Goal: Transaction & Acquisition: Purchase product/service

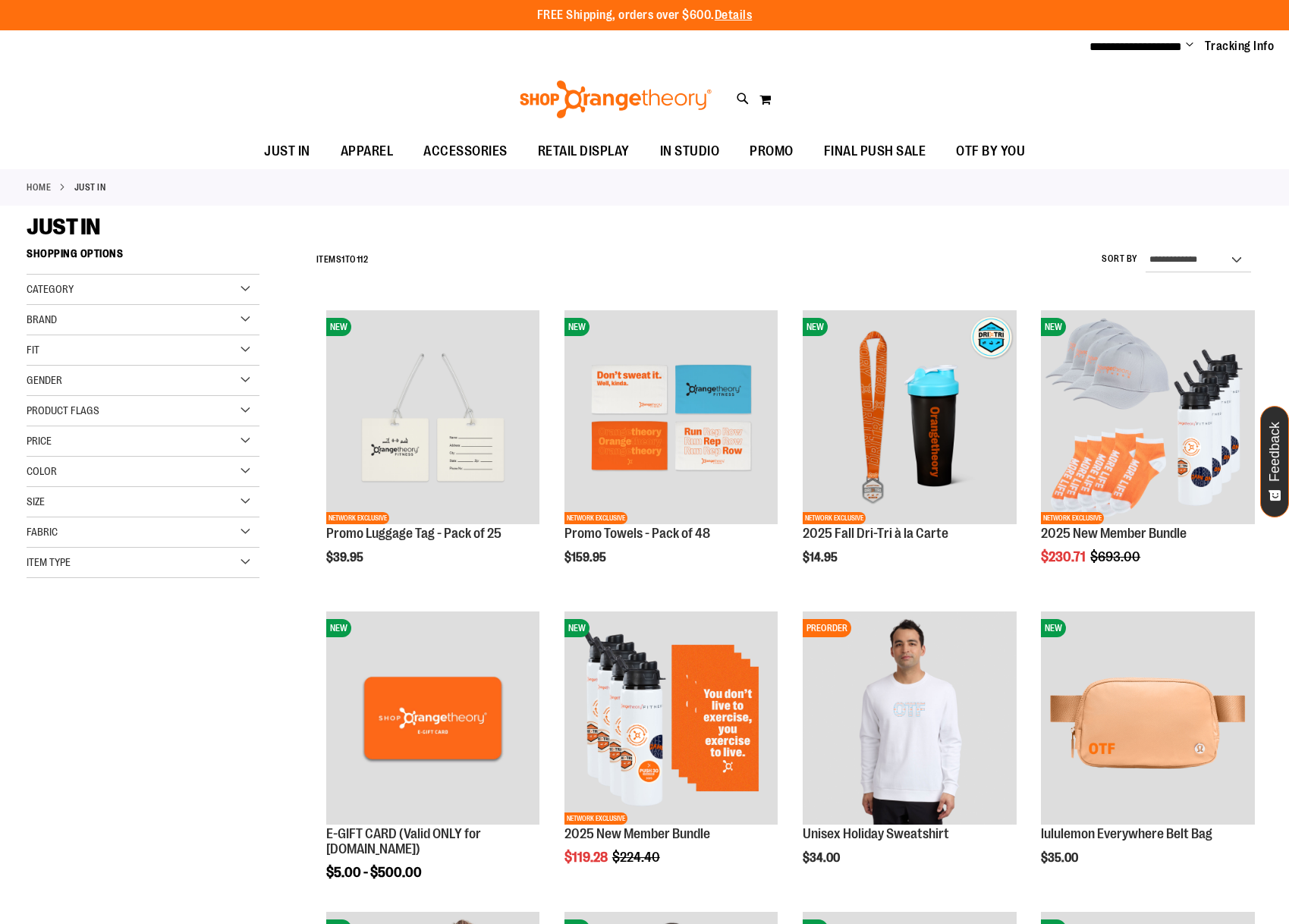
type input "**********"
click at [583, 110] on img at bounding box center [615, 99] width 196 height 38
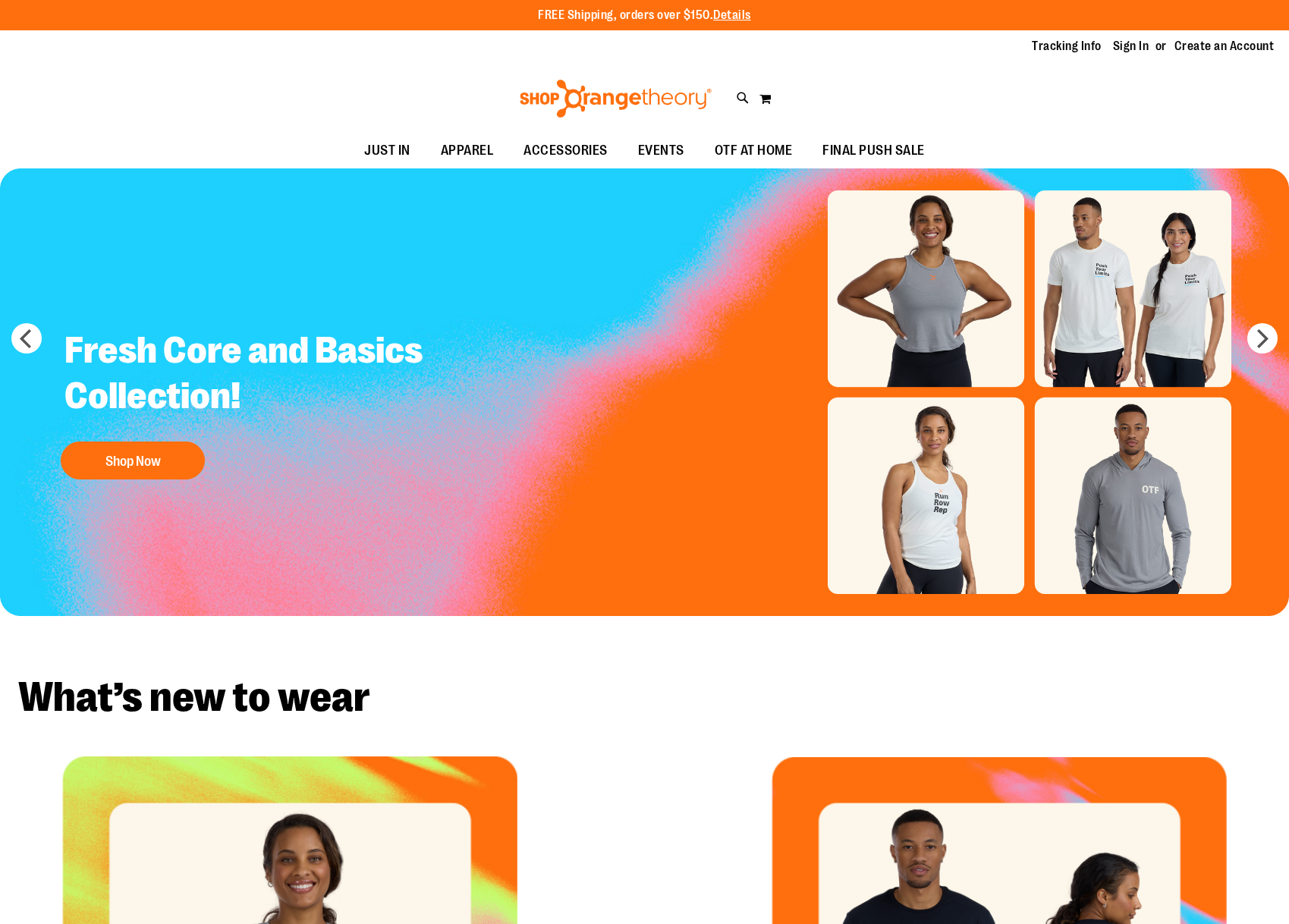
type input "**********"
click at [743, 98] on input "Search" at bounding box center [644, 85] width 1022 height 50
type input "*****"
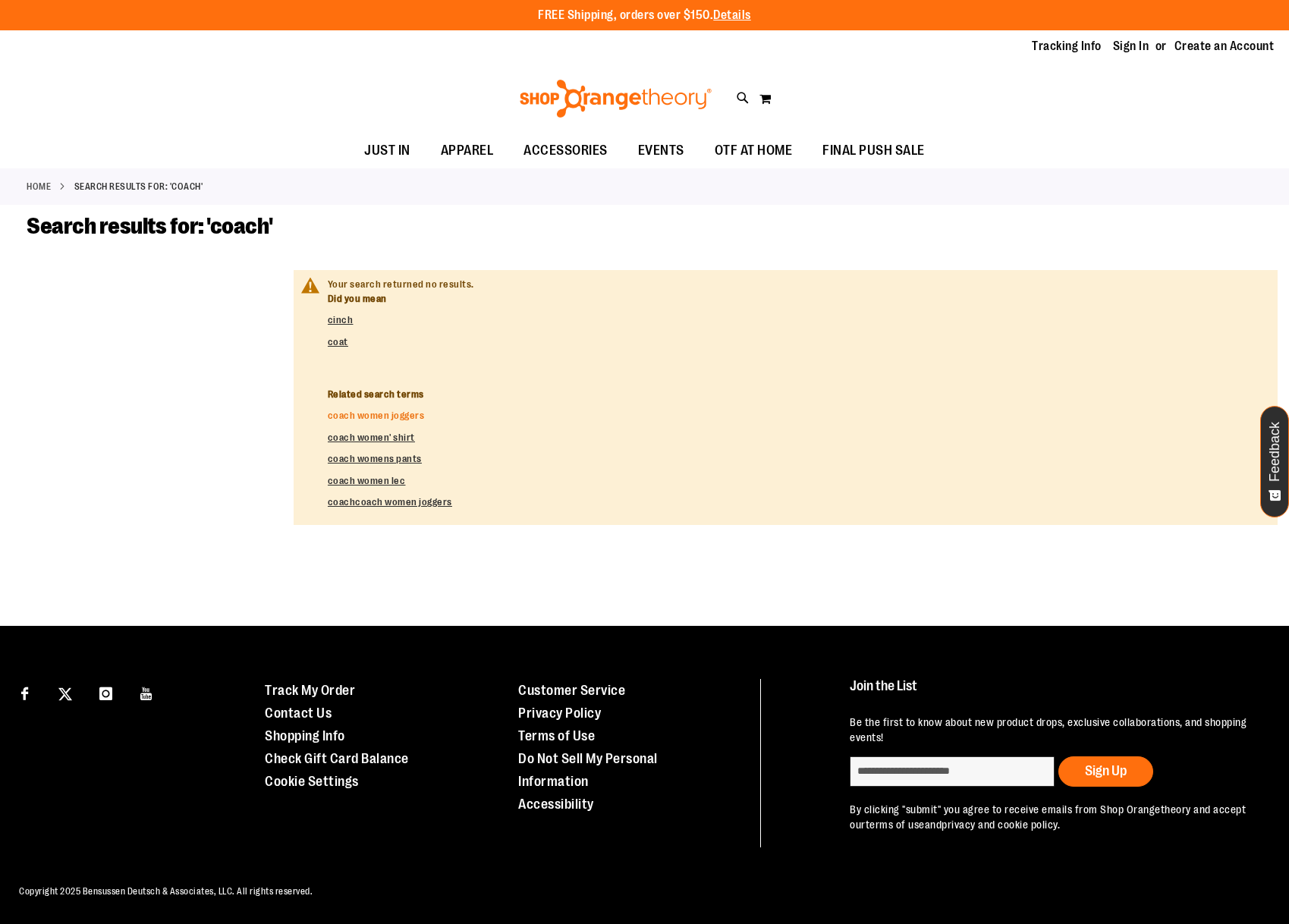
type input "**********"
click at [365, 421] on link "coach women joggers" at bounding box center [376, 416] width 97 height 12
click at [384, 440] on link "coach women' shirt" at bounding box center [372, 438] width 88 height 12
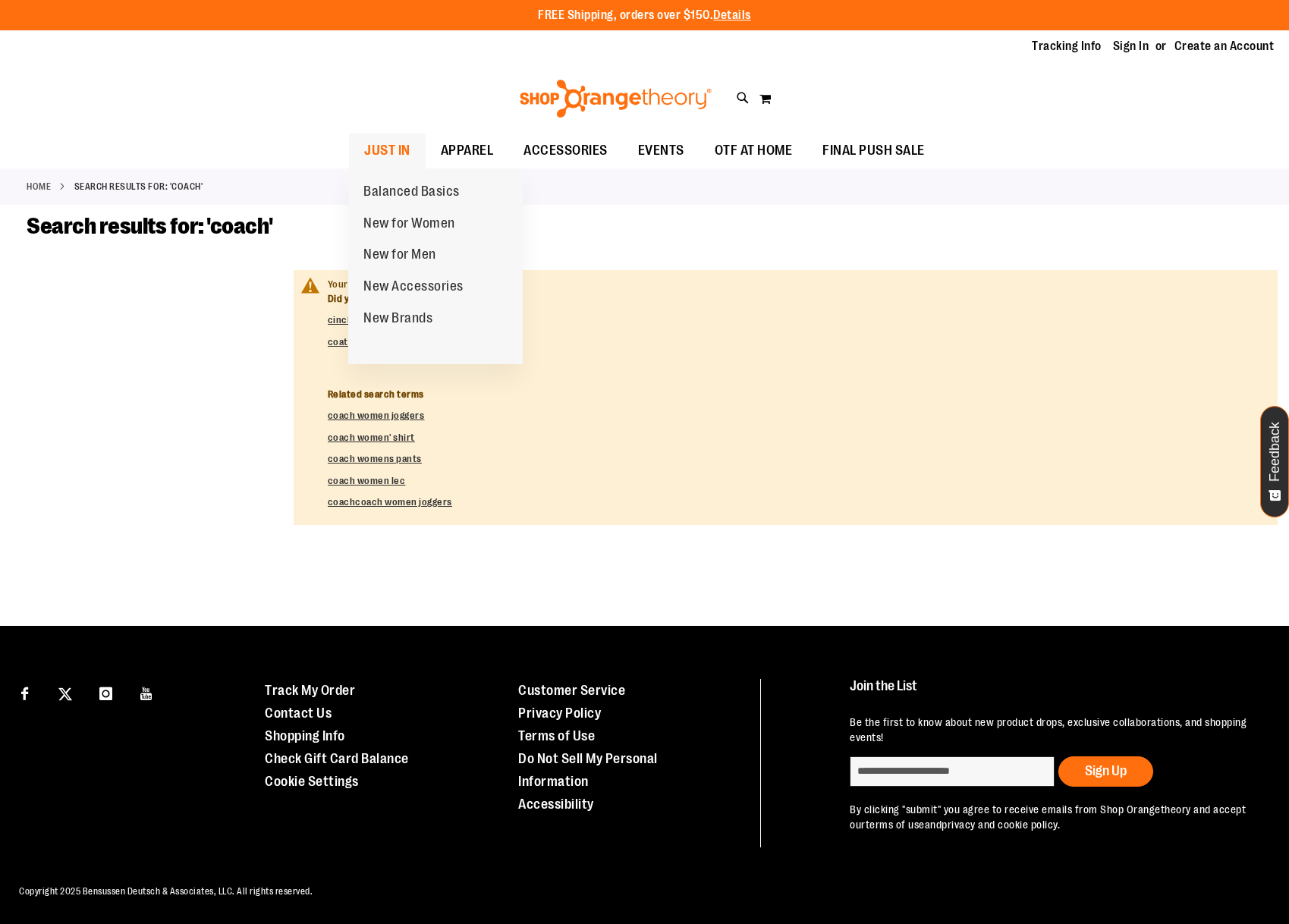
click at [402, 152] on span "JUST IN" at bounding box center [387, 150] width 46 height 35
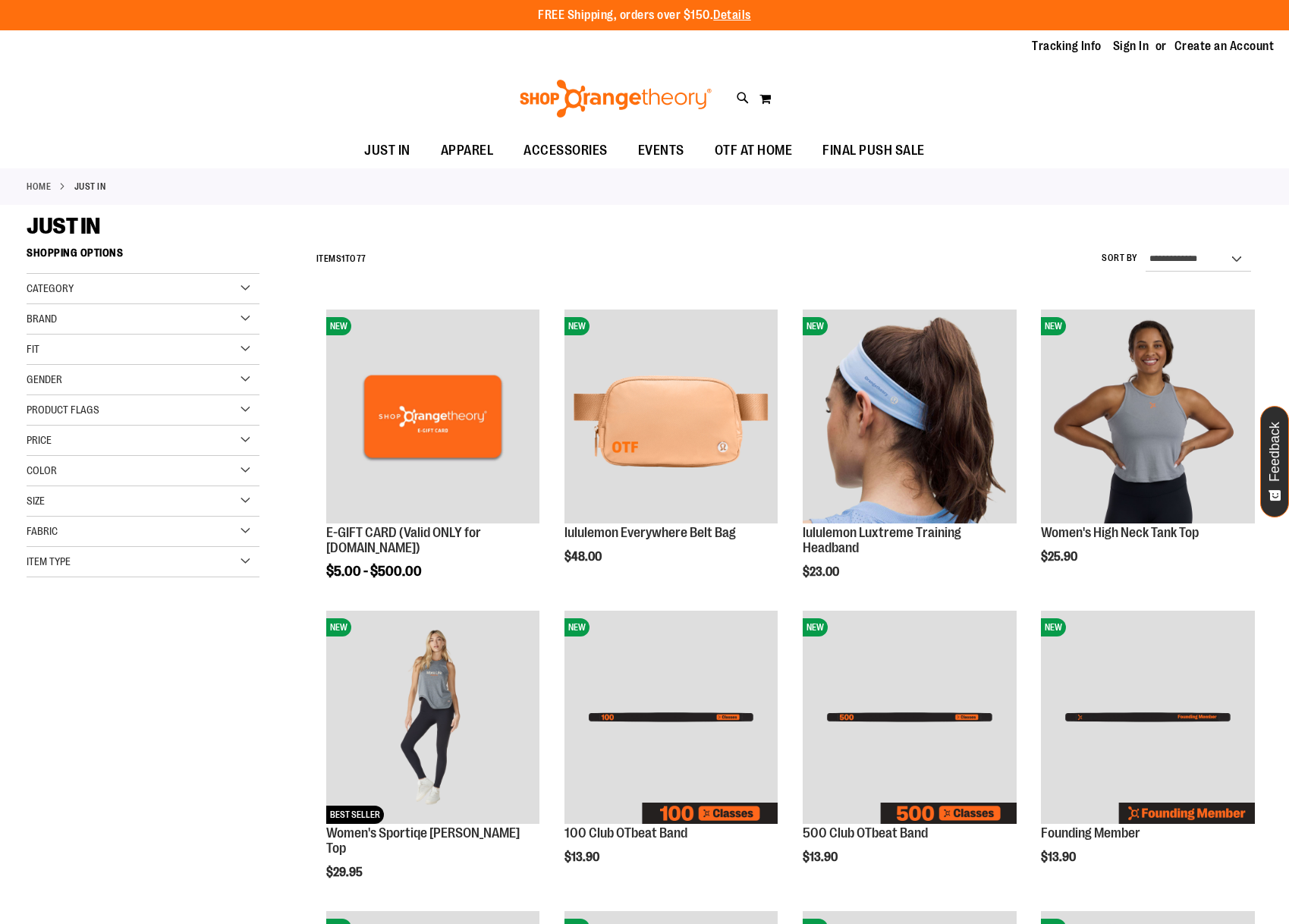
type input "**********"
click at [631, 108] on img at bounding box center [615, 99] width 196 height 38
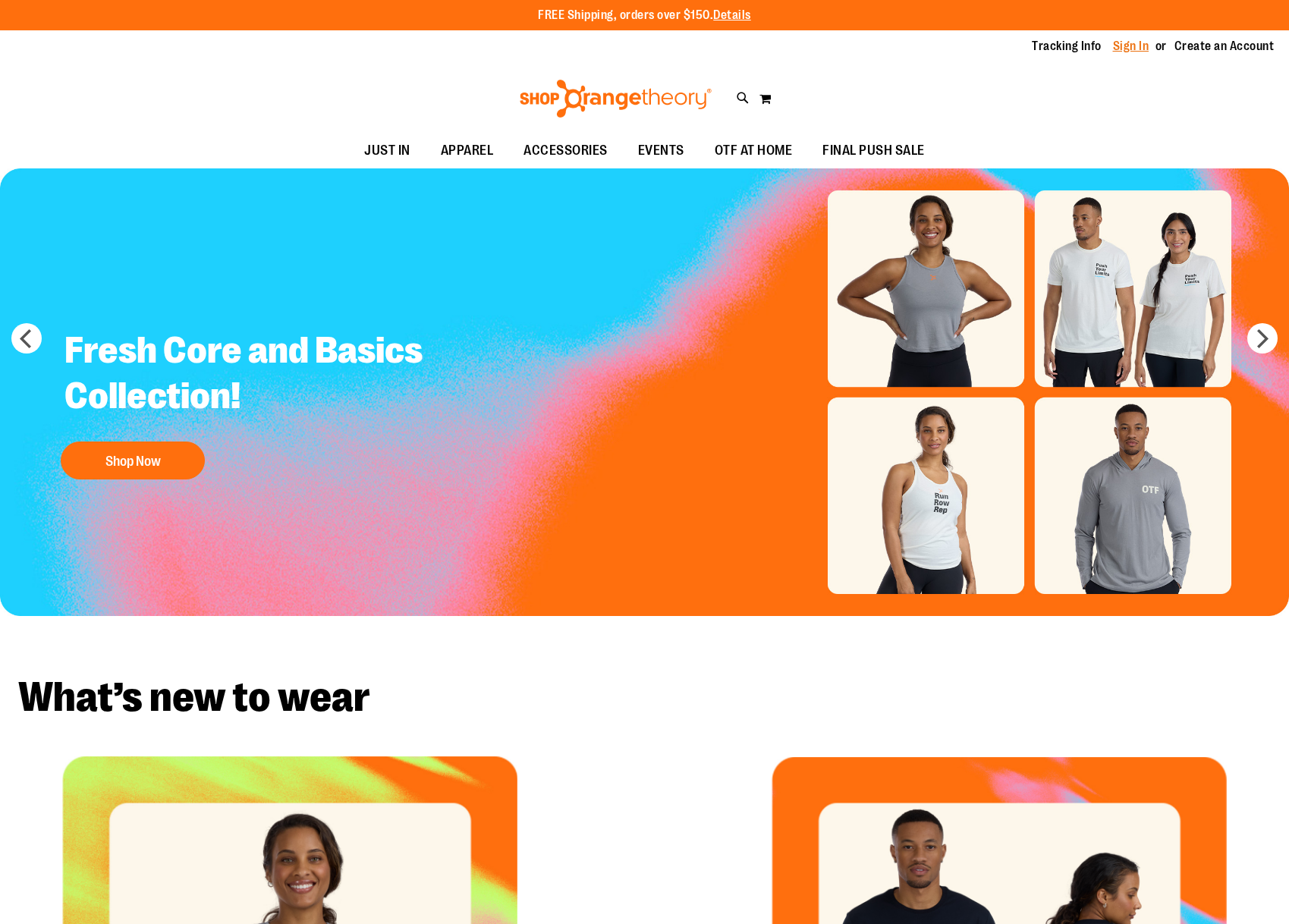
type input "**********"
click at [1138, 46] on link "Sign In" at bounding box center [1131, 46] width 36 height 17
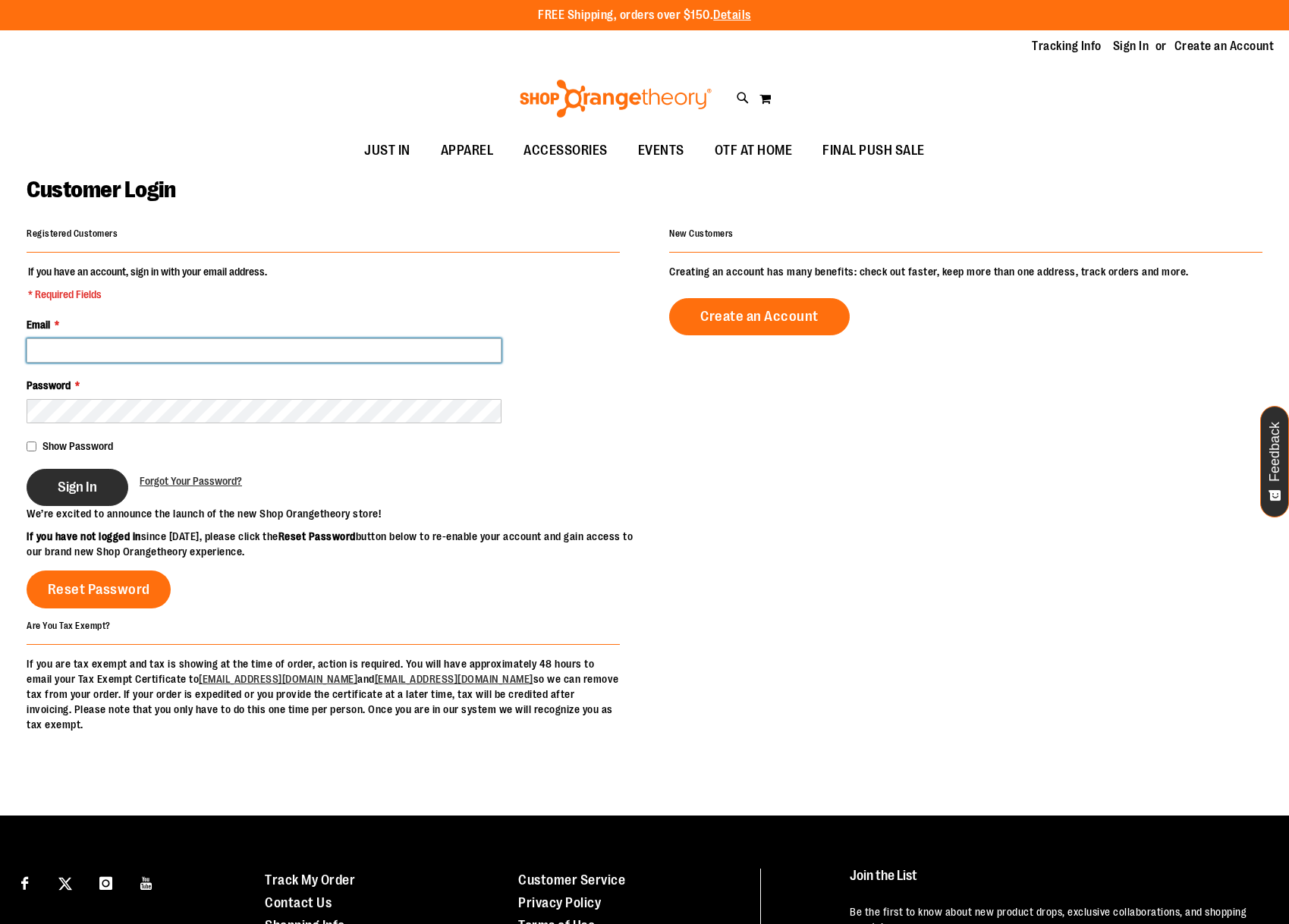
type input "**********"
click at [88, 495] on button "Sign In" at bounding box center [78, 487] width 102 height 37
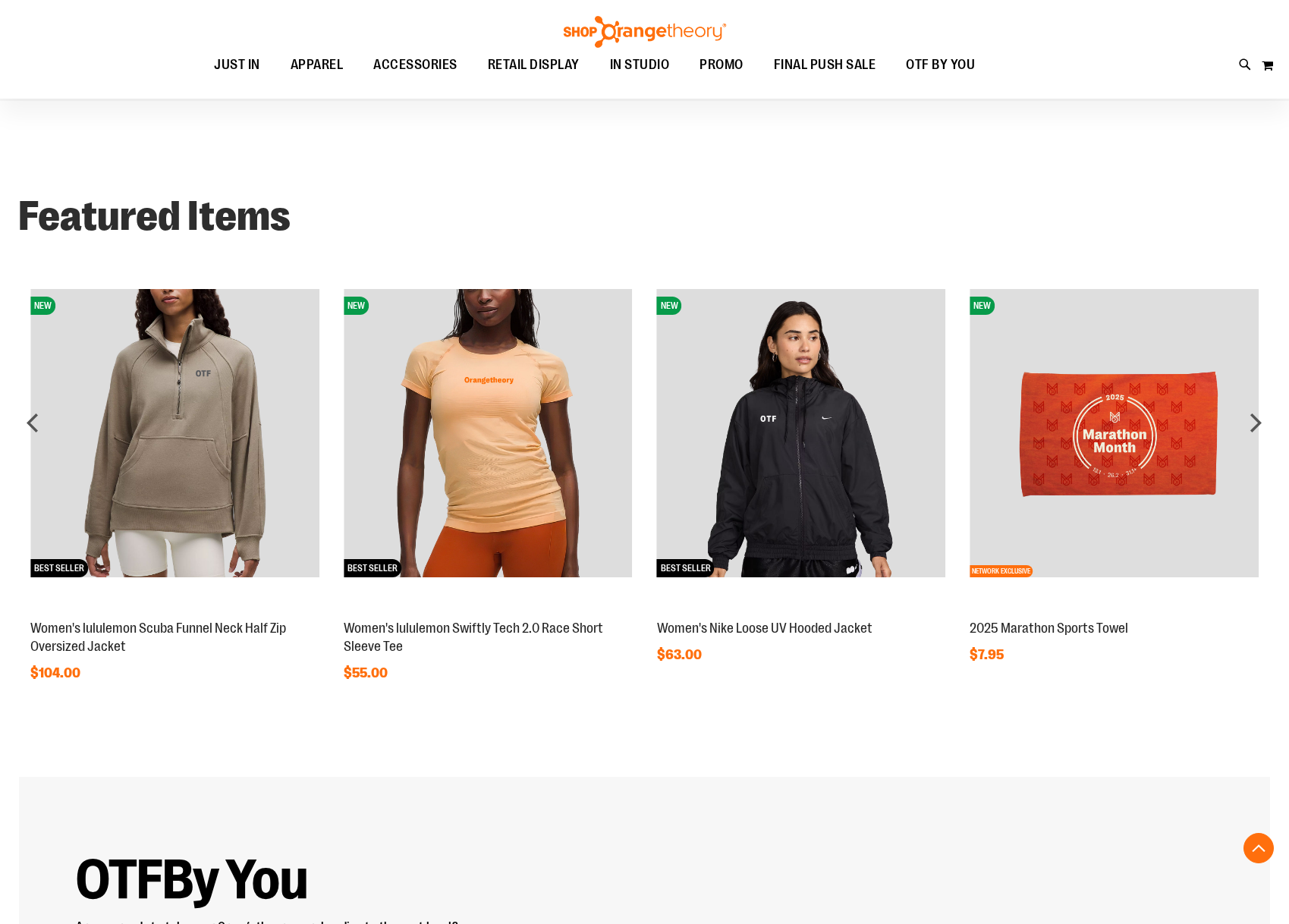
scroll to position [1418, 0]
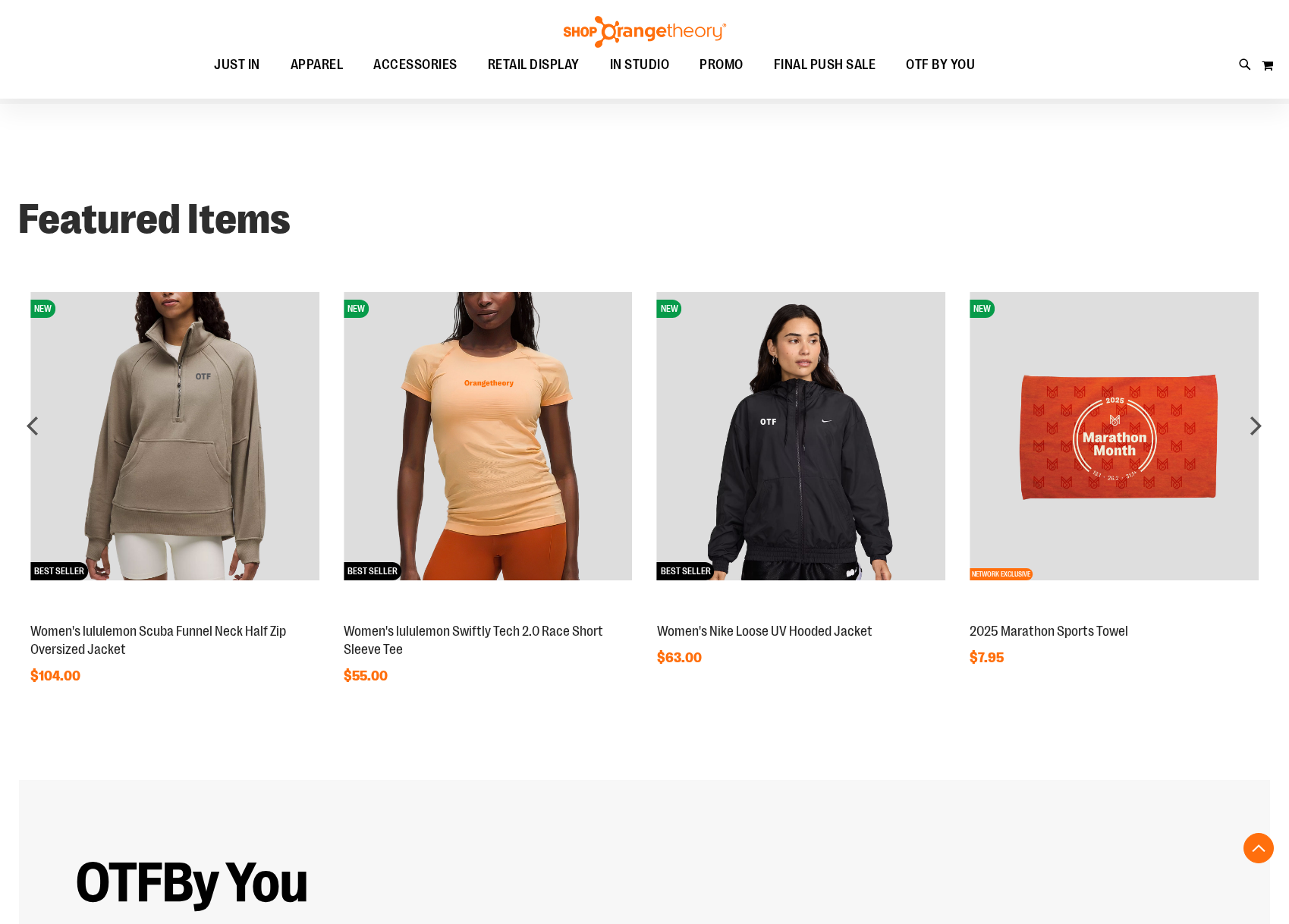
type input "**********"
click at [771, 525] on img at bounding box center [802, 437] width 289 height 289
click at [740, 628] on link "Women's Nike Loose UV Hooded Jacket" at bounding box center [765, 631] width 216 height 15
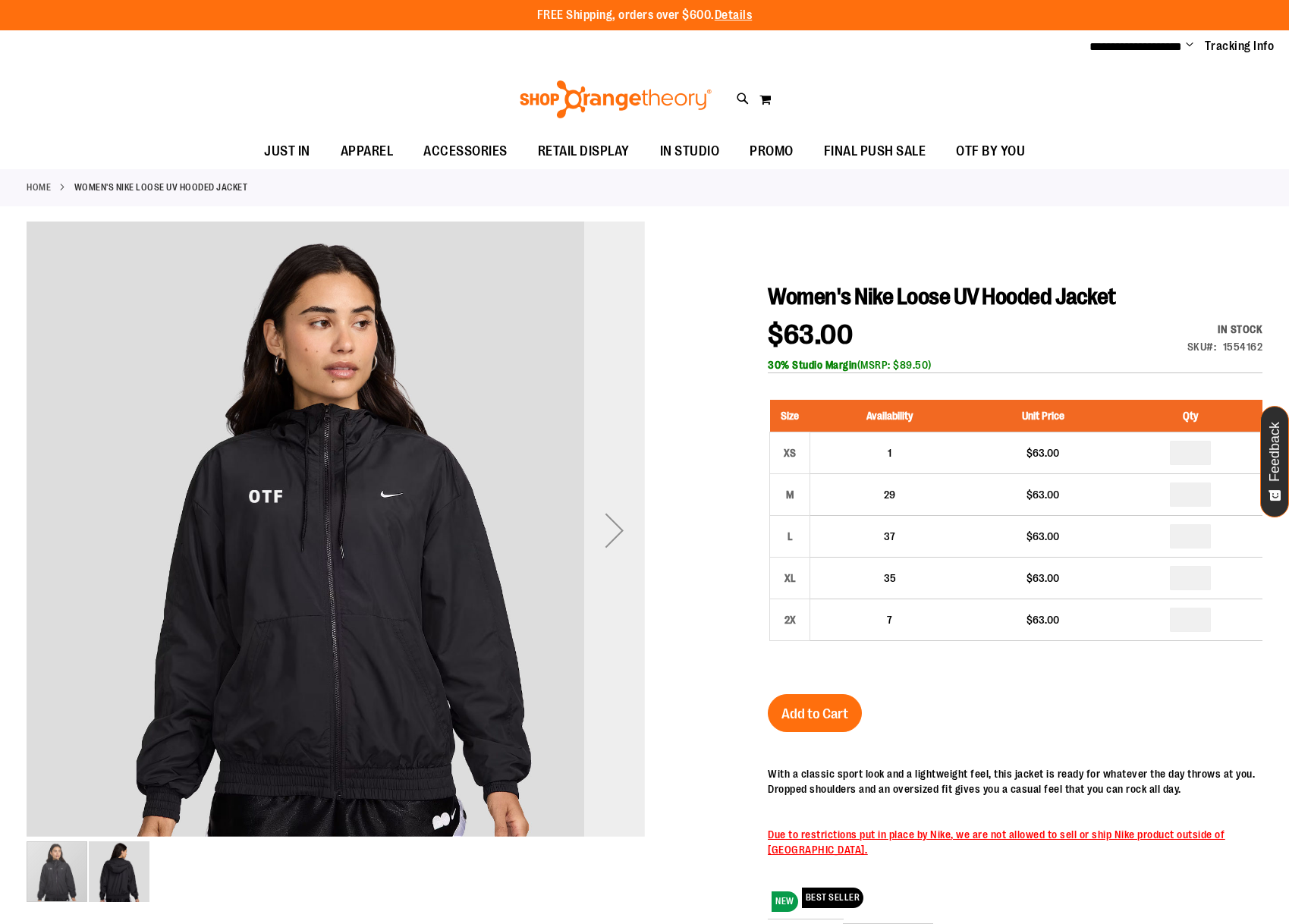
type input "**********"
click at [612, 527] on div "Next" at bounding box center [615, 530] width 61 height 61
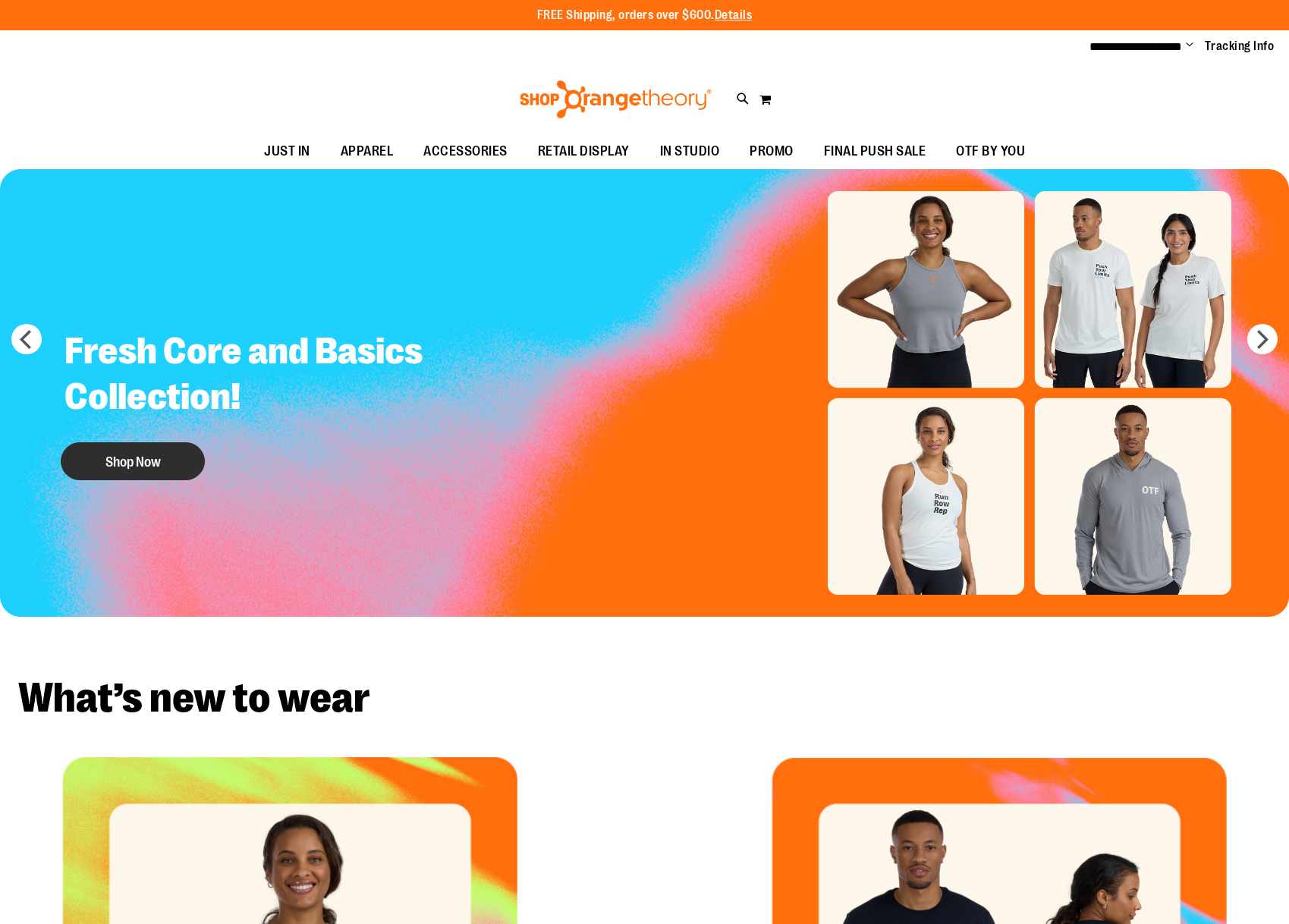
type input "**********"
click at [135, 471] on button "Shop Now" at bounding box center [132, 461] width 144 height 38
click at [145, 450] on button "Shop Now" at bounding box center [132, 461] width 144 height 38
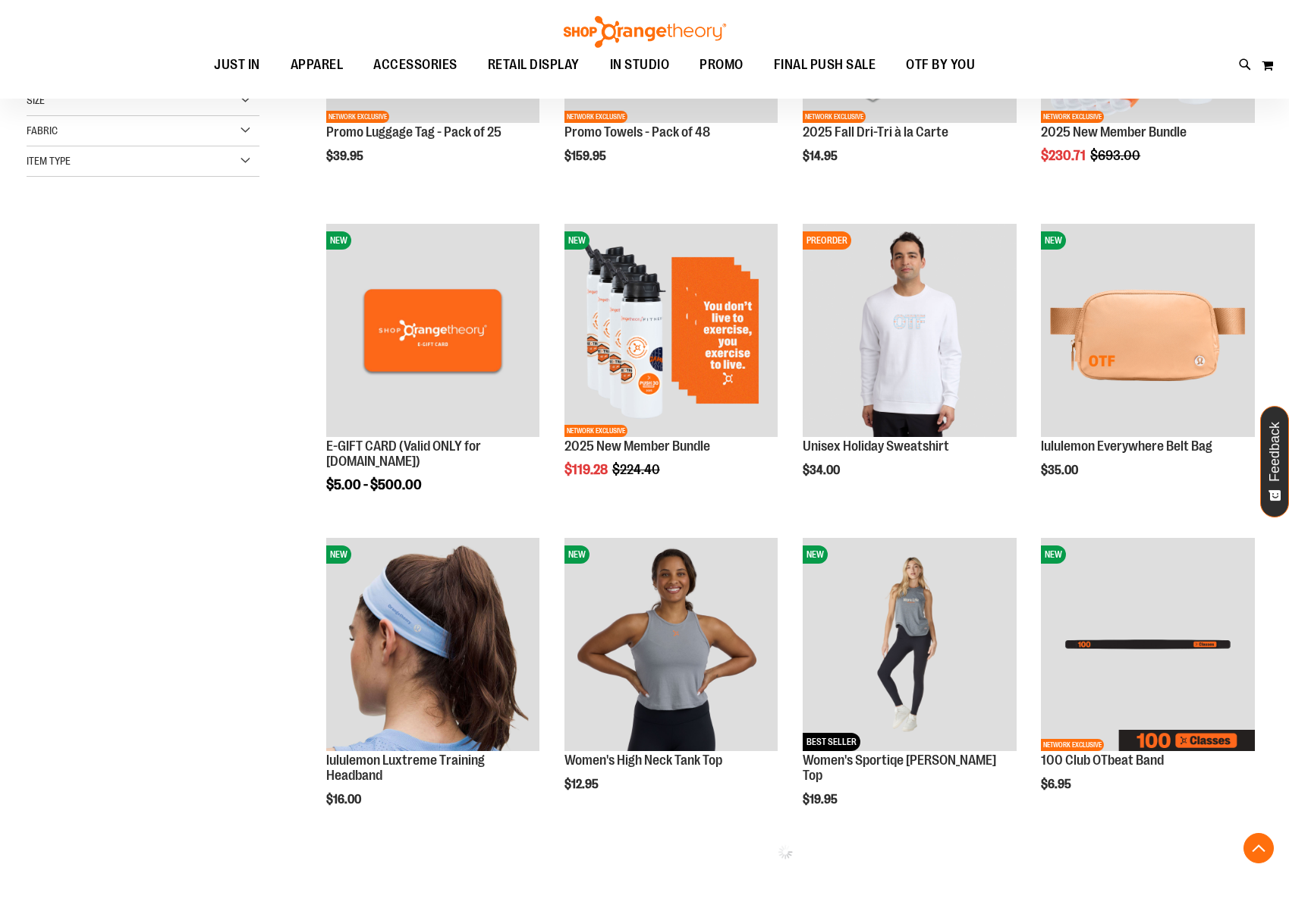
scroll to position [407, 0]
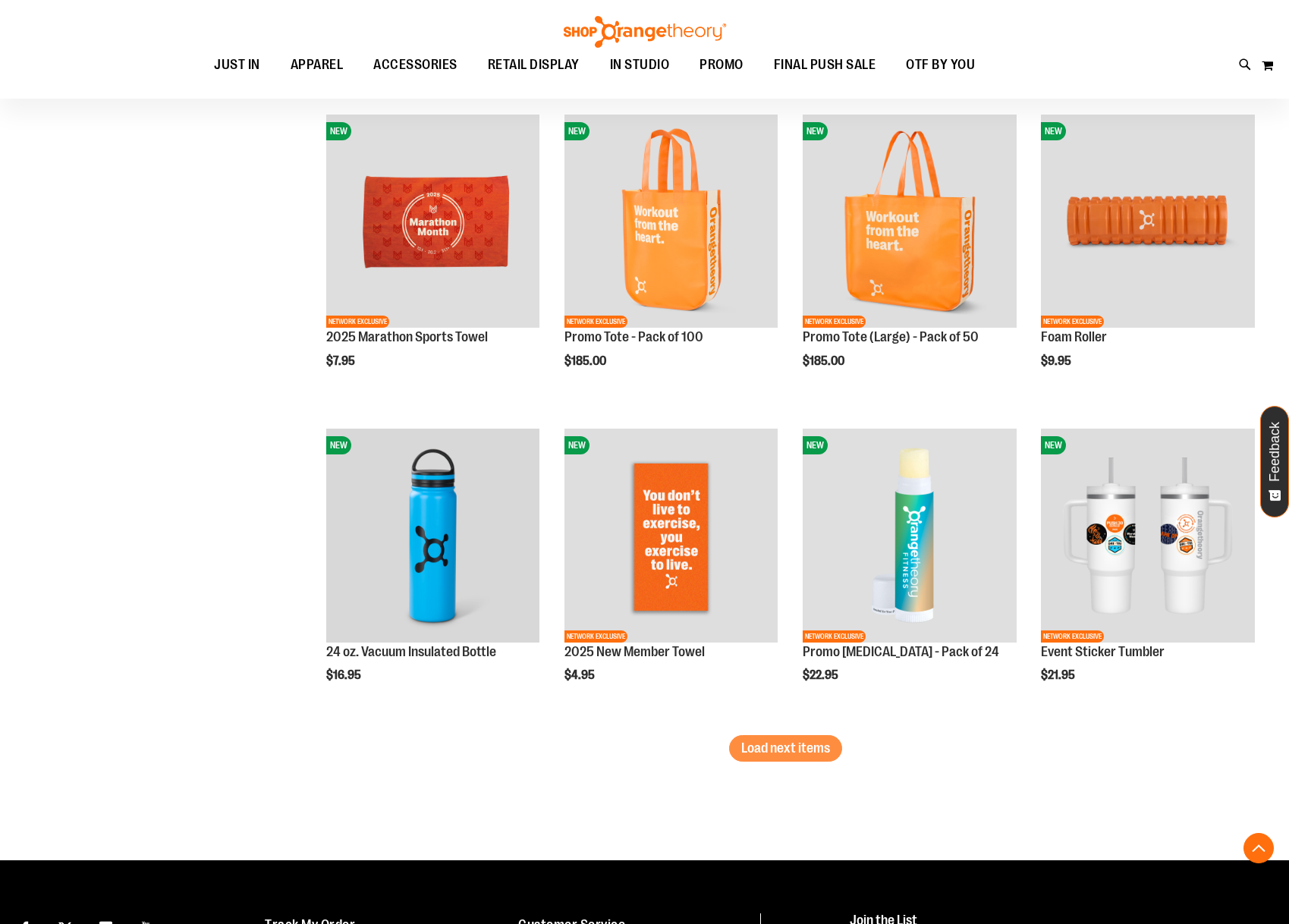
scroll to position [2468, 0]
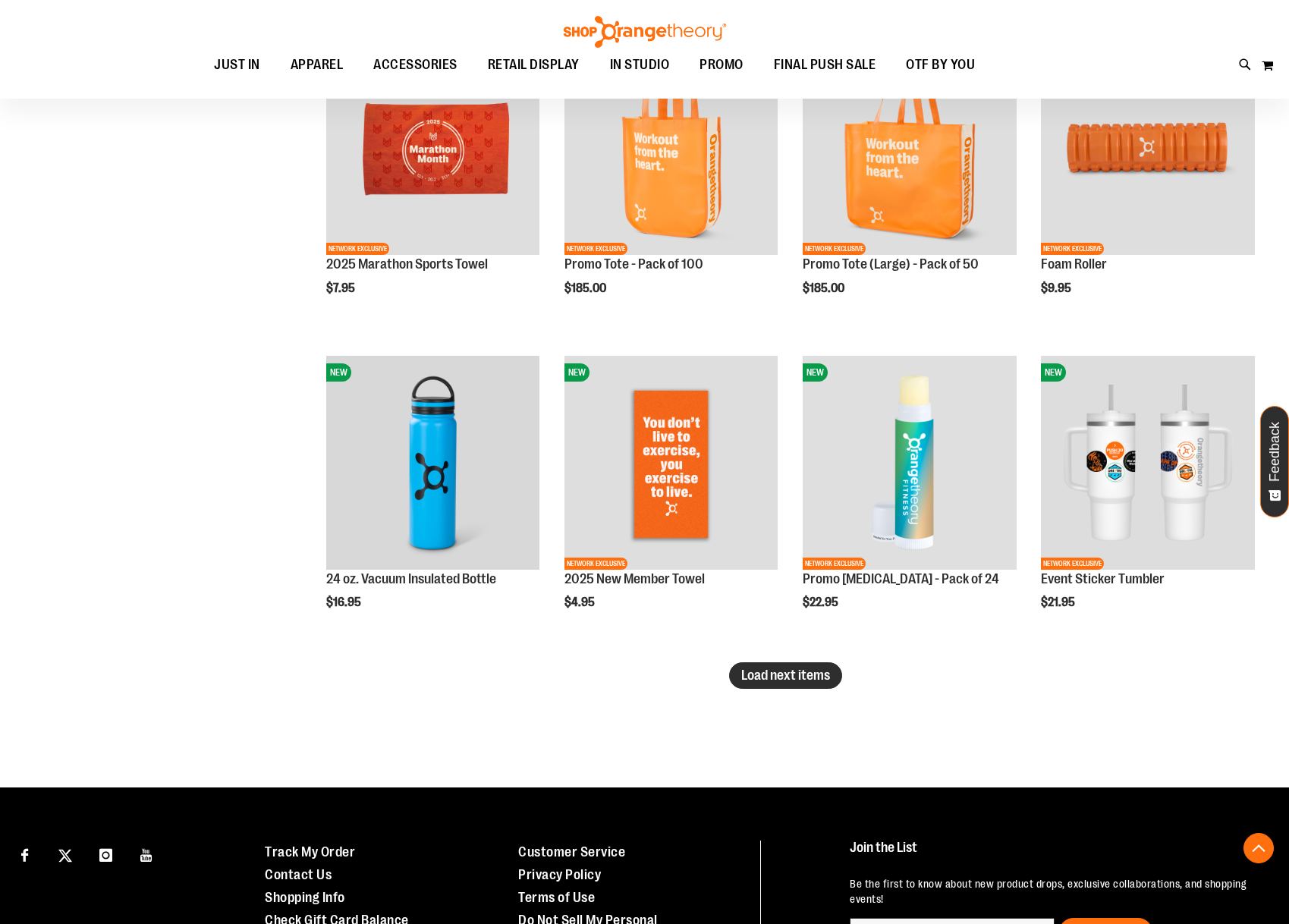
type input "**********"
click at [793, 685] on button "Load next items" at bounding box center [786, 676] width 113 height 27
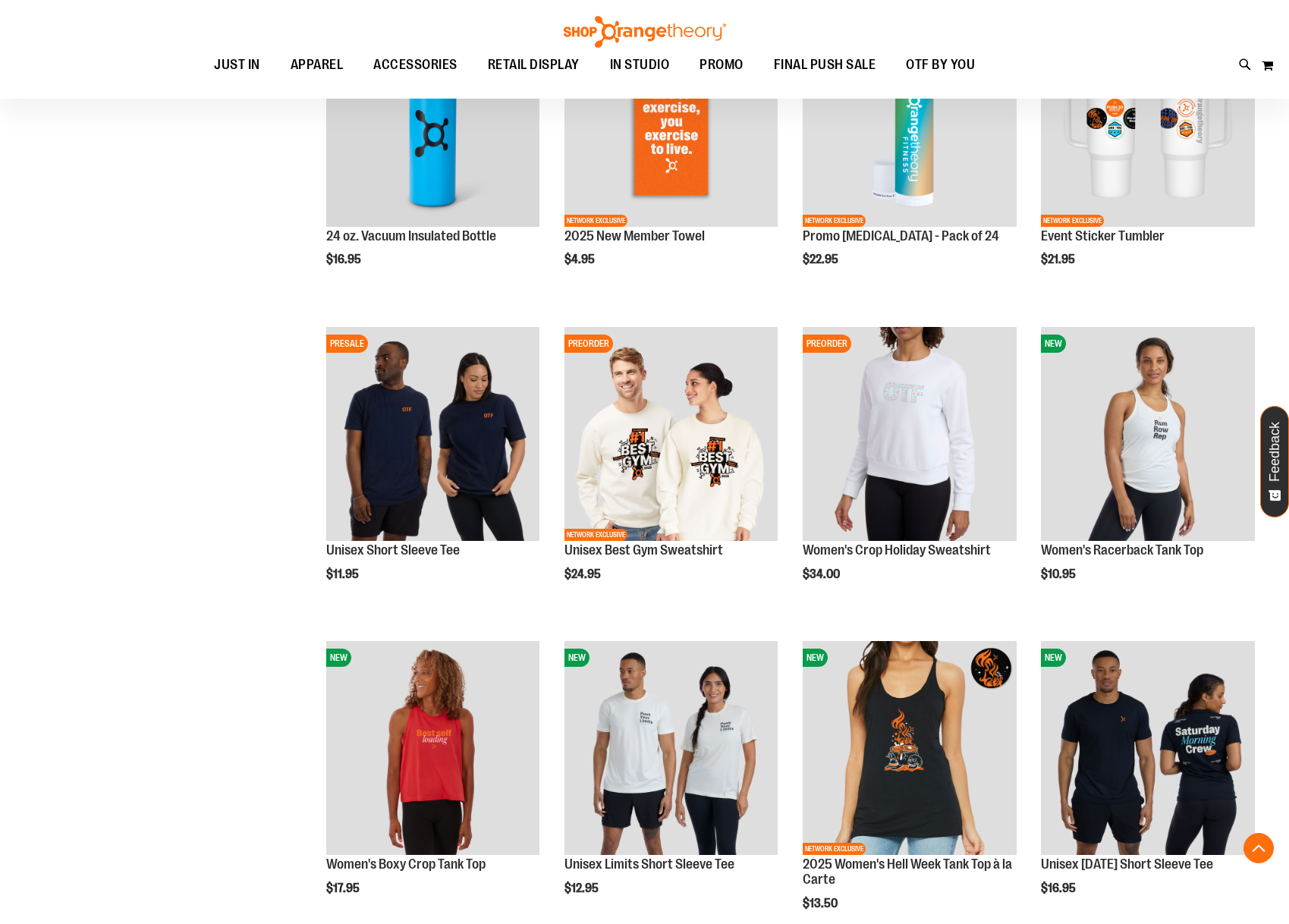
scroll to position [2898, 0]
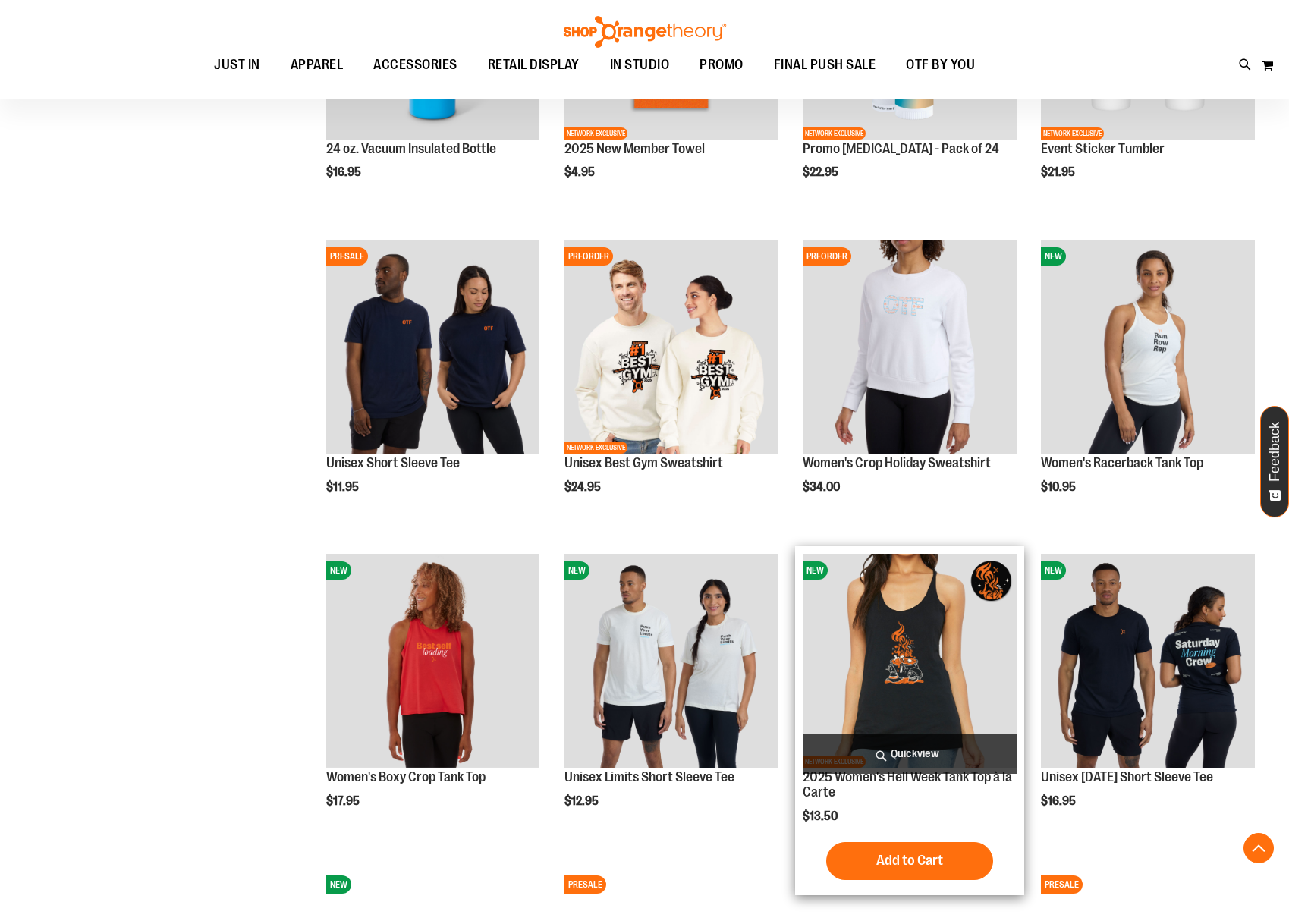
click at [913, 744] on span "Quickview" at bounding box center [910, 754] width 214 height 40
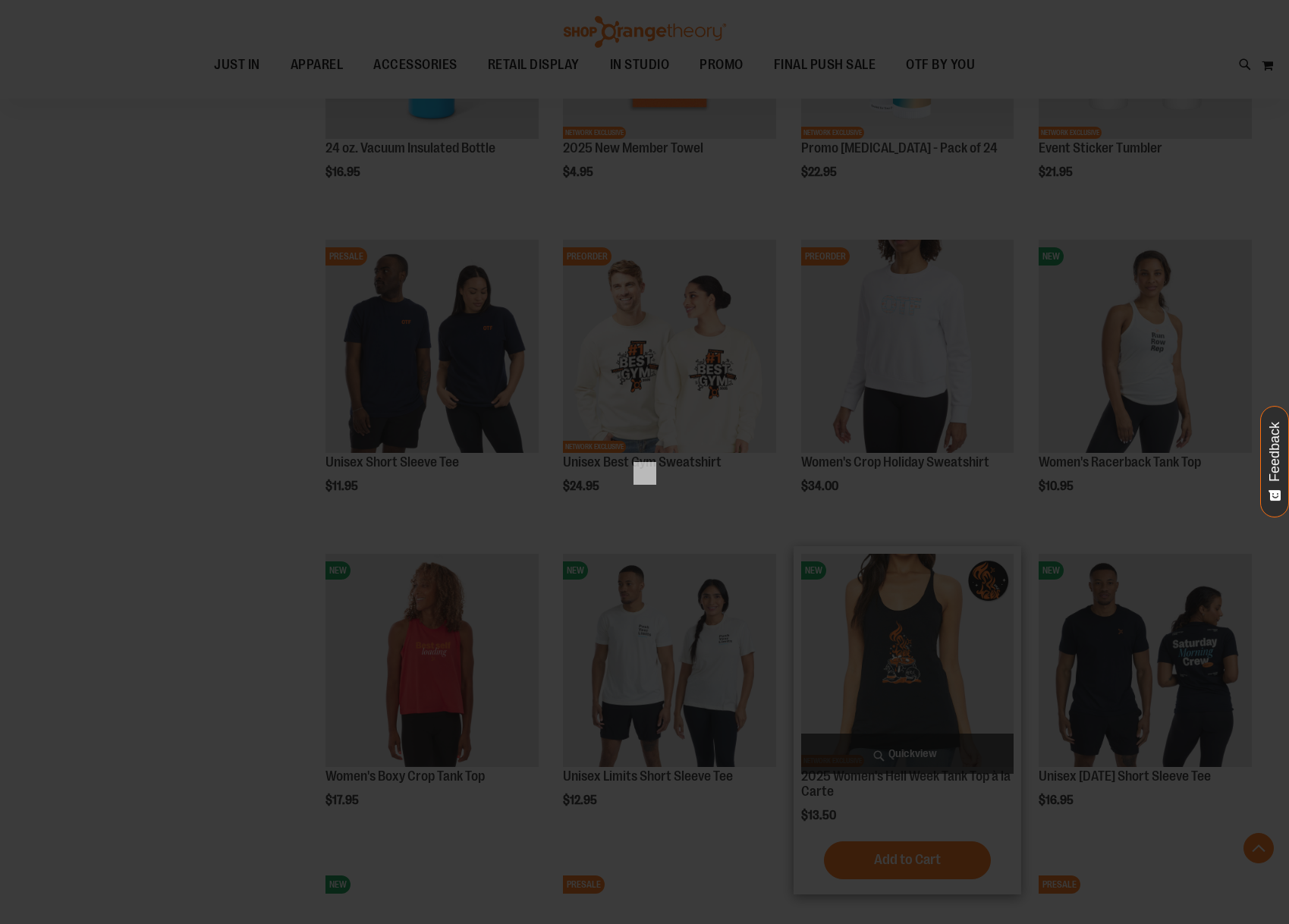
scroll to position [0, 0]
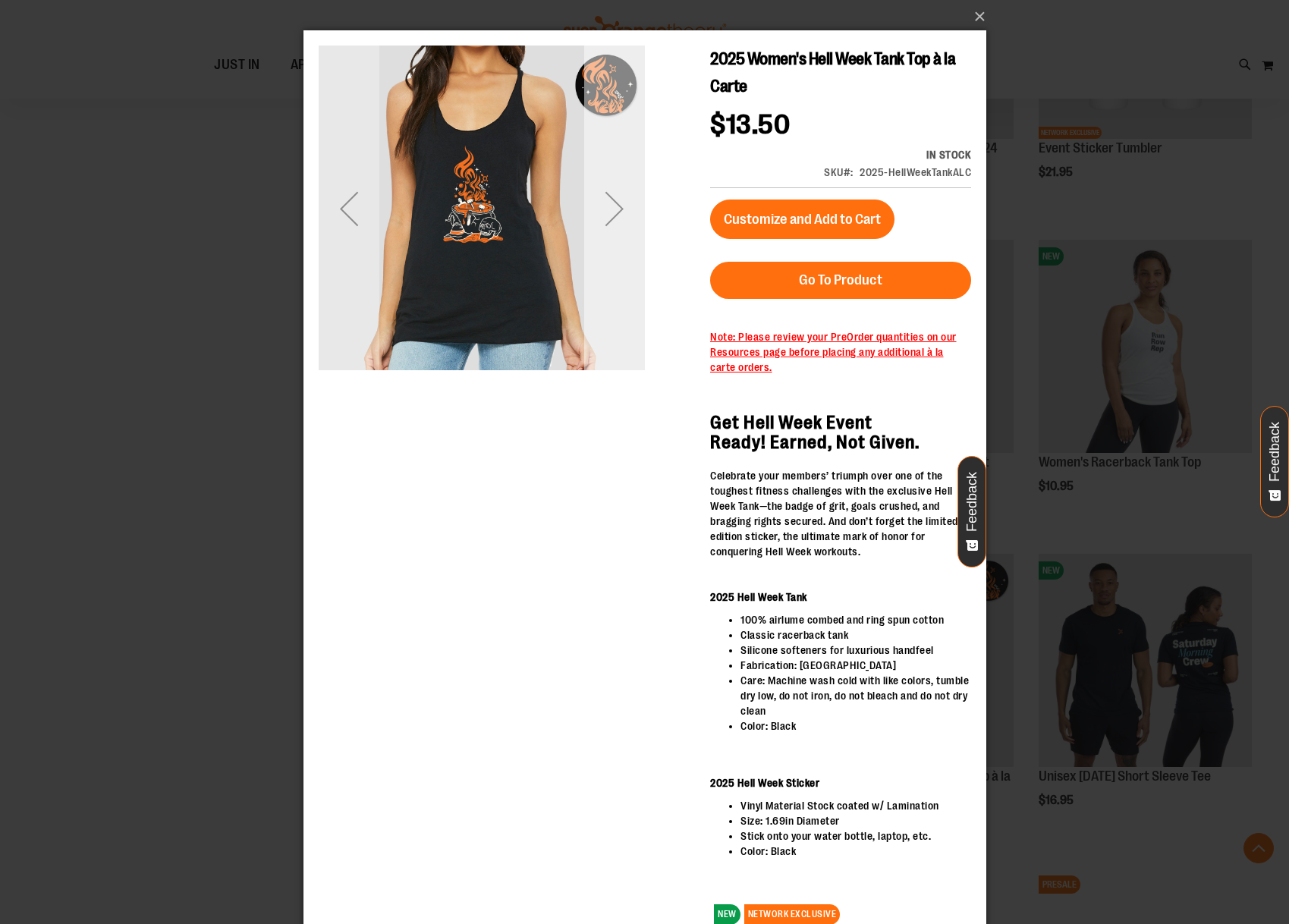
click at [601, 226] on div "Next" at bounding box center [614, 209] width 61 height 61
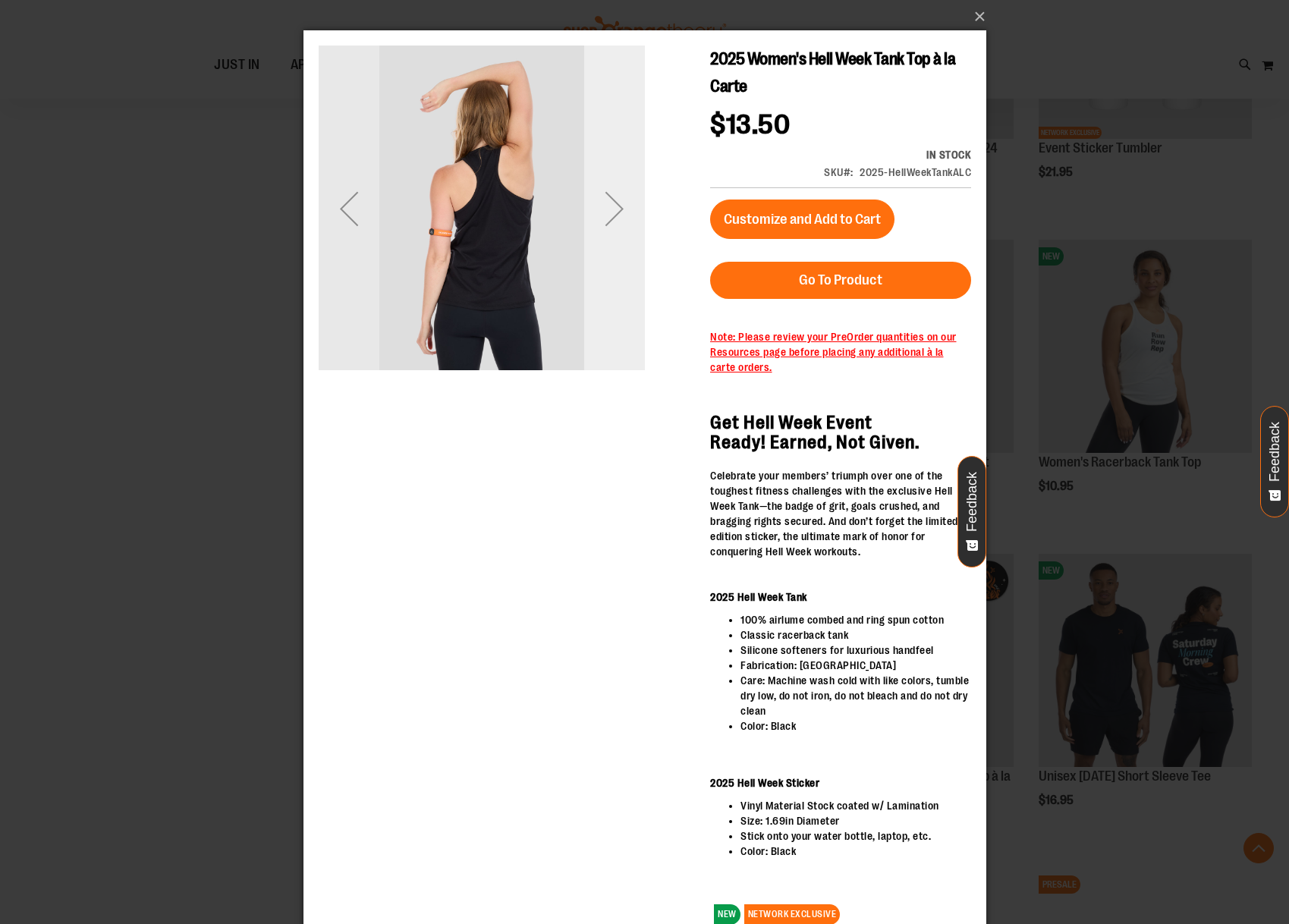
click at [601, 226] on div "Next" at bounding box center [614, 209] width 61 height 61
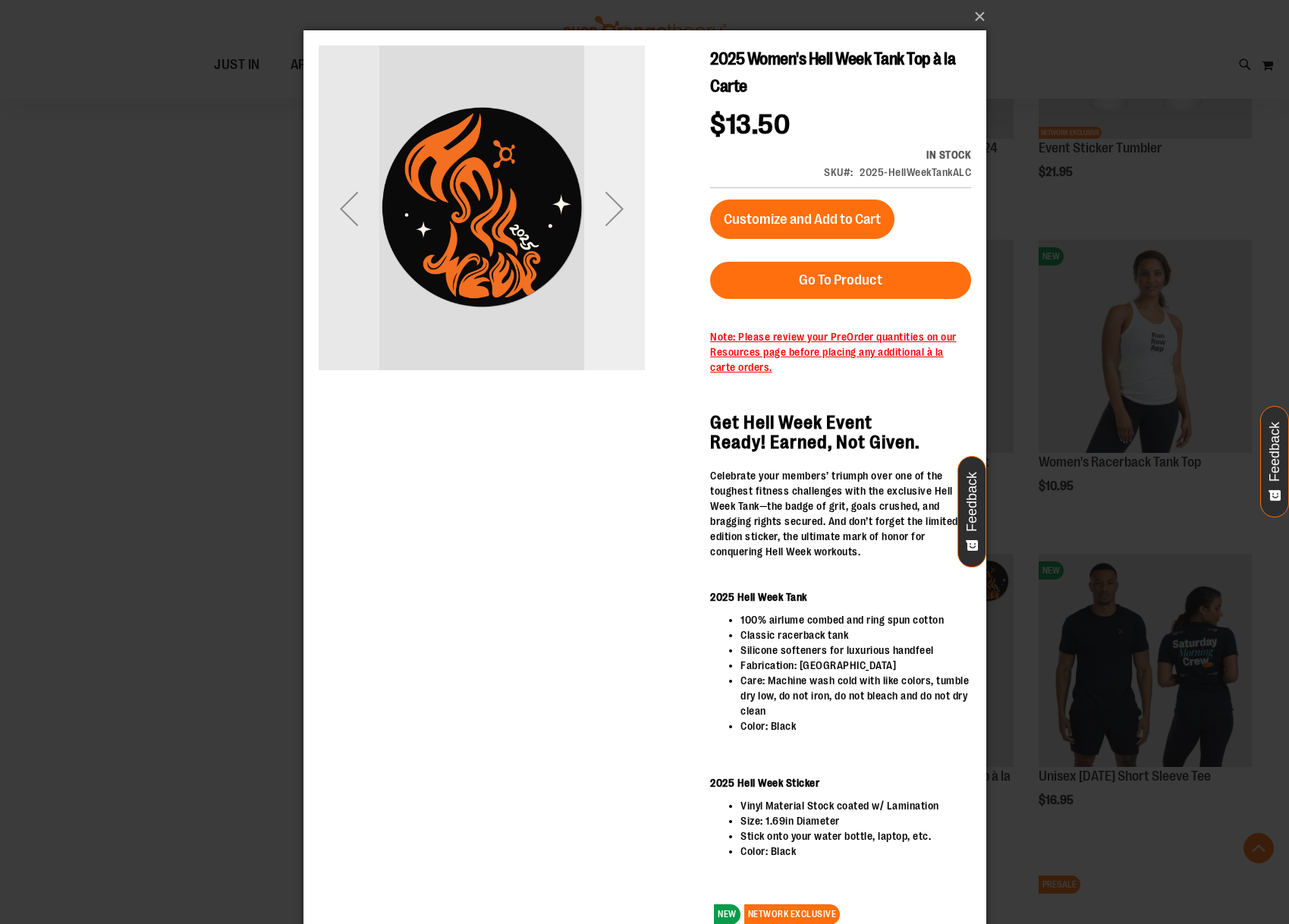
click at [604, 232] on div "Next" at bounding box center [614, 209] width 61 height 61
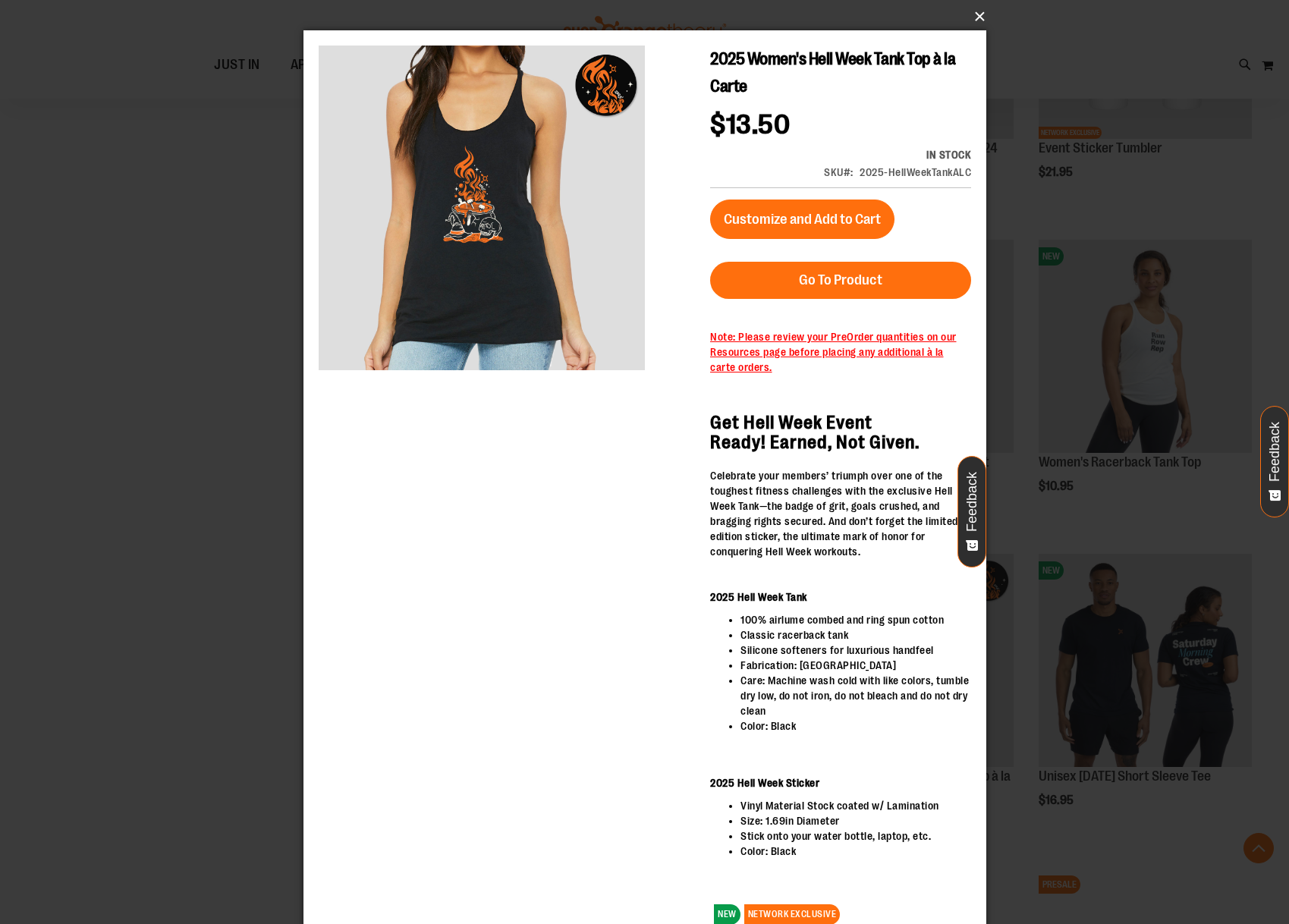
click at [977, 16] on button "×" at bounding box center [649, 17] width 683 height 34
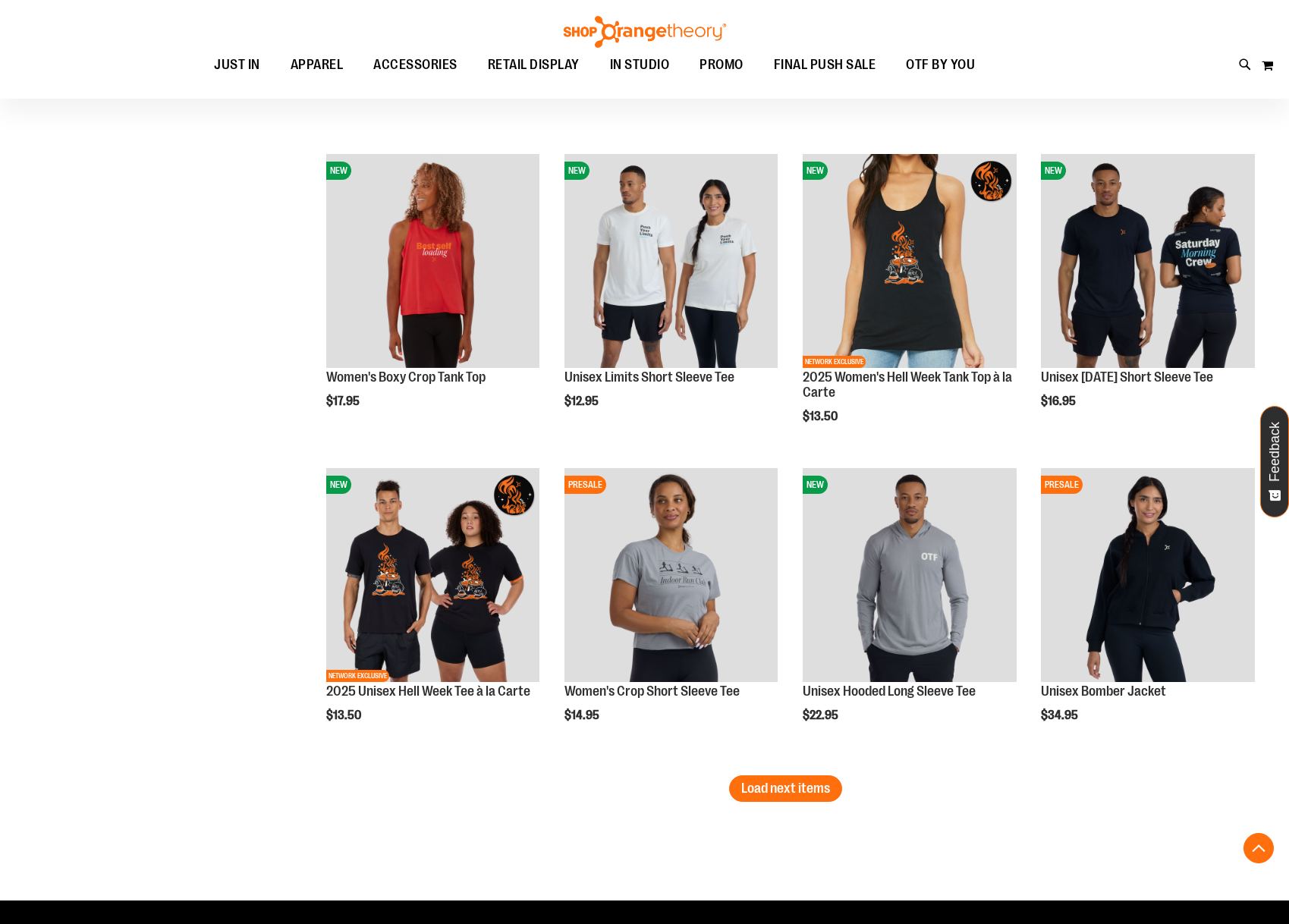
scroll to position [3301, 0]
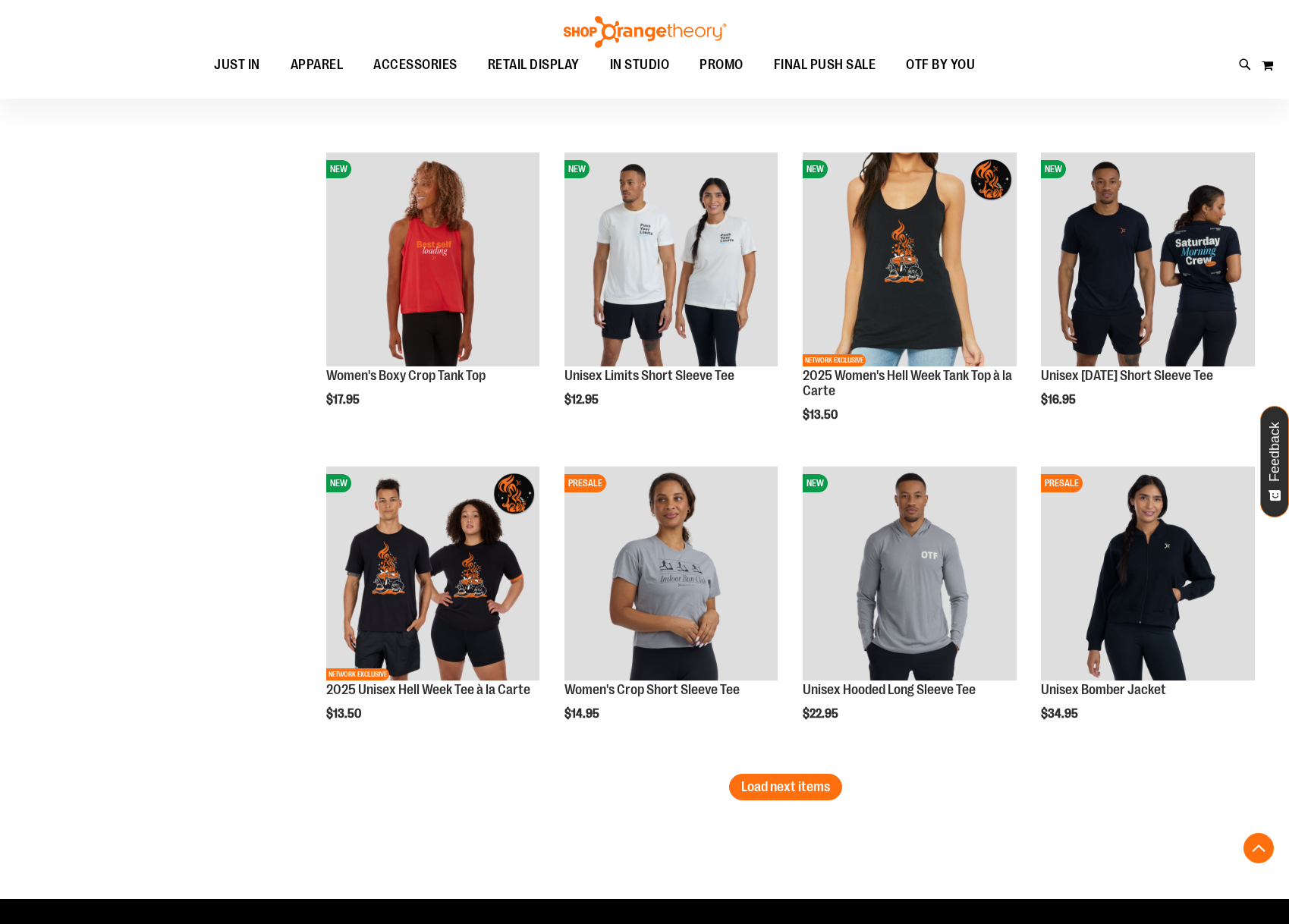
click at [782, 795] on button "Load next items" at bounding box center [786, 787] width 113 height 27
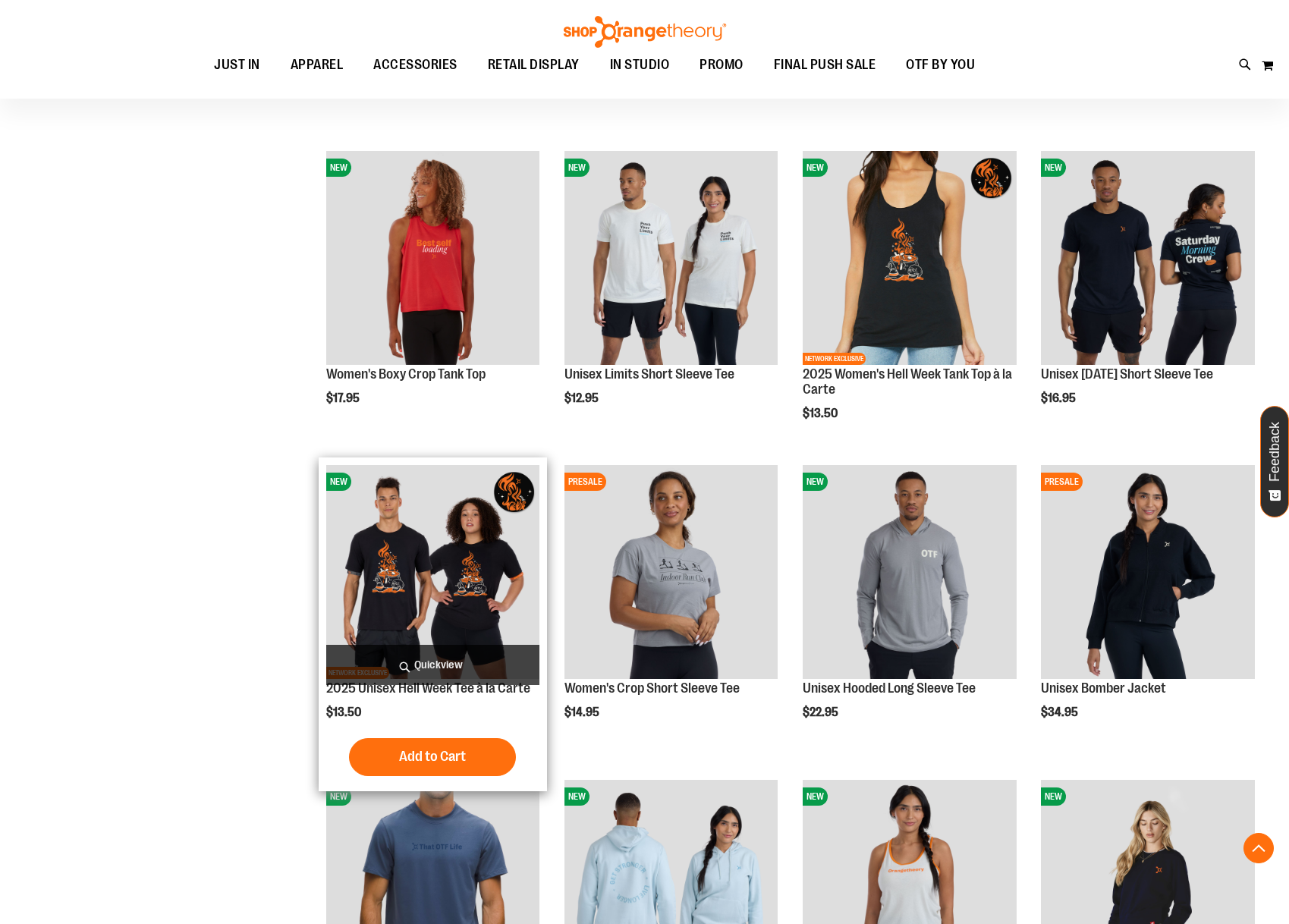
click at [425, 656] on span "Quickview" at bounding box center [433, 665] width 214 height 40
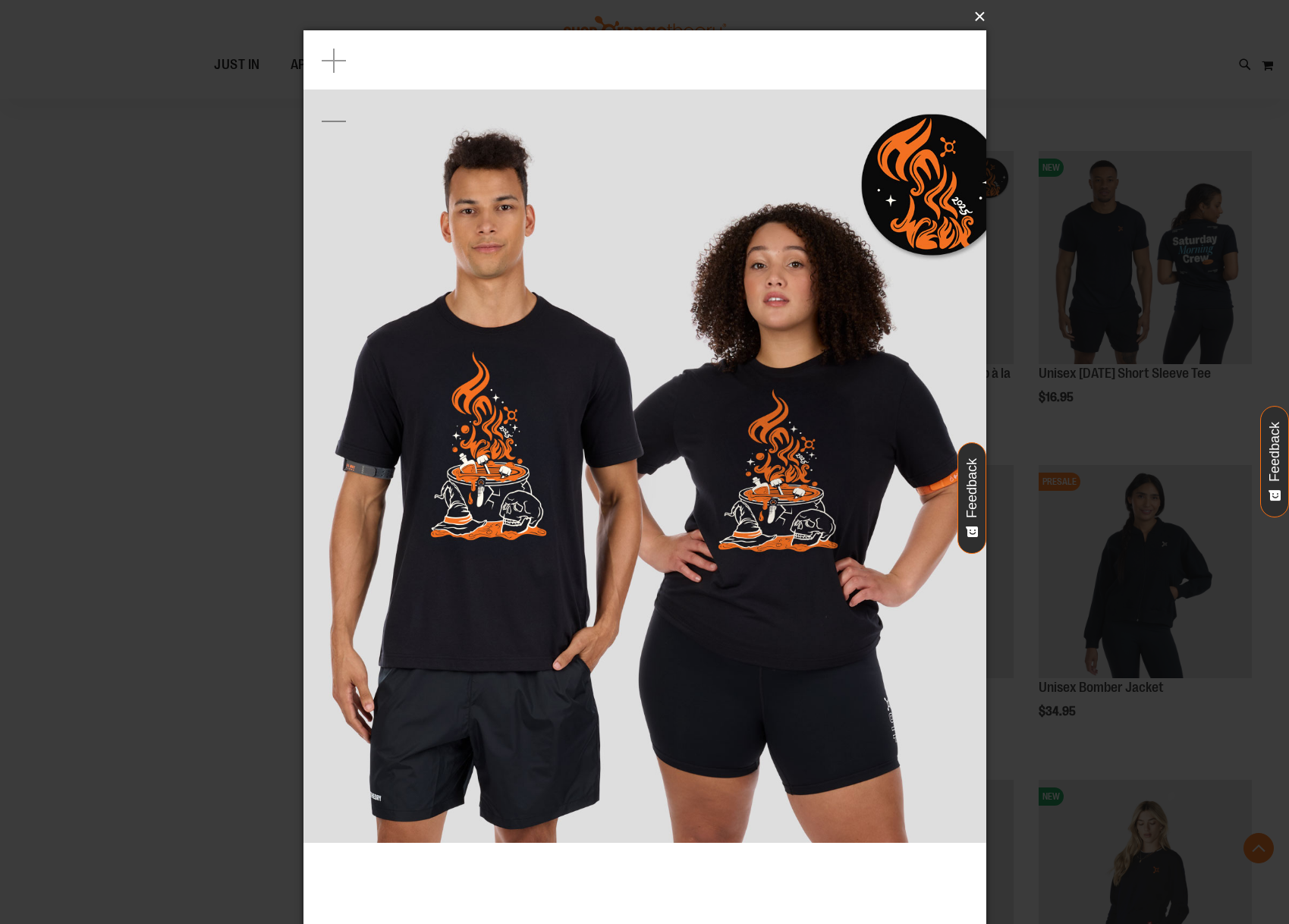
click at [986, 12] on button "×" at bounding box center [649, 17] width 683 height 34
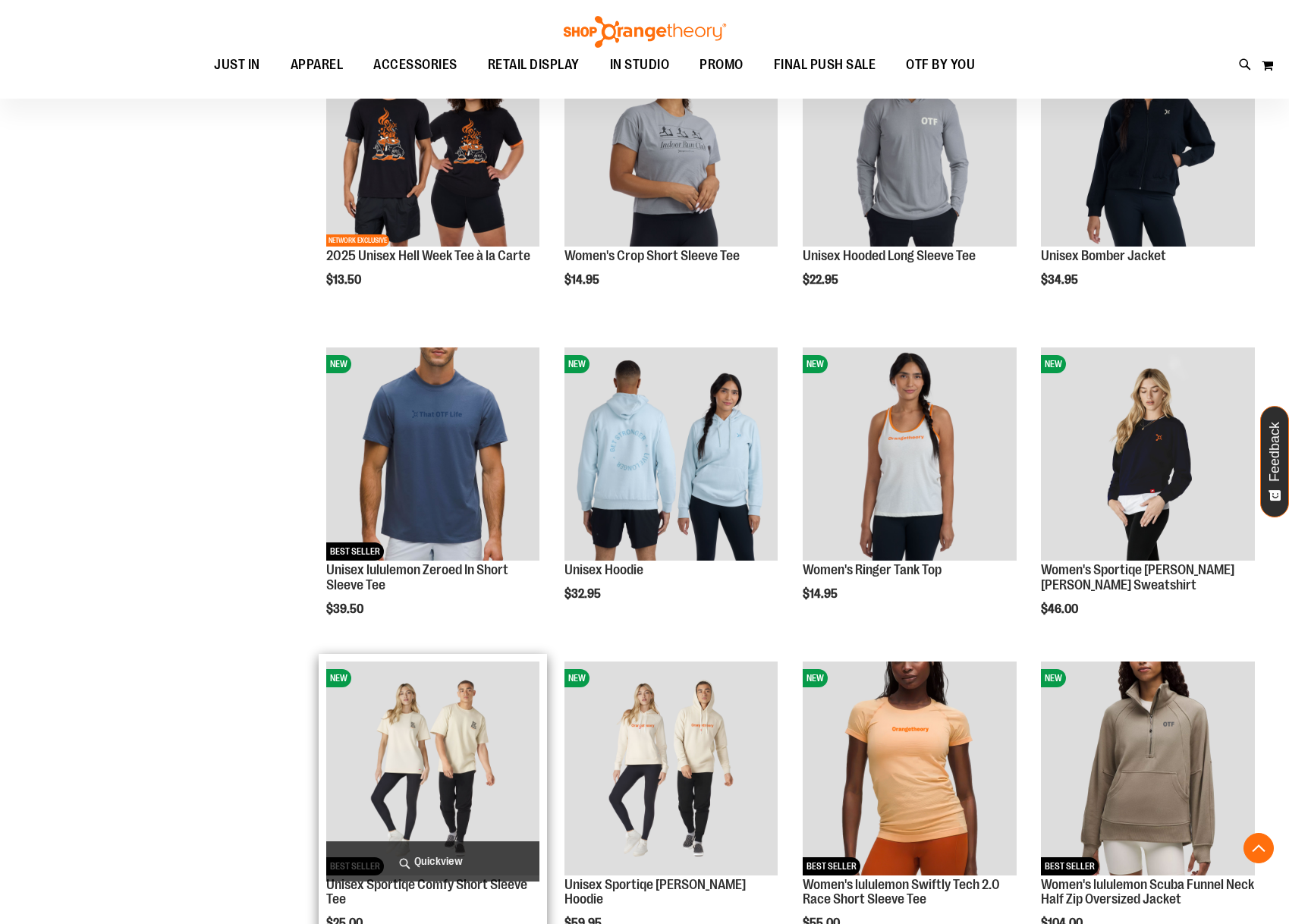
scroll to position [3743, 0]
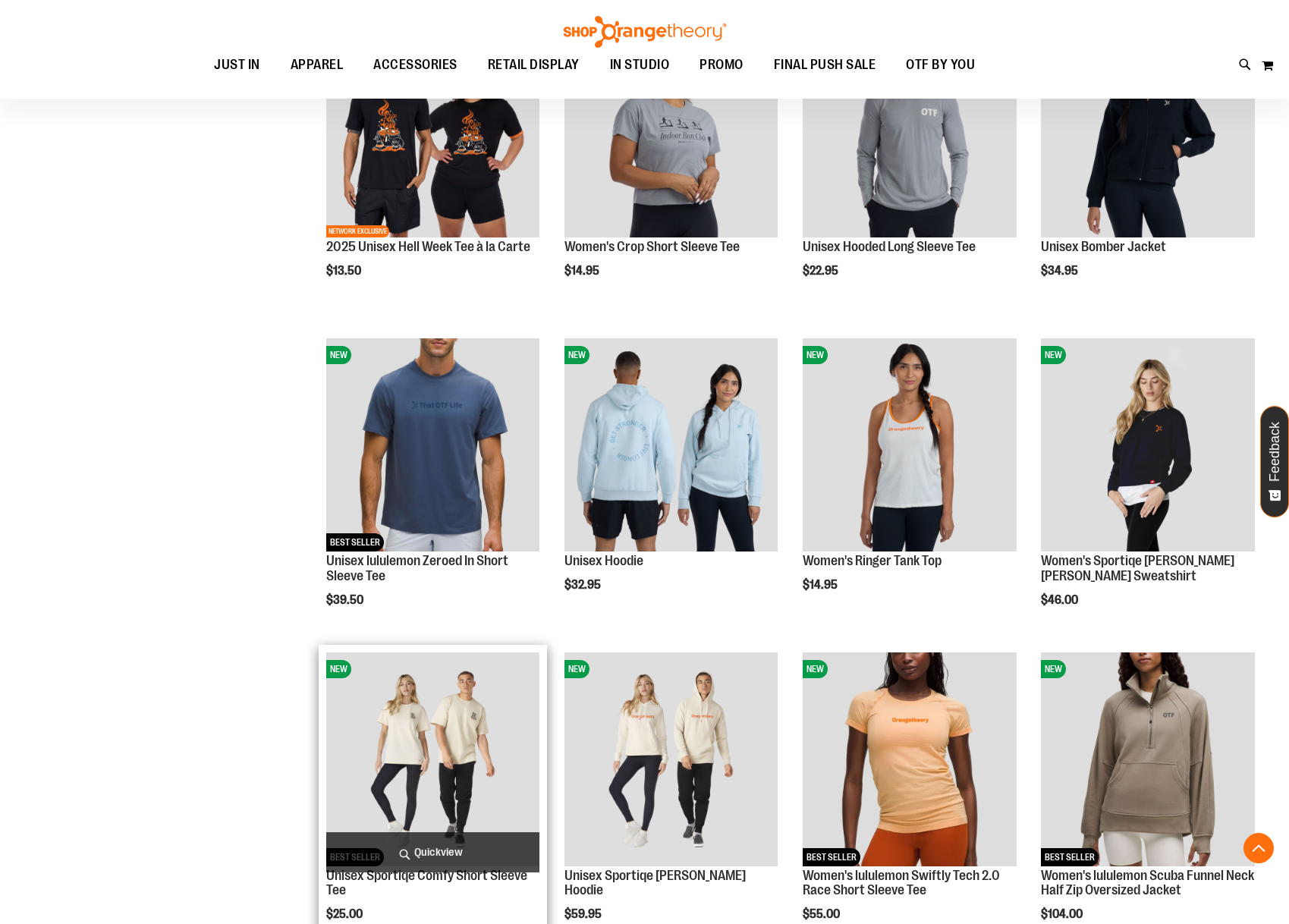
click at [442, 851] on span "Quickview" at bounding box center [433, 852] width 214 height 40
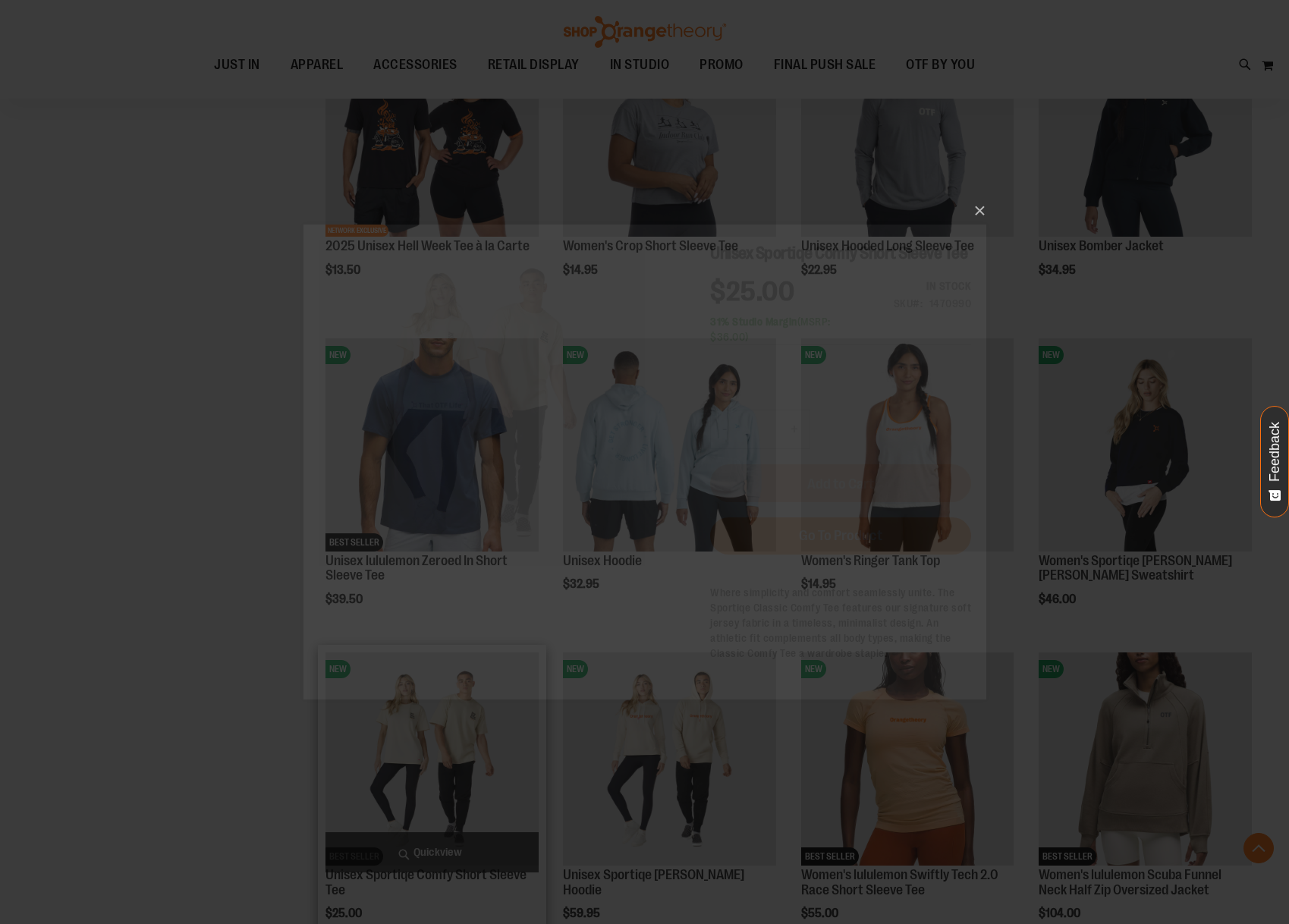
scroll to position [0, 0]
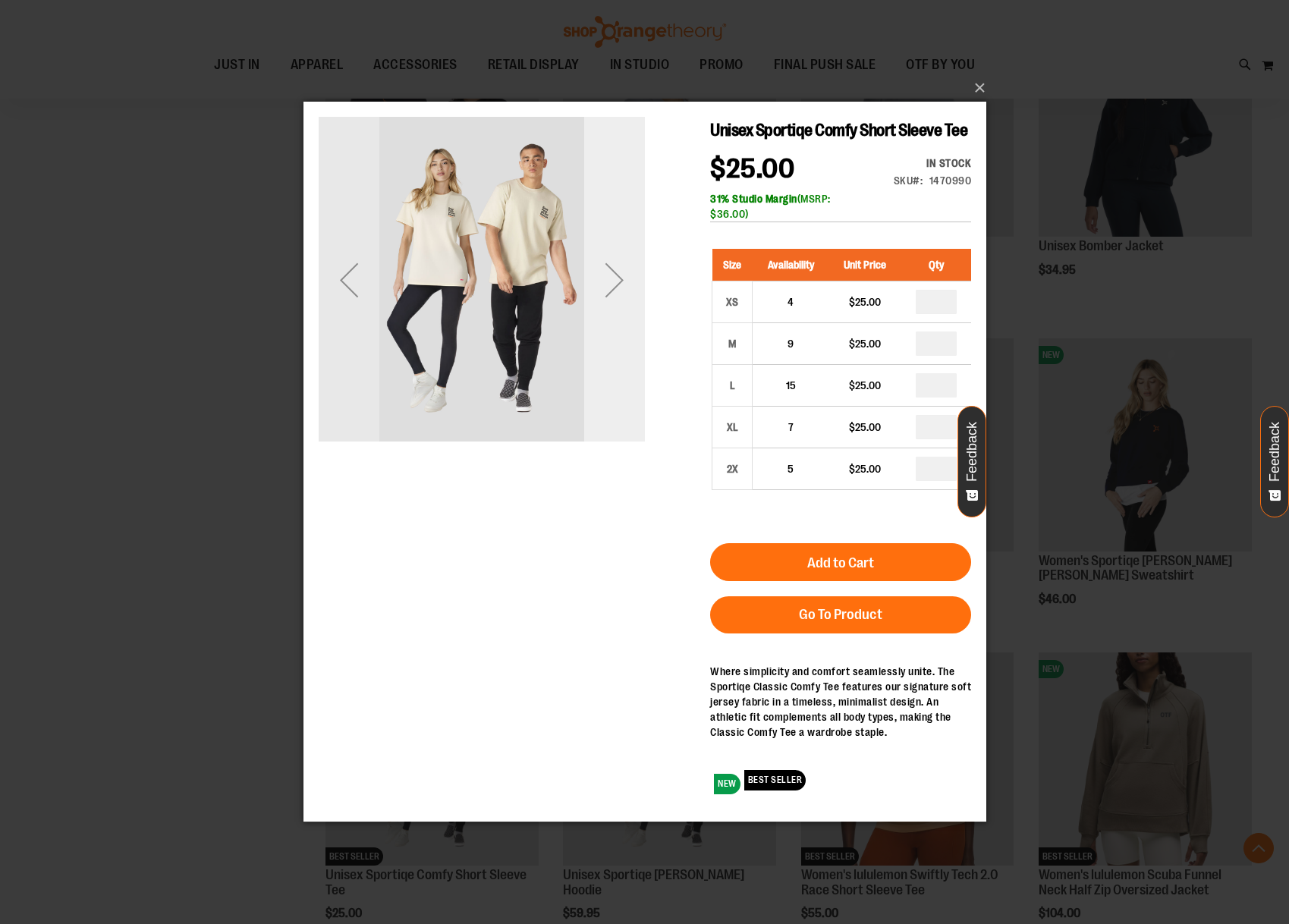
click at [627, 324] on div "Next" at bounding box center [614, 280] width 61 height 326
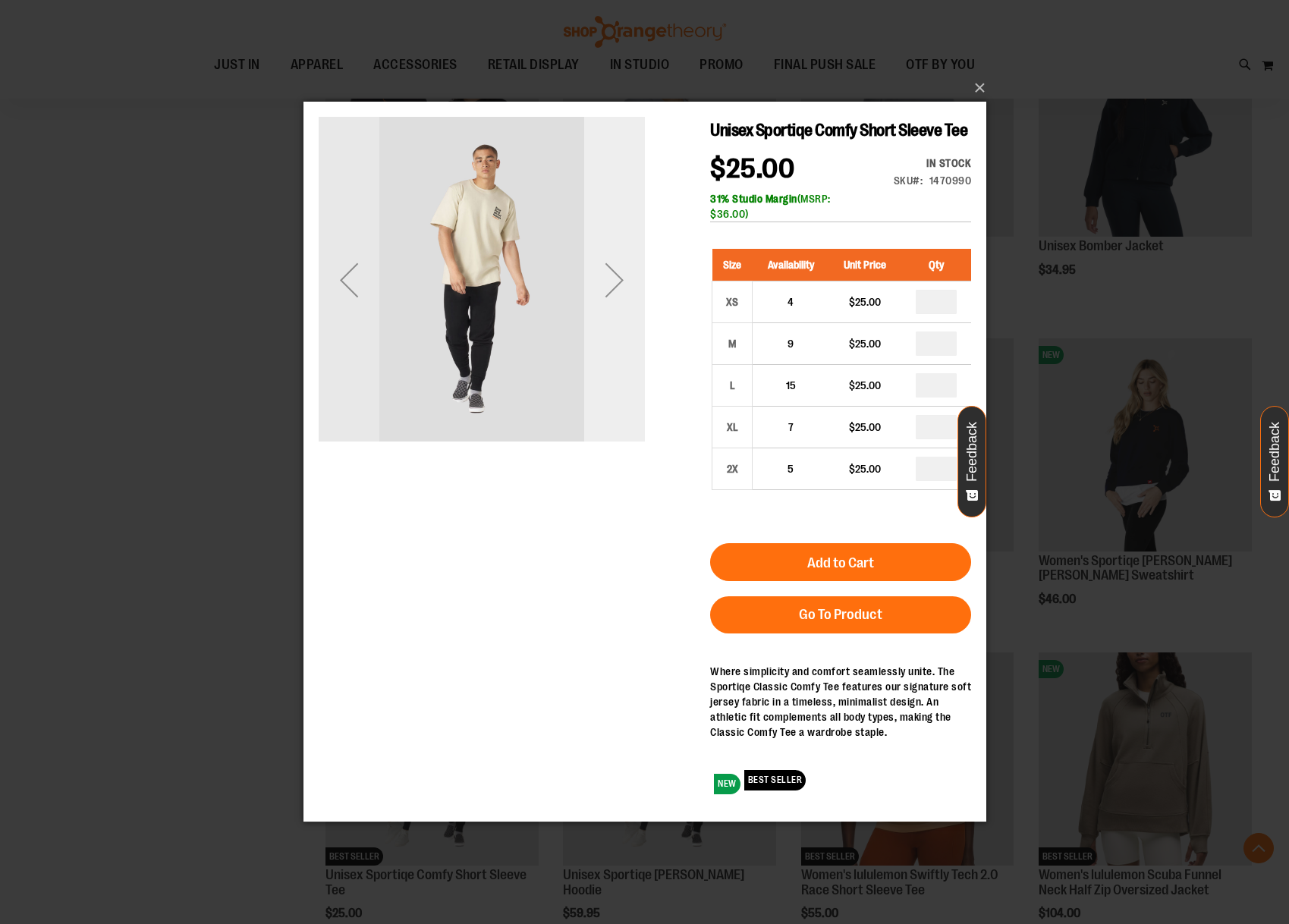
click at [627, 324] on div "Next" at bounding box center [614, 280] width 61 height 326
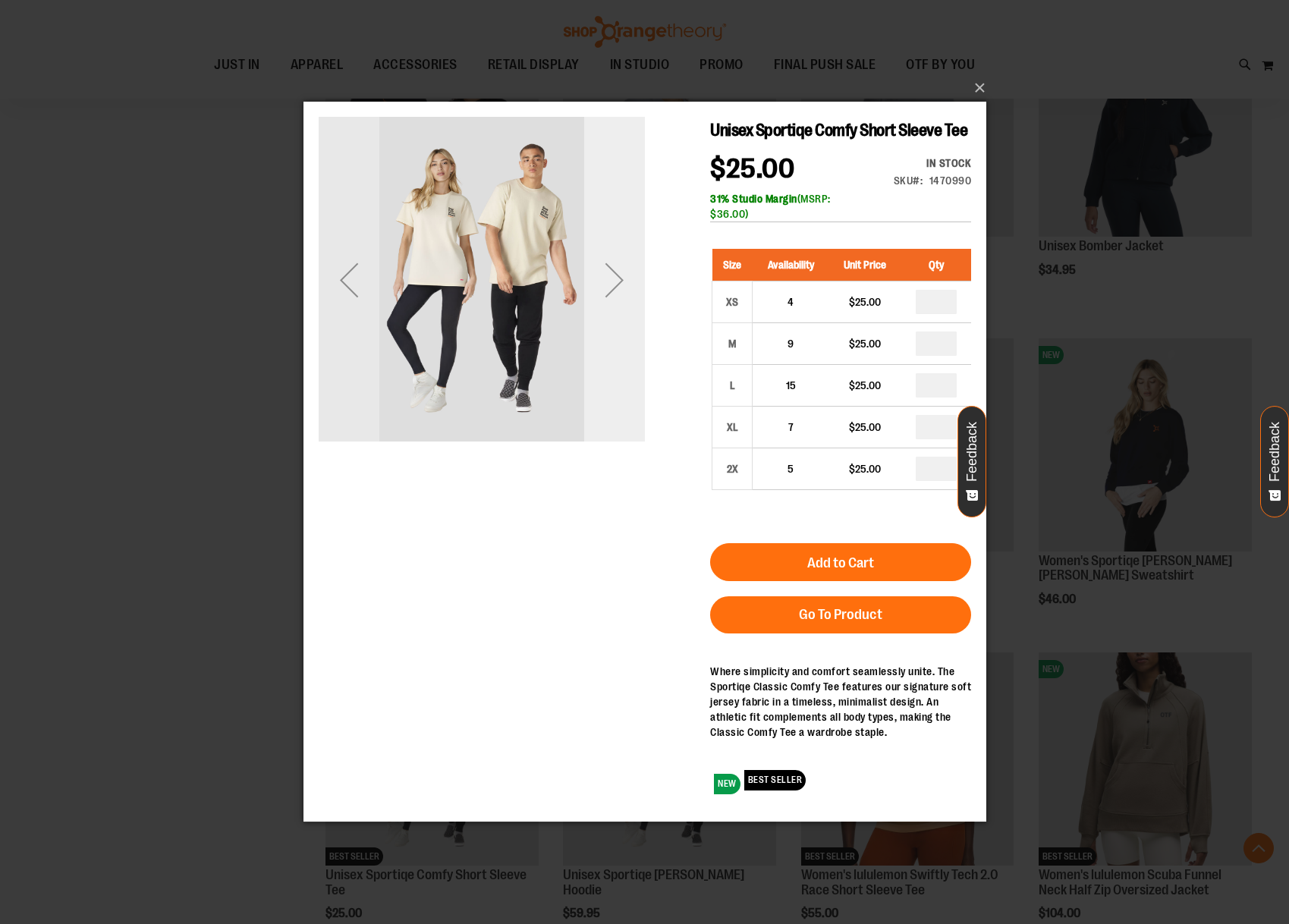
click at [627, 324] on div "Next" at bounding box center [614, 280] width 61 height 326
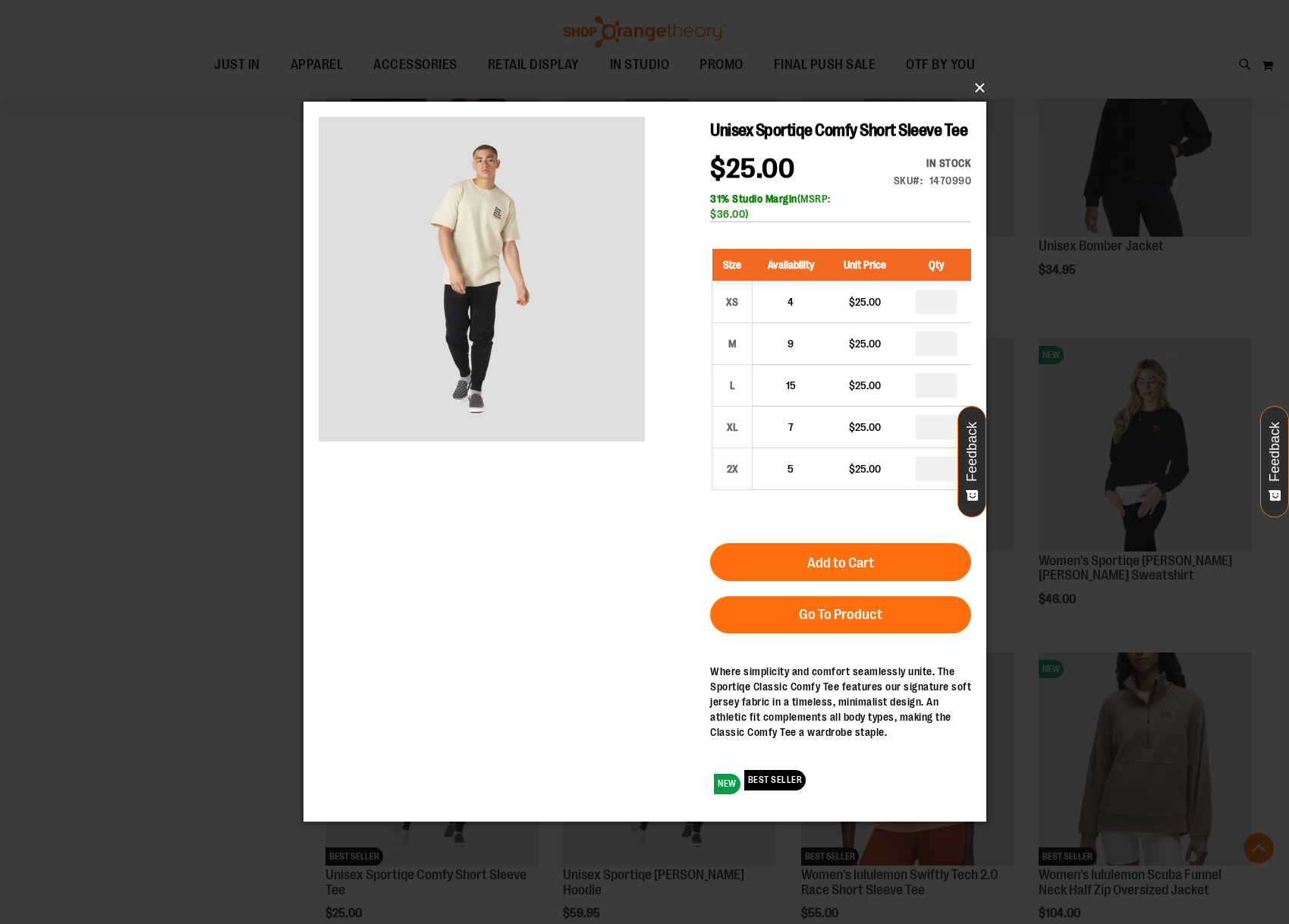
click at [980, 85] on button "×" at bounding box center [649, 89] width 683 height 34
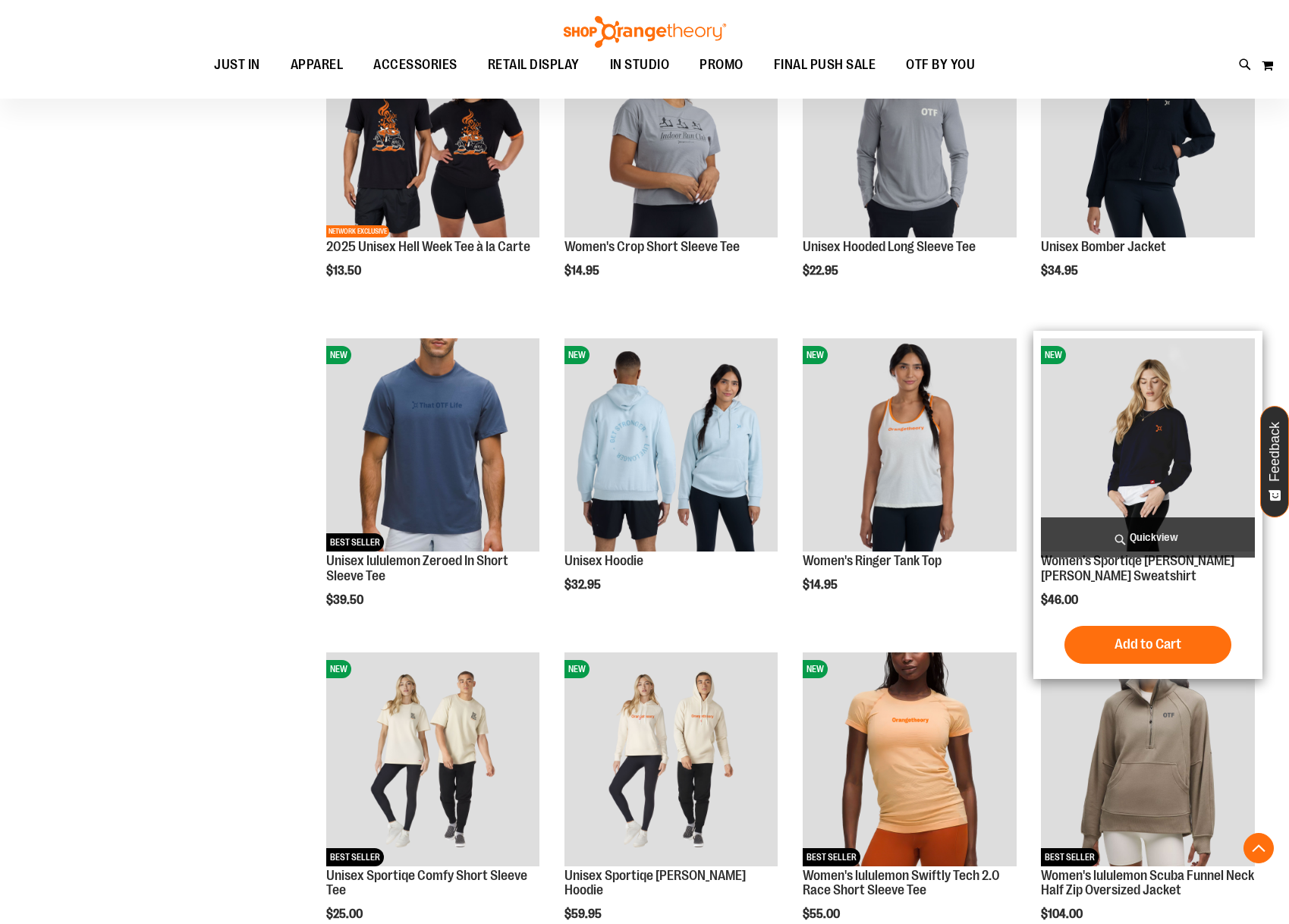
click at [1149, 534] on span "Quickview" at bounding box center [1148, 538] width 214 height 40
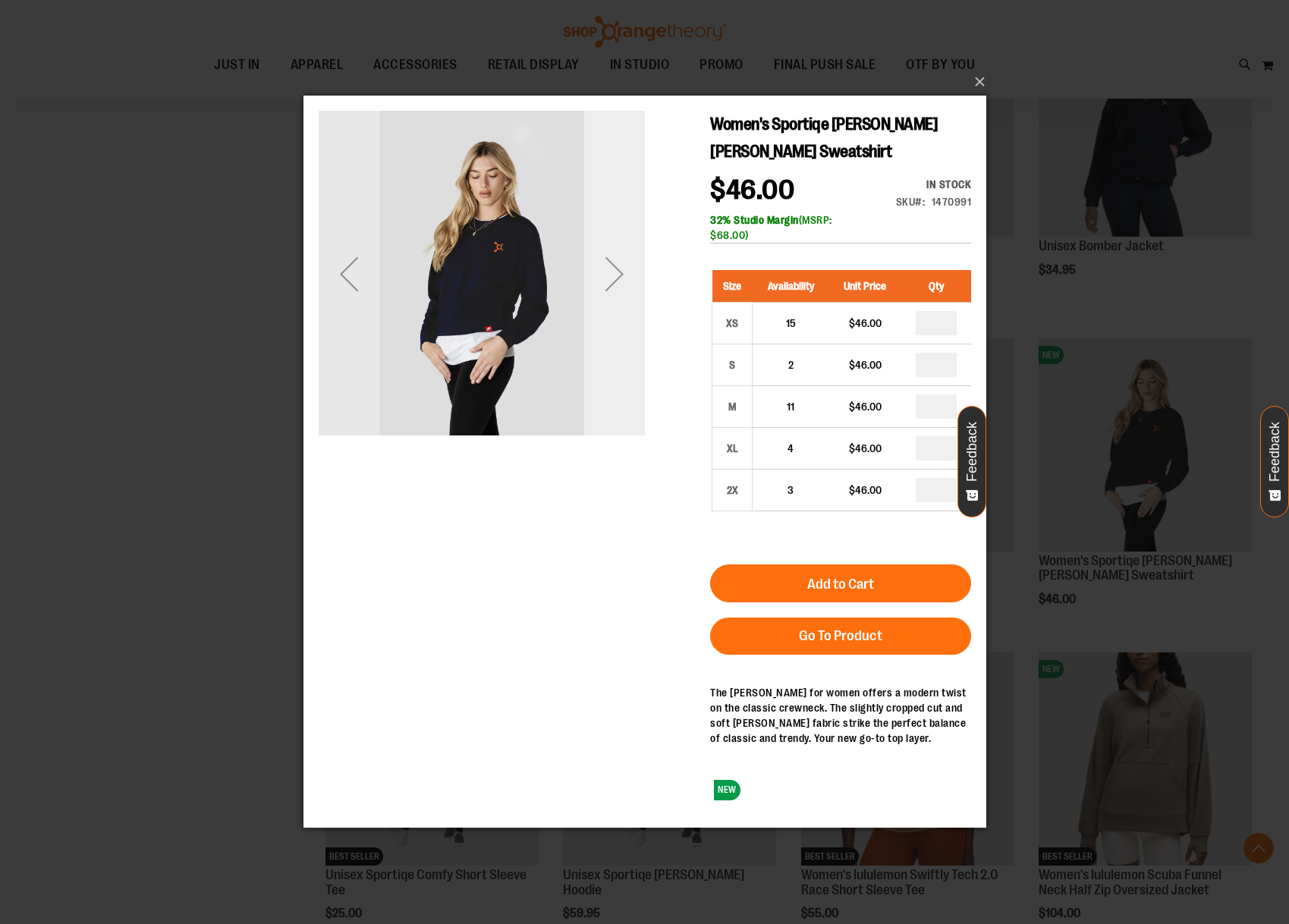
click at [640, 299] on div "Next" at bounding box center [614, 274] width 61 height 61
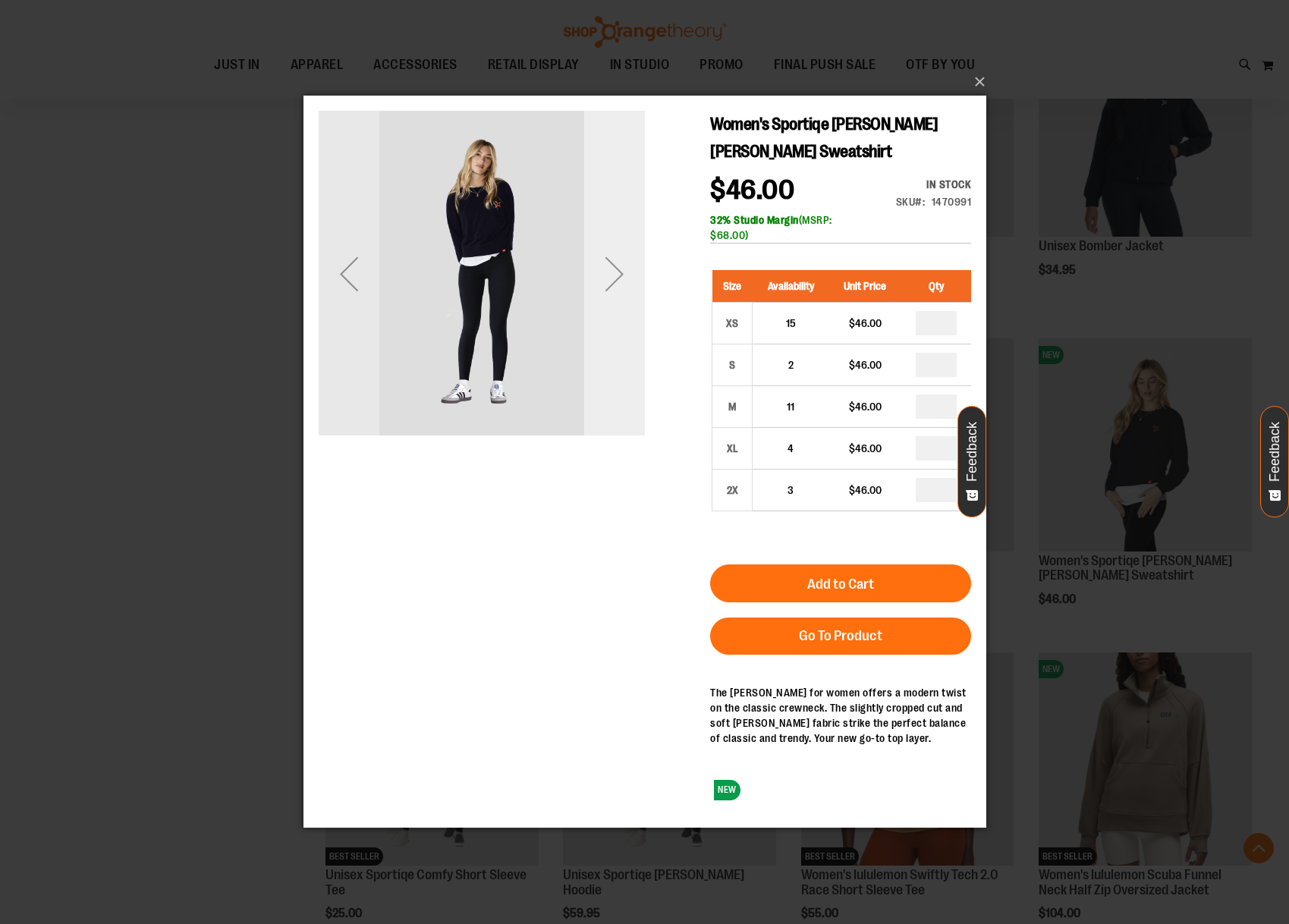
click at [640, 299] on div "Next" at bounding box center [614, 274] width 61 height 61
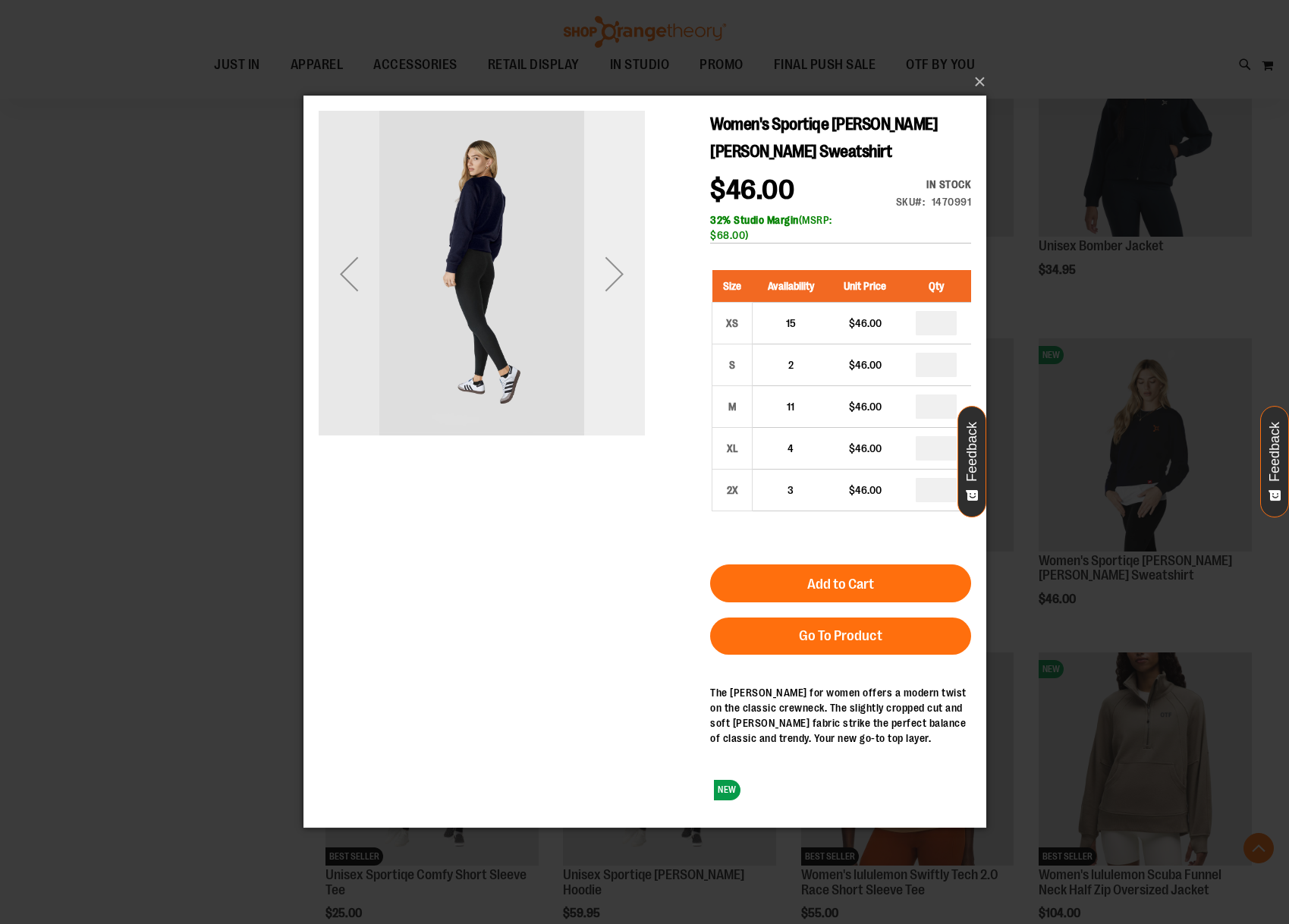
click at [640, 299] on div "Next" at bounding box center [614, 274] width 61 height 61
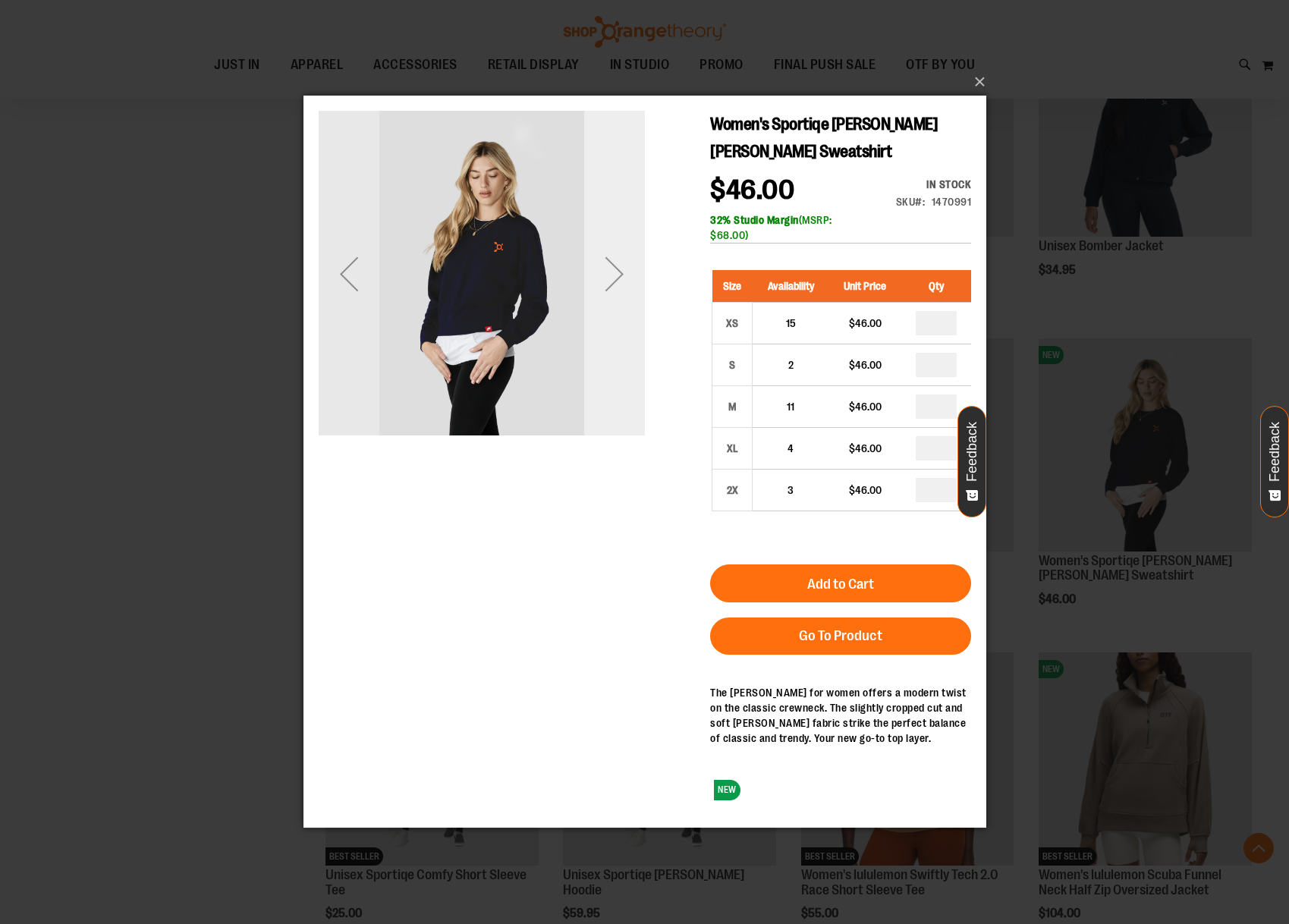
click at [640, 299] on div "Next" at bounding box center [614, 274] width 61 height 61
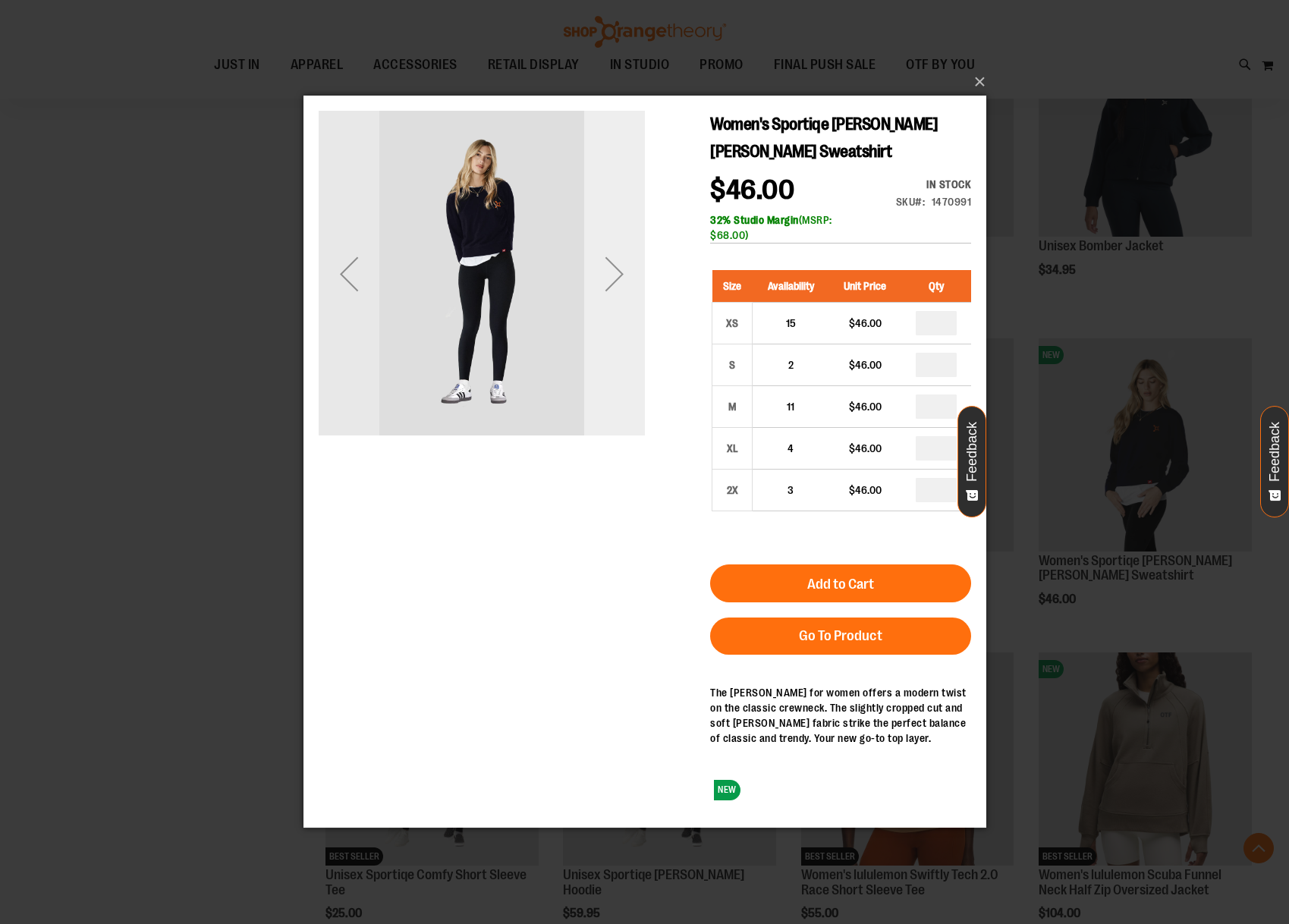
click at [640, 299] on div "Next" at bounding box center [614, 274] width 61 height 61
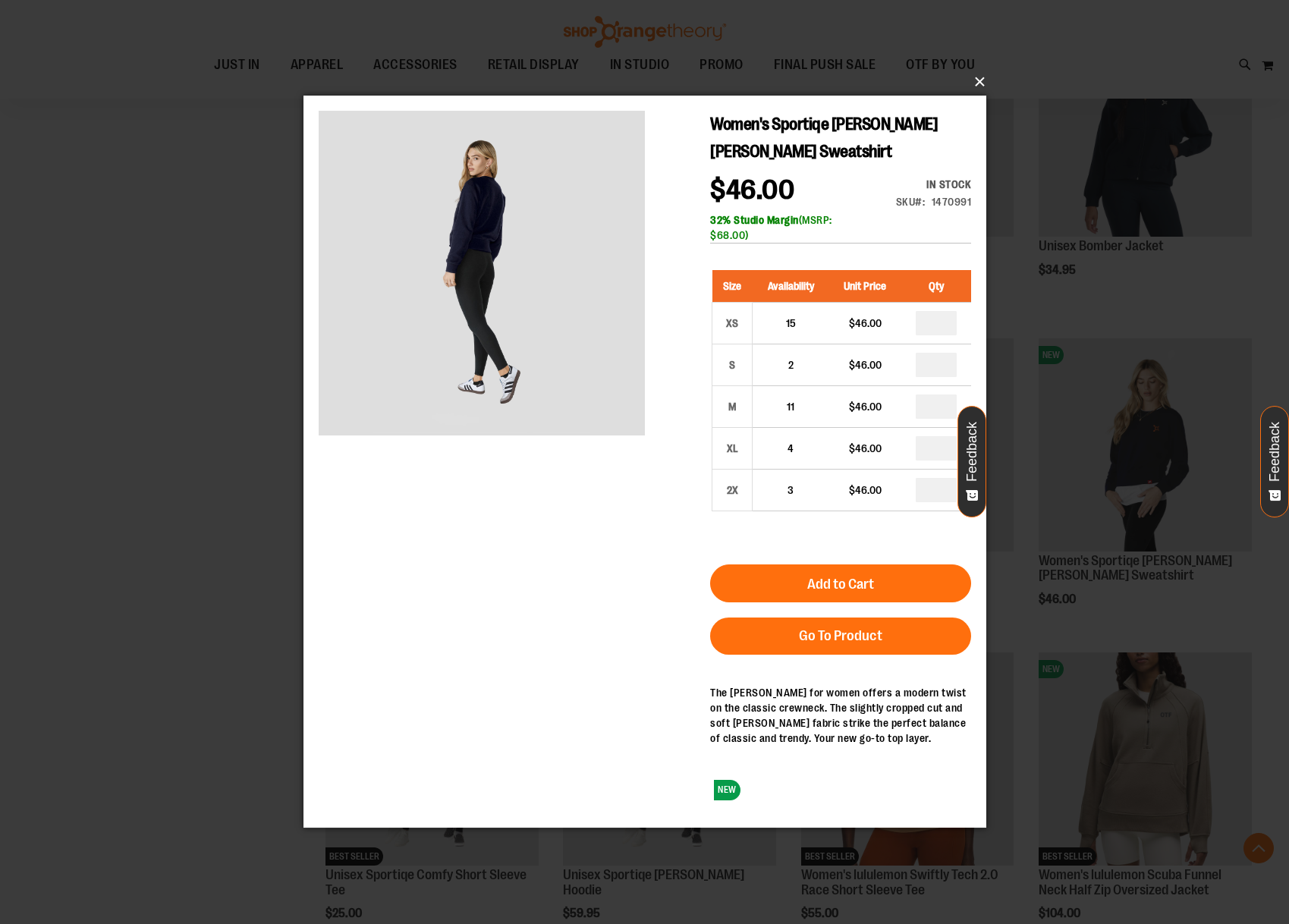
click at [984, 86] on button "×" at bounding box center [649, 82] width 683 height 34
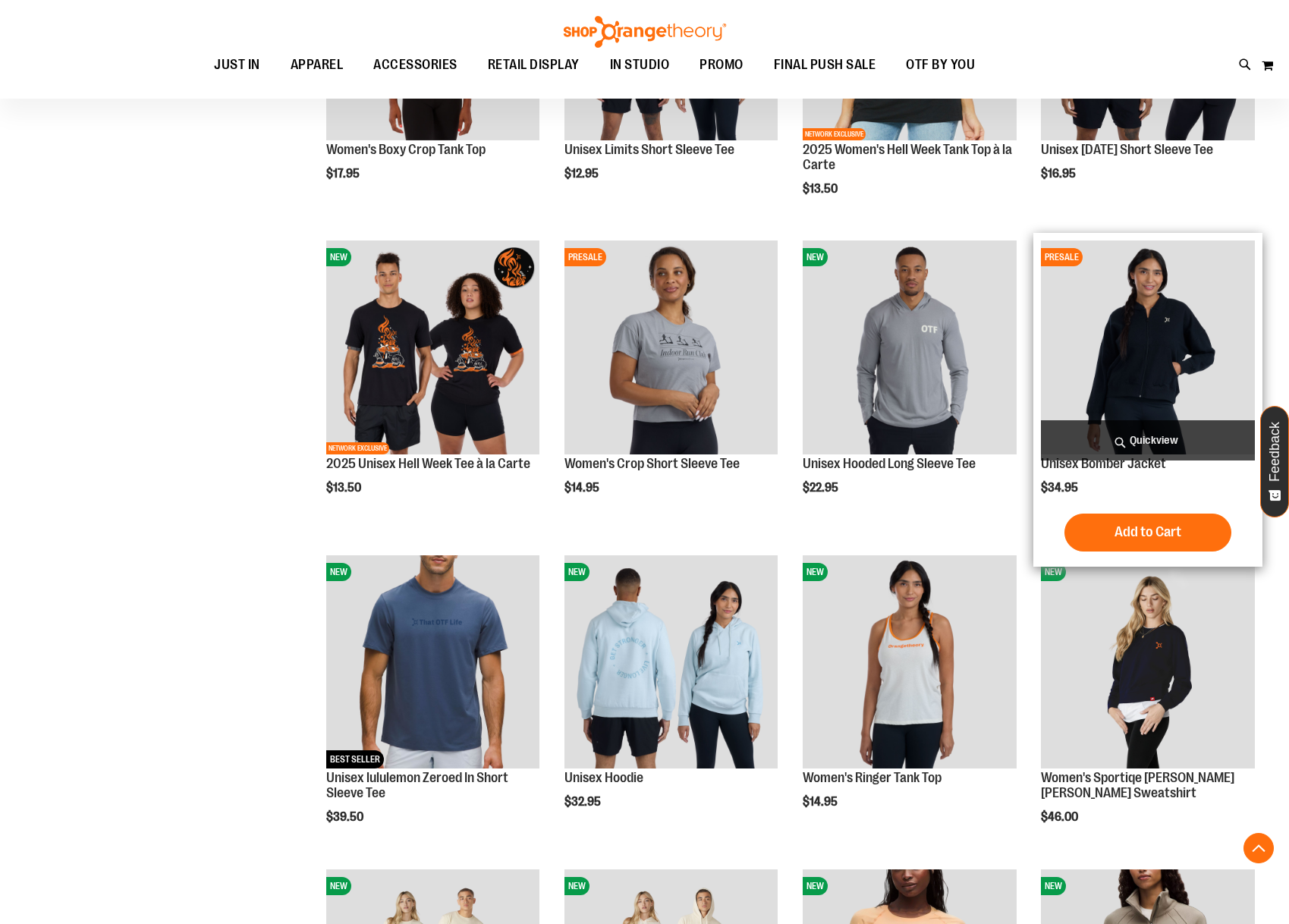
click at [1124, 434] on span "Quickview" at bounding box center [1148, 441] width 214 height 40
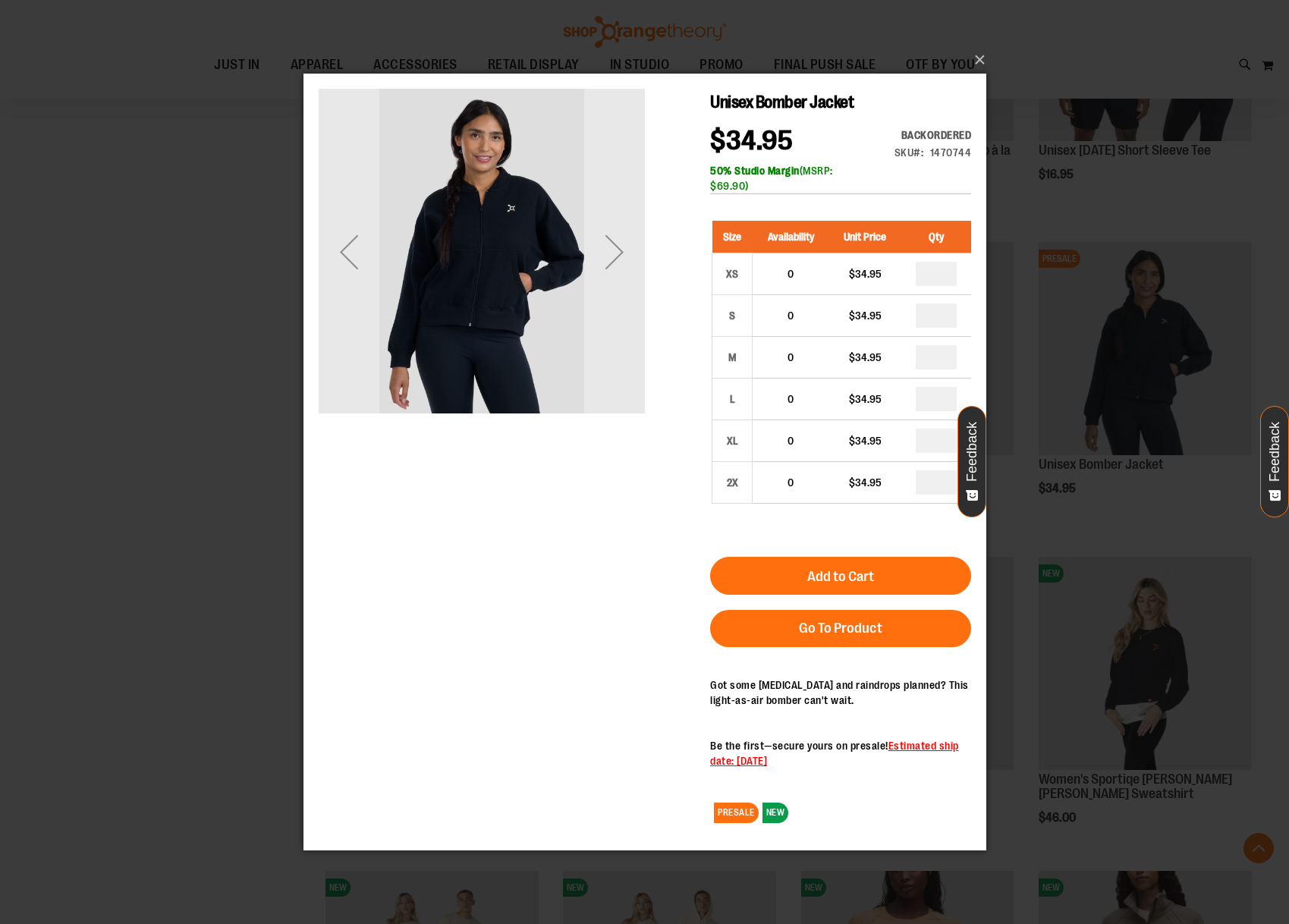
click at [939, 132] on div "Backordered" at bounding box center [932, 134] width 78 height 15
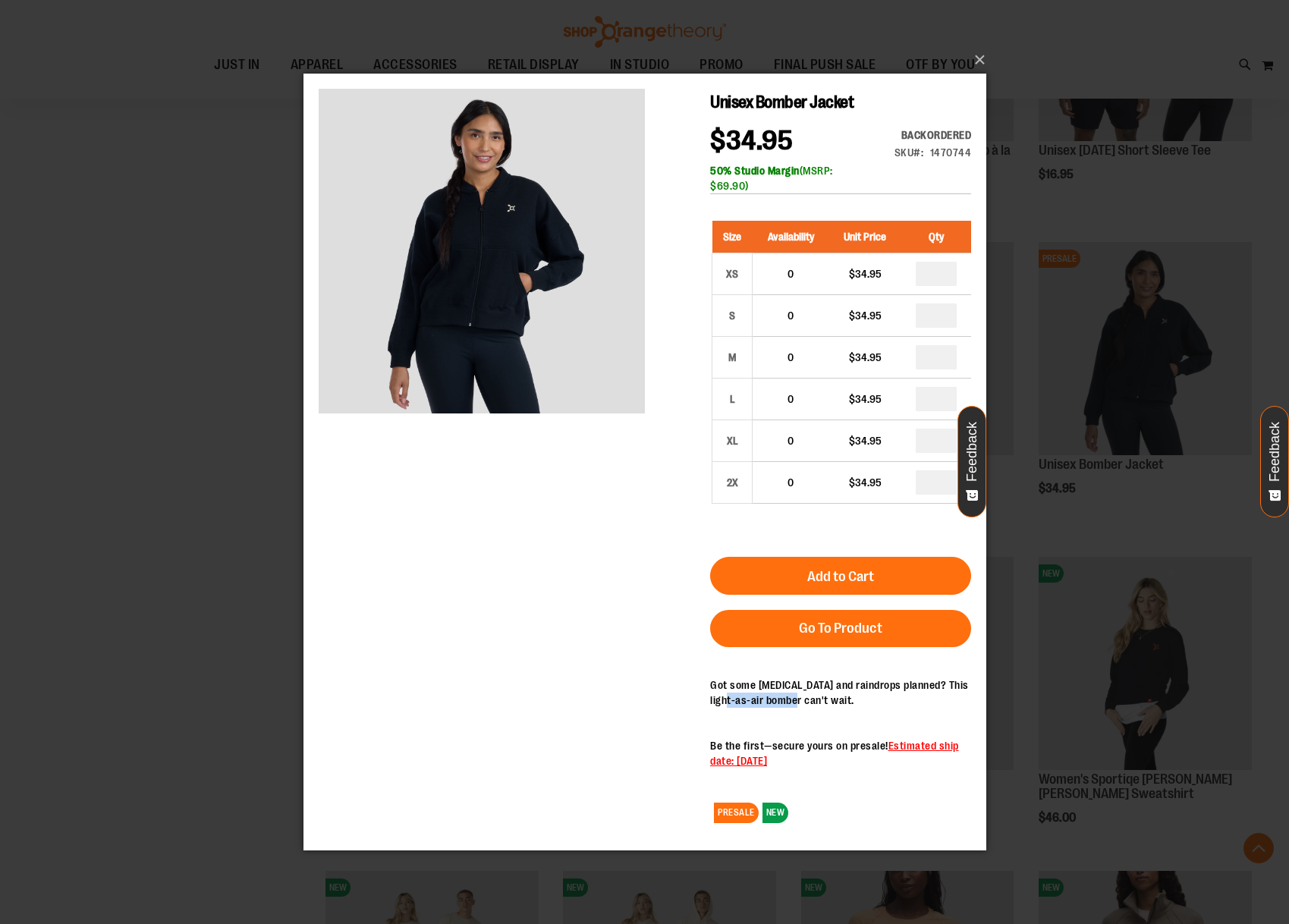
drag, startPoint x: 722, startPoint y: 698, endPoint x: 791, endPoint y: 703, distance: 69.2
click at [791, 703] on p "Got some chills and raindrops planned? This light-as-air bomber can't wait." at bounding box center [841, 692] width 261 height 30
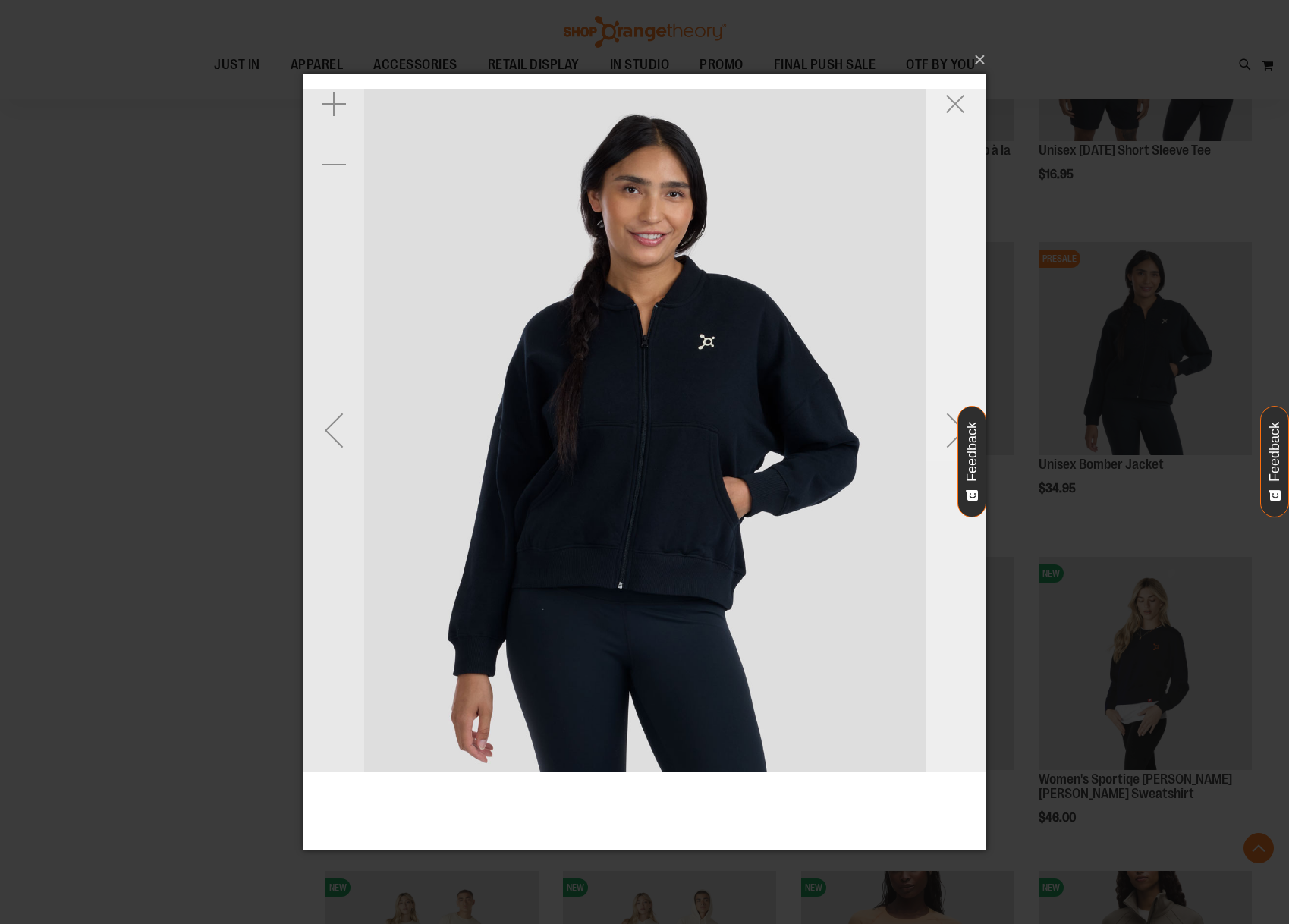
click at [937, 425] on div "Next" at bounding box center [955, 429] width 61 height 61
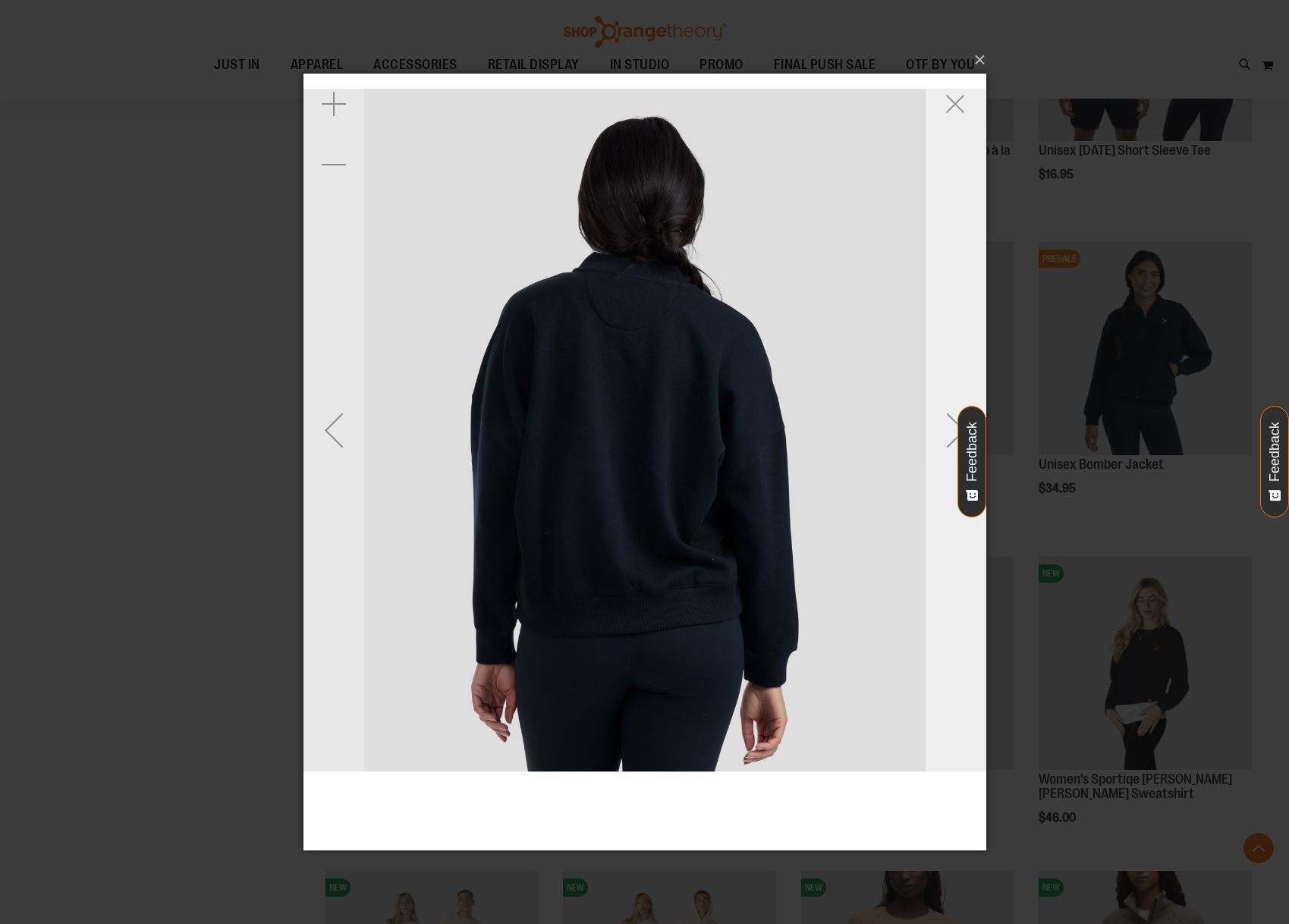
click at [937, 426] on div "Next" at bounding box center [955, 429] width 61 height 61
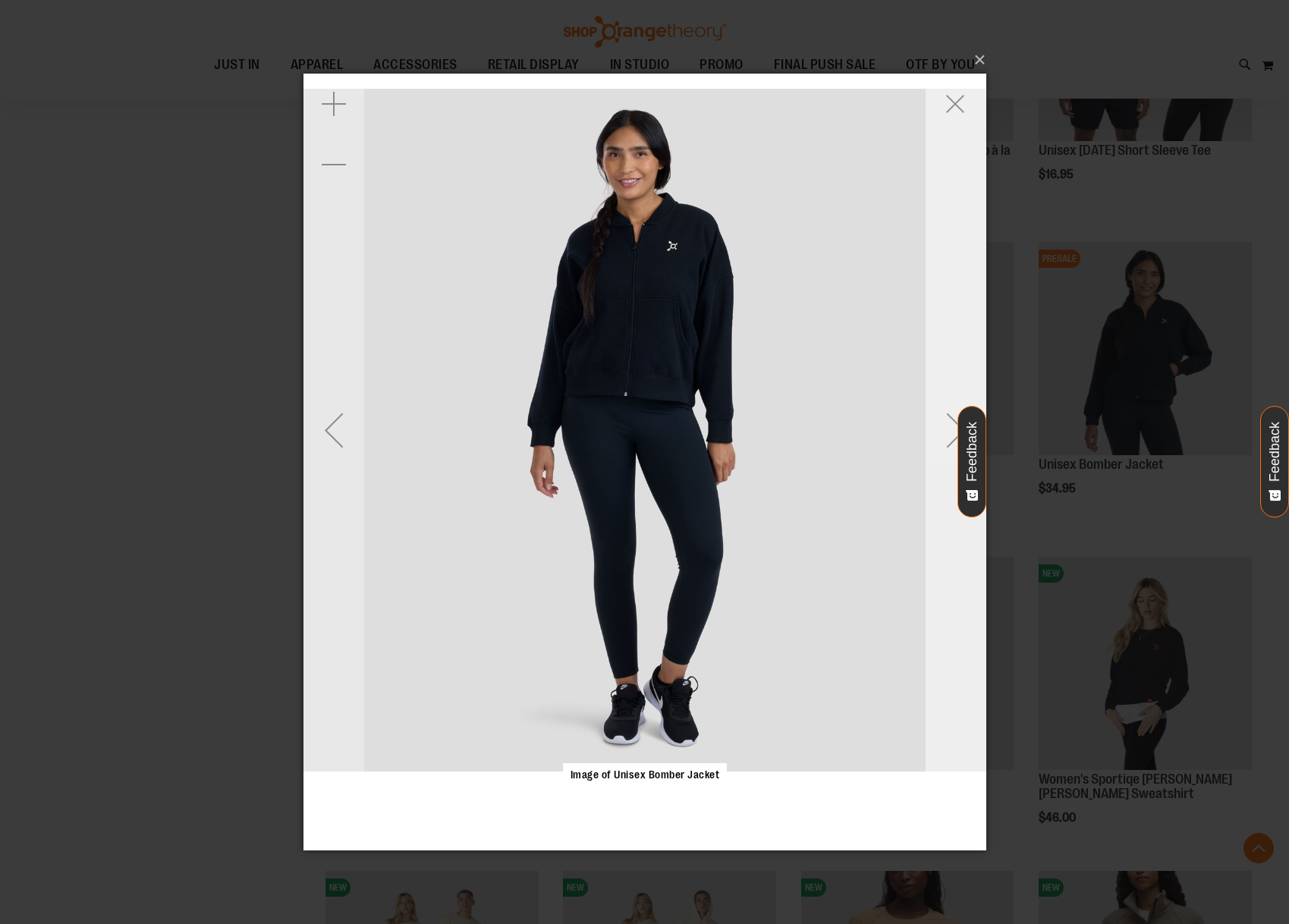
click at [937, 426] on div "Next" at bounding box center [955, 429] width 61 height 61
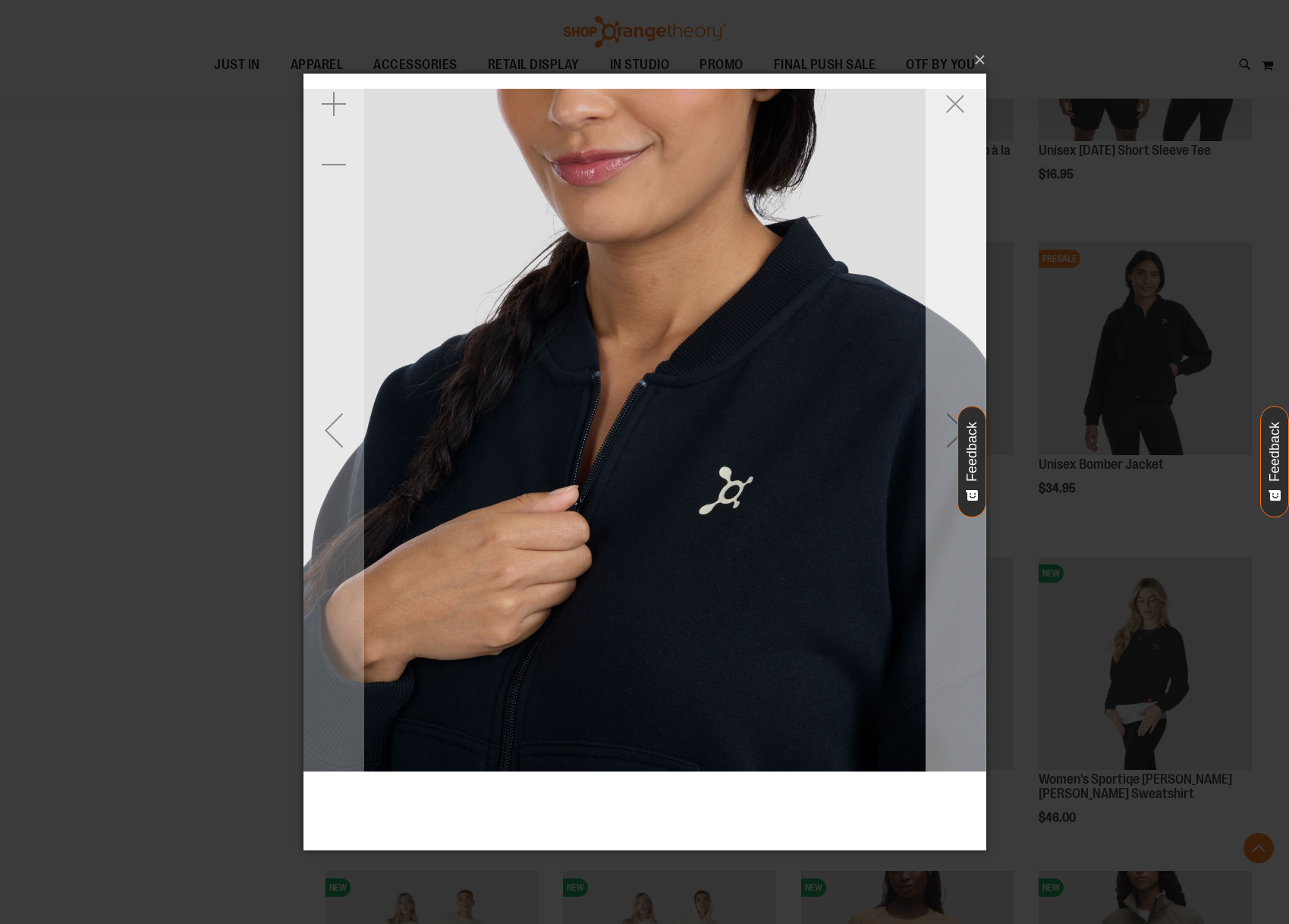
click at [937, 426] on div "Next" at bounding box center [955, 429] width 61 height 61
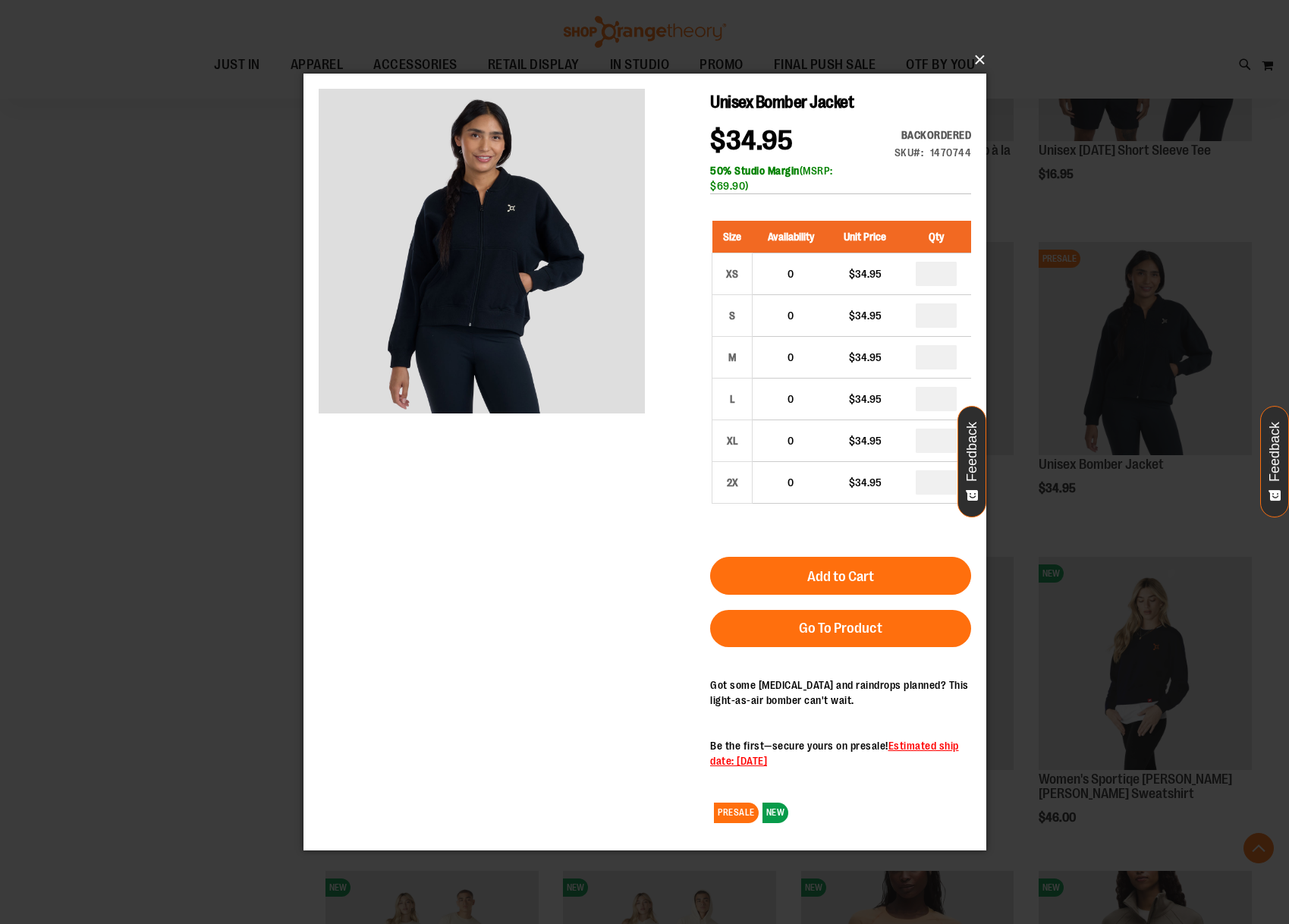
click at [969, 54] on button "×" at bounding box center [649, 60] width 683 height 34
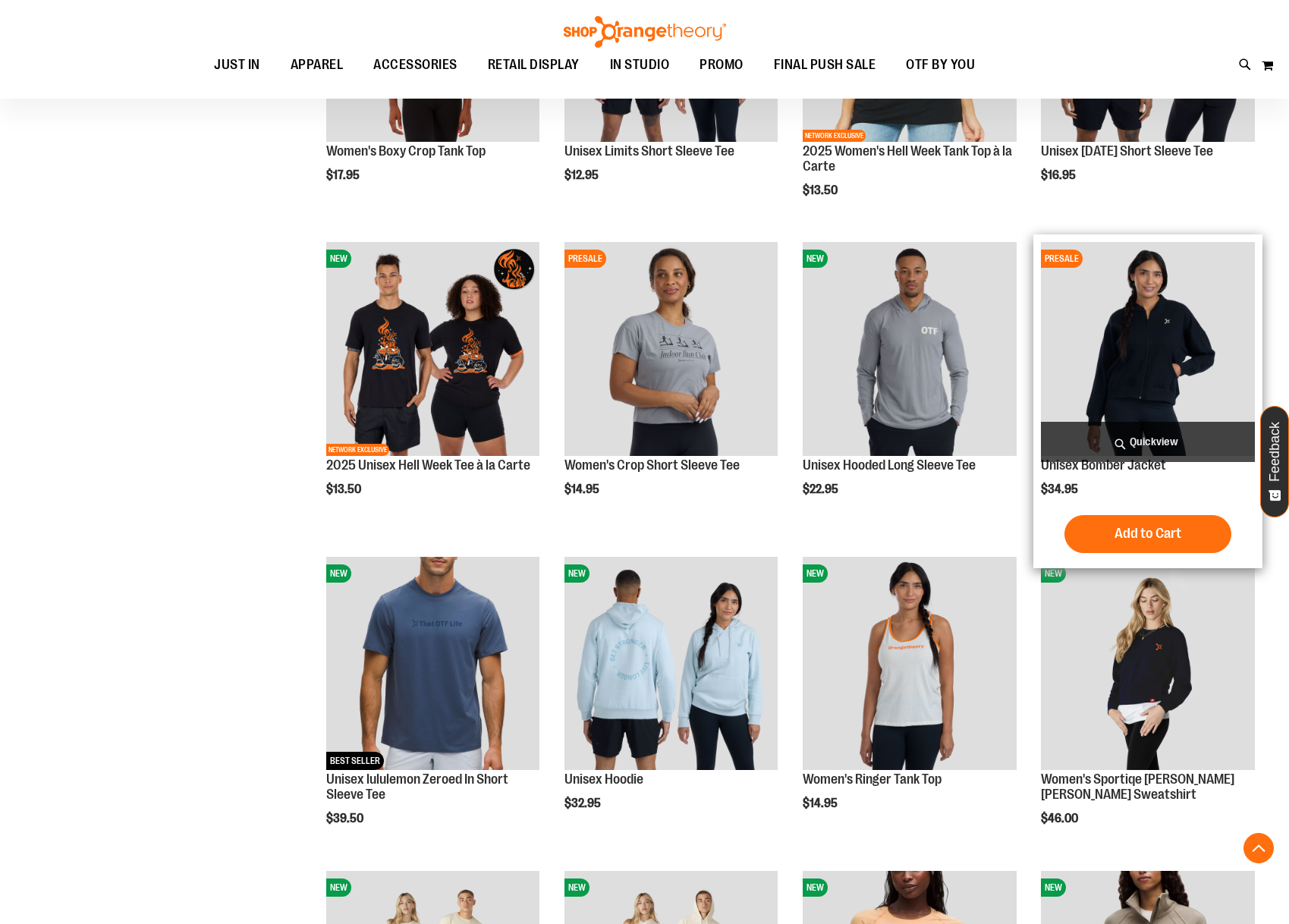
click at [1131, 389] on img "product" at bounding box center [1148, 349] width 214 height 214
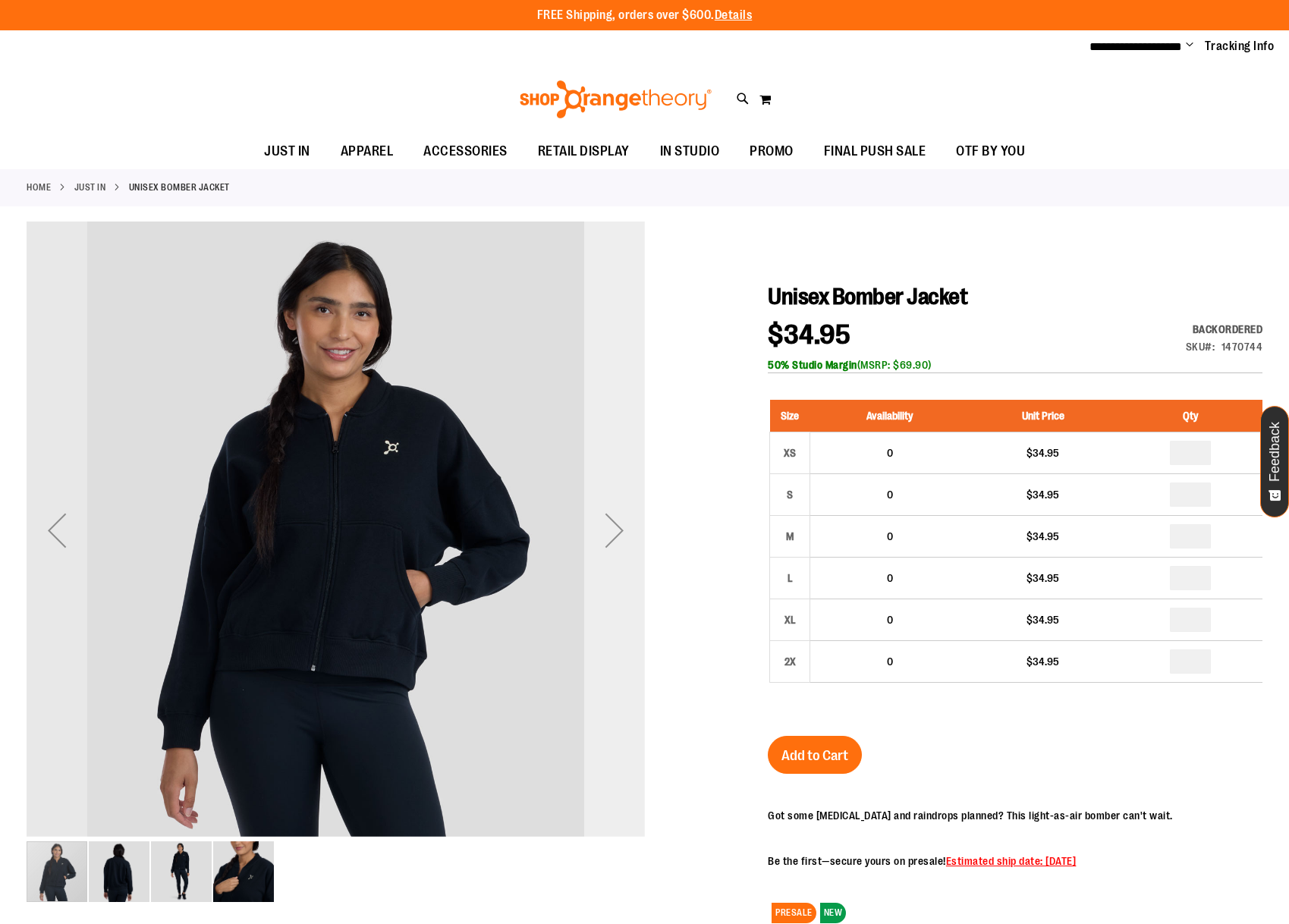
type input "**********"
click at [614, 518] on div "Next" at bounding box center [615, 530] width 61 height 61
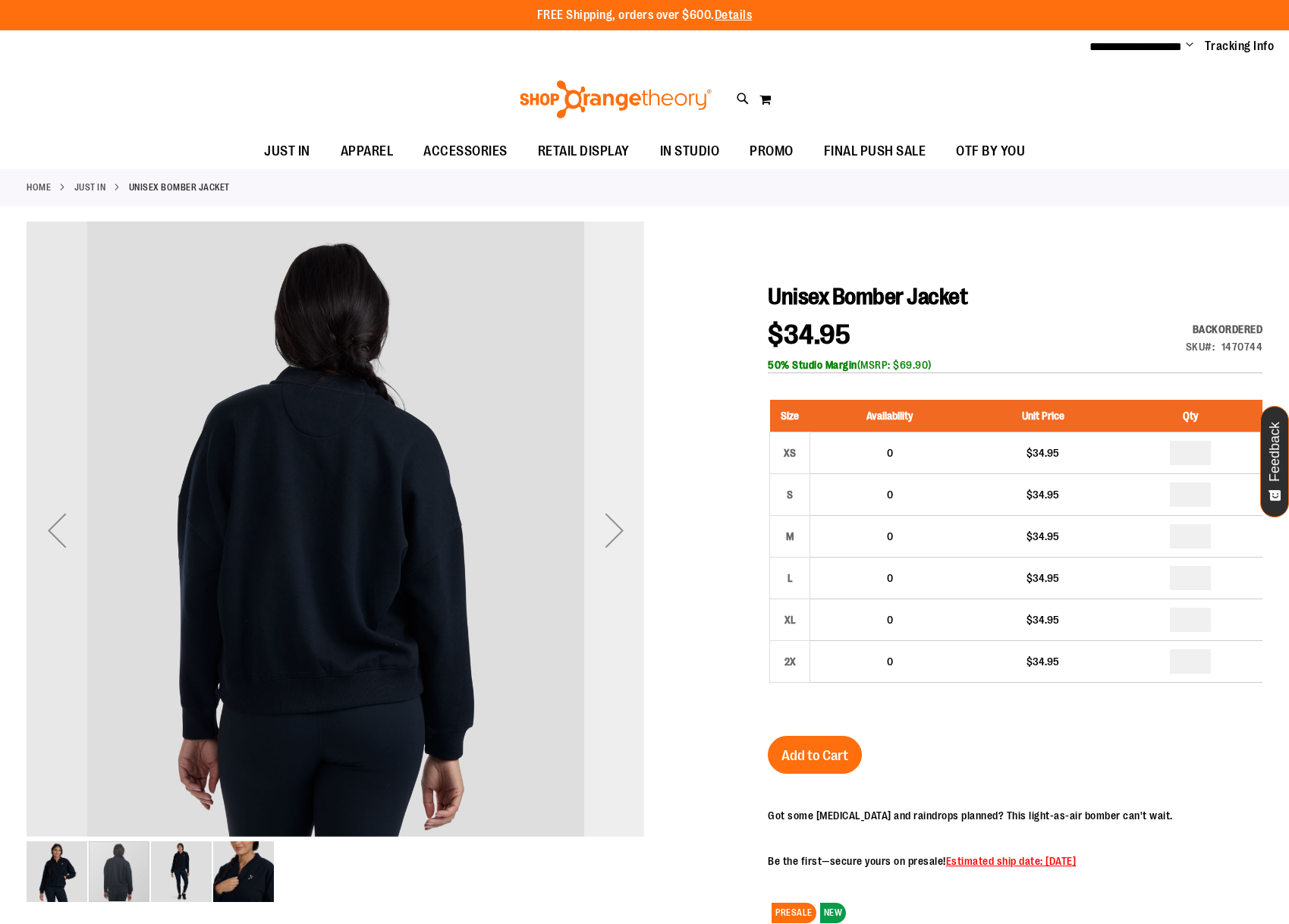
click at [614, 518] on div "Next" at bounding box center [615, 530] width 61 height 61
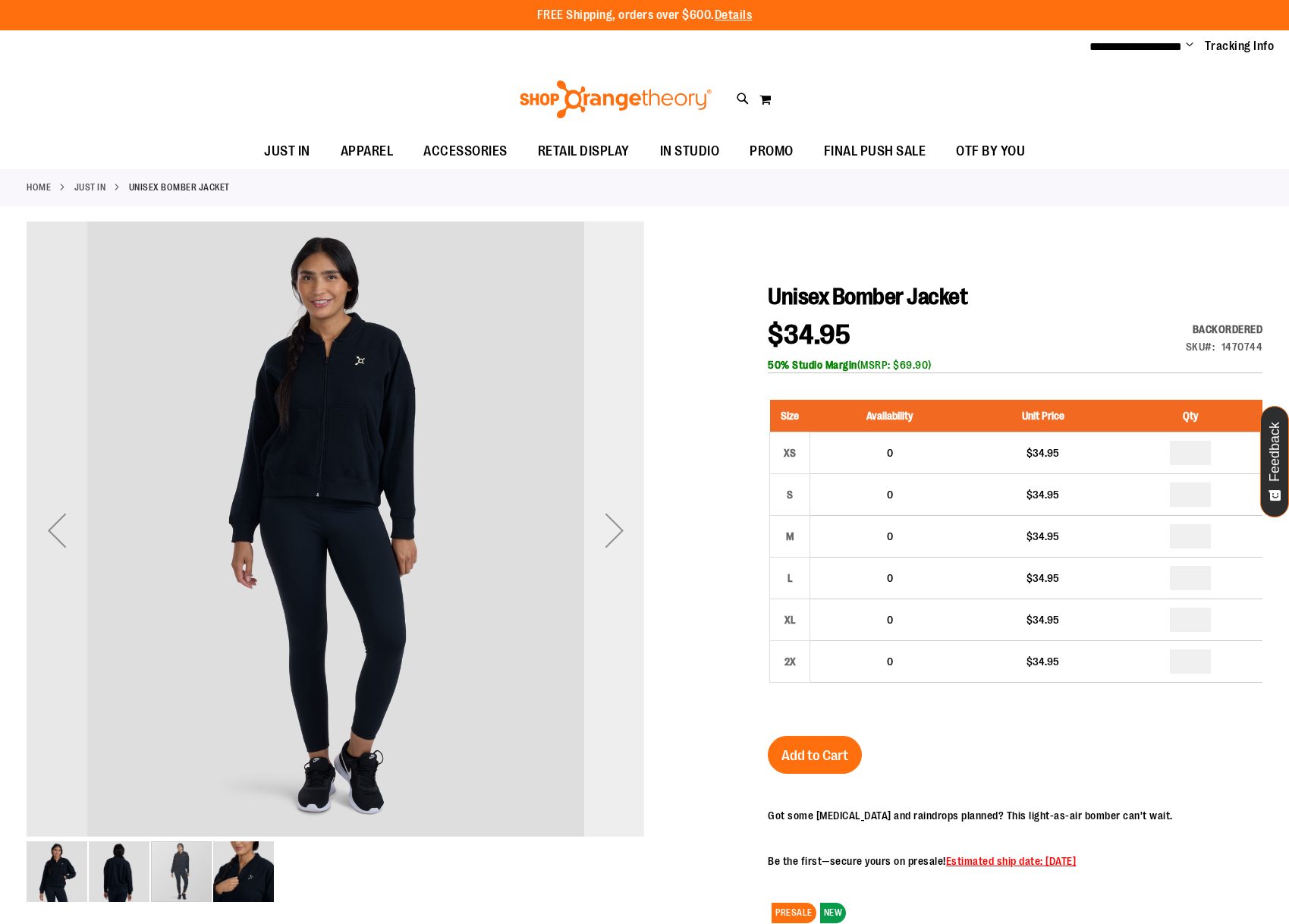
click at [614, 518] on div "Next" at bounding box center [615, 530] width 61 height 61
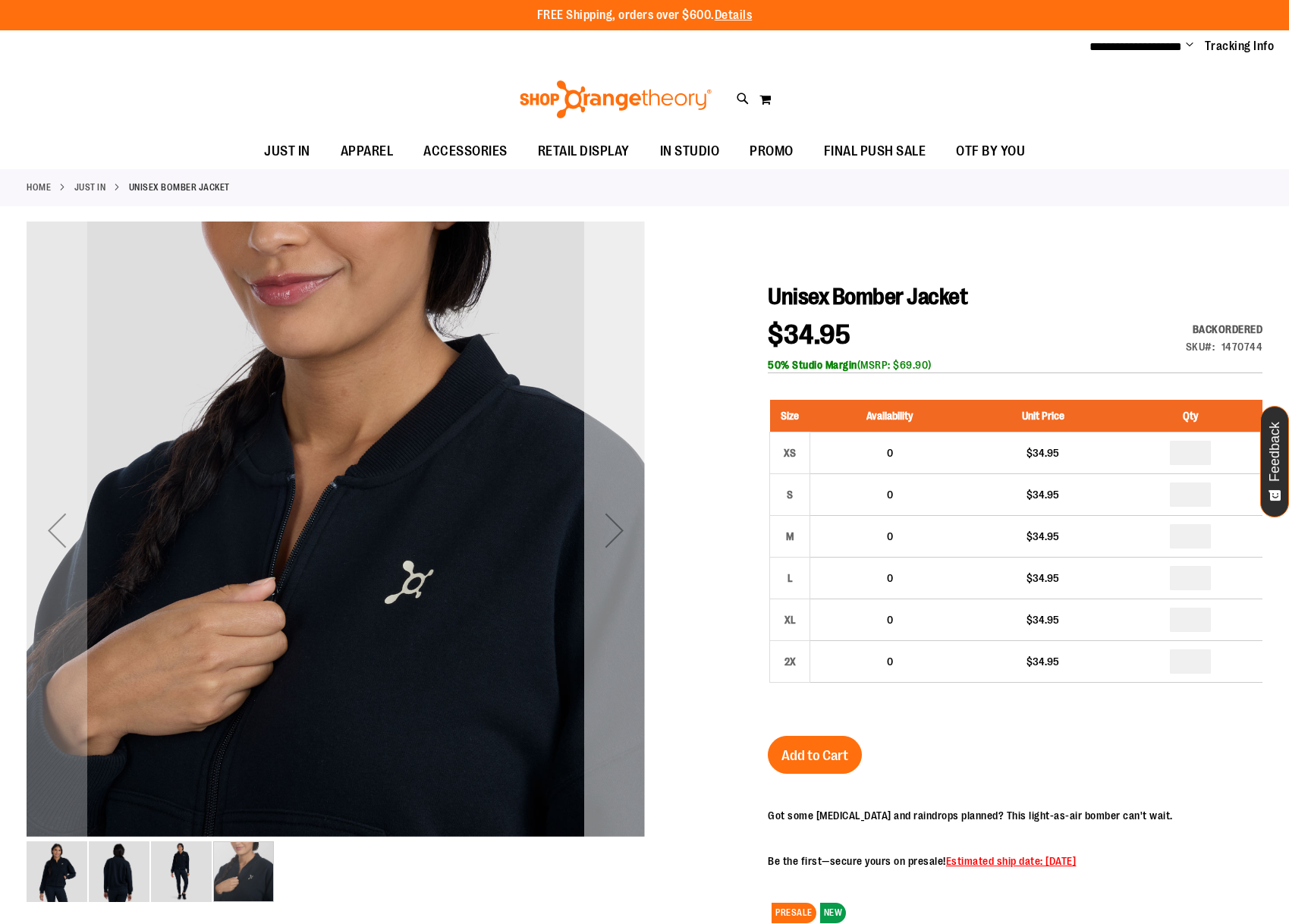
click at [614, 518] on div "Next" at bounding box center [615, 530] width 61 height 61
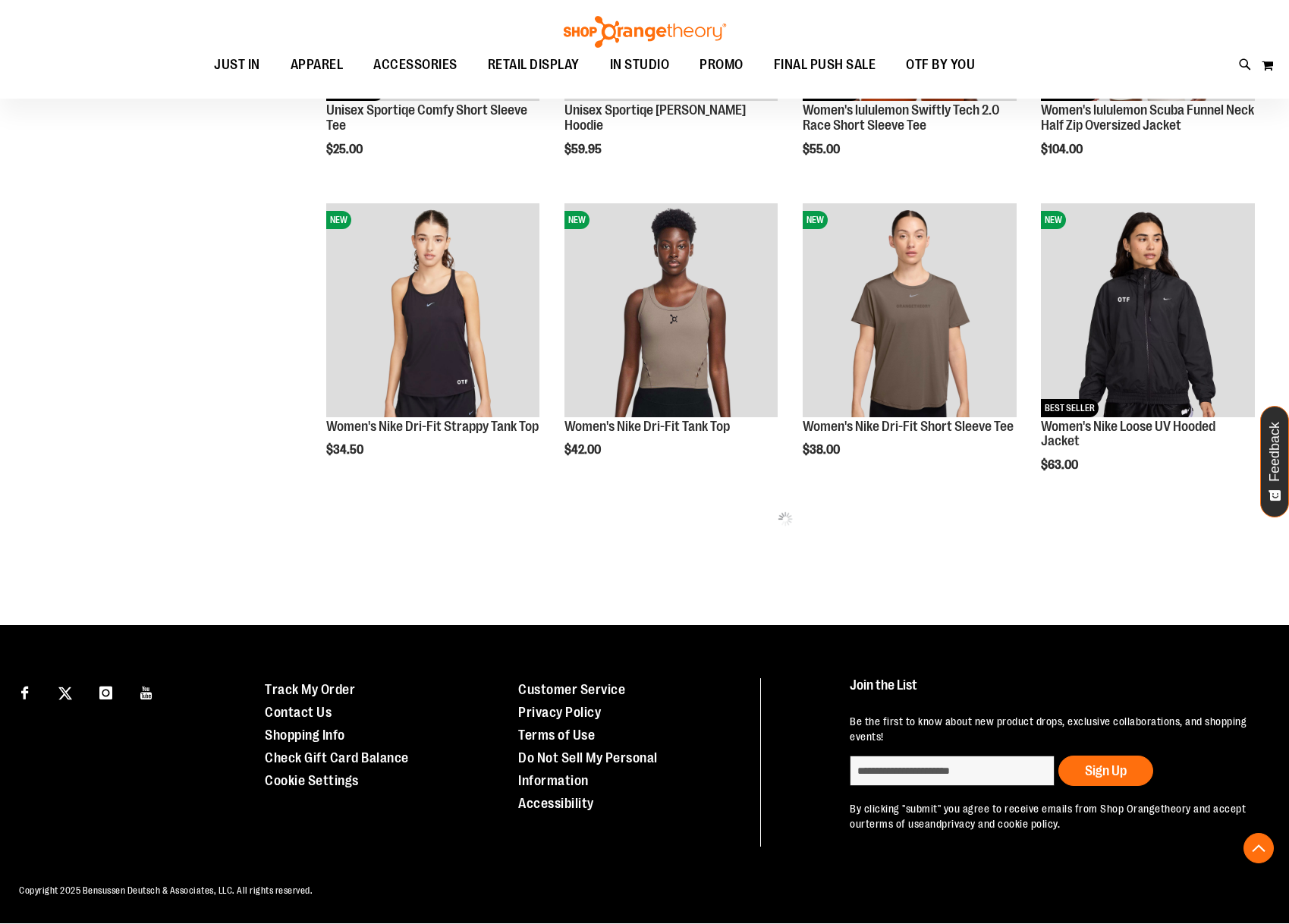
scroll to position [592, 0]
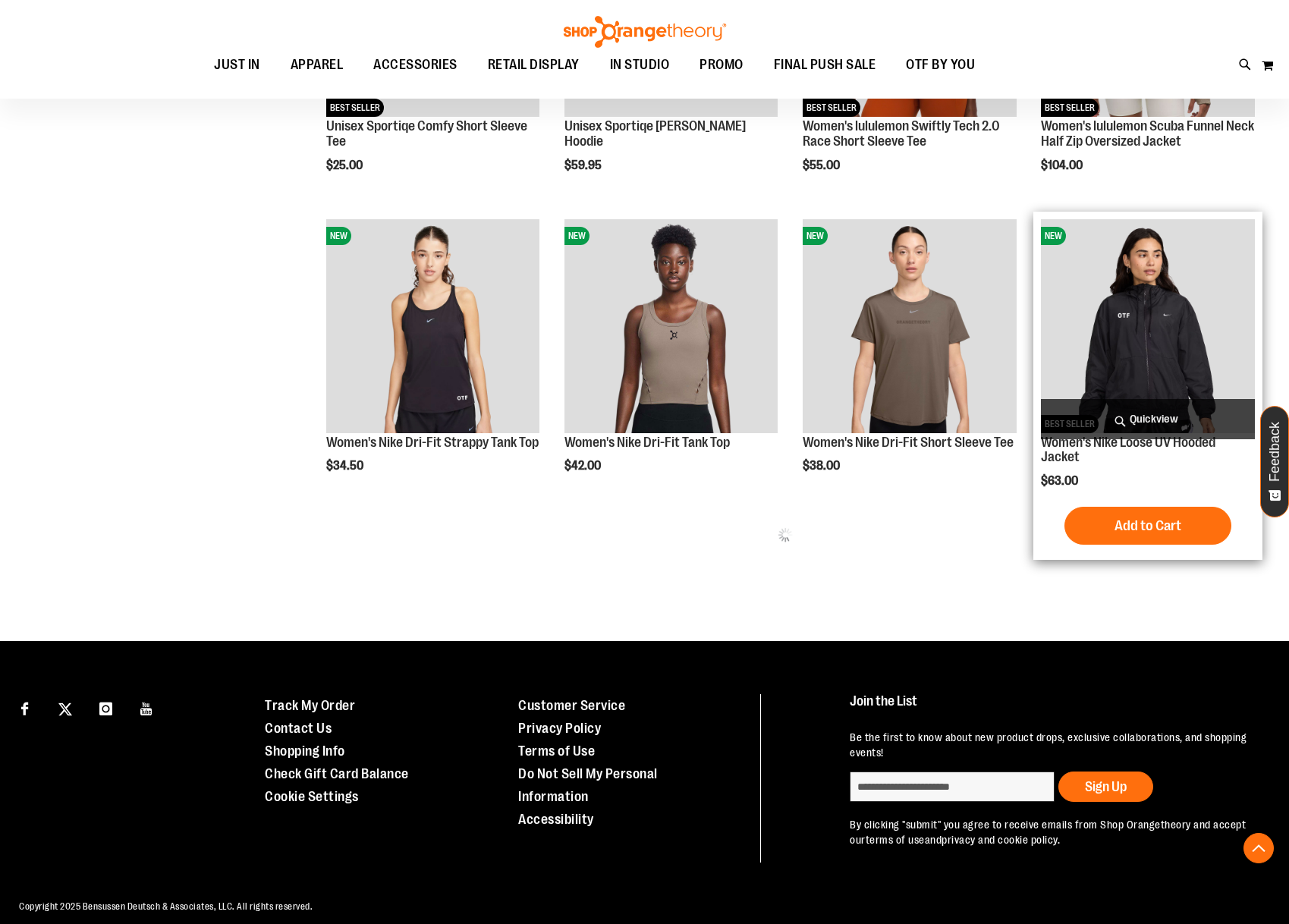
type input "**********"
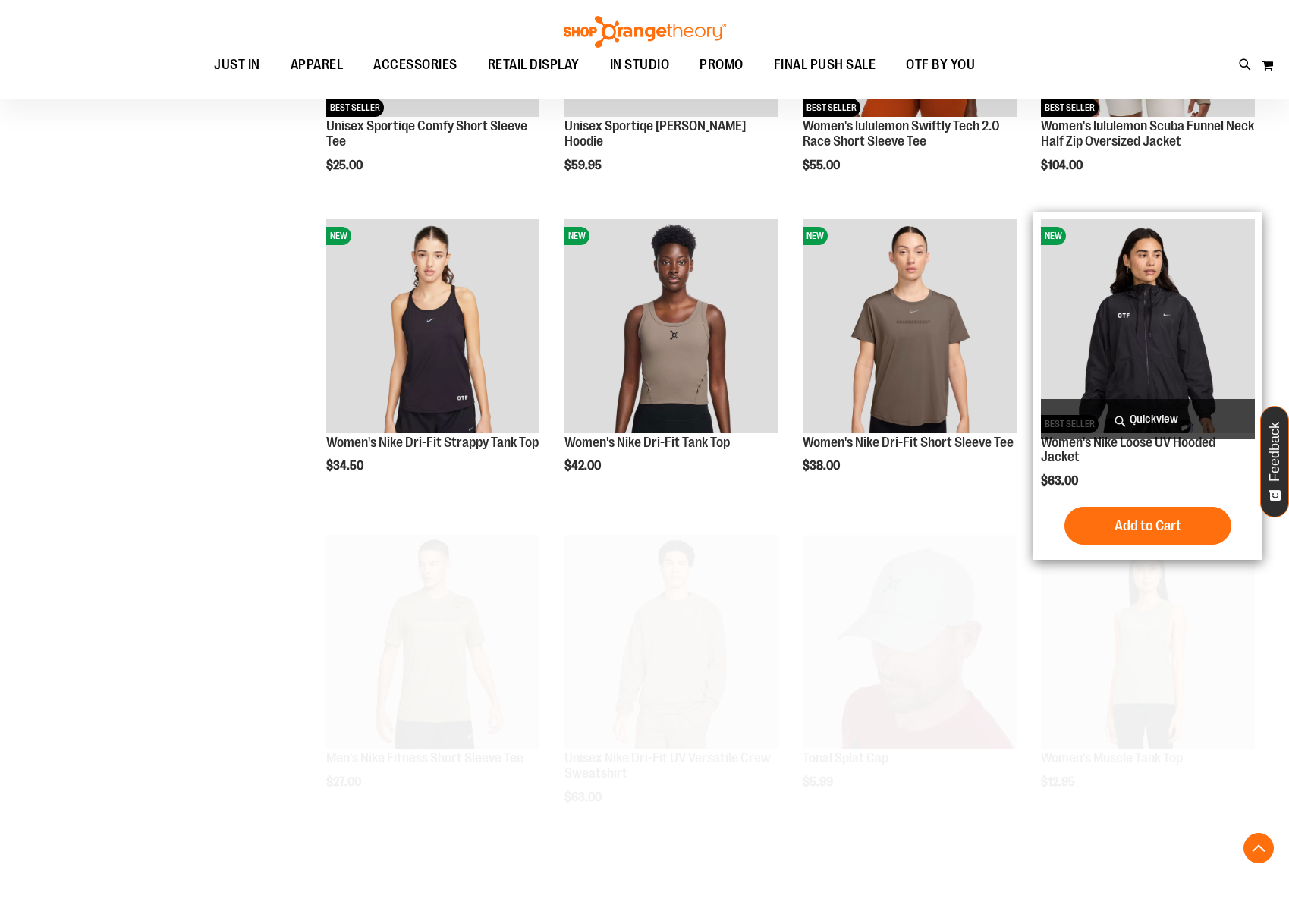
click at [1162, 325] on img "product" at bounding box center [1148, 326] width 214 height 214
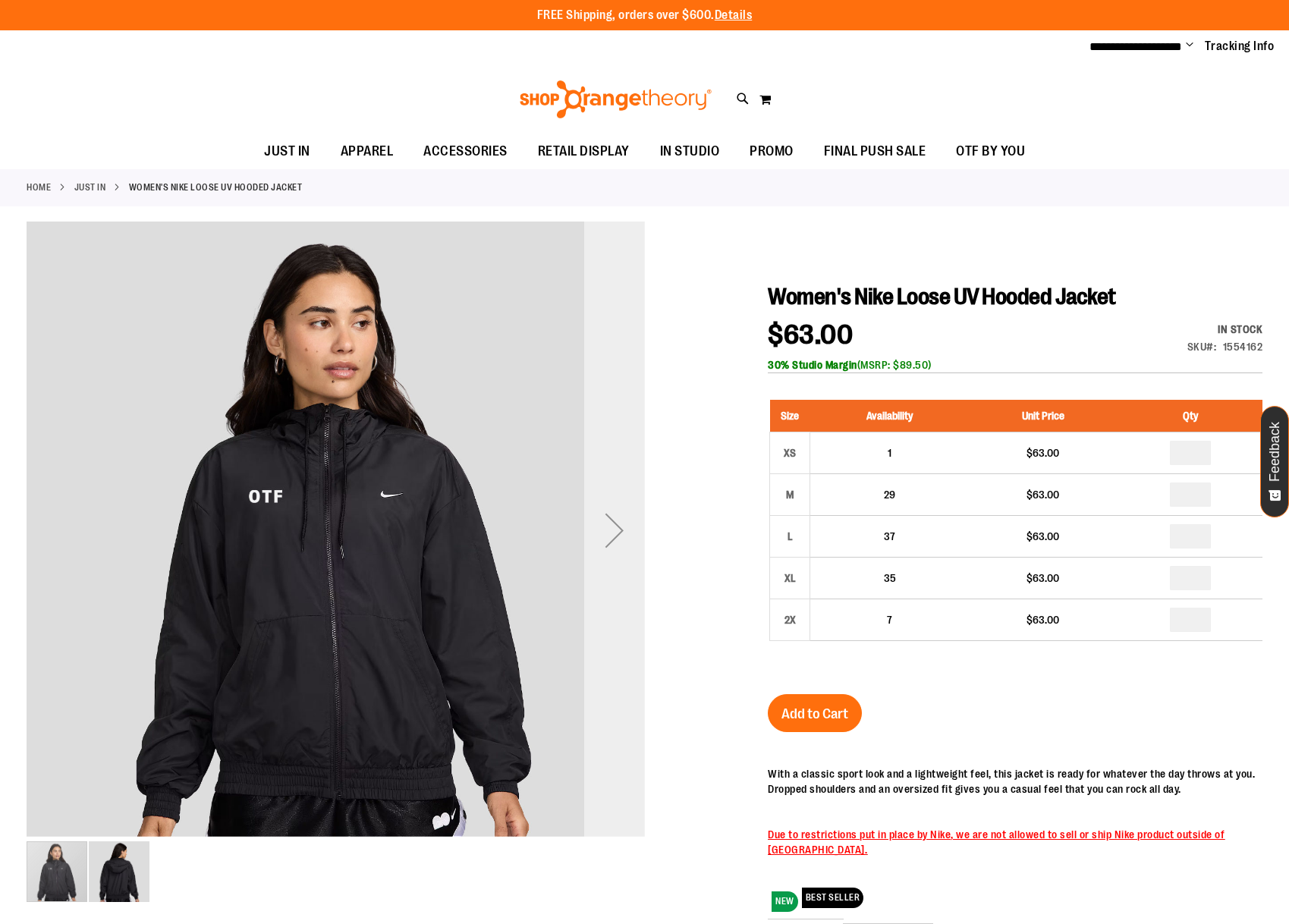
type input "**********"
click at [616, 507] on div "Next" at bounding box center [615, 530] width 61 height 61
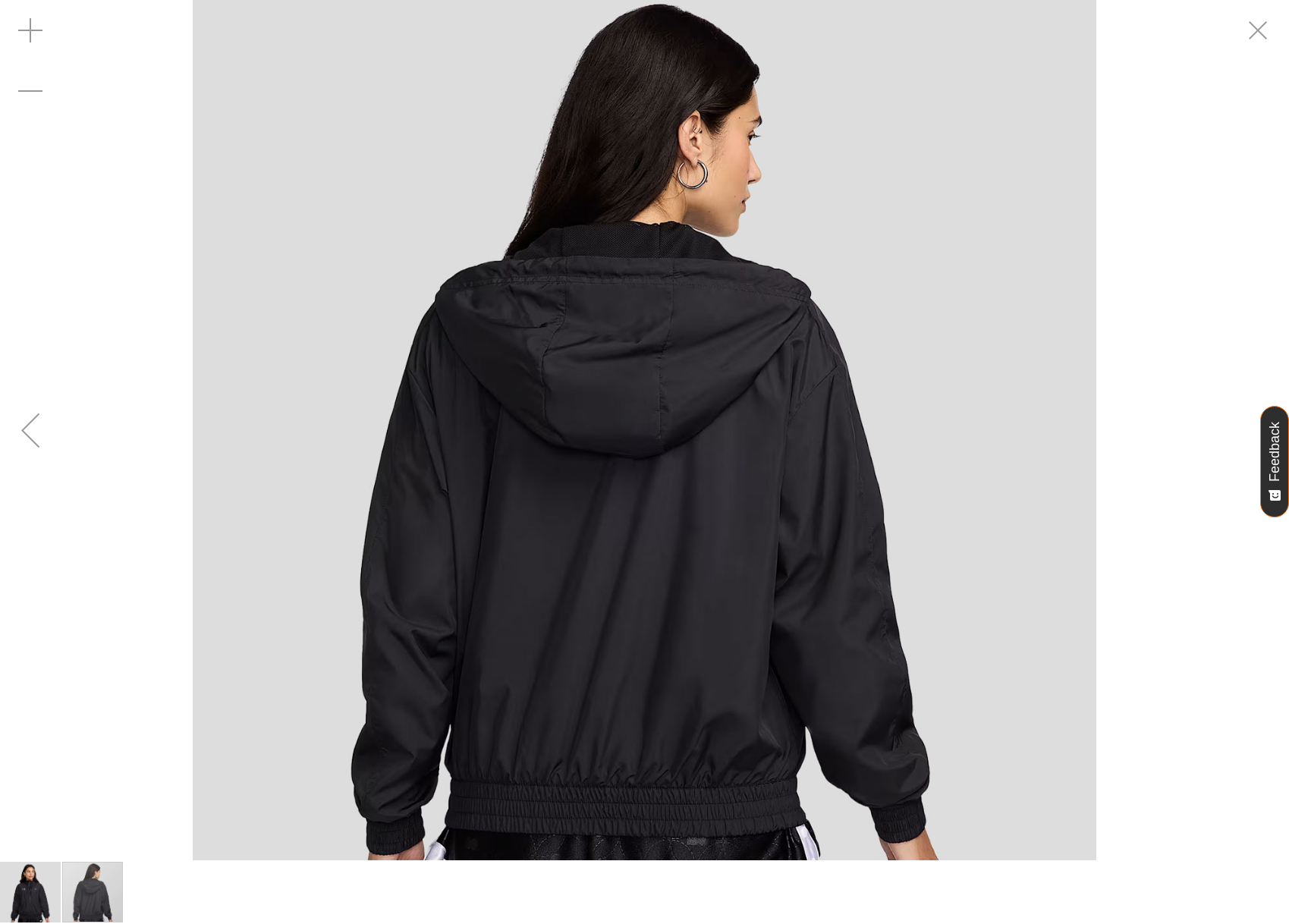
scroll to position [20, 0]
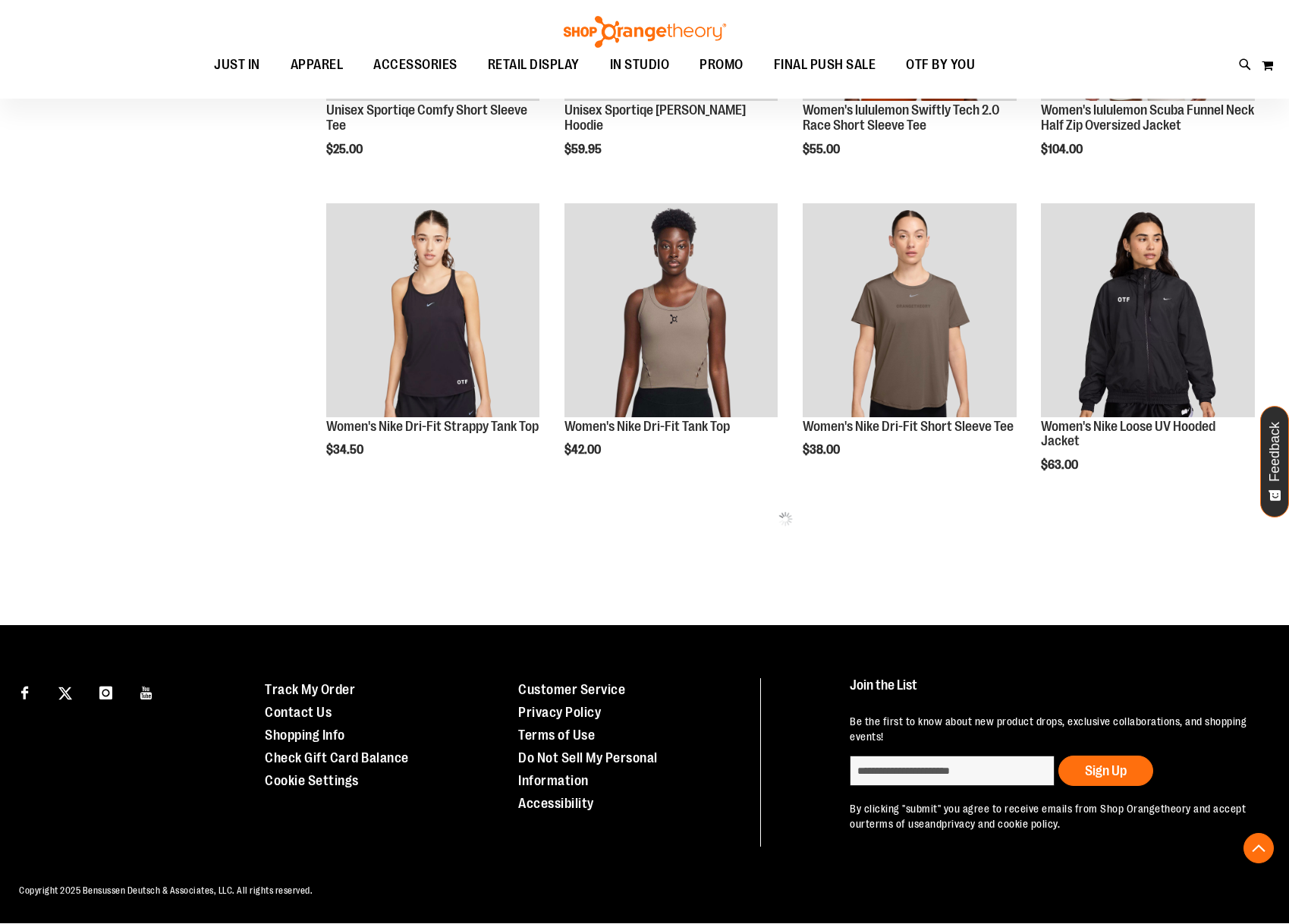
scroll to position [424, 0]
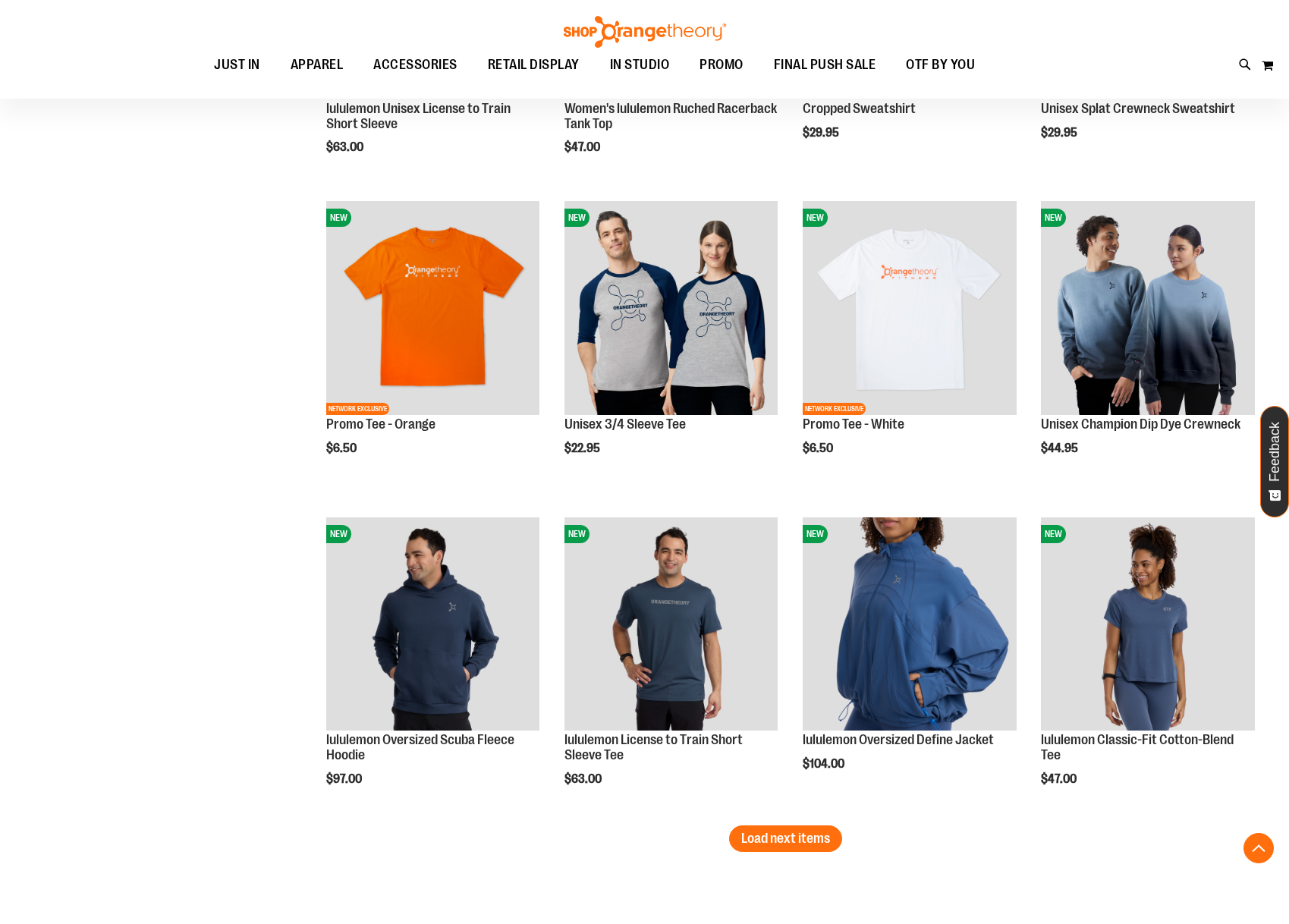
scroll to position [2153, 0]
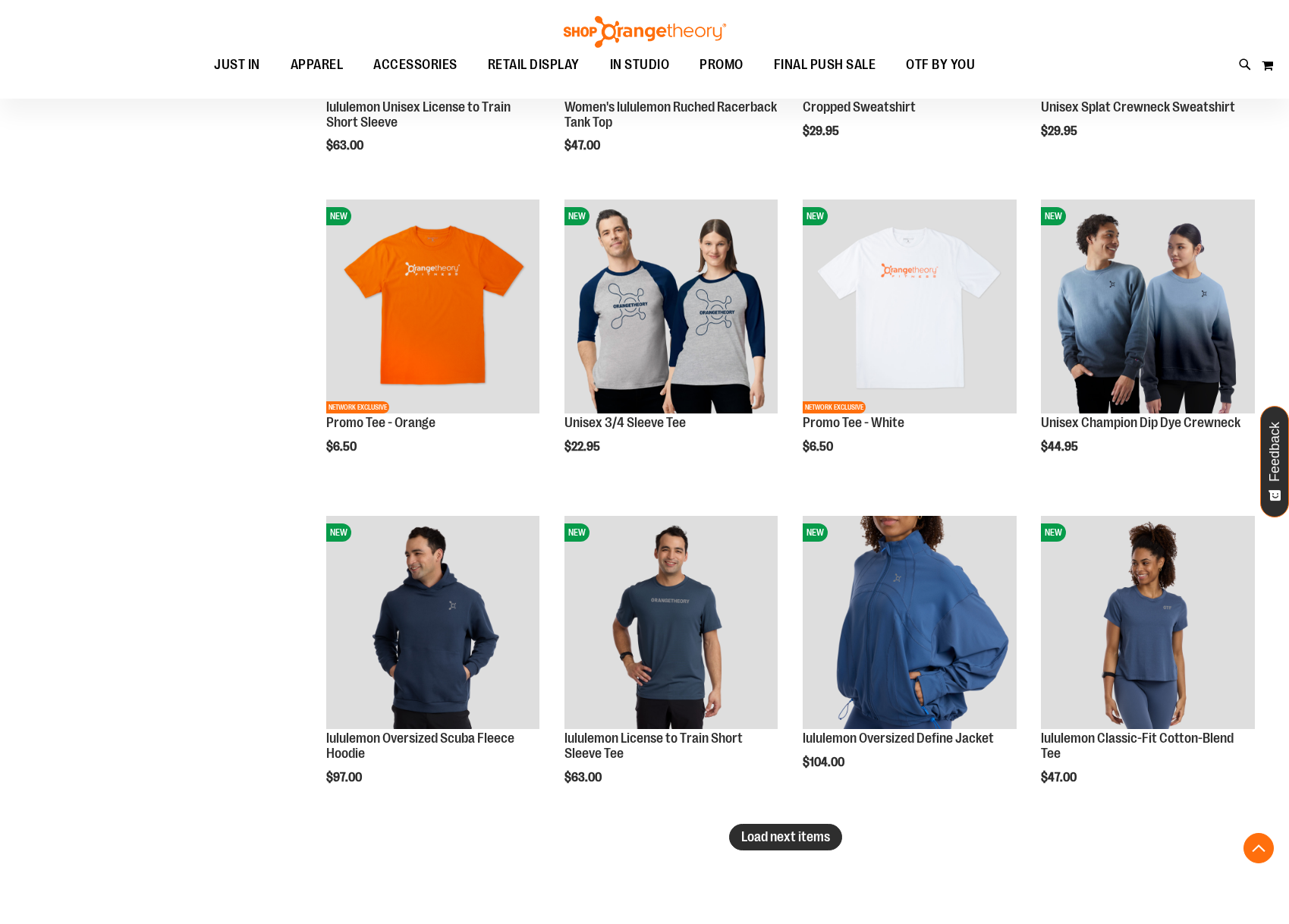
type input "**********"
click at [802, 835] on span "Load next items" at bounding box center [785, 837] width 89 height 15
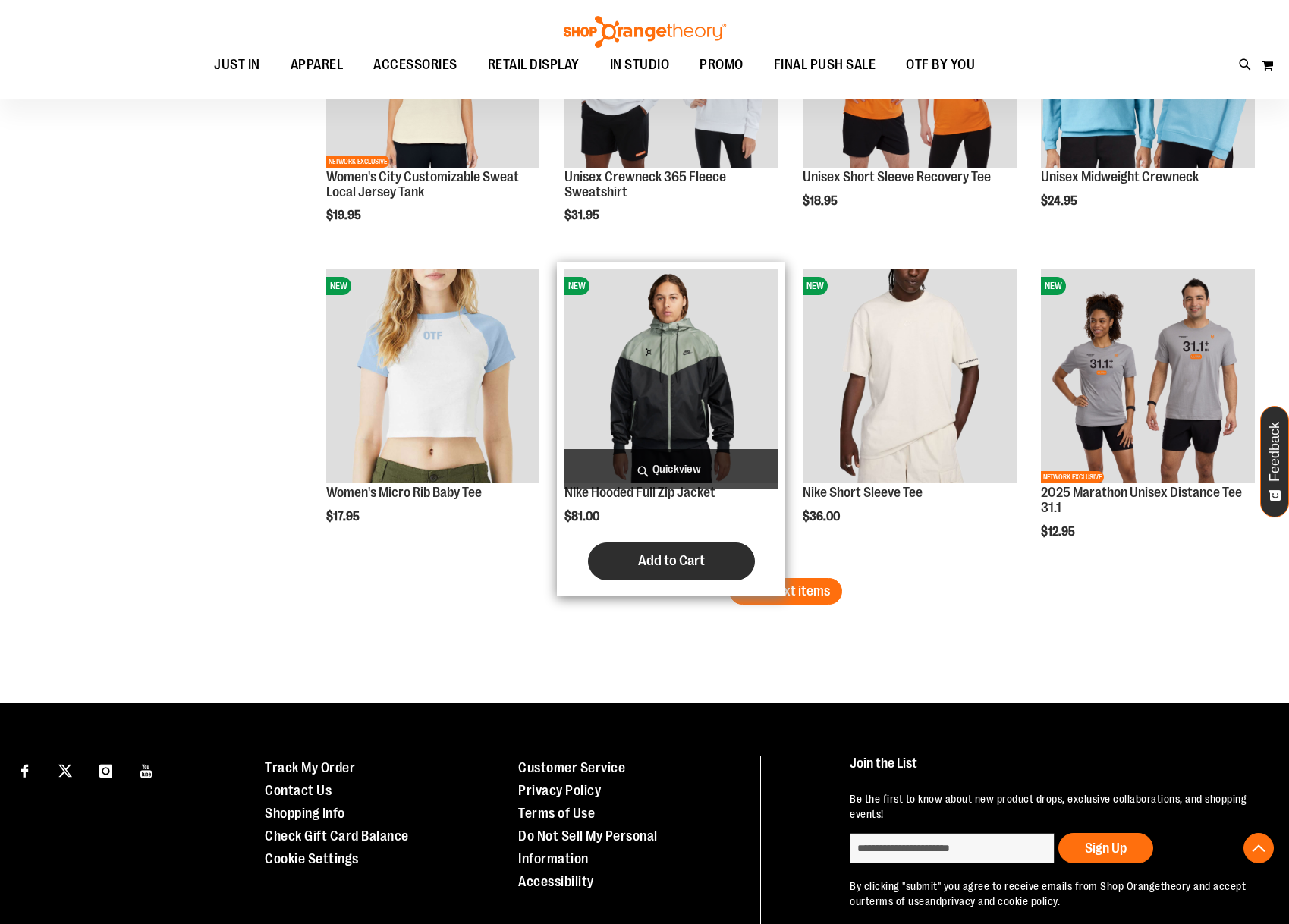
scroll to position [3349, 0]
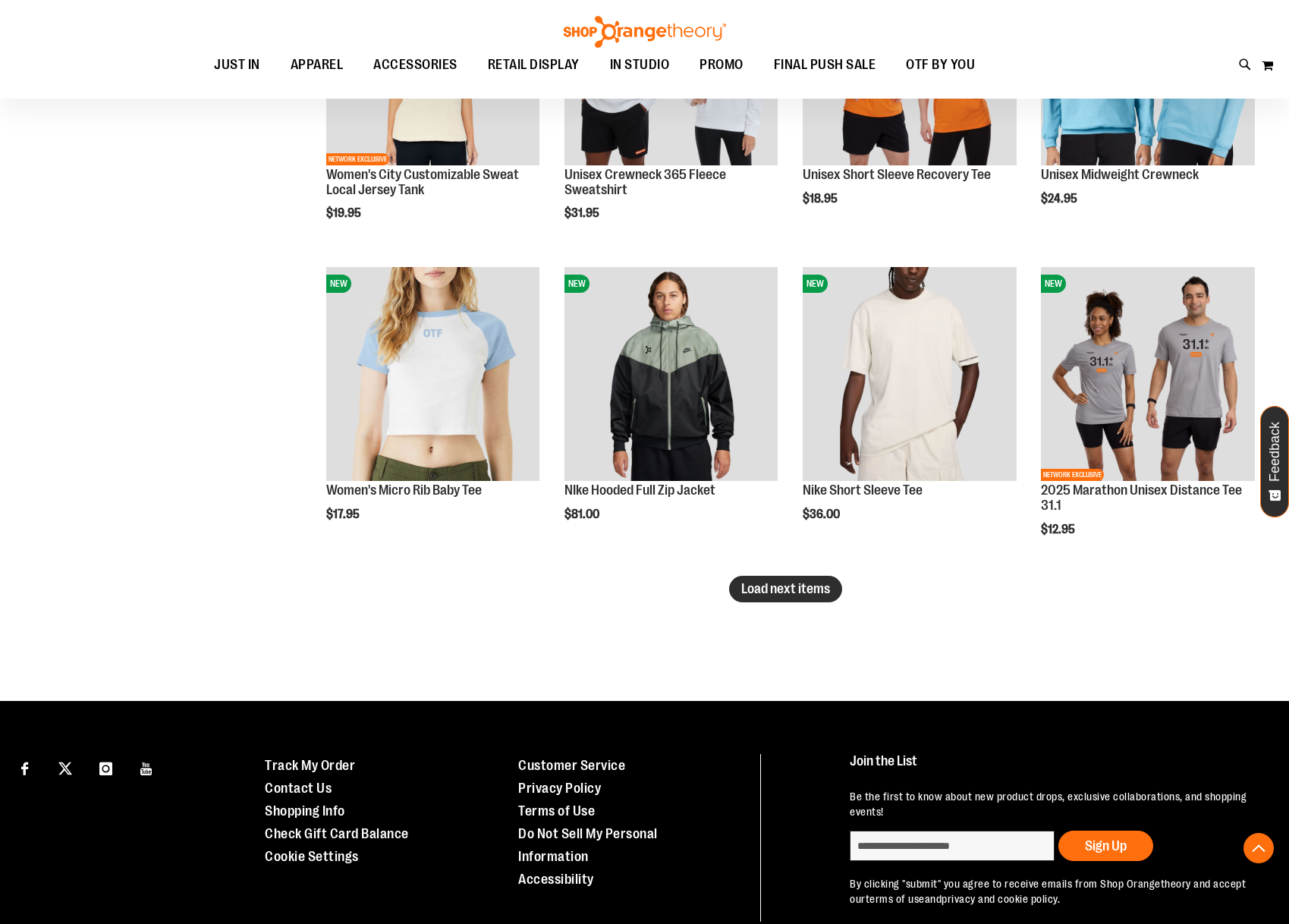
click at [820, 596] on span "Load next items" at bounding box center [785, 589] width 89 height 15
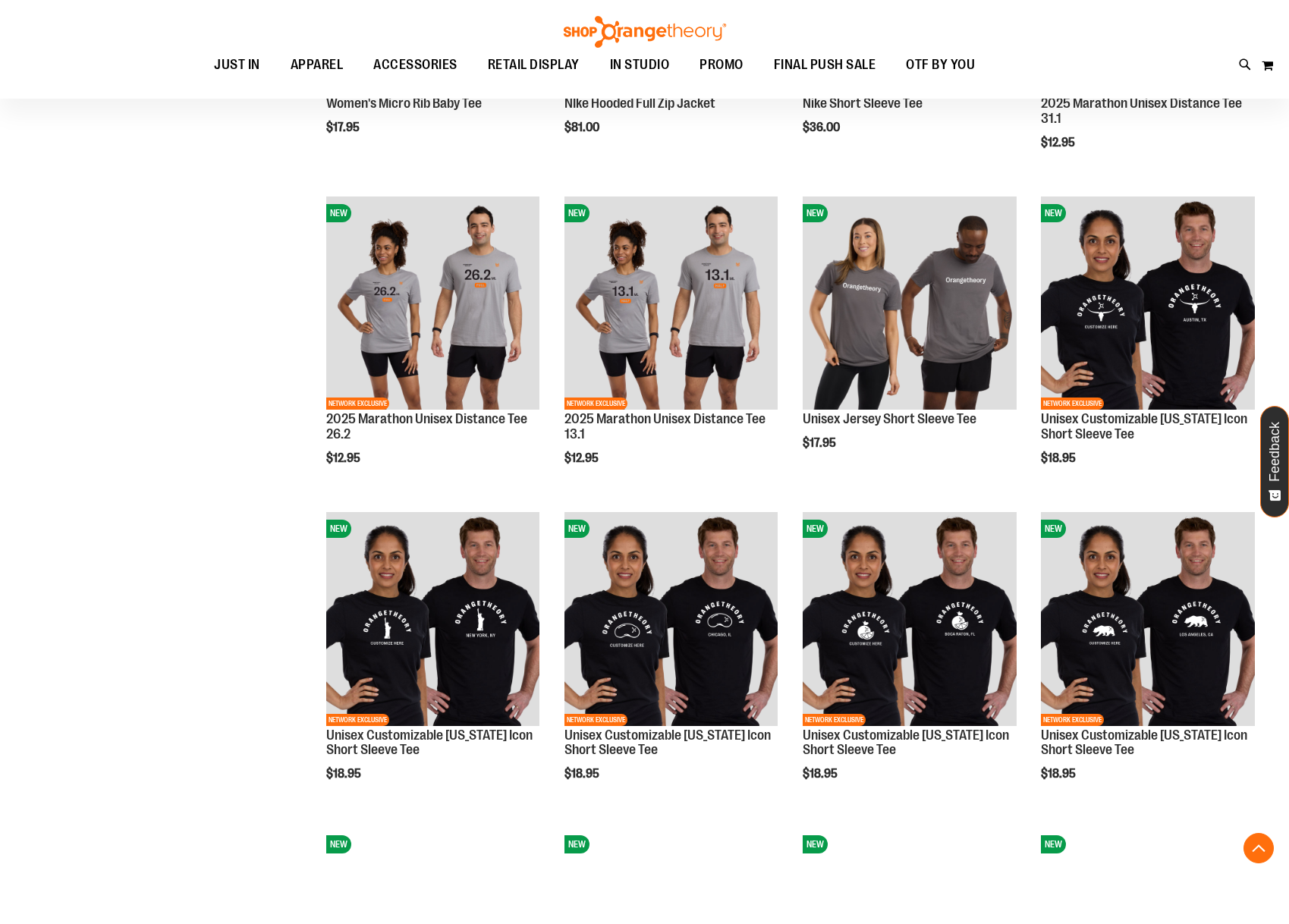
scroll to position [3742, 0]
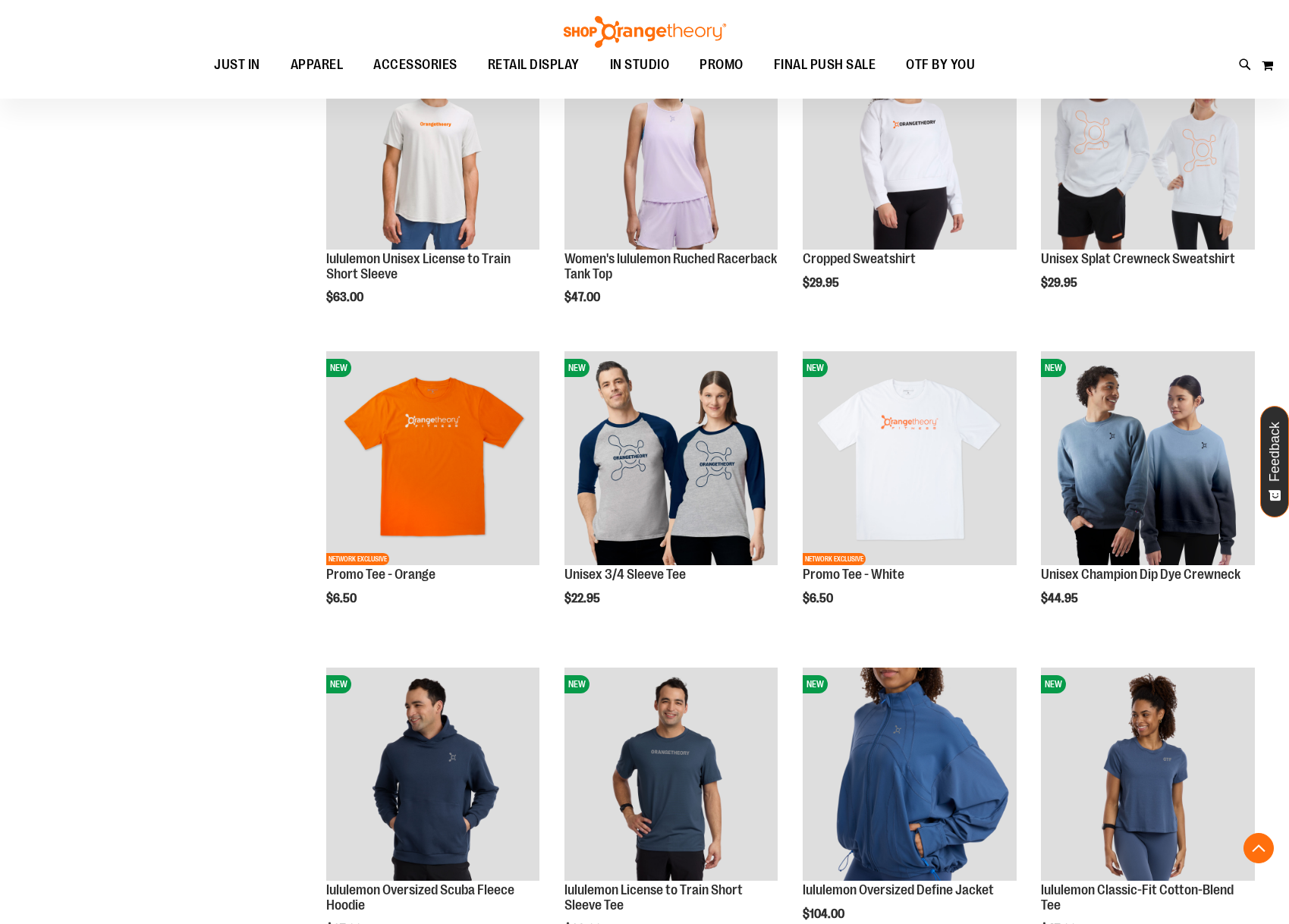
scroll to position [1992, 0]
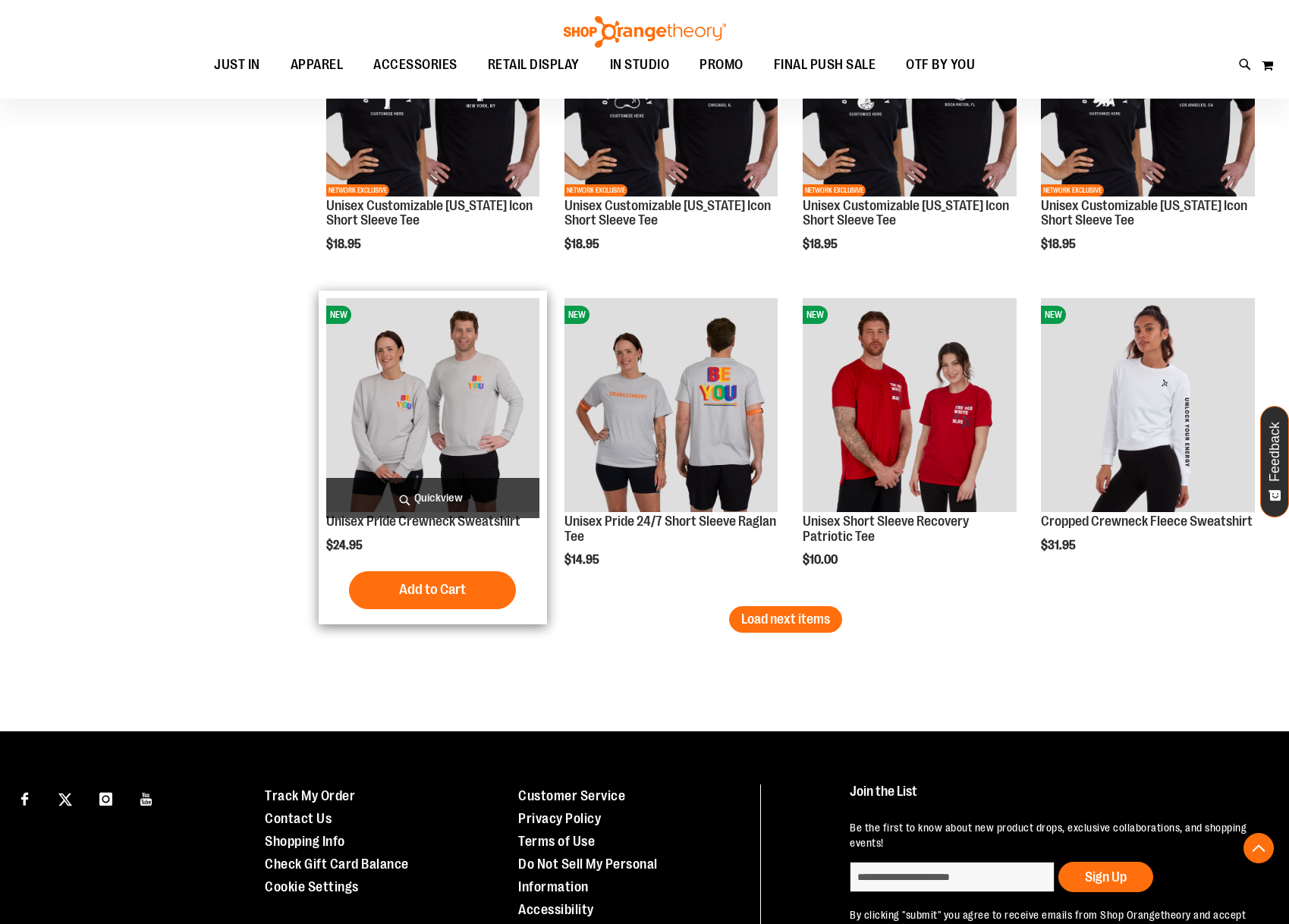
scroll to position [4276, 0]
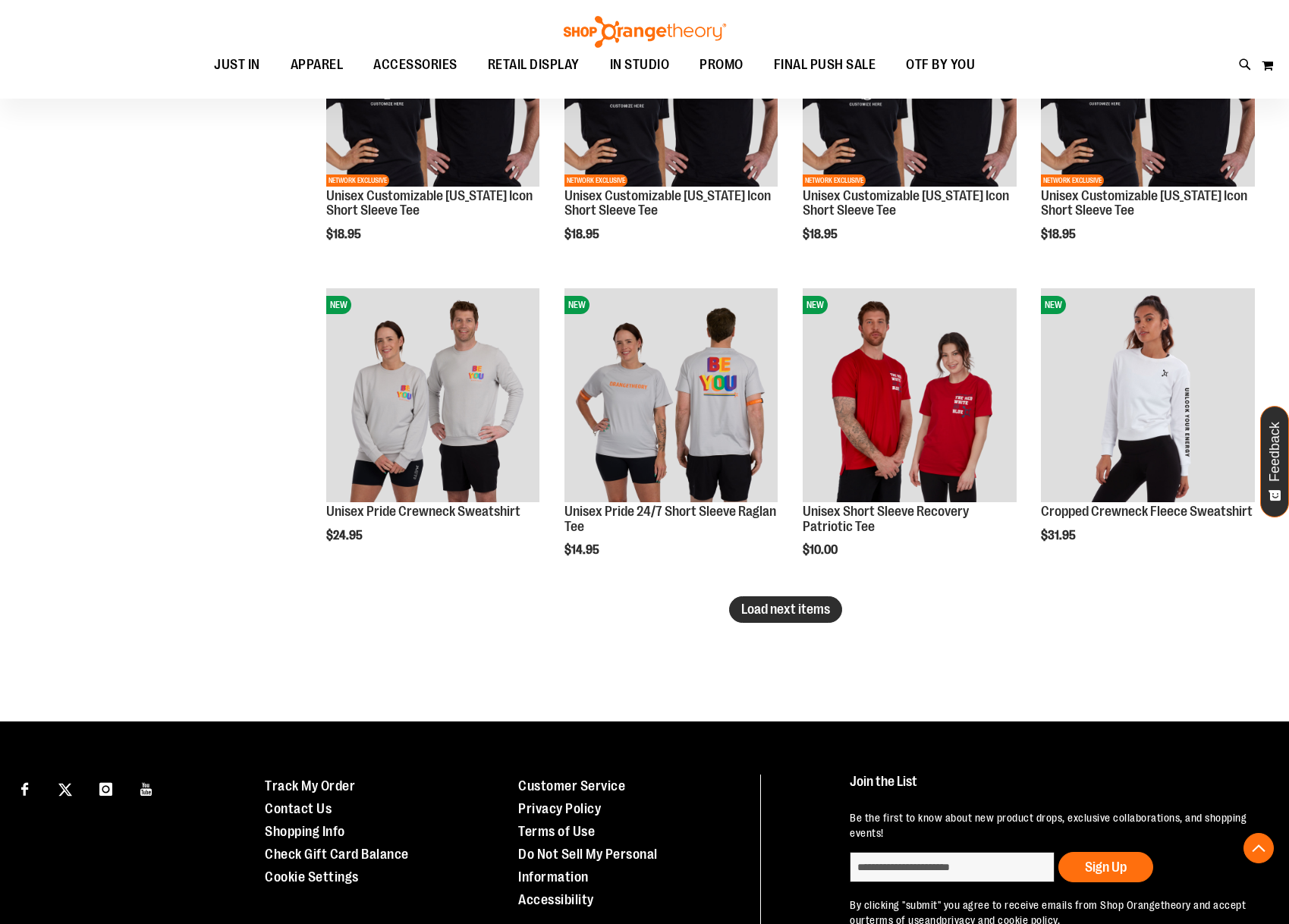
click at [778, 612] on span "Load next items" at bounding box center [785, 610] width 89 height 15
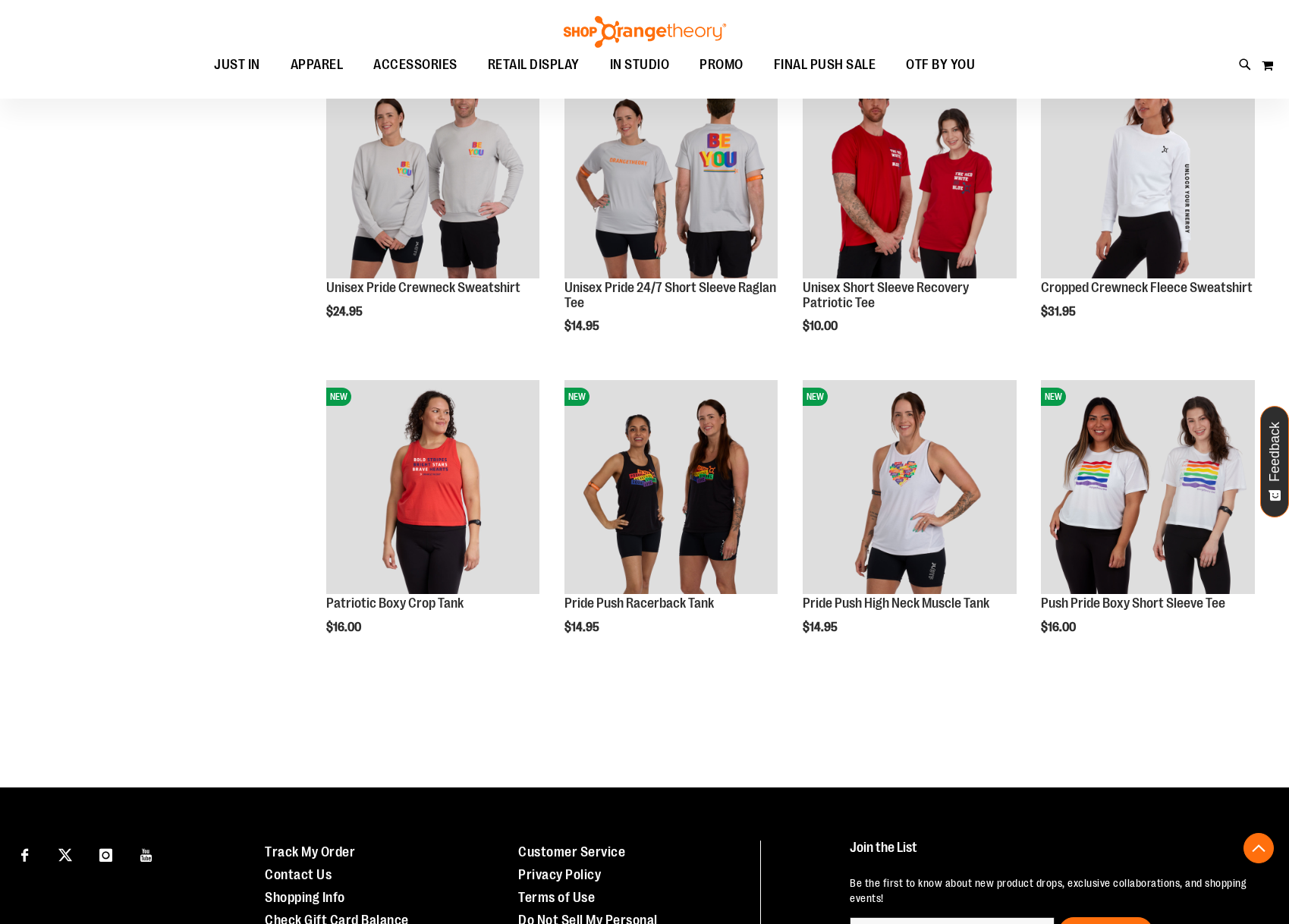
scroll to position [4502, 0]
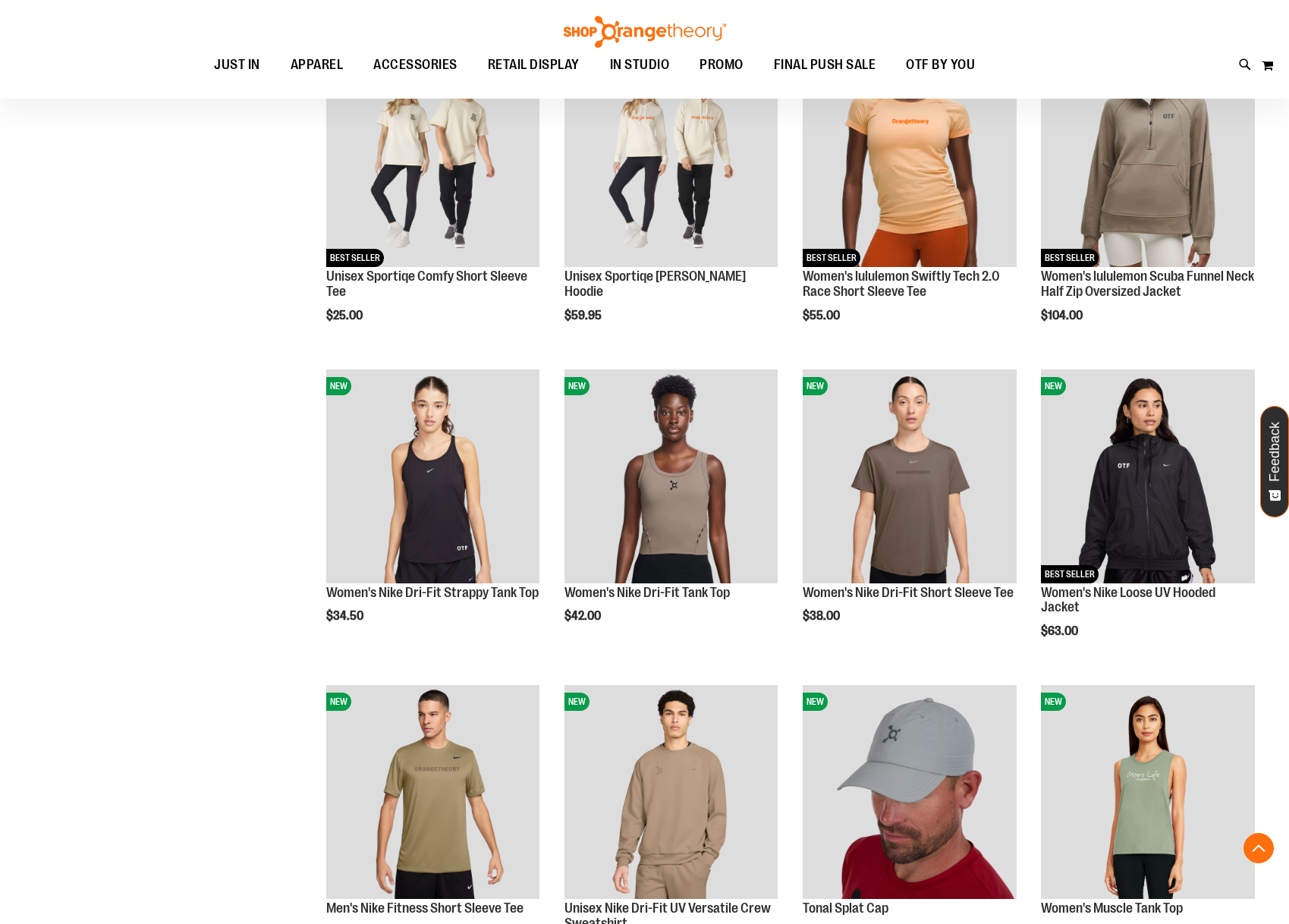
scroll to position [161, 0]
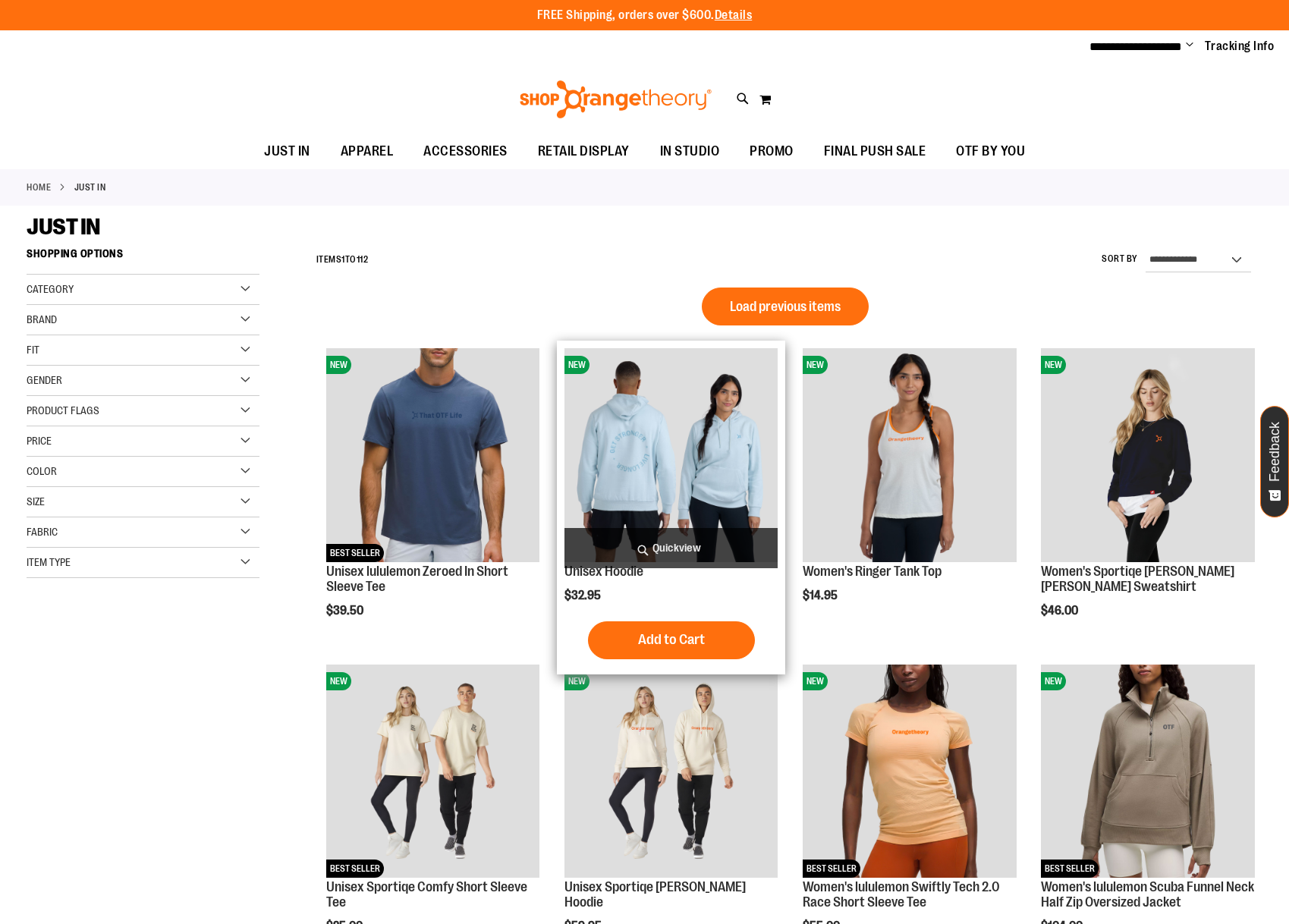
click at [686, 453] on img "product" at bounding box center [672, 455] width 214 height 214
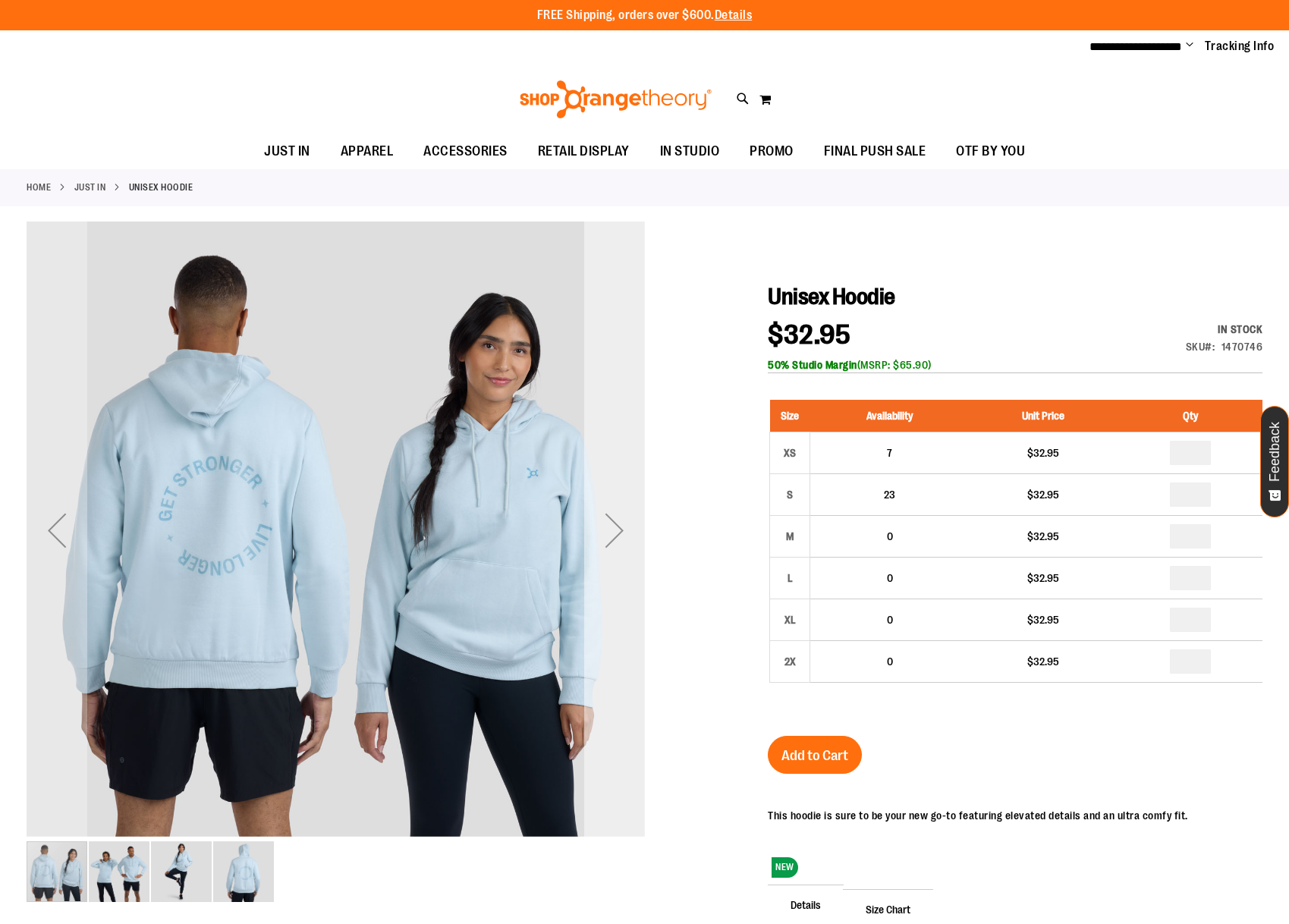
type input "**********"
click at [618, 506] on div "Next" at bounding box center [615, 530] width 61 height 61
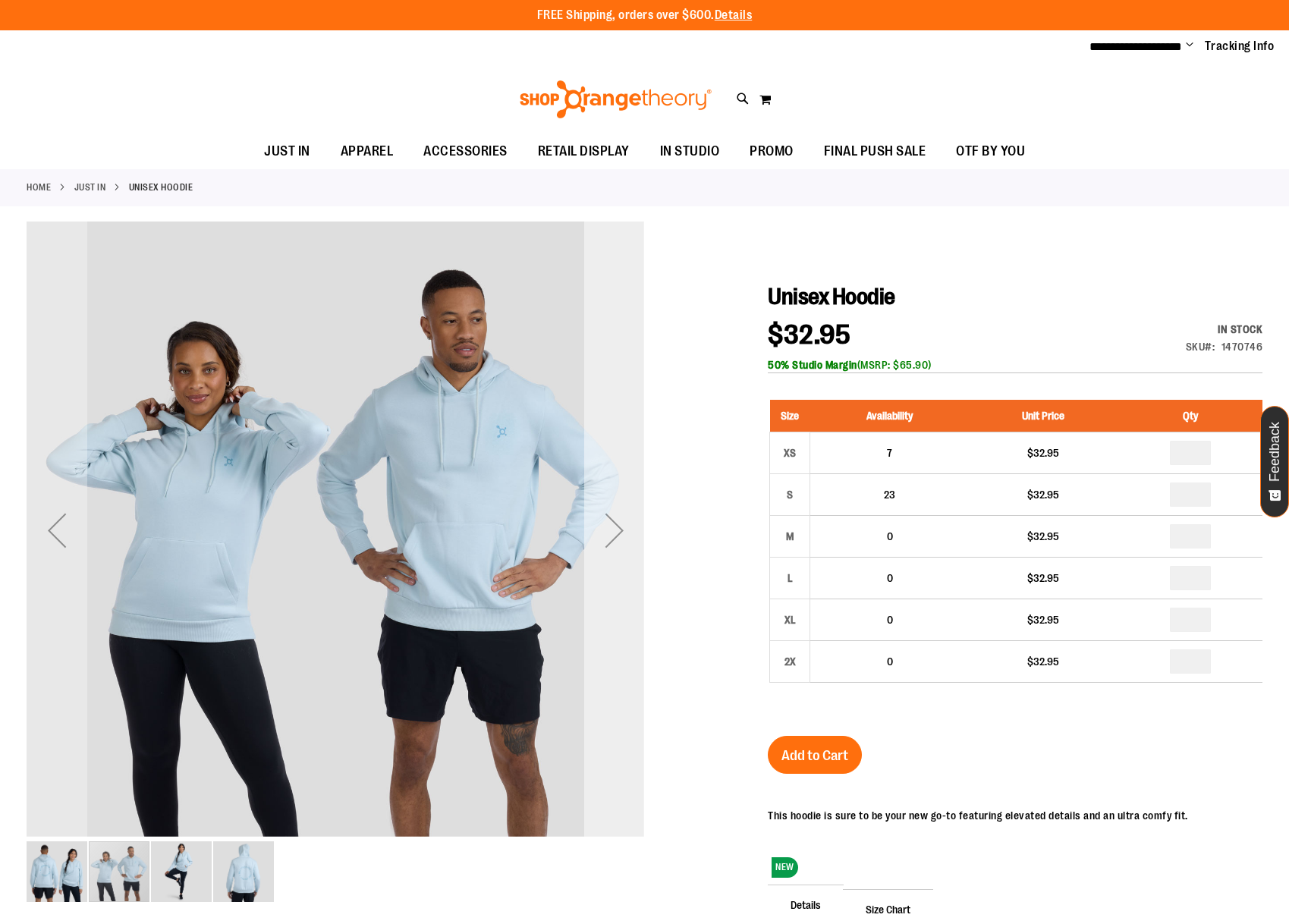
click at [618, 506] on div "Next" at bounding box center [615, 530] width 61 height 61
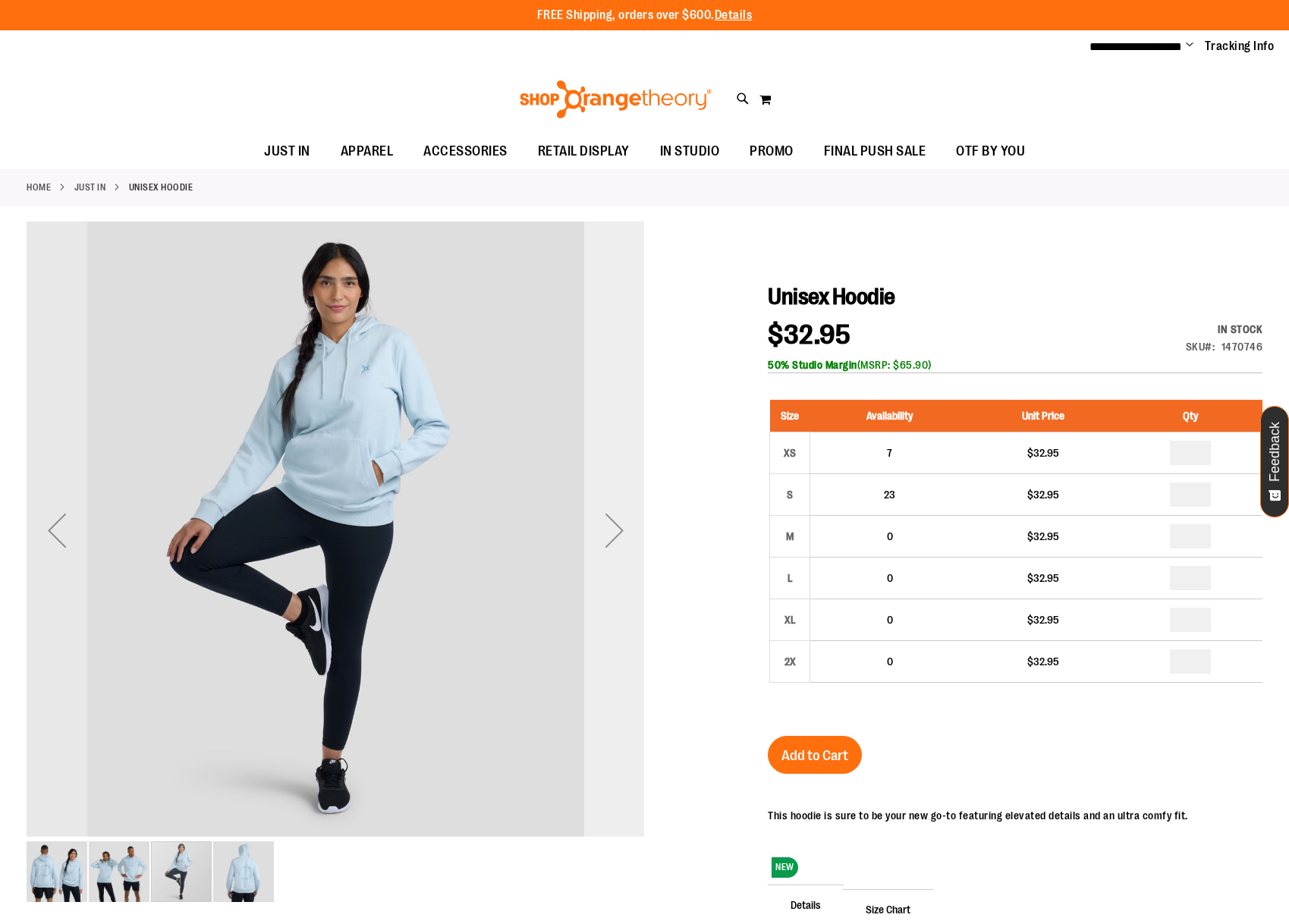
click at [618, 506] on div "Next" at bounding box center [615, 530] width 61 height 61
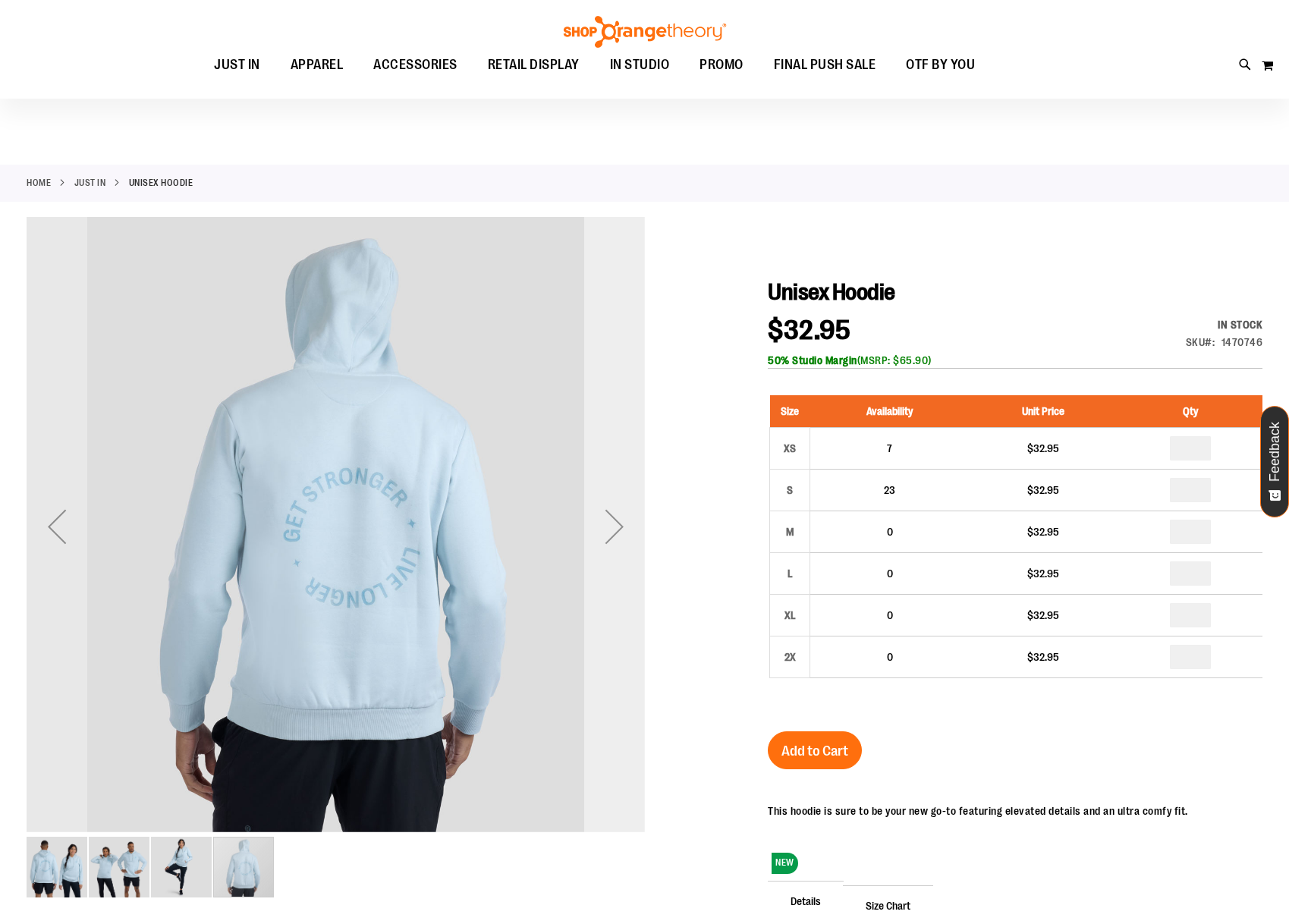
click at [618, 506] on div "Next" at bounding box center [615, 527] width 61 height 61
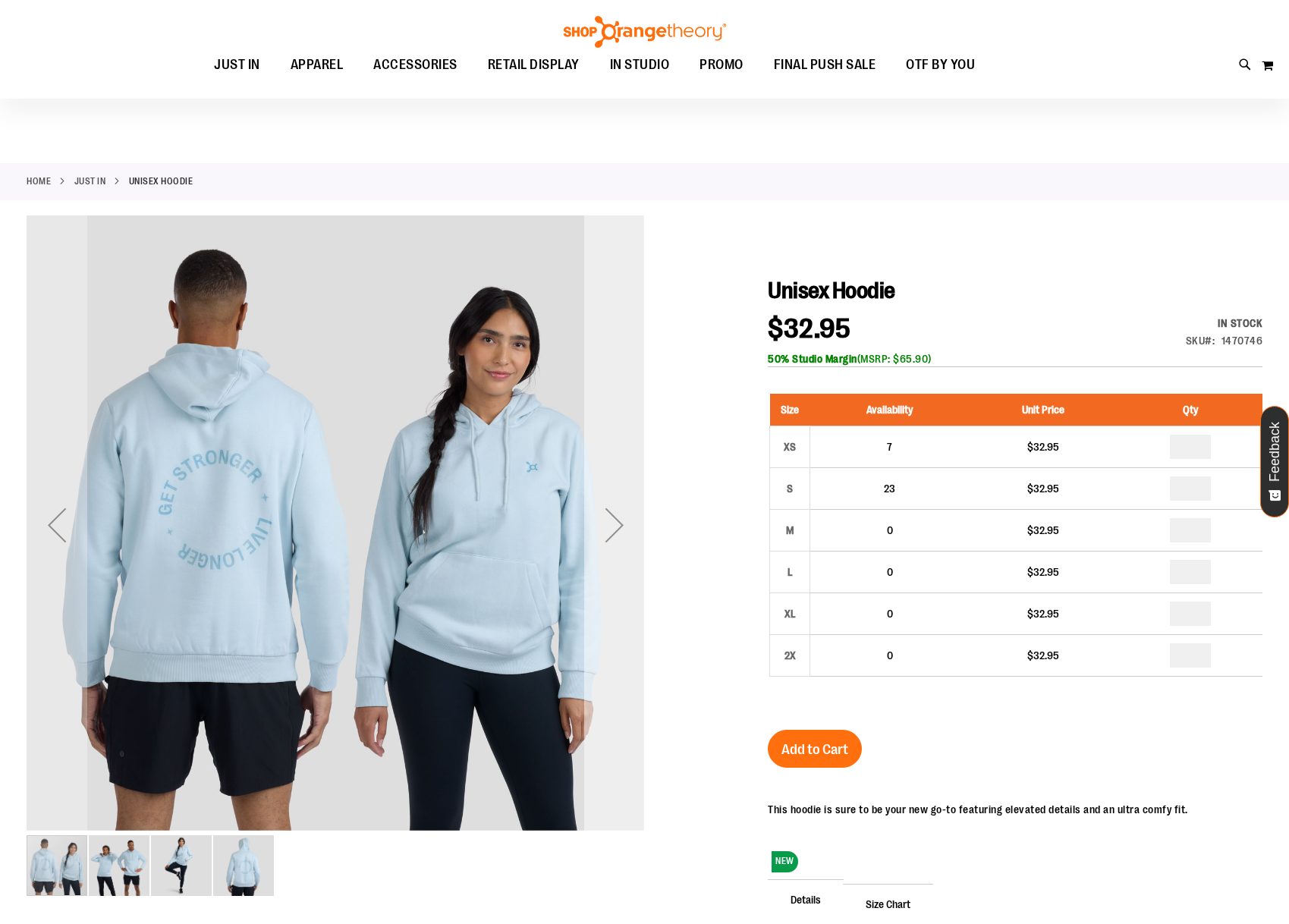
scroll to position [11, 0]
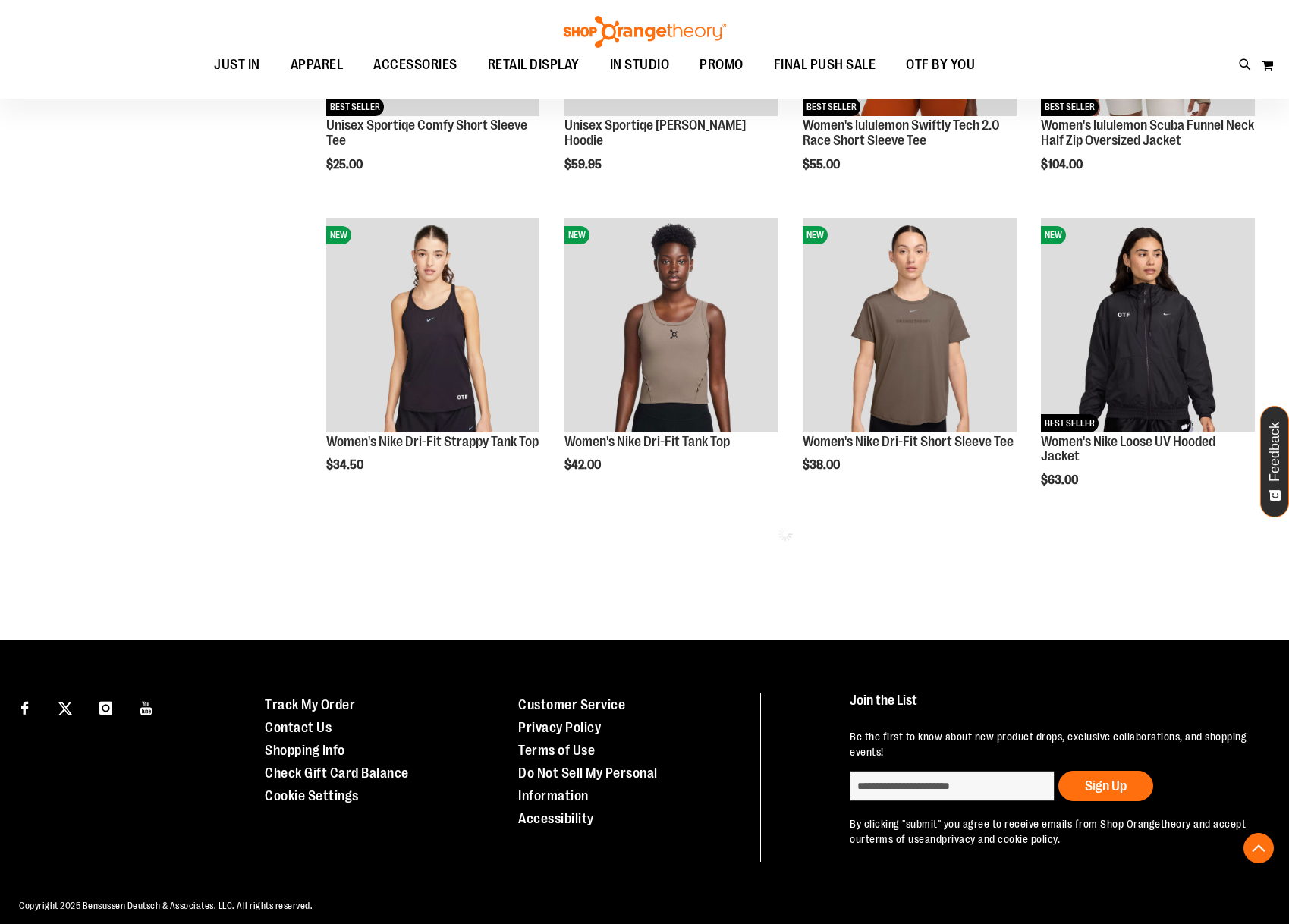
scroll to position [776, 0]
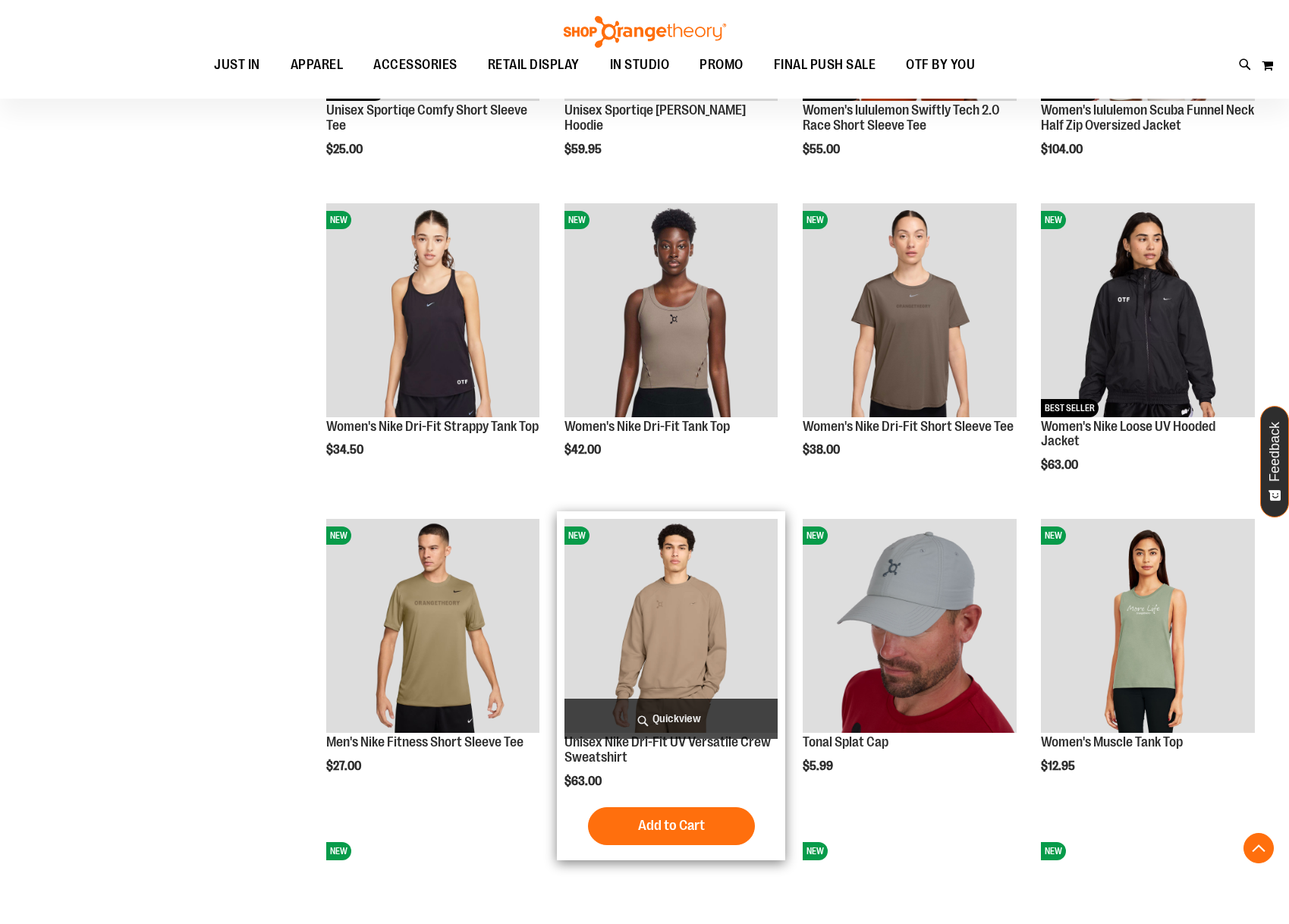
type input "**********"
click at [669, 720] on span "Quickview" at bounding box center [672, 719] width 214 height 40
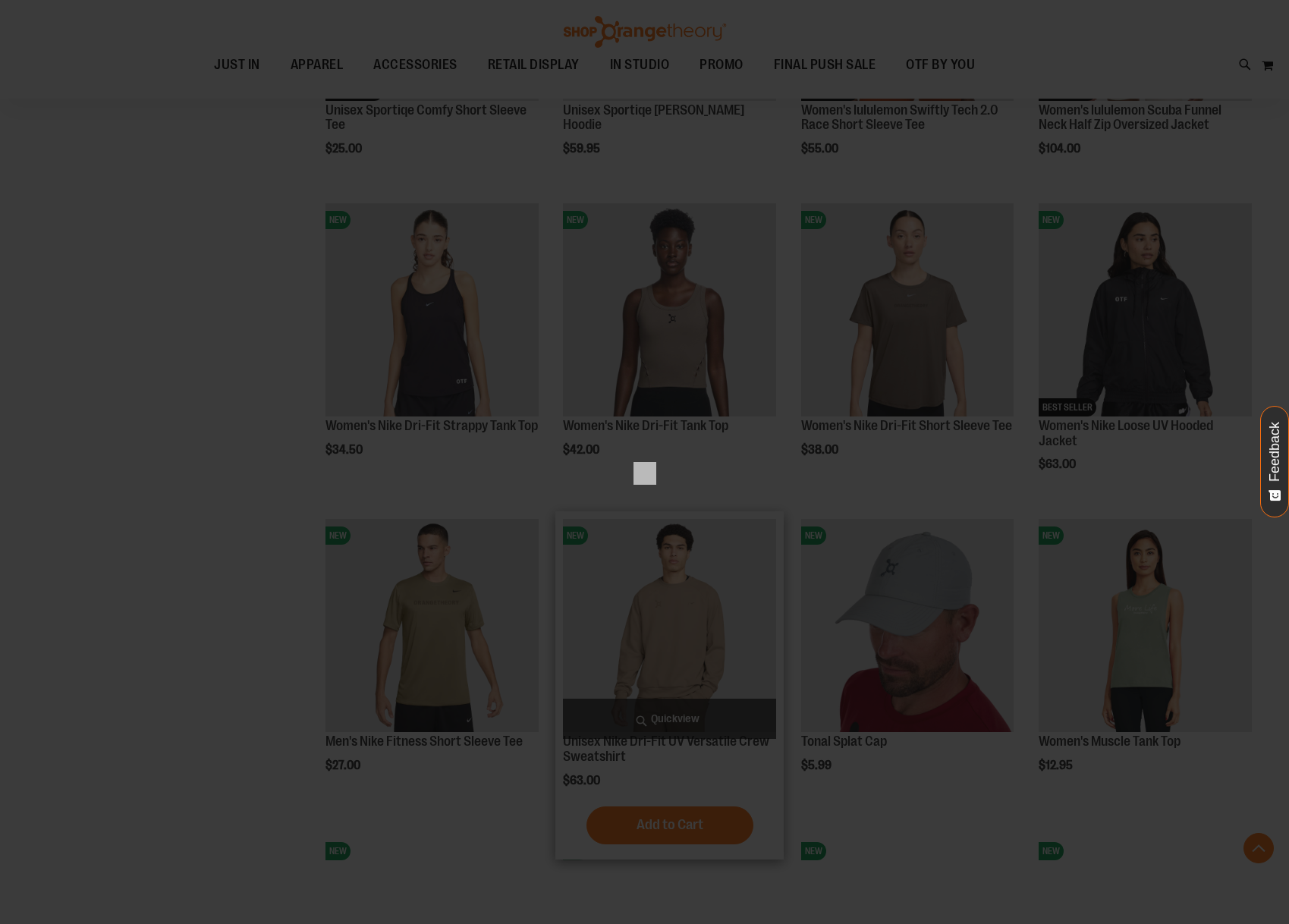
scroll to position [0, 0]
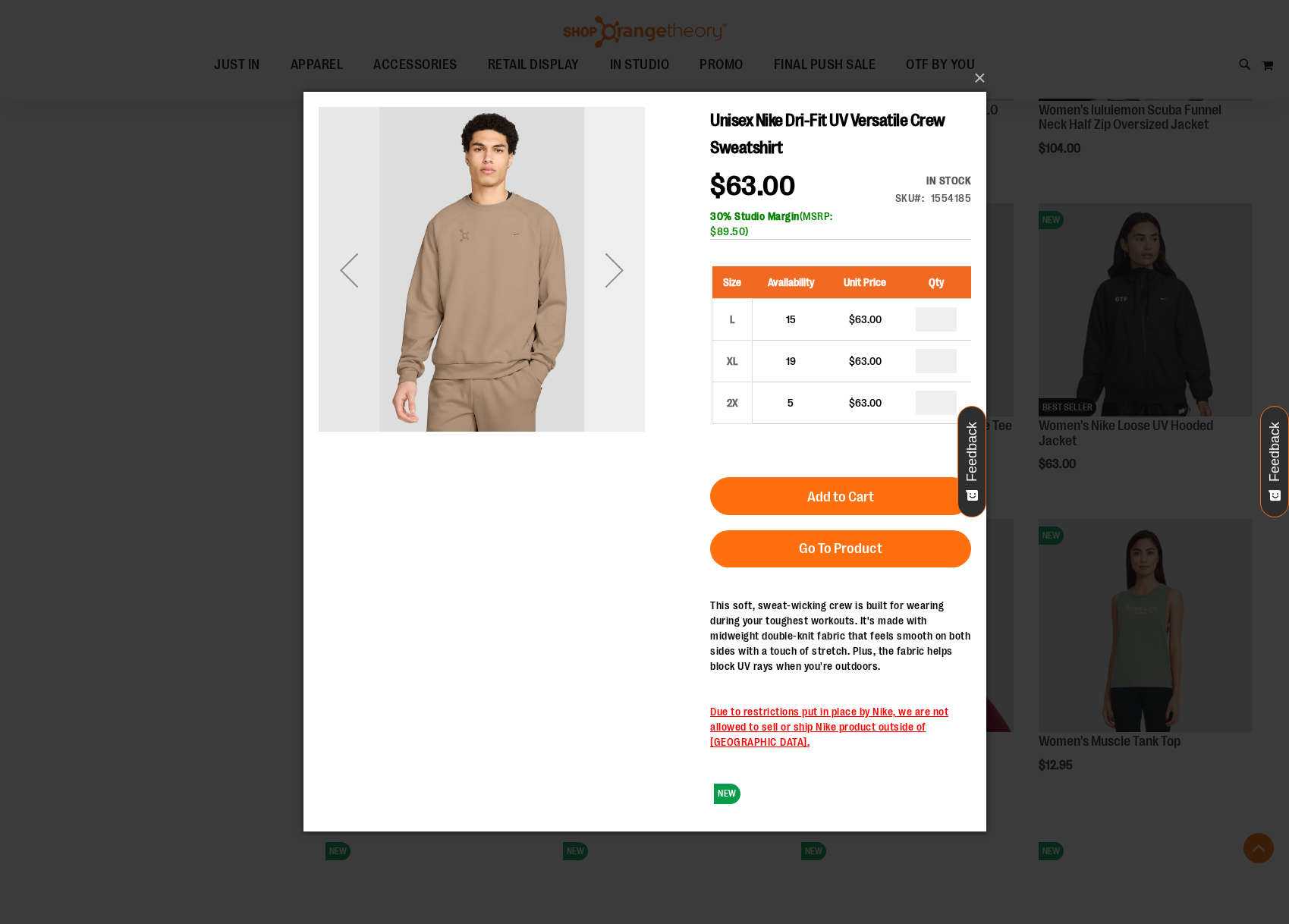
click at [623, 281] on div "Next" at bounding box center [614, 270] width 61 height 61
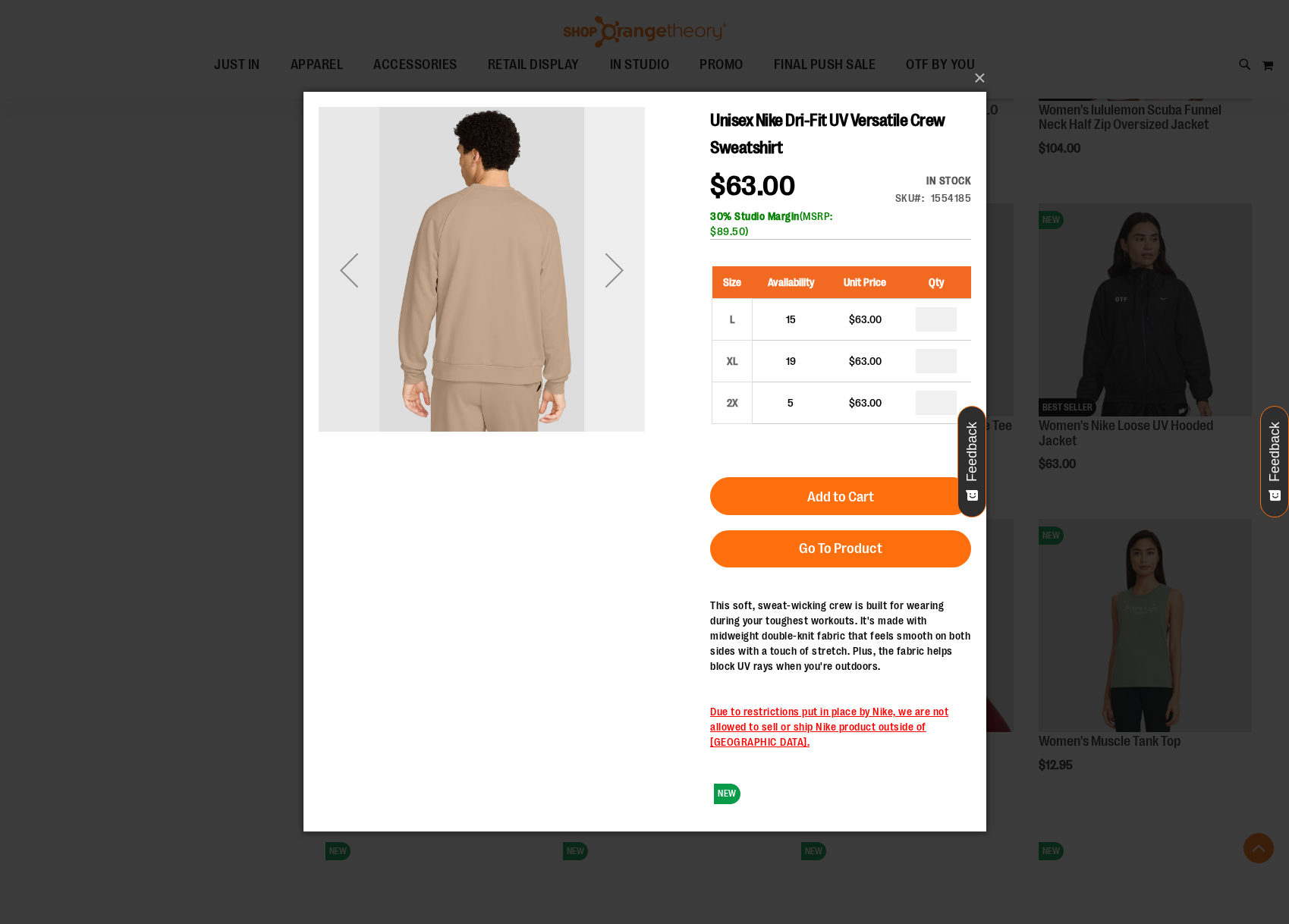
click at [623, 281] on div "Next" at bounding box center [614, 270] width 61 height 61
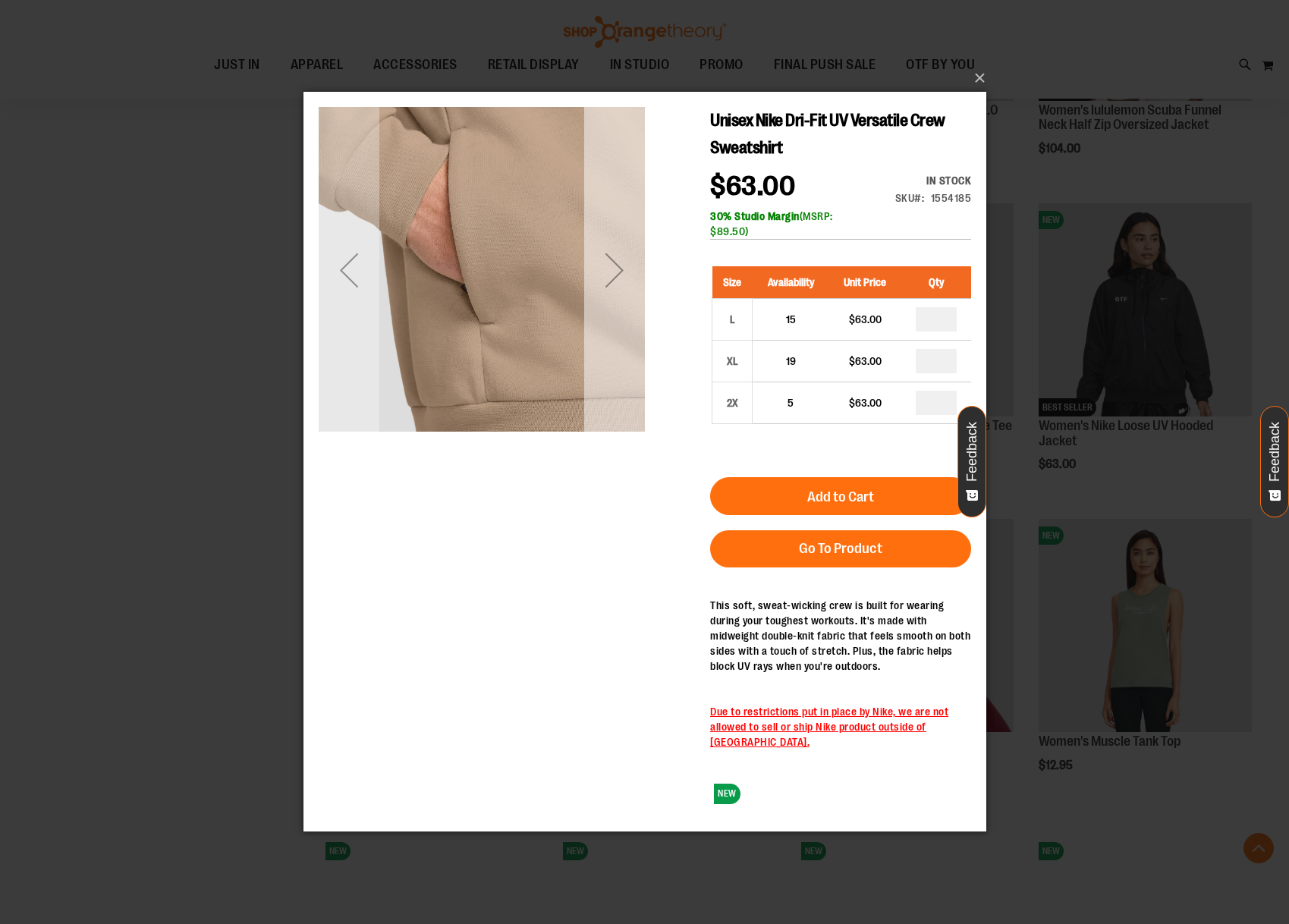
click at [623, 281] on div "Next" at bounding box center [614, 270] width 61 height 61
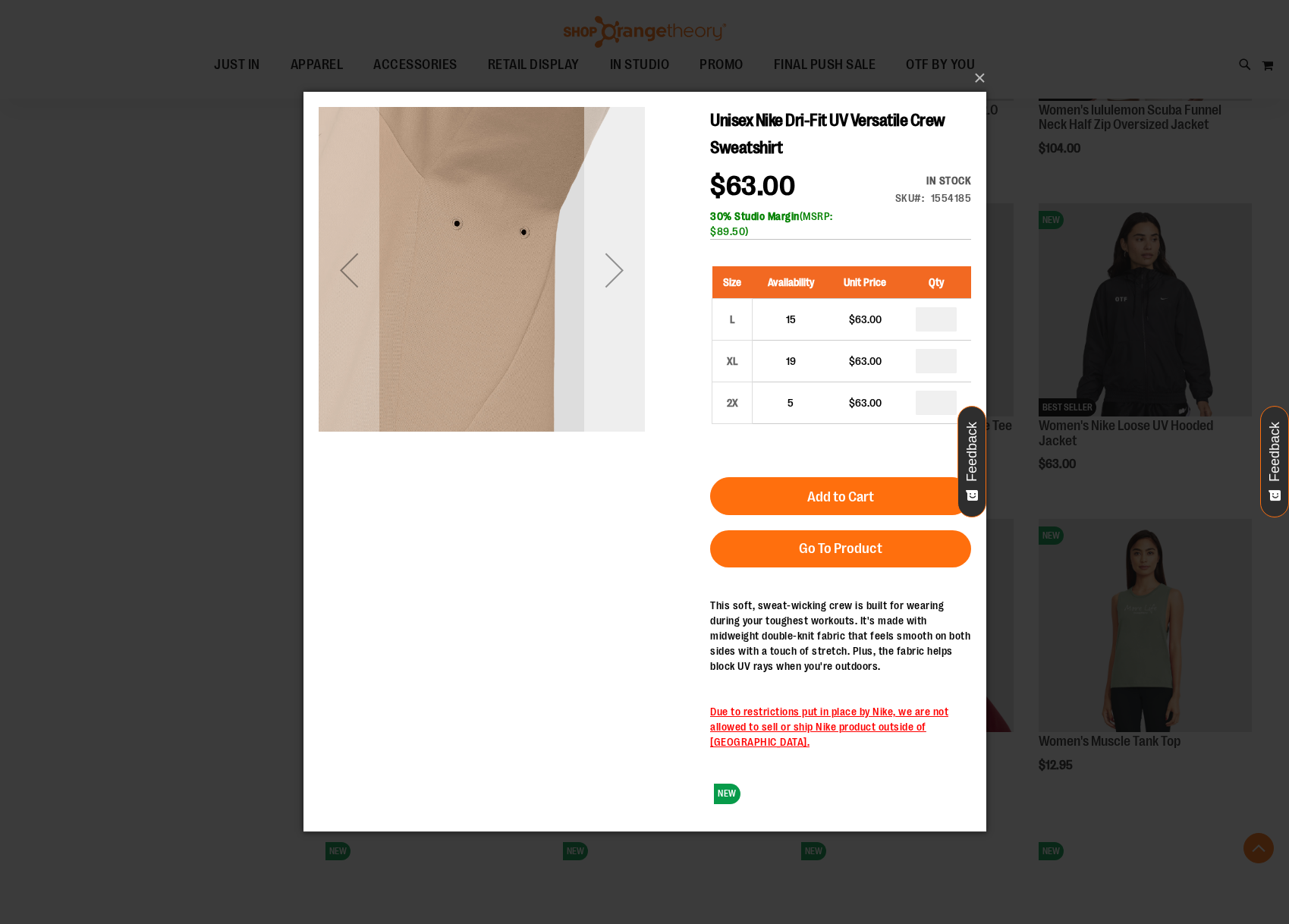
click at [623, 281] on div "Next" at bounding box center [614, 270] width 61 height 61
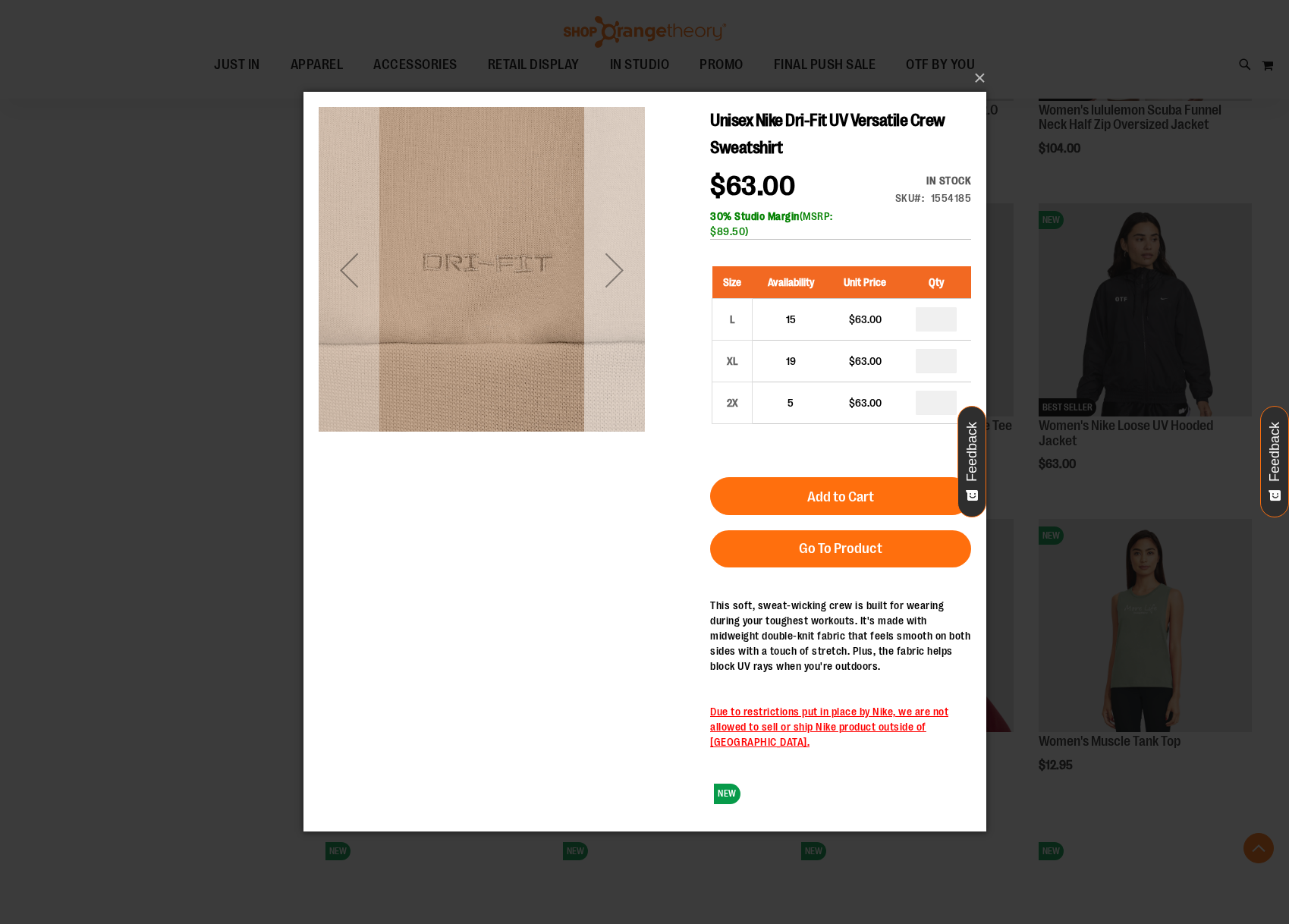
click at [623, 281] on div "Next" at bounding box center [614, 270] width 61 height 61
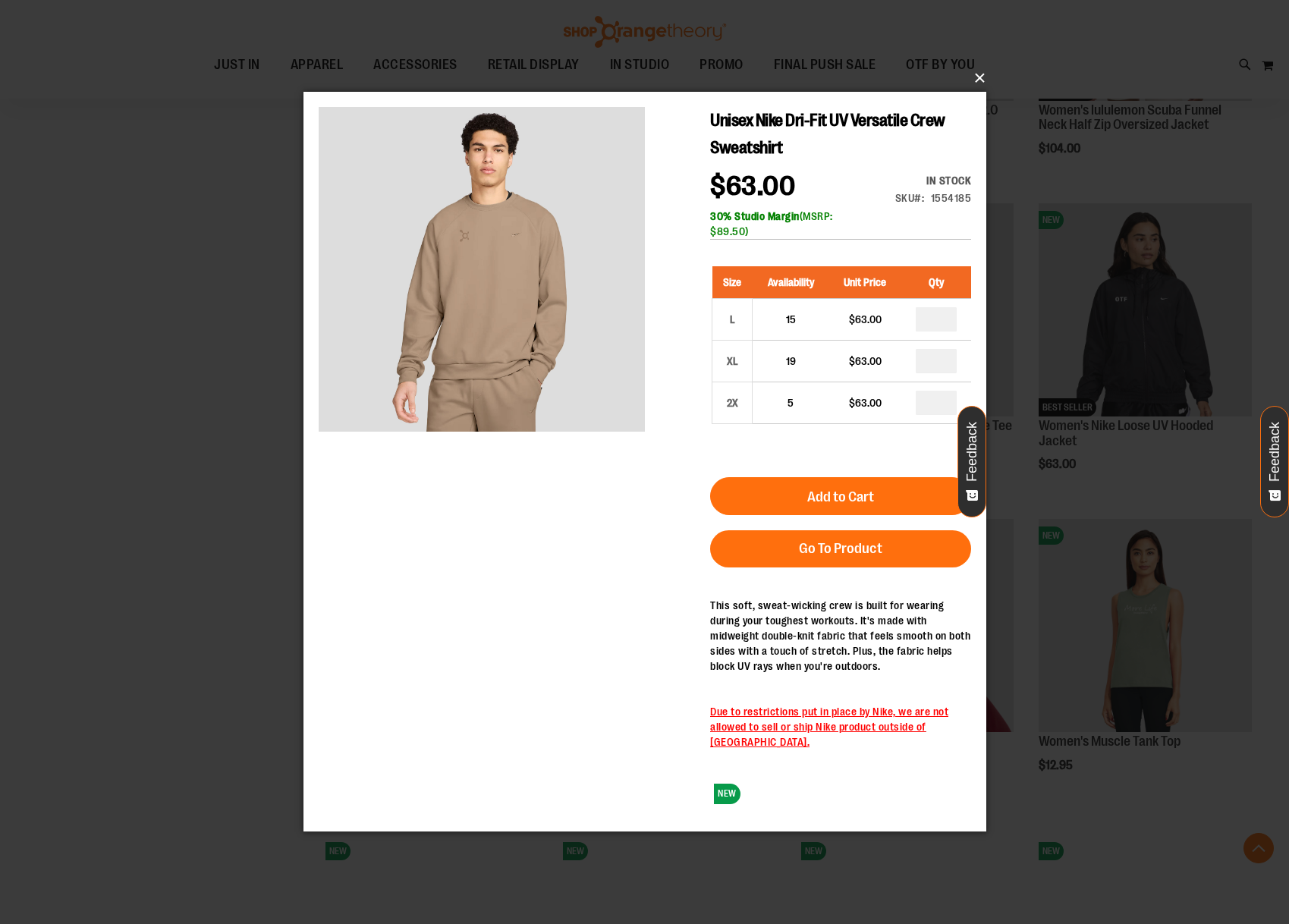
click at [986, 83] on button "×" at bounding box center [649, 78] width 683 height 34
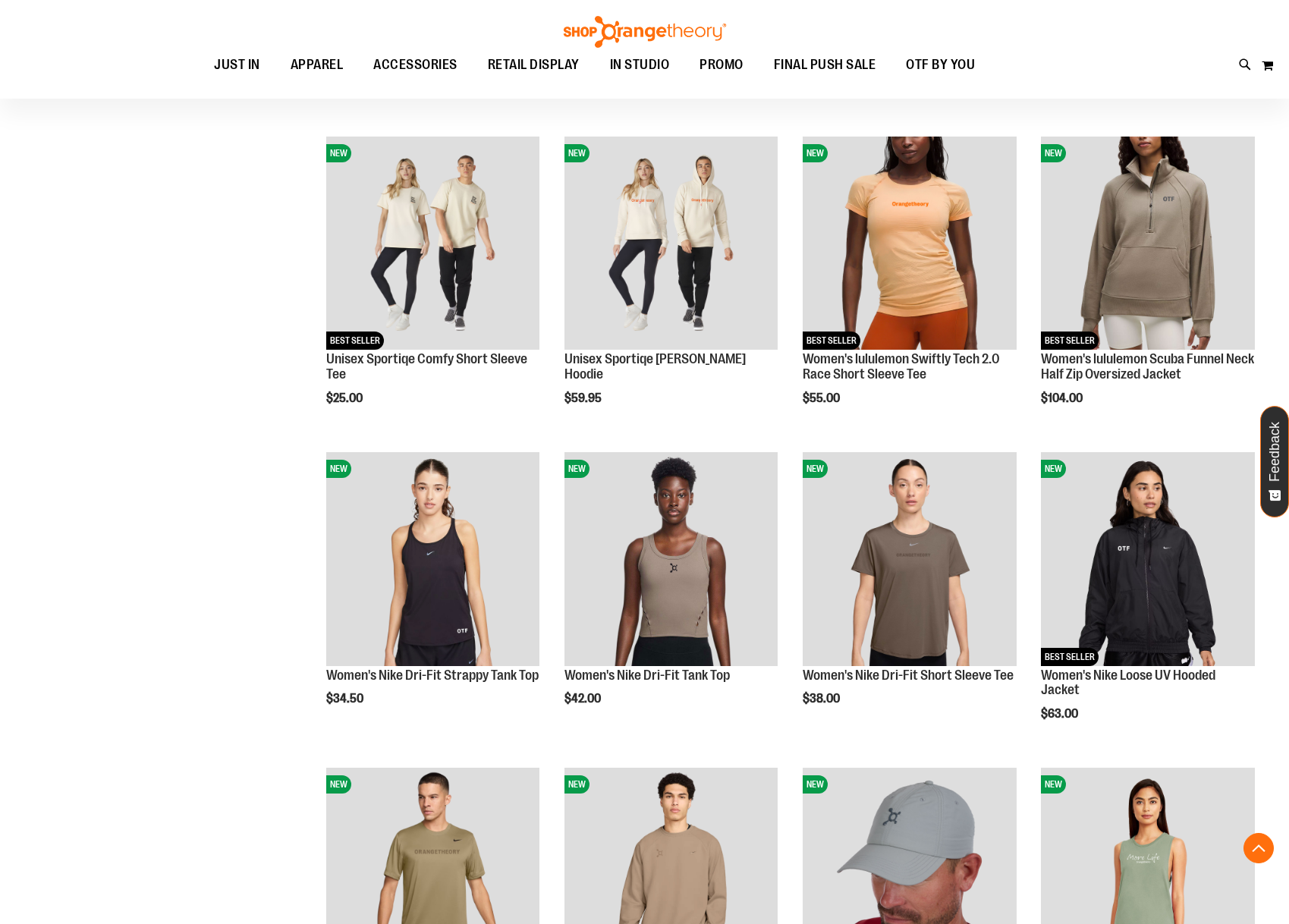
scroll to position [519, 0]
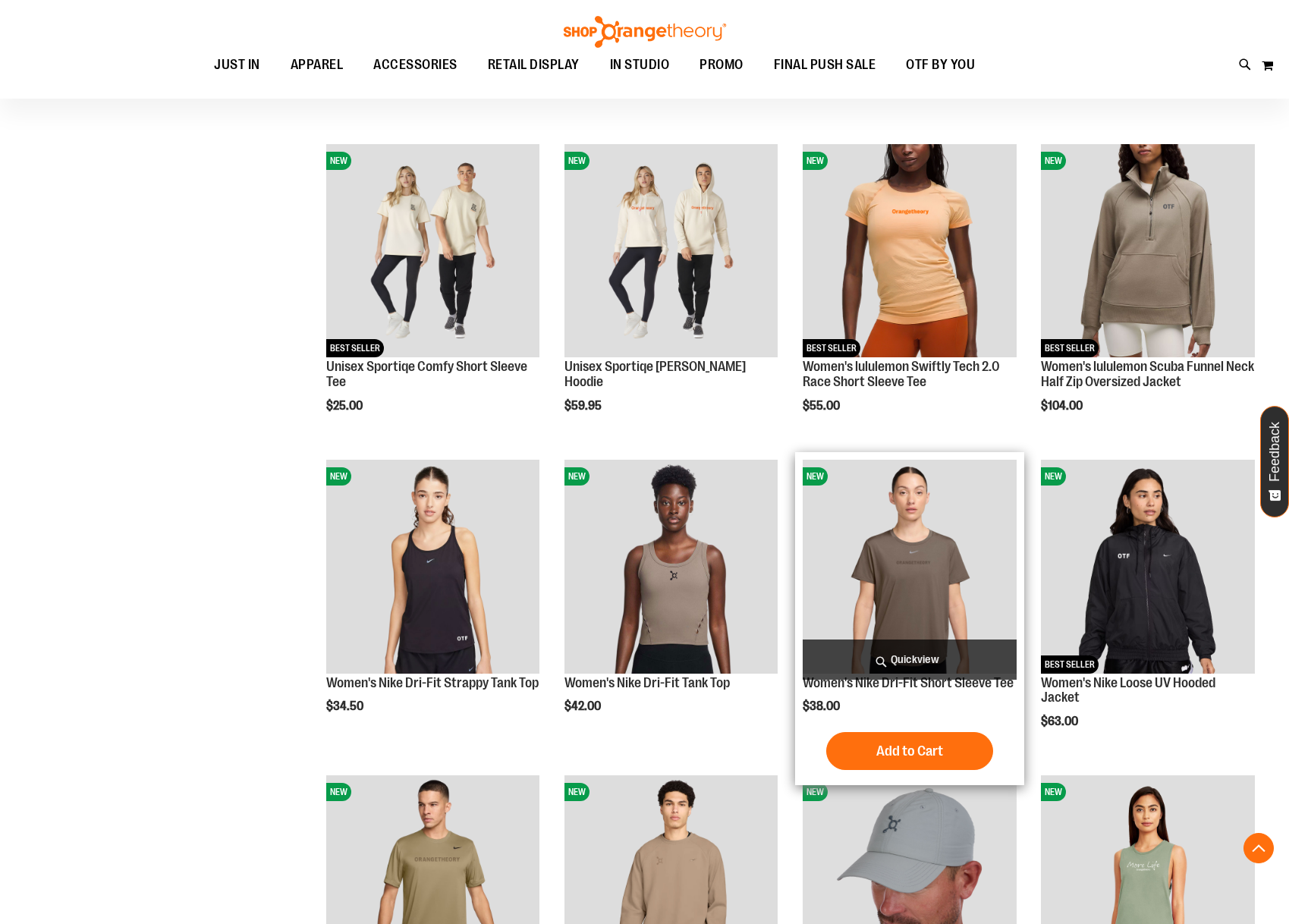
click at [930, 645] on span "Quickview" at bounding box center [910, 660] width 214 height 40
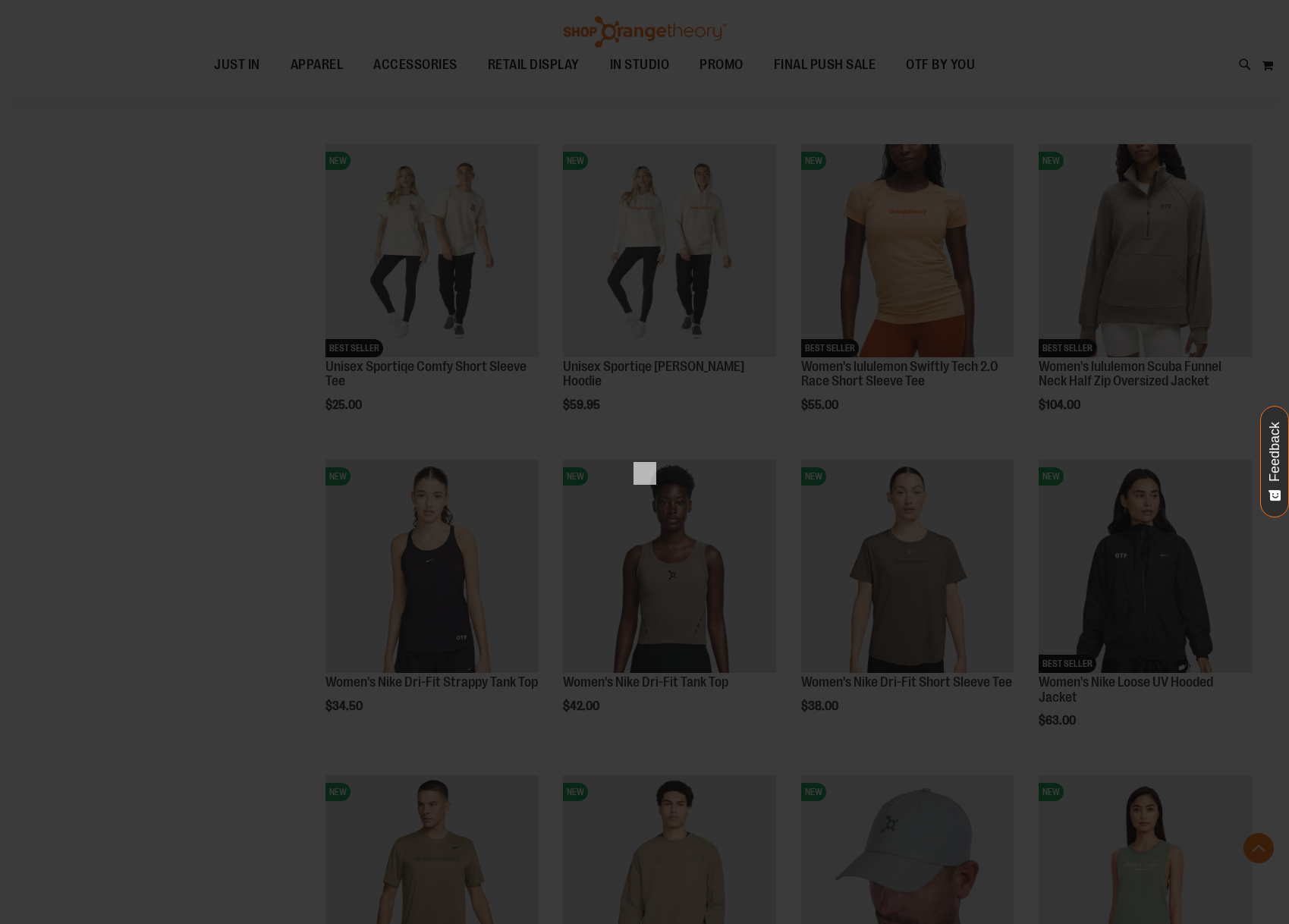
scroll to position [0, 0]
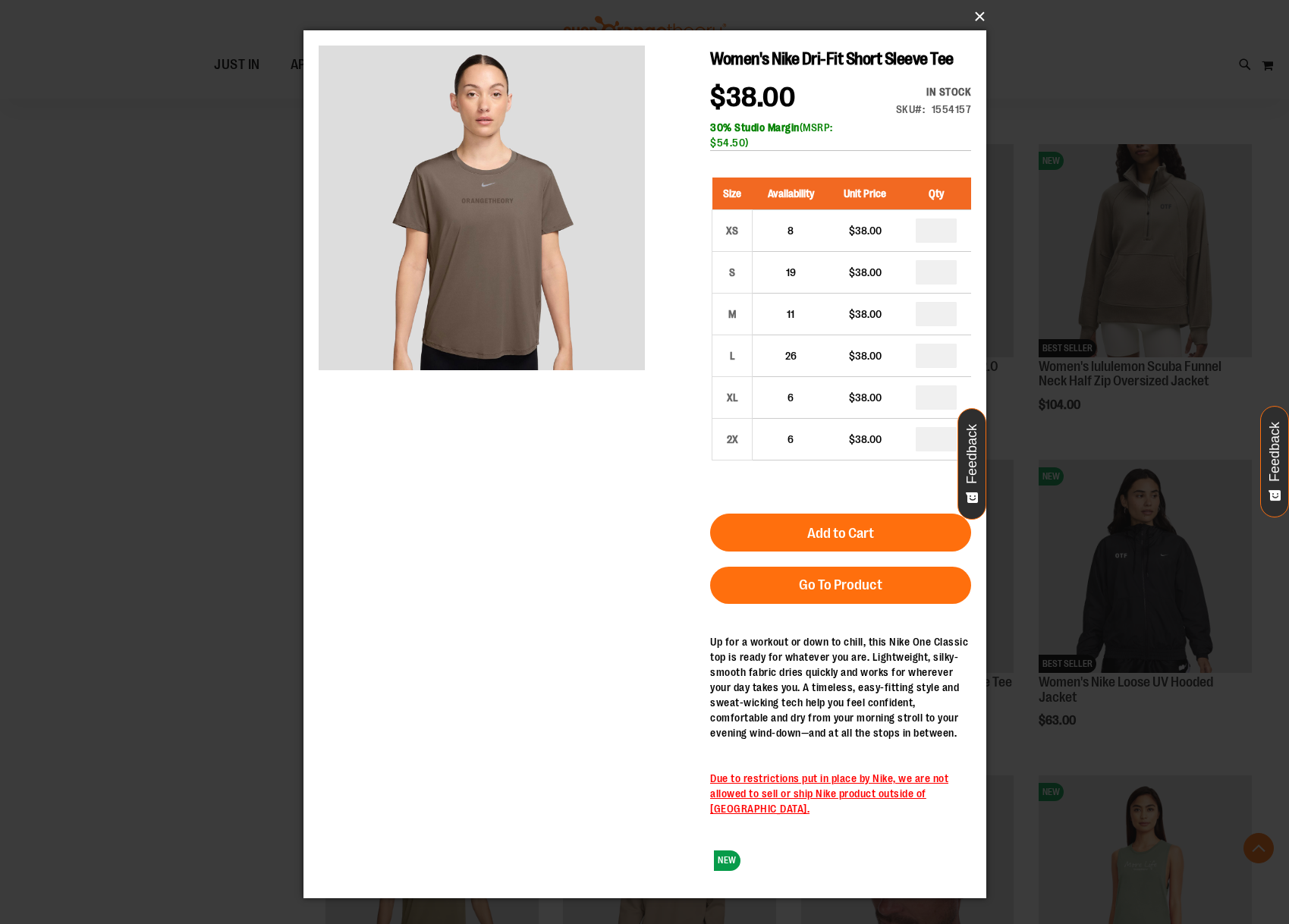
click at [971, 12] on button "×" at bounding box center [649, 17] width 683 height 34
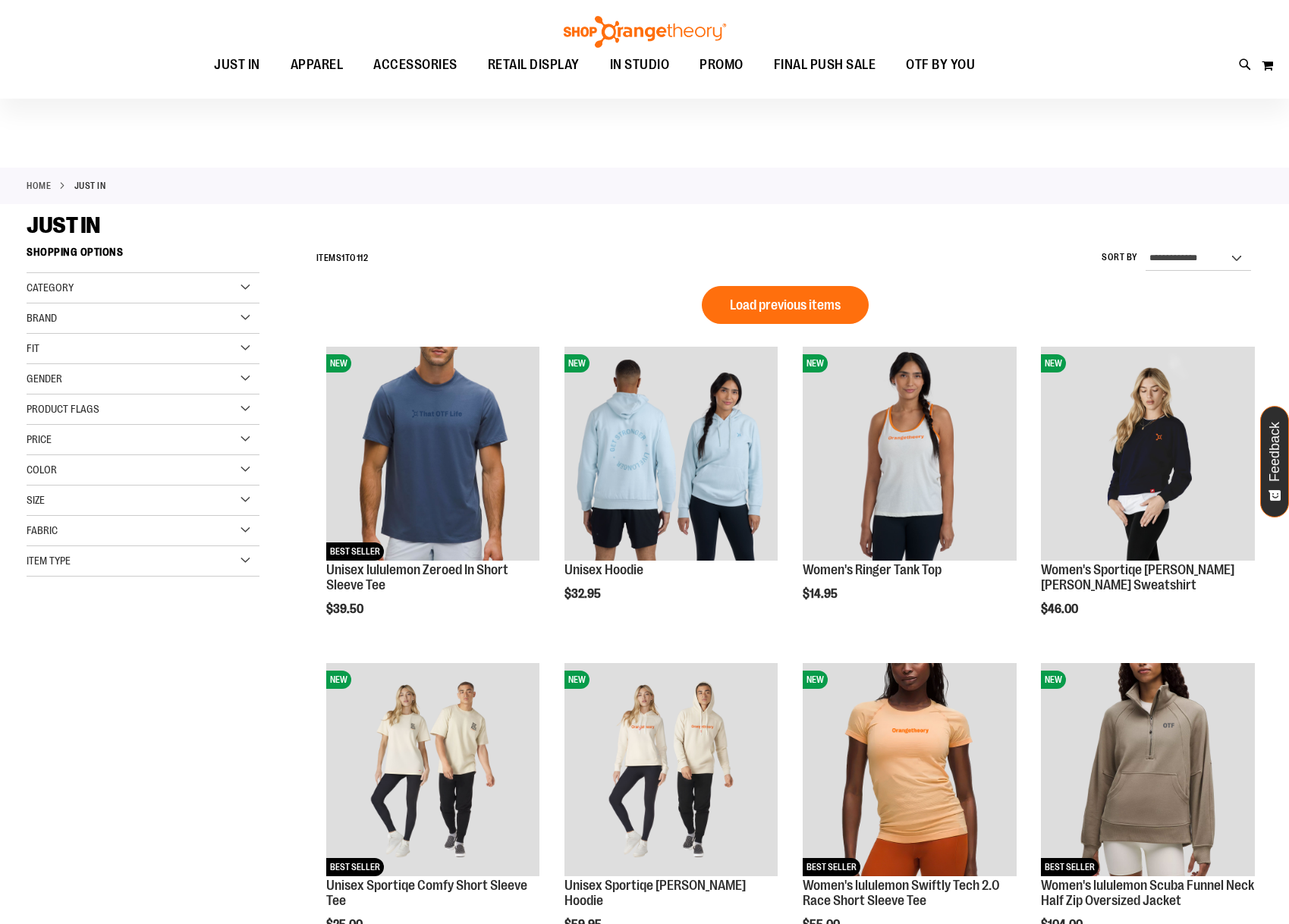
click at [36, 187] on link "Home" at bounding box center [39, 185] width 24 height 13
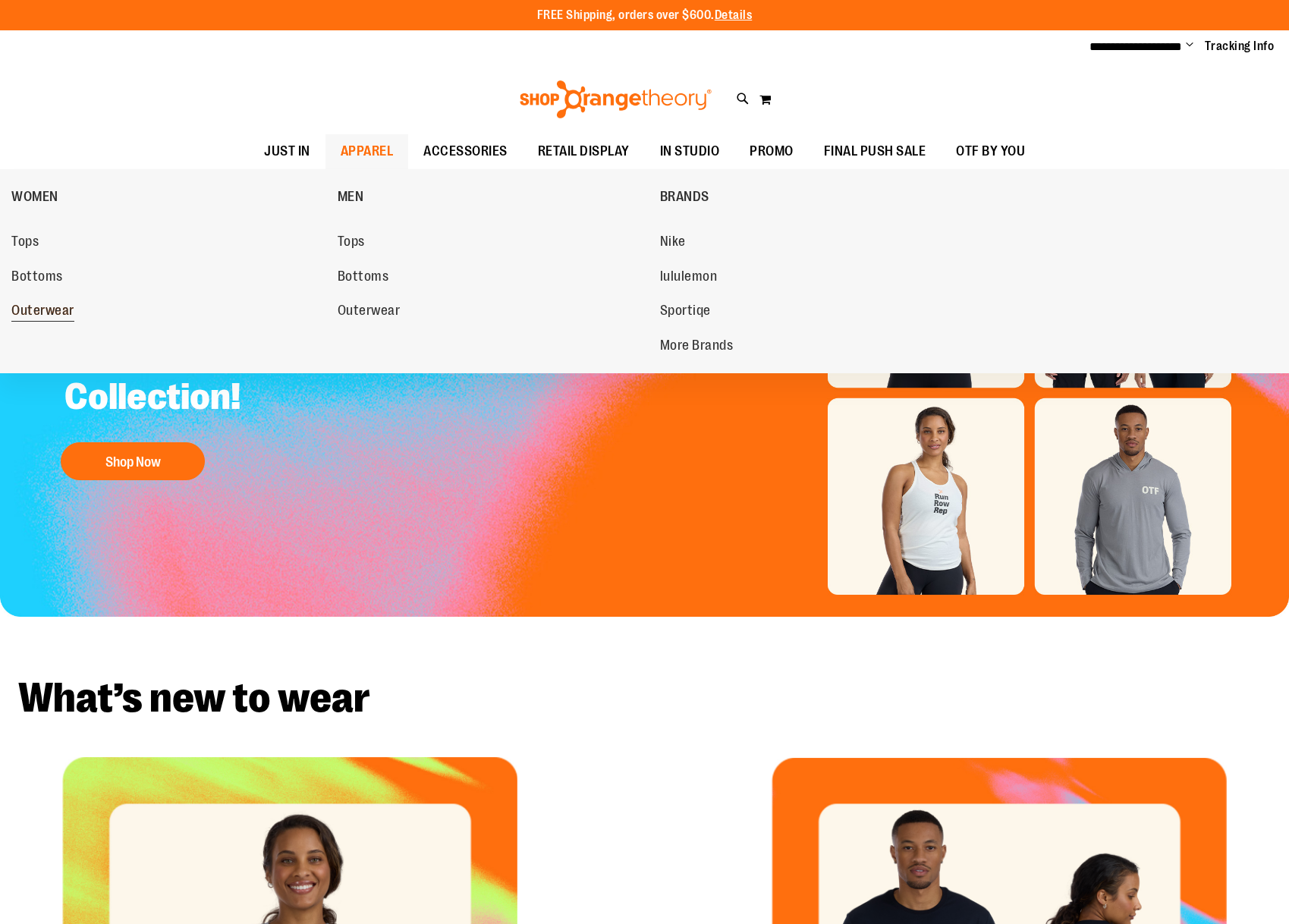
type input "**********"
click at [52, 315] on span "Outerwear" at bounding box center [43, 312] width 63 height 19
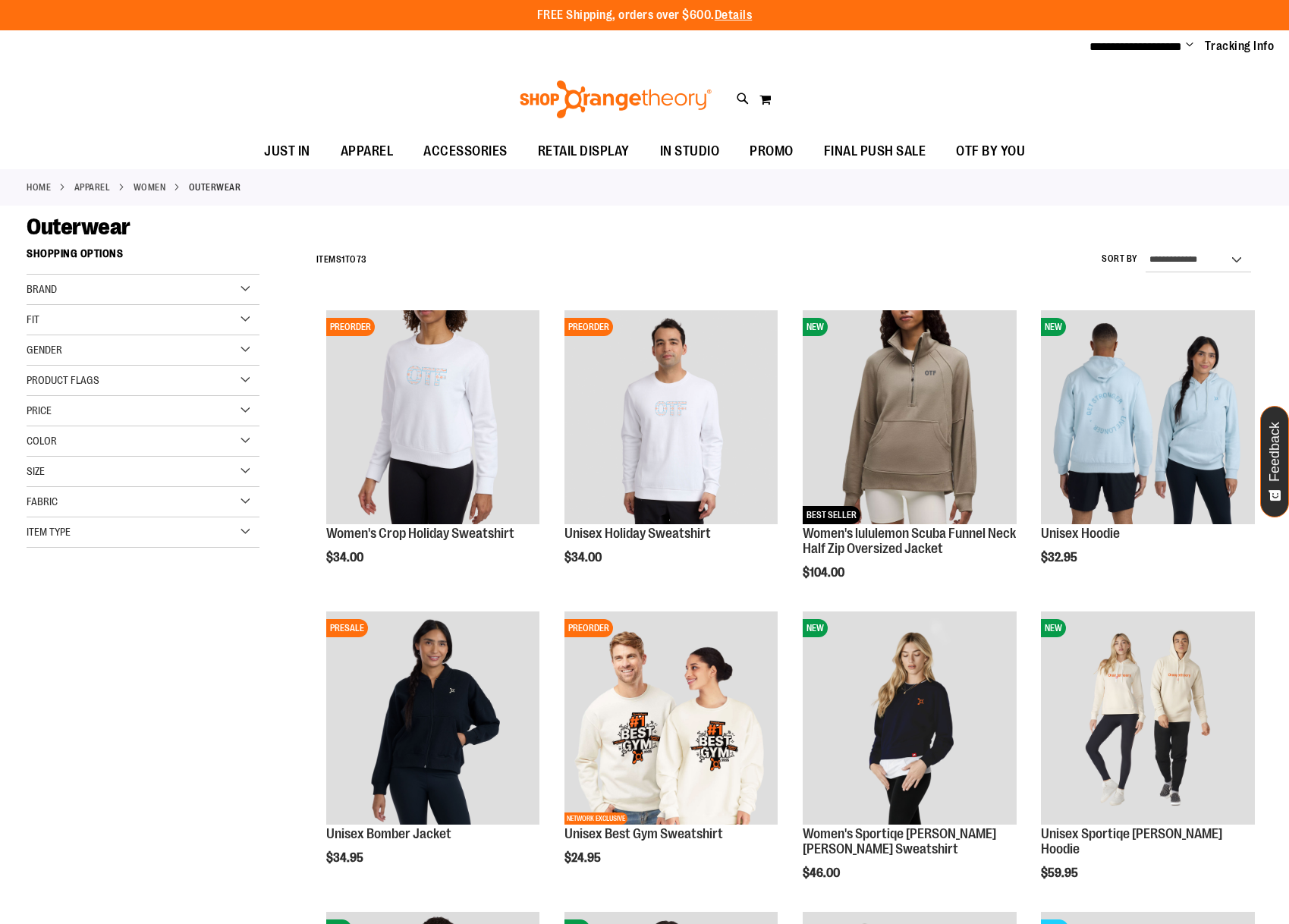
type input "**********"
click at [1206, 252] on select "**********" at bounding box center [1198, 260] width 105 height 24
select select "**********"
click at [1146, 248] on select "**********" at bounding box center [1198, 260] width 105 height 24
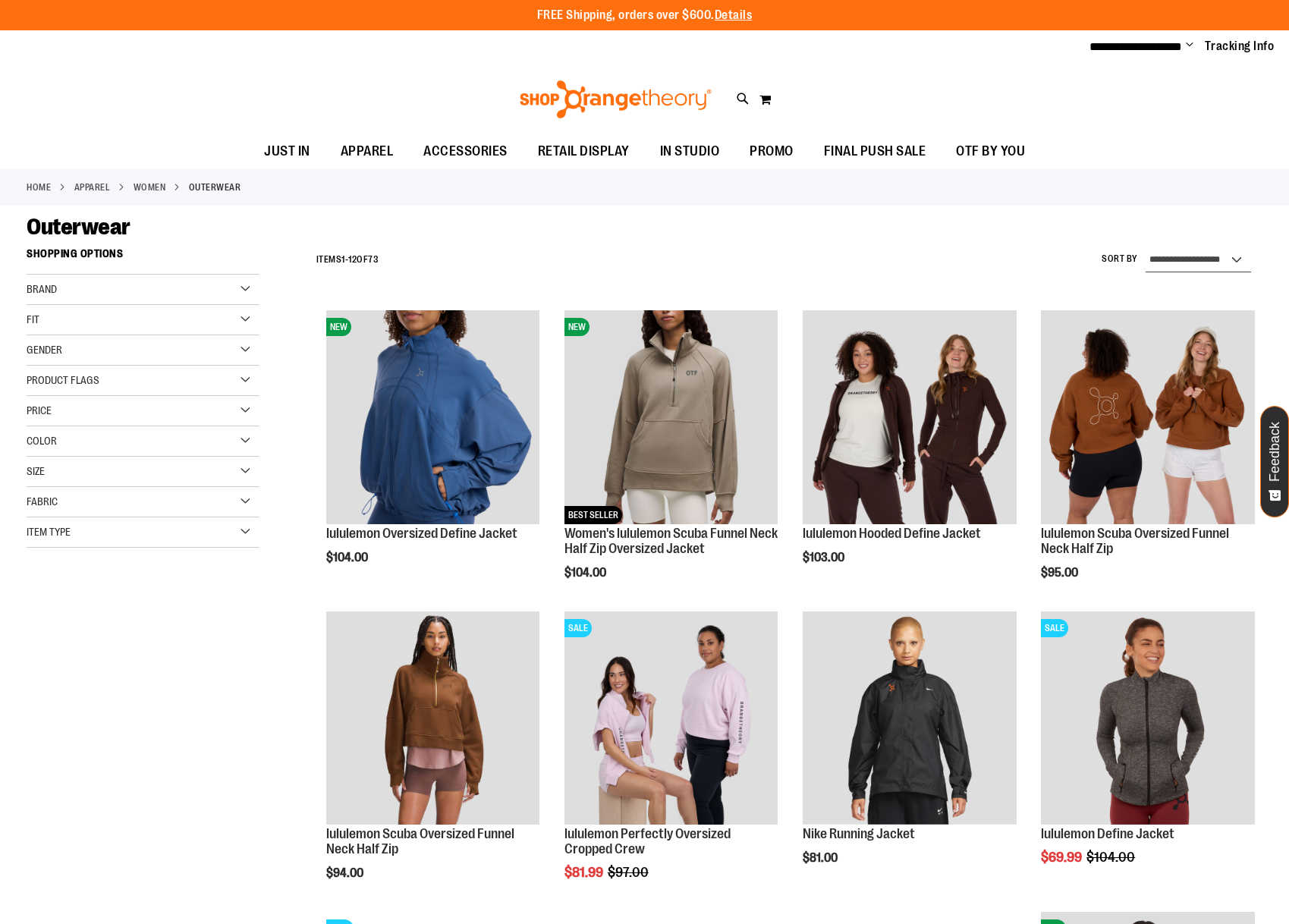
click at [1203, 260] on select "**********" at bounding box center [1198, 260] width 105 height 24
select select "*********"
click at [1146, 248] on select "**********" at bounding box center [1198, 260] width 105 height 24
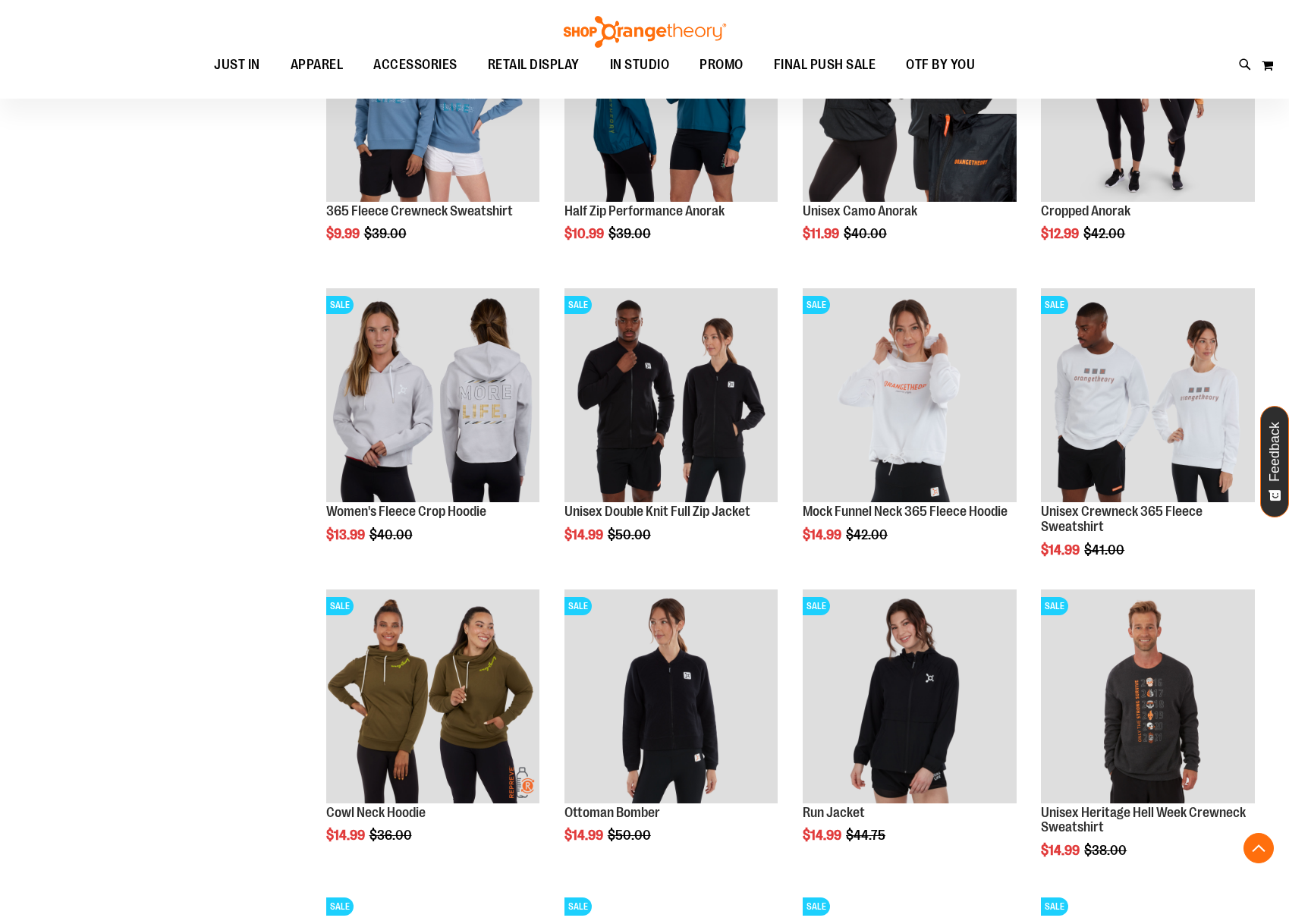
scroll to position [615, 0]
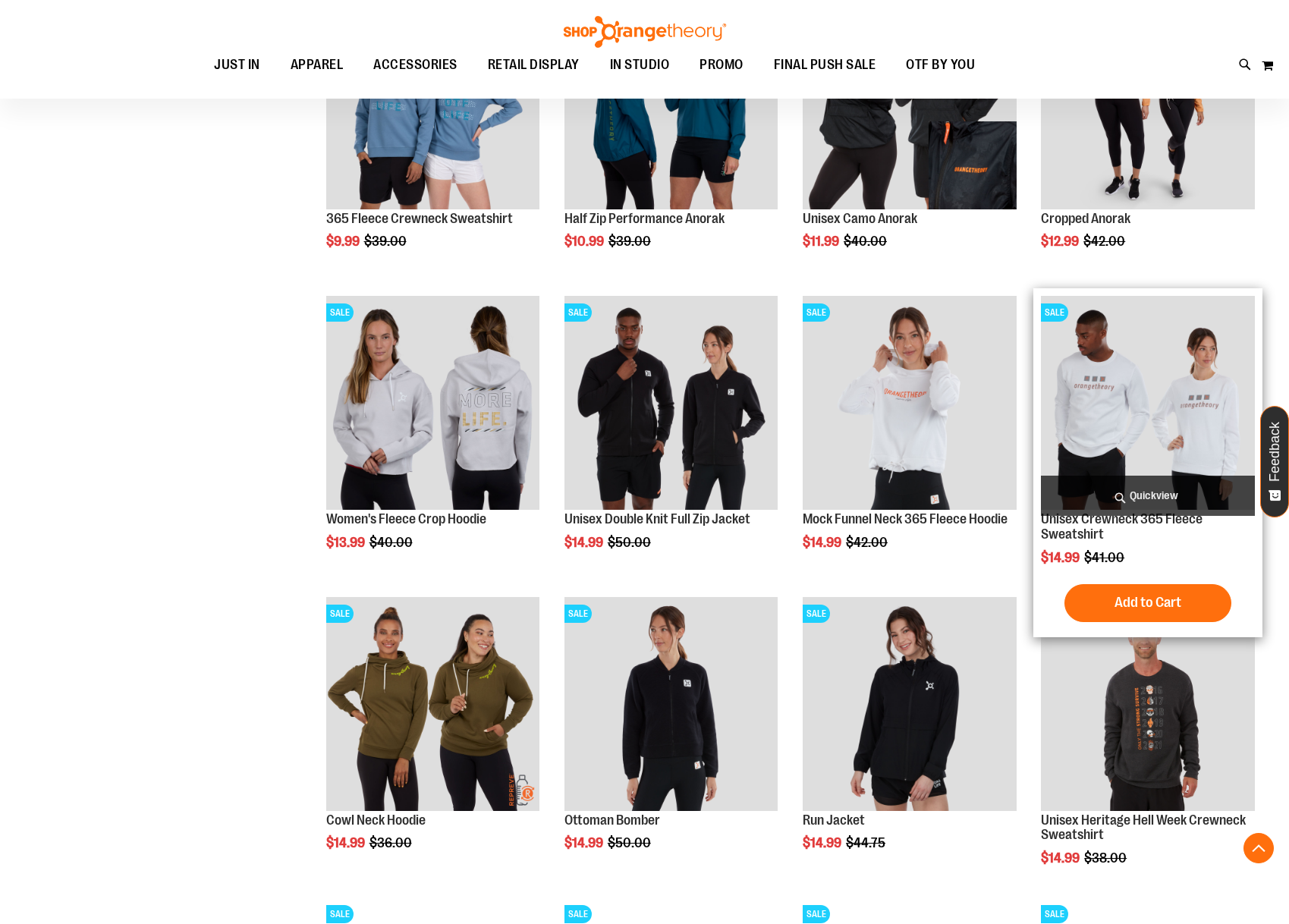
click at [1177, 487] on span "Quickview" at bounding box center [1148, 496] width 214 height 40
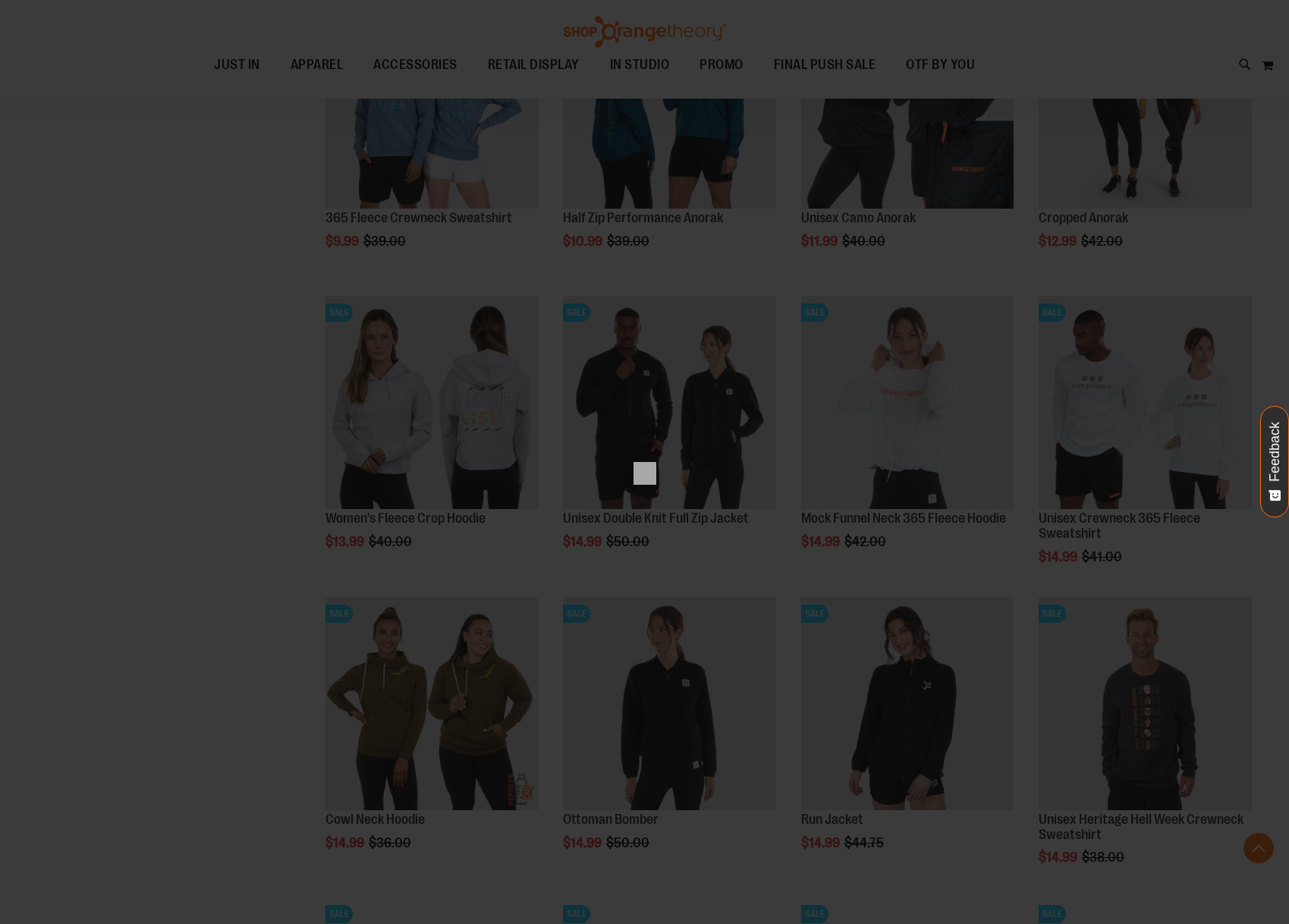
scroll to position [0, 0]
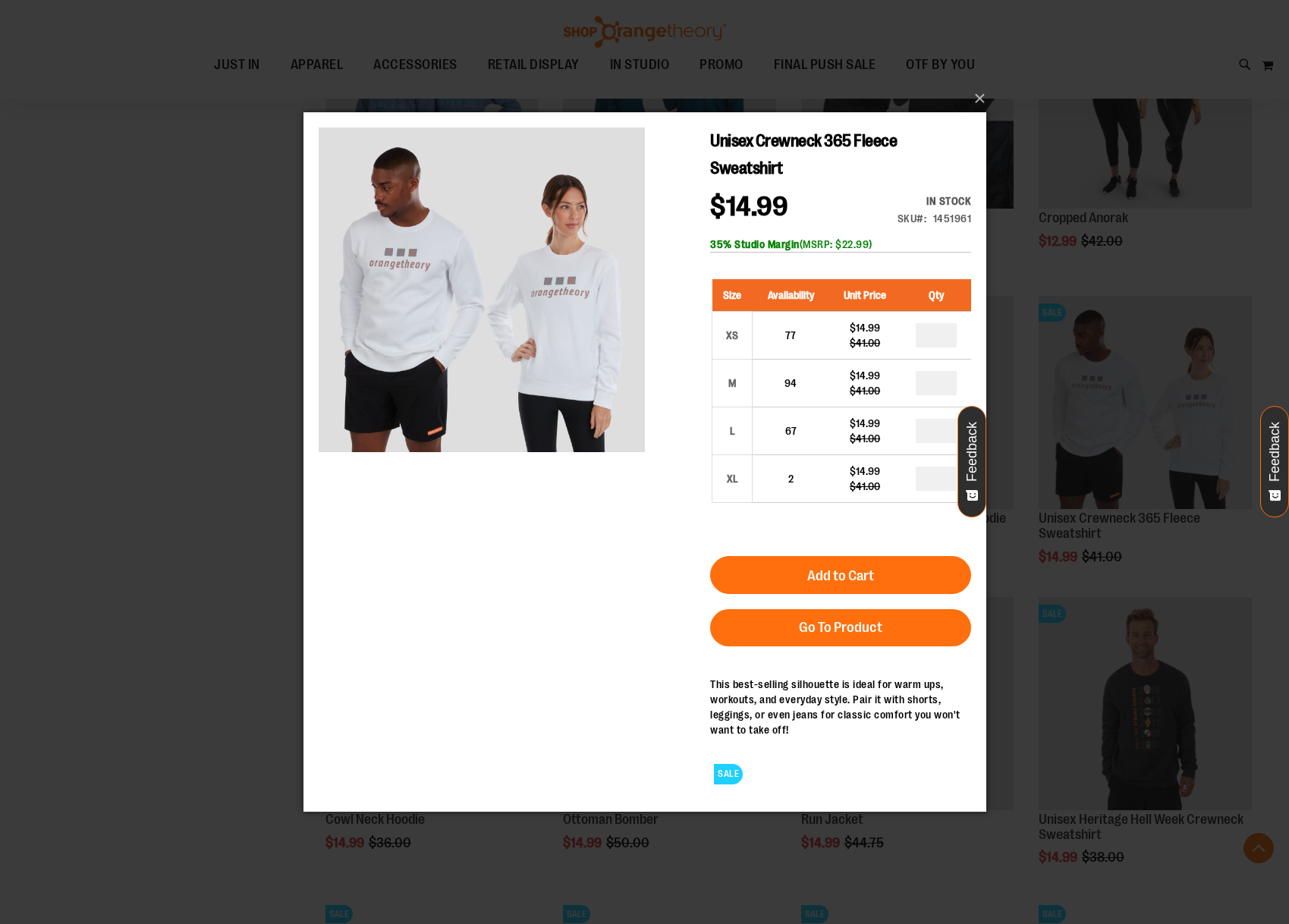
click at [186, 379] on div "×" at bounding box center [644, 462] width 1289 height 924
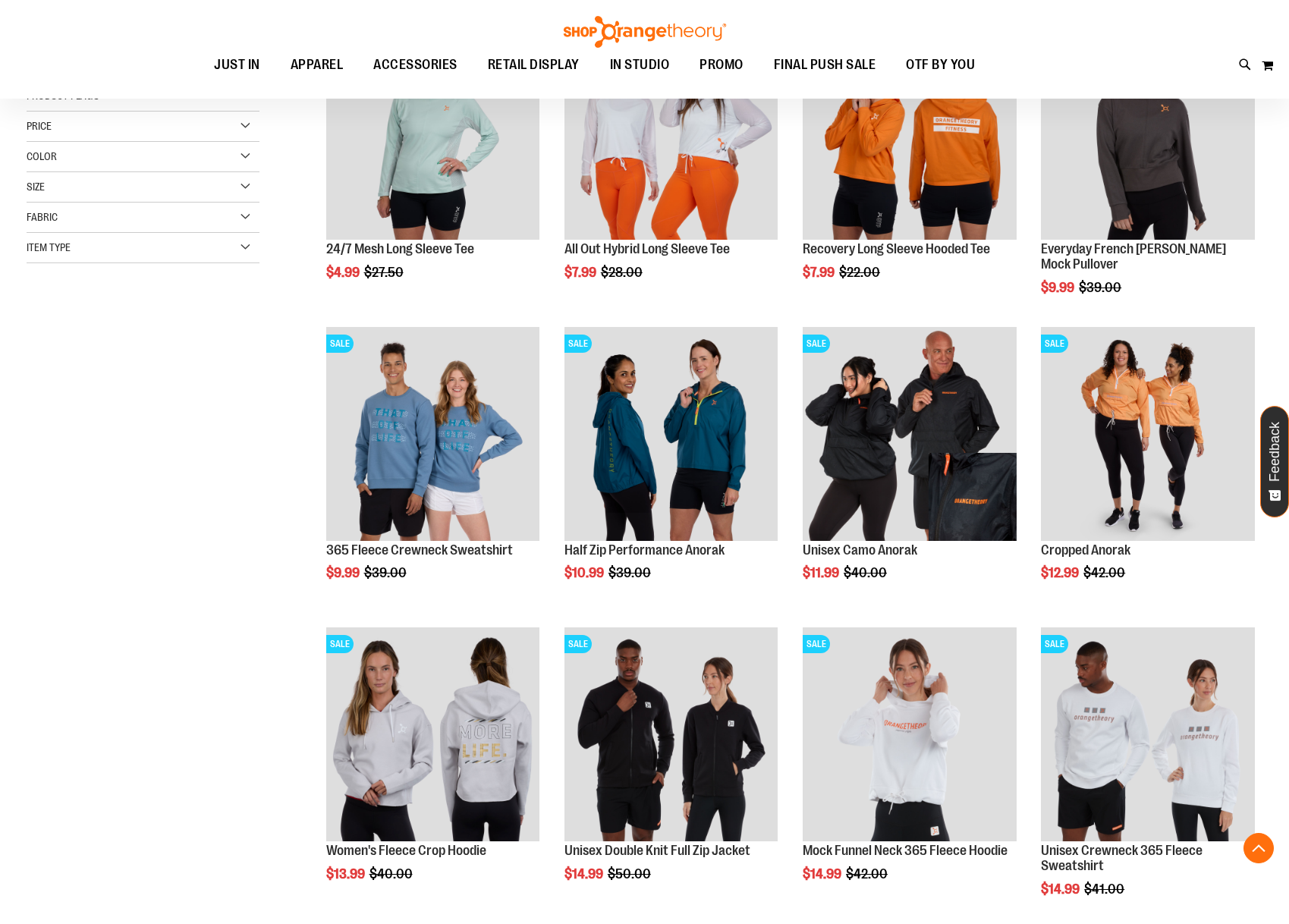
scroll to position [270, 0]
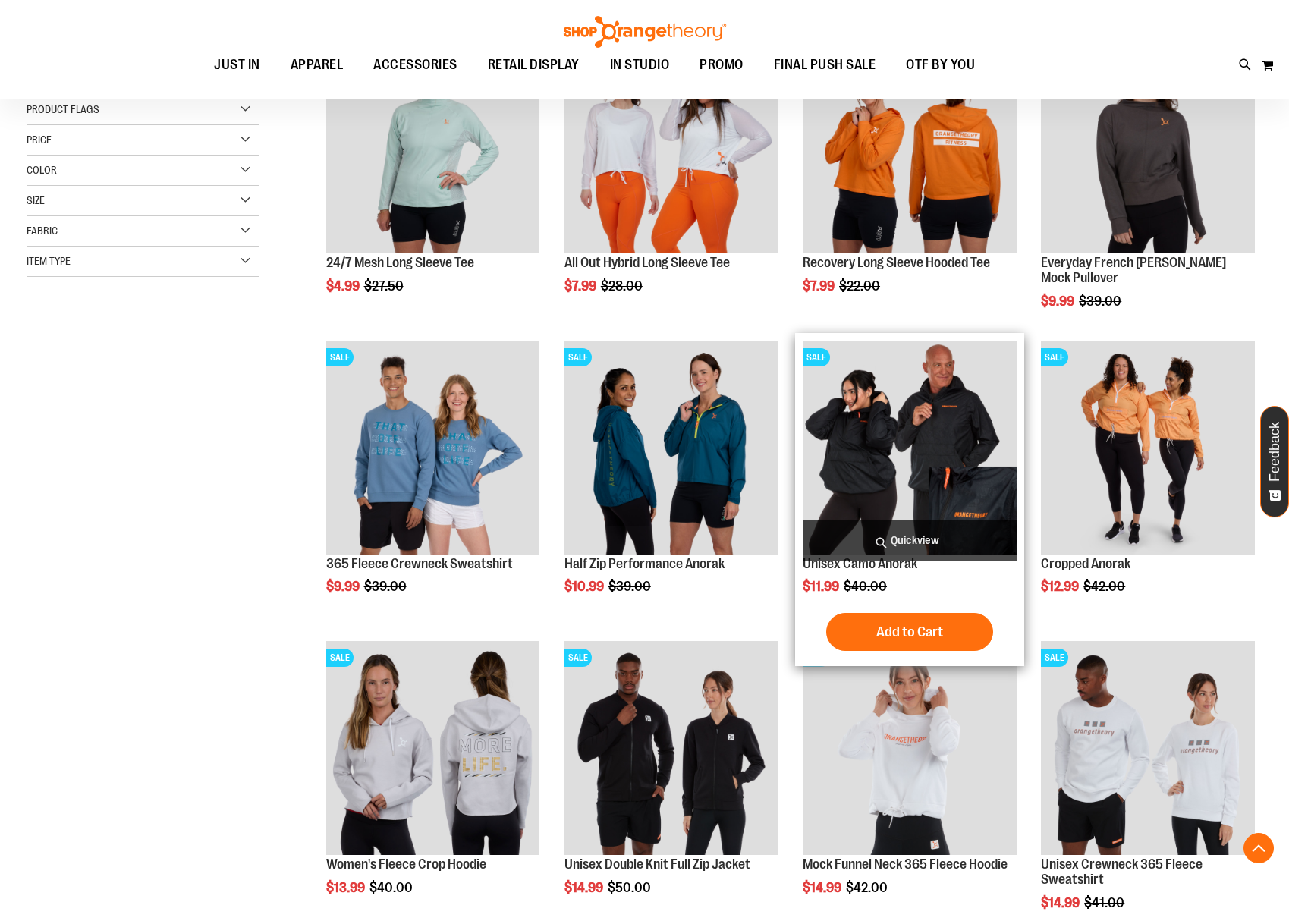
click at [959, 537] on span "Quickview" at bounding box center [910, 541] width 214 height 40
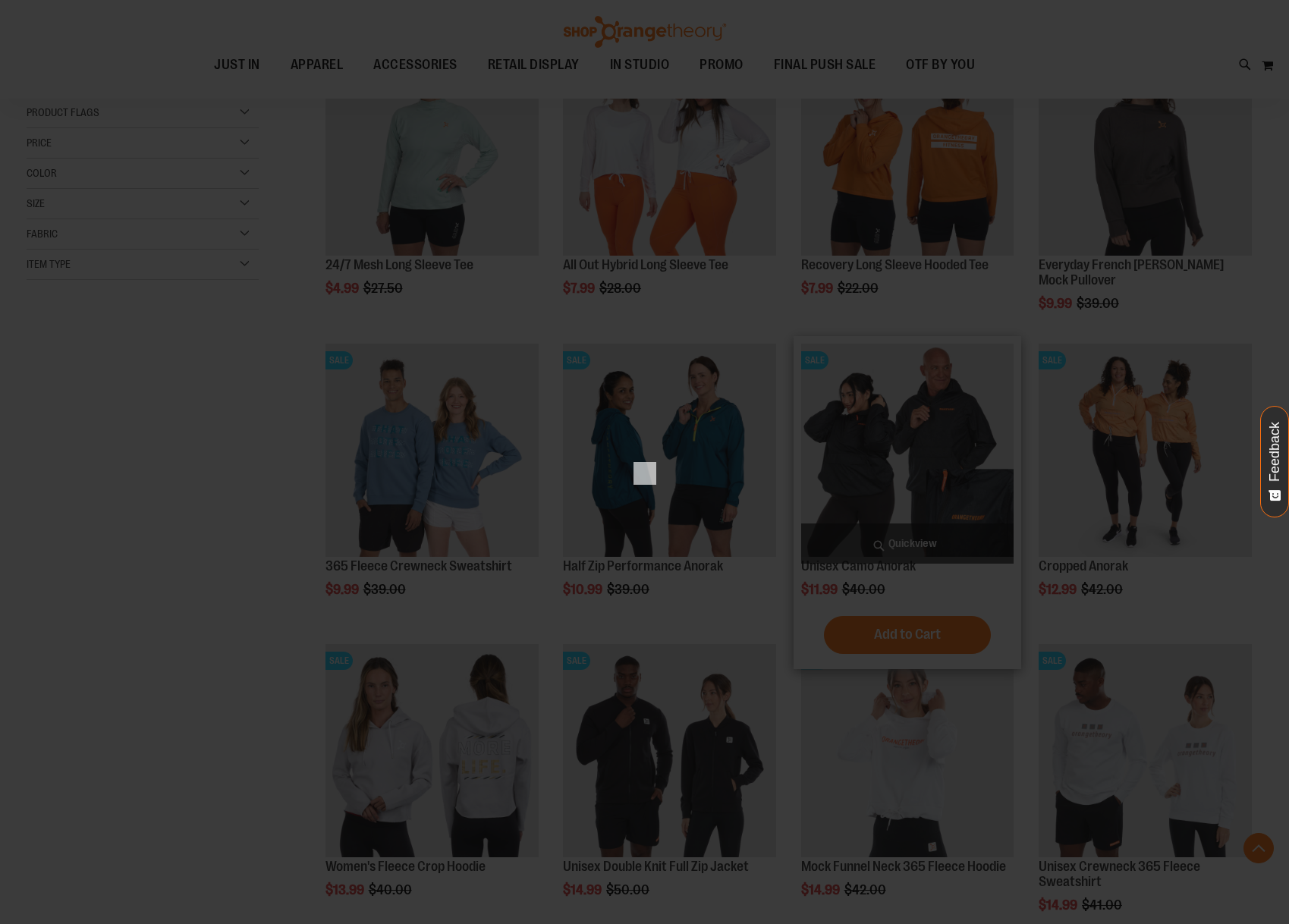
scroll to position [0, 0]
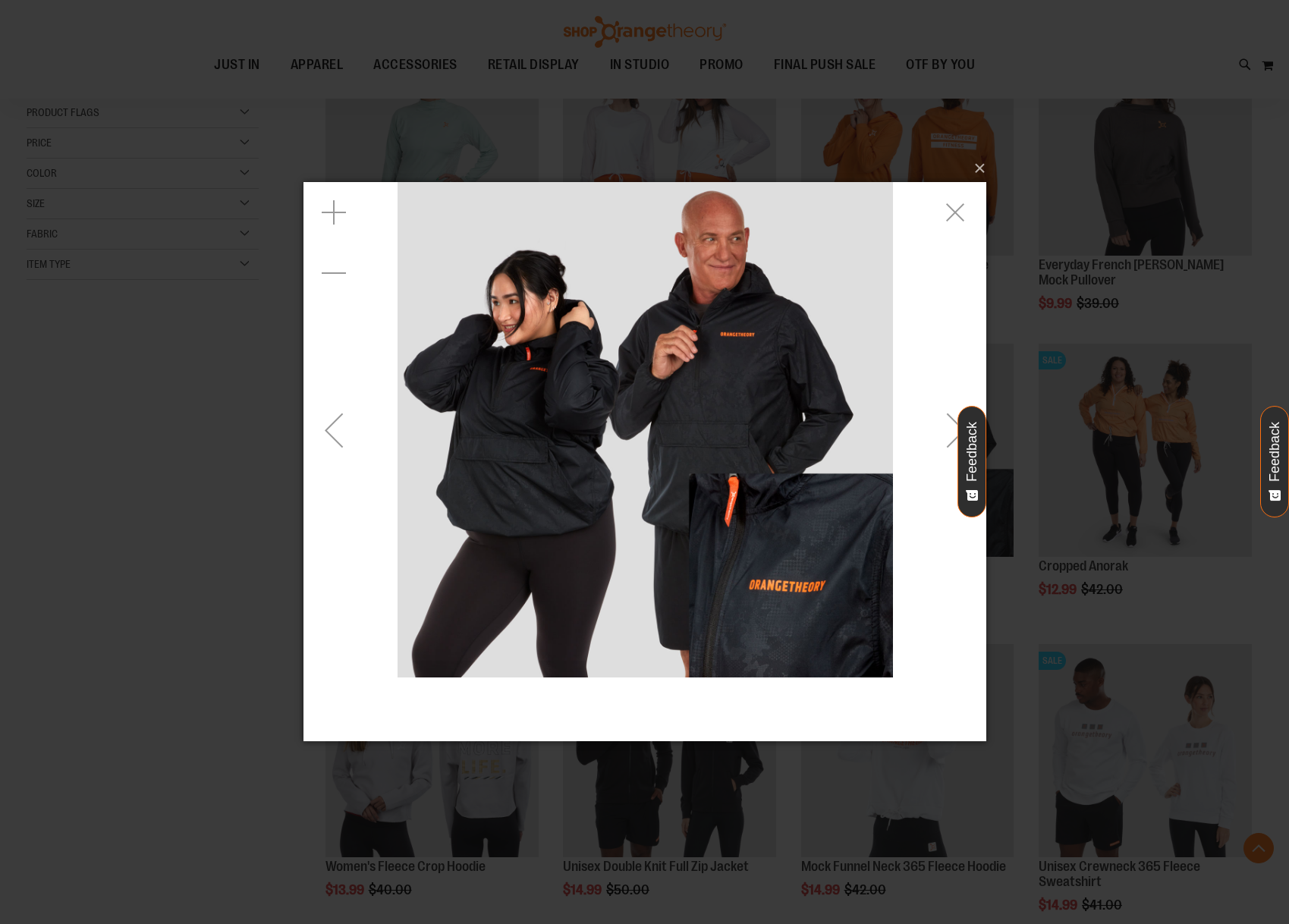
click at [920, 423] on div "carousel" at bounding box center [644, 430] width 683 height 496
click at [938, 428] on div "Next" at bounding box center [955, 430] width 61 height 61
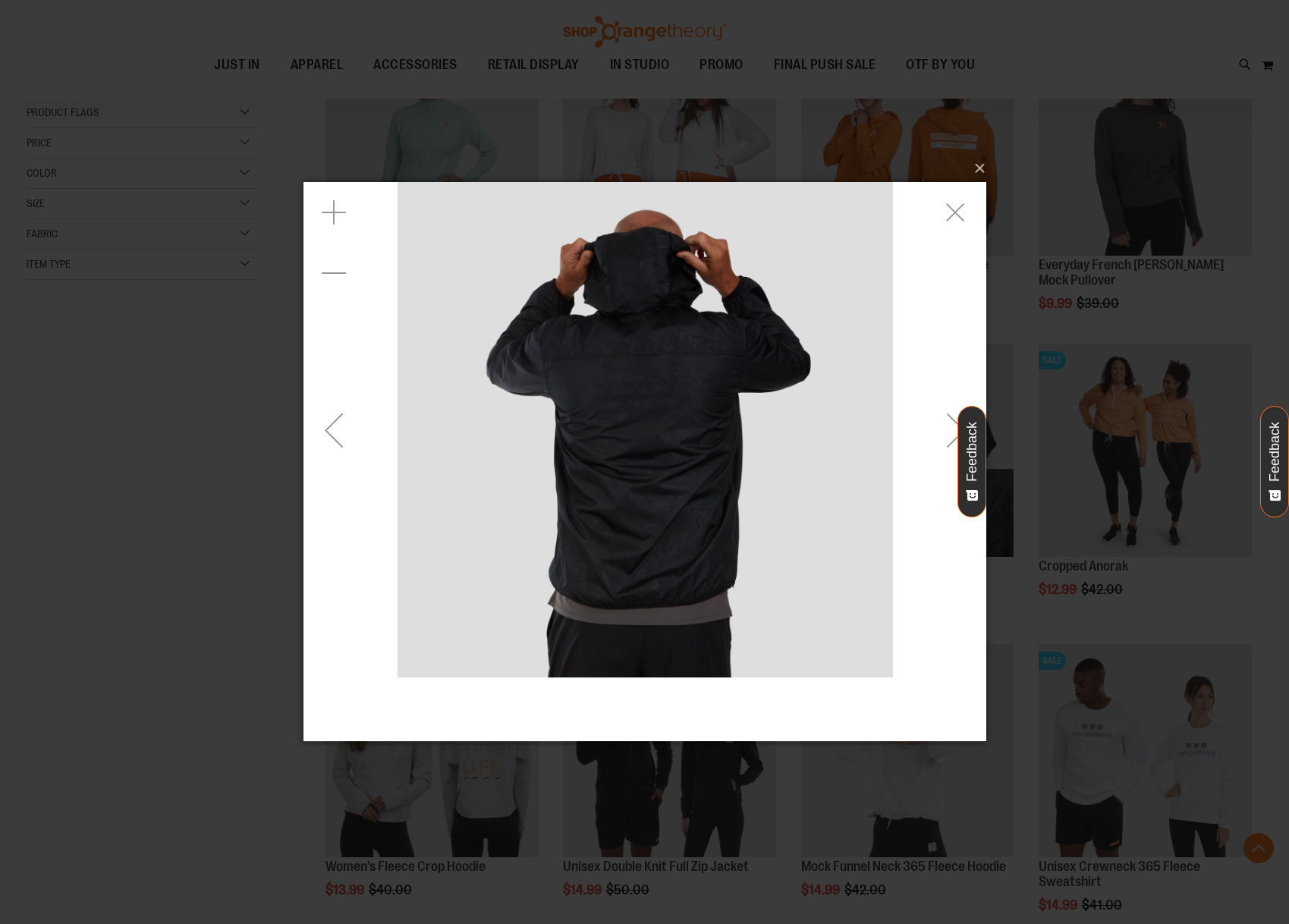
click at [938, 428] on div "Next" at bounding box center [955, 430] width 61 height 61
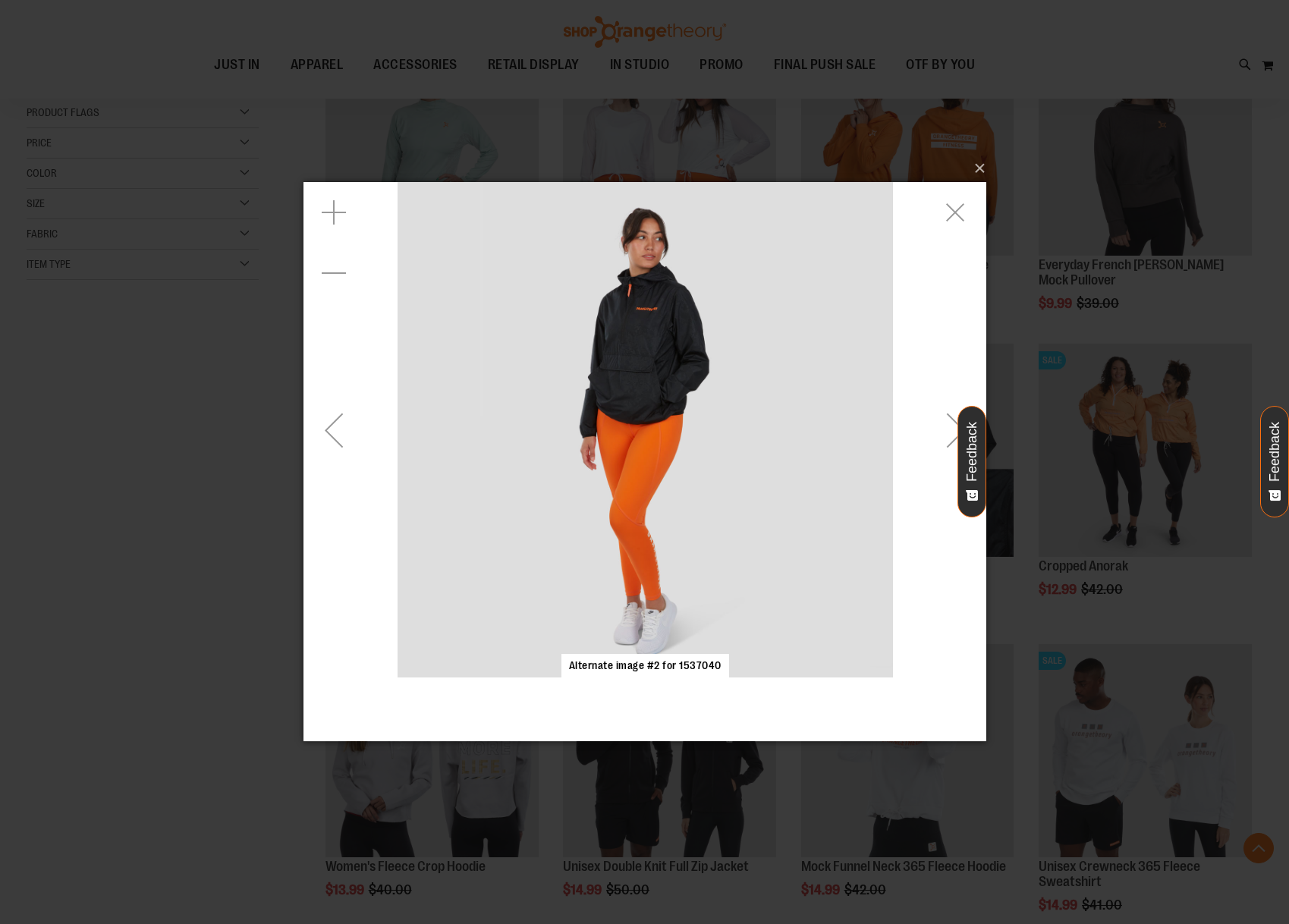
click at [938, 428] on div "Next" at bounding box center [955, 430] width 61 height 61
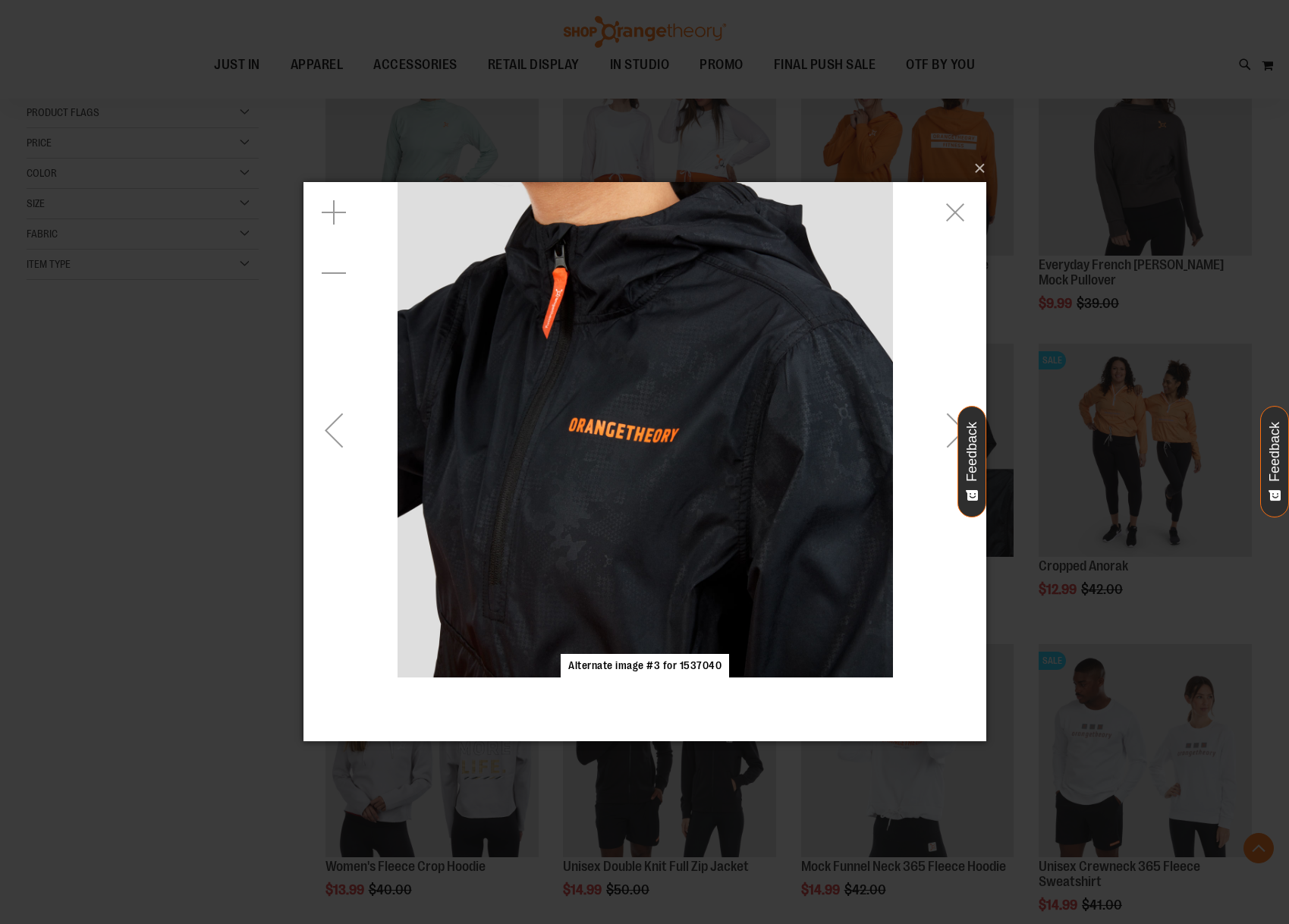
click at [938, 428] on div "Next" at bounding box center [955, 430] width 61 height 61
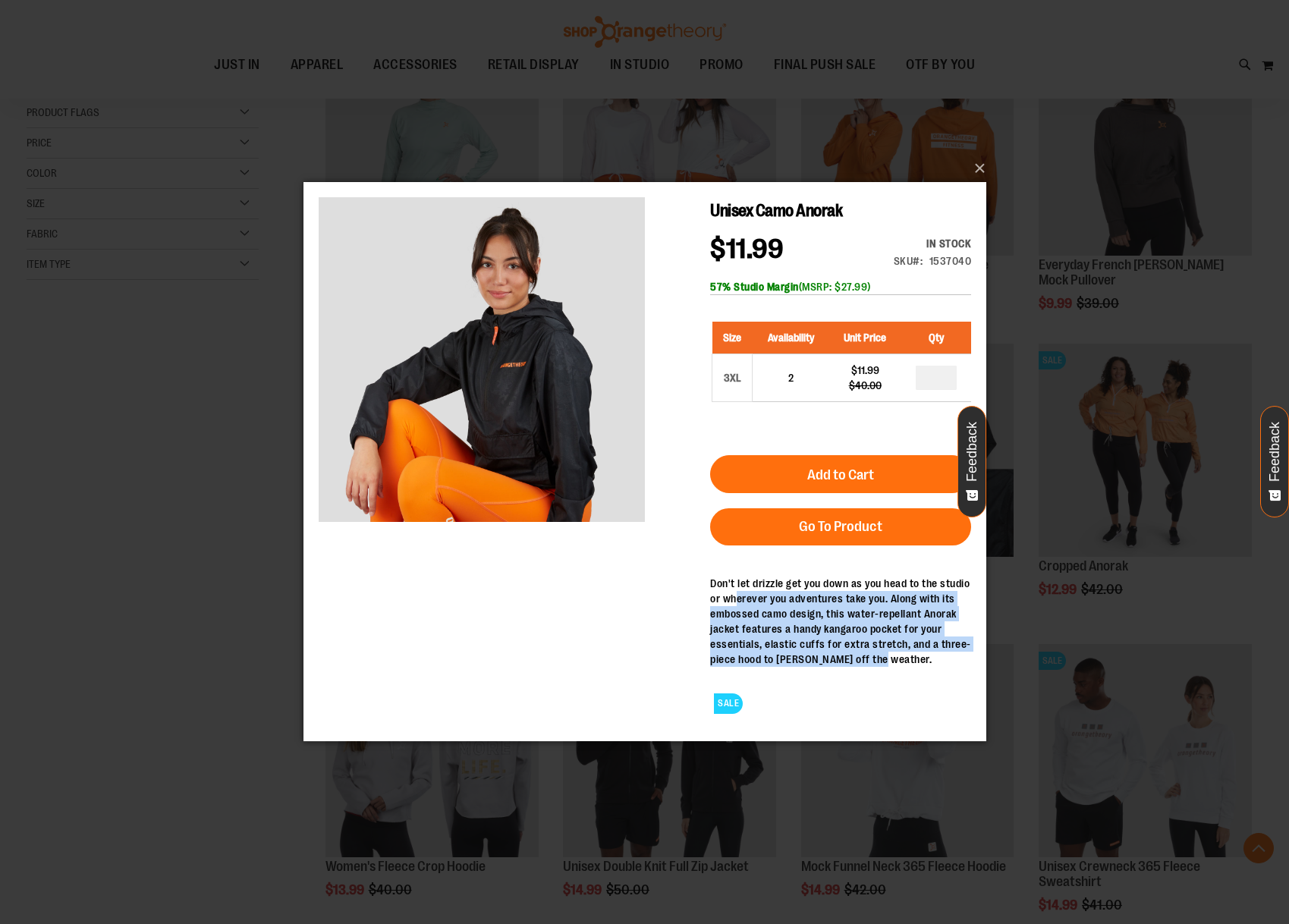
drag, startPoint x: 734, startPoint y: 592, endPoint x: 914, endPoint y: 653, distance: 190.1
click at [914, 653] on div "Don't let drizzle get you down as you head to the studio or wherever you advent…" at bounding box center [841, 621] width 261 height 91
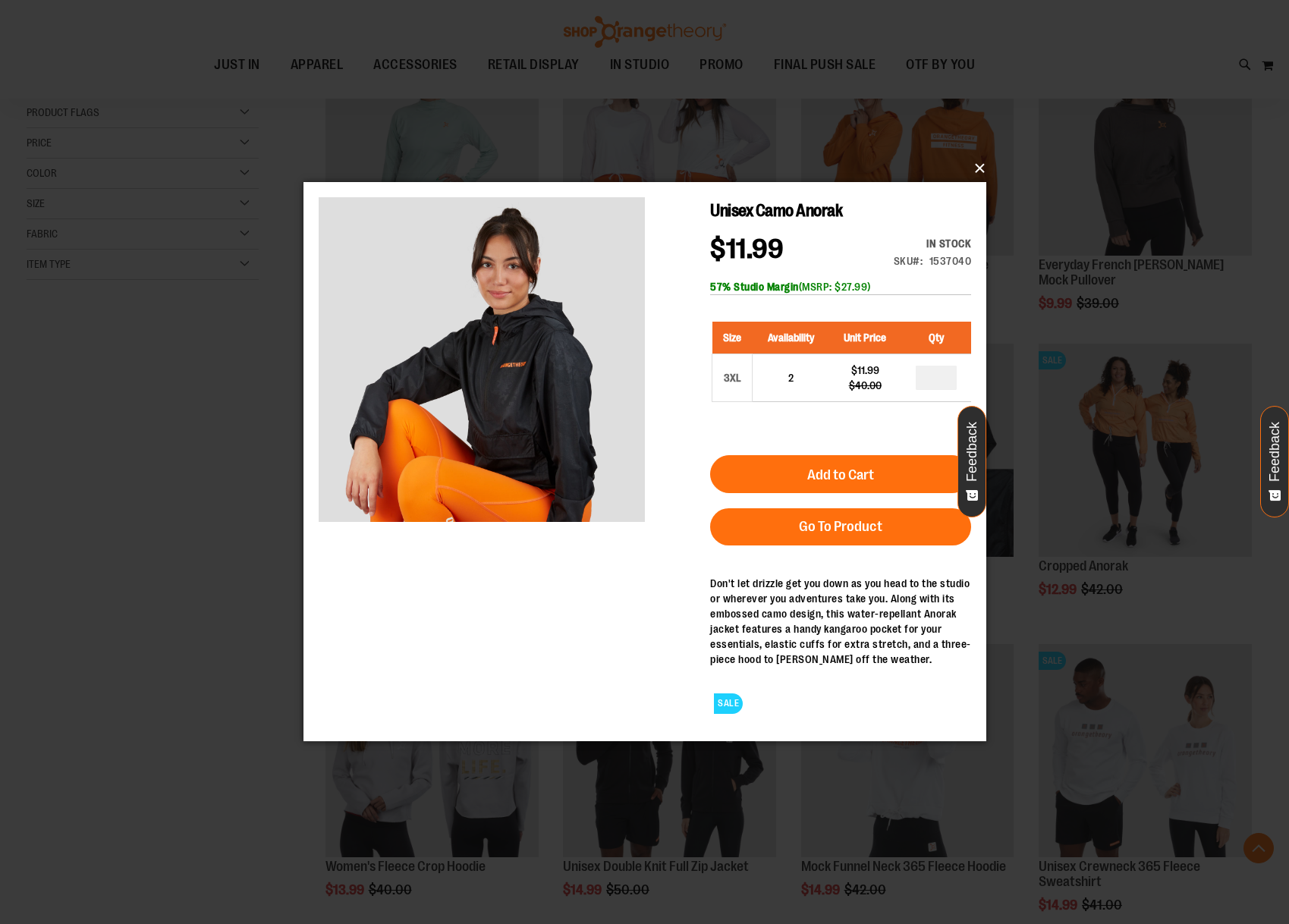
click at [980, 163] on button "×" at bounding box center [649, 169] width 683 height 34
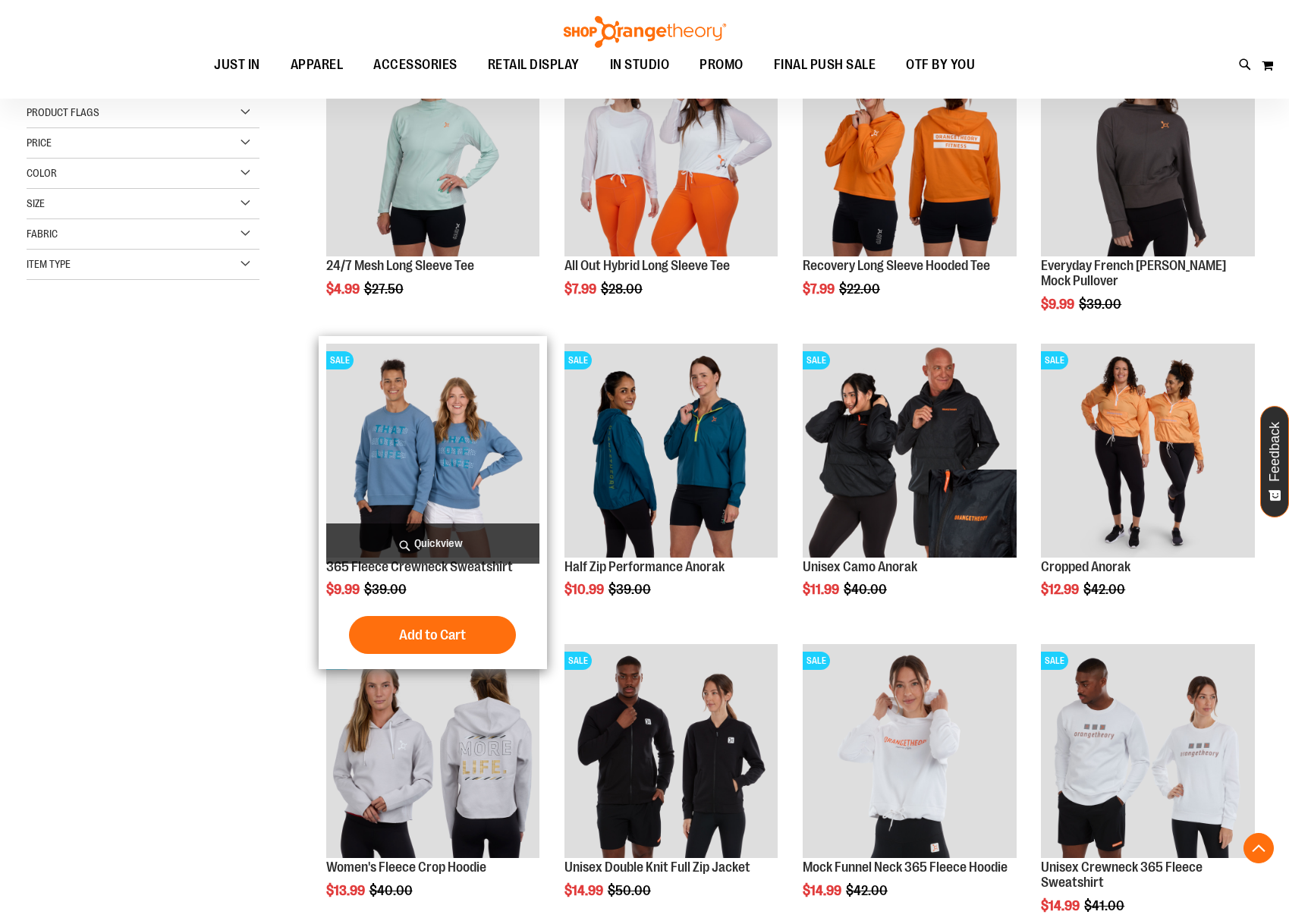
click at [453, 545] on span "Quickview" at bounding box center [433, 544] width 214 height 40
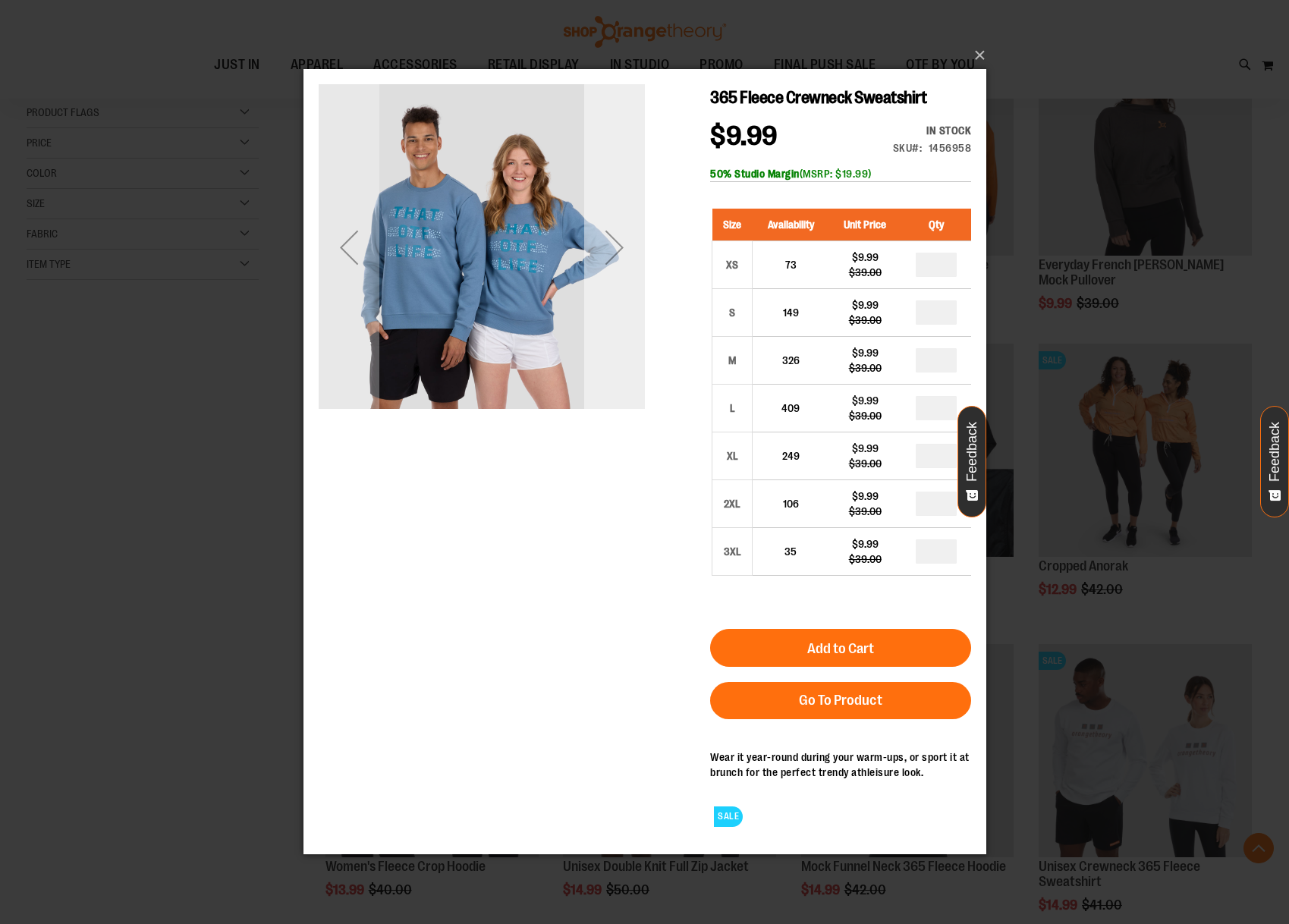
click at [631, 242] on div "Next" at bounding box center [614, 247] width 61 height 61
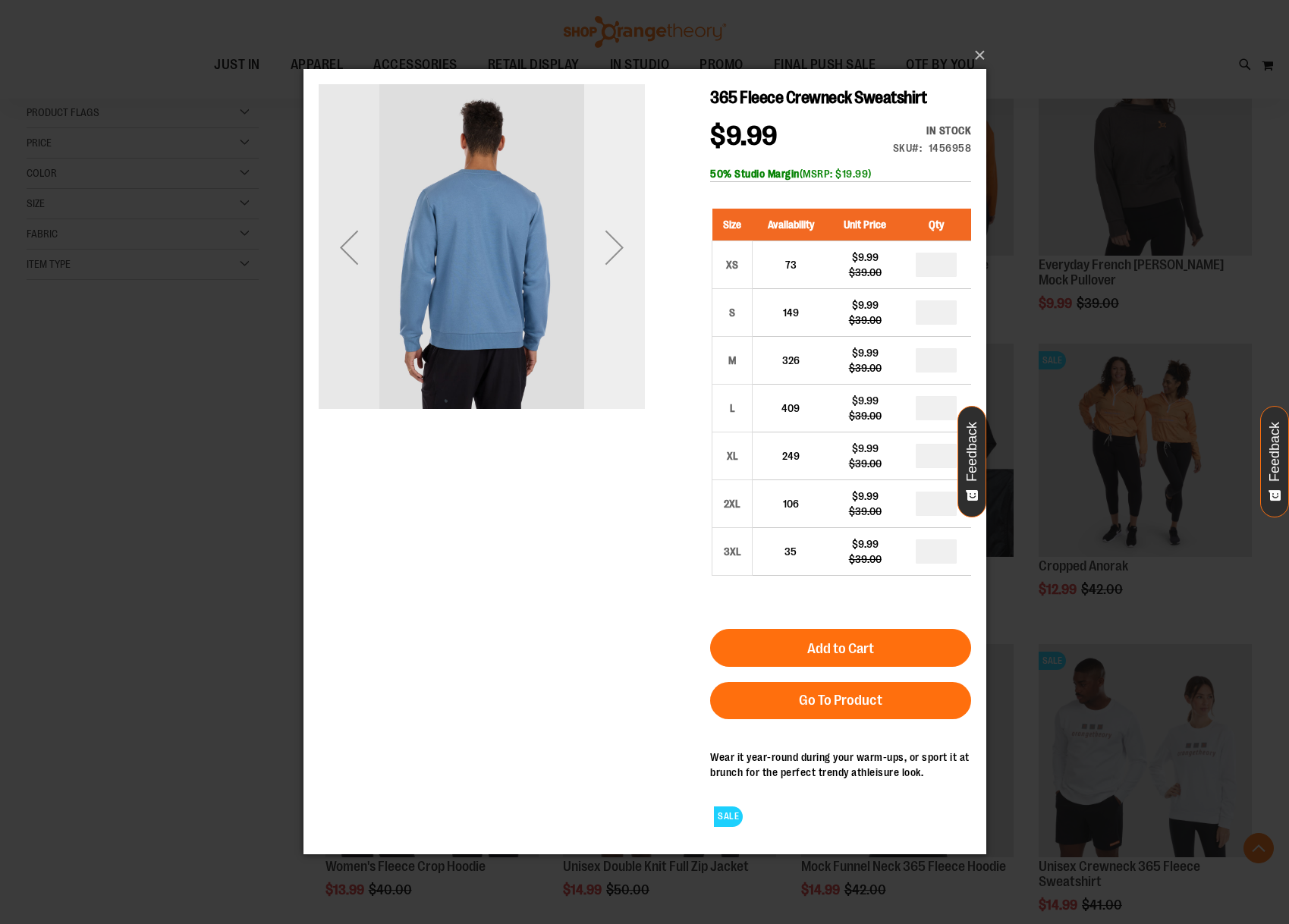
click at [631, 242] on div "Next" at bounding box center [614, 247] width 61 height 61
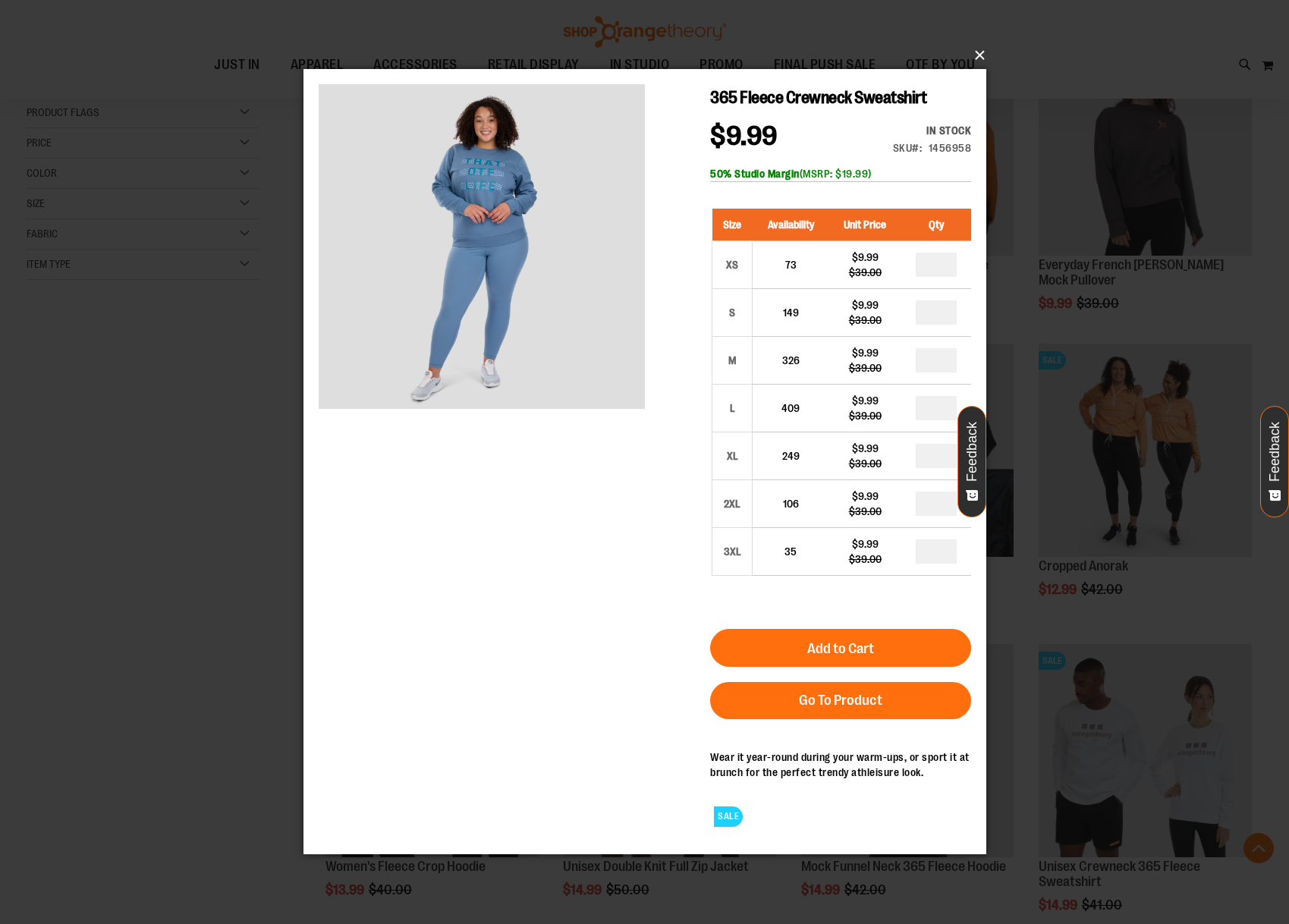
click at [978, 59] on button "×" at bounding box center [649, 56] width 683 height 34
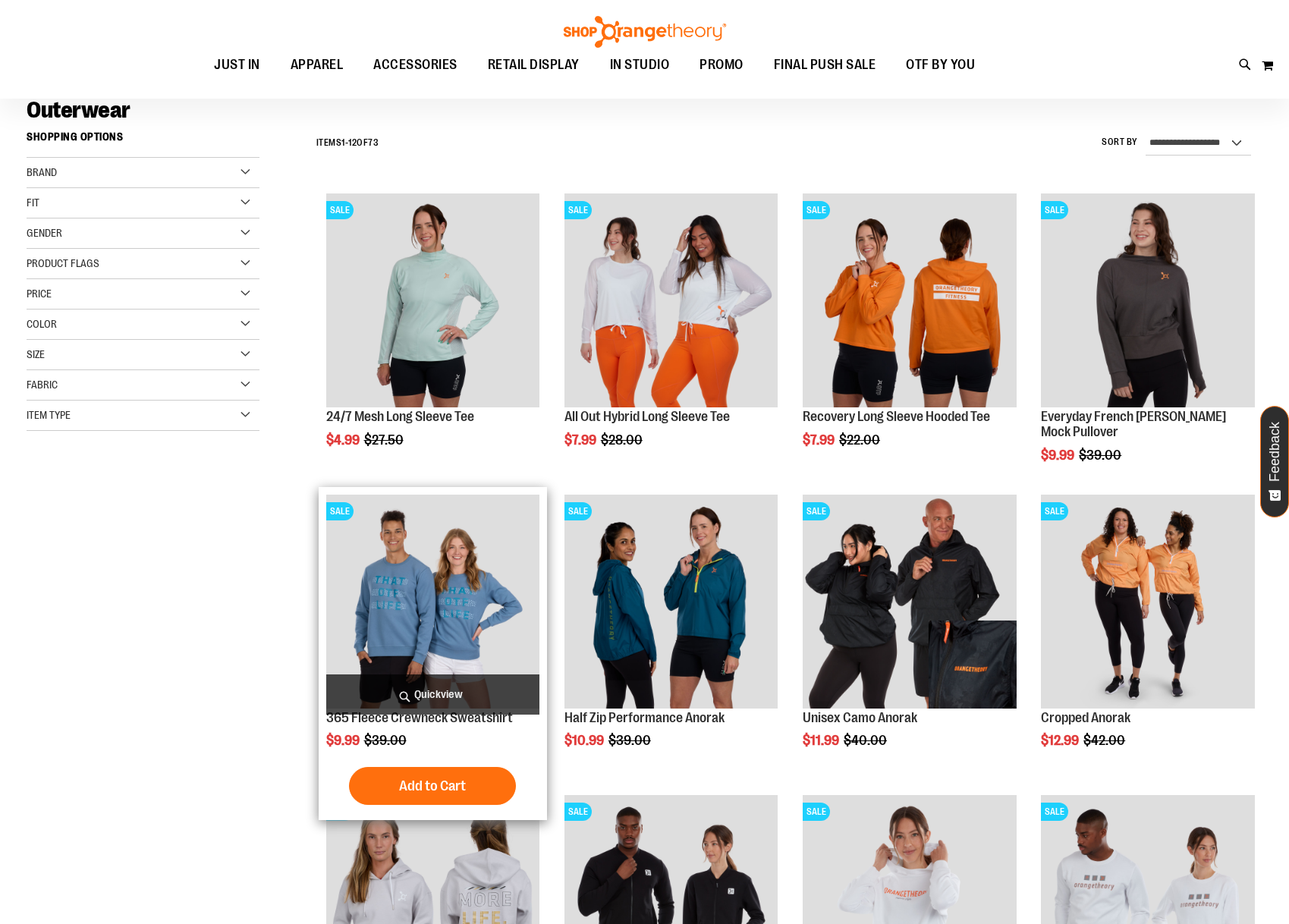
scroll to position [105, 0]
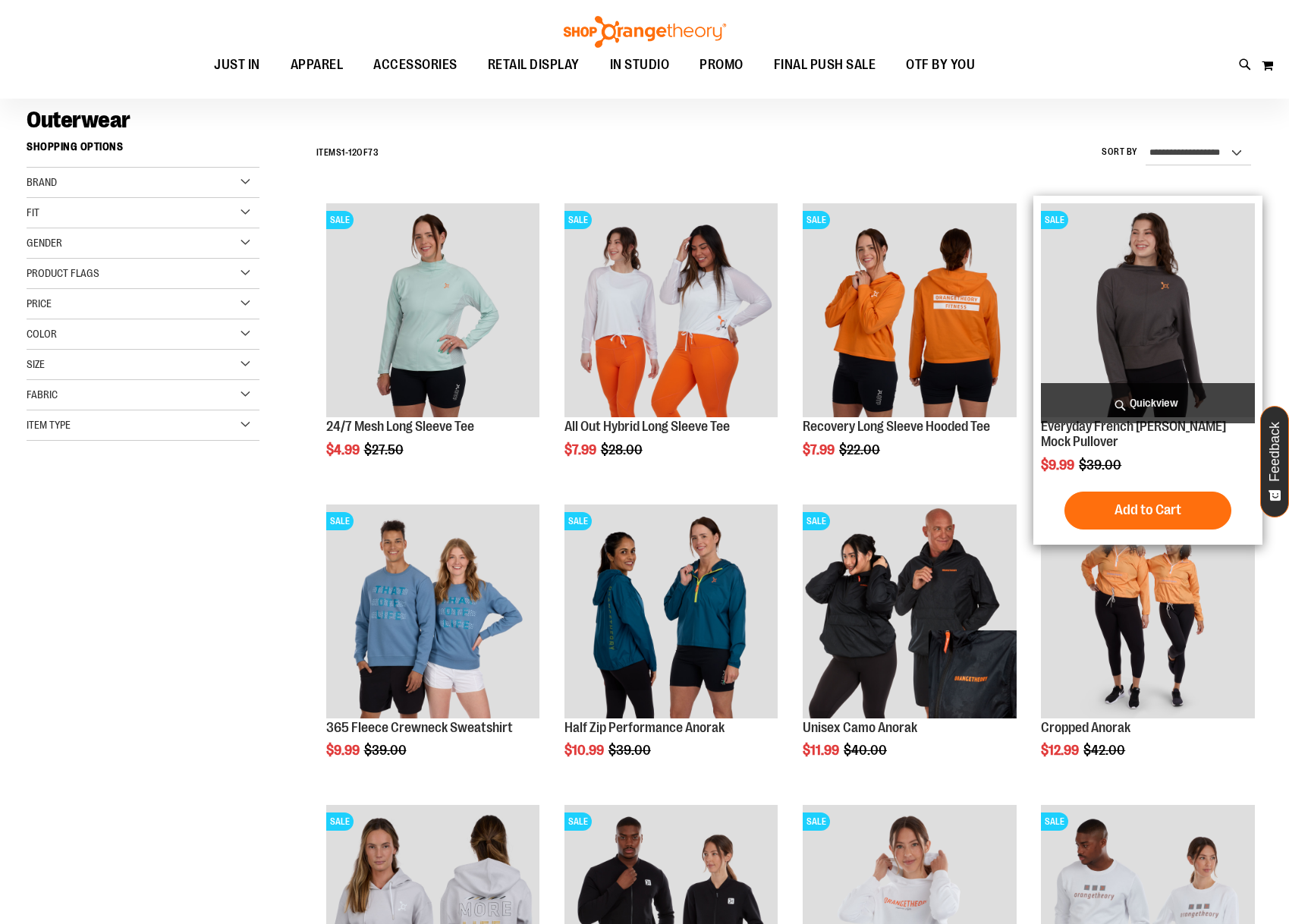
click at [1178, 406] on span "Quickview" at bounding box center [1148, 404] width 214 height 40
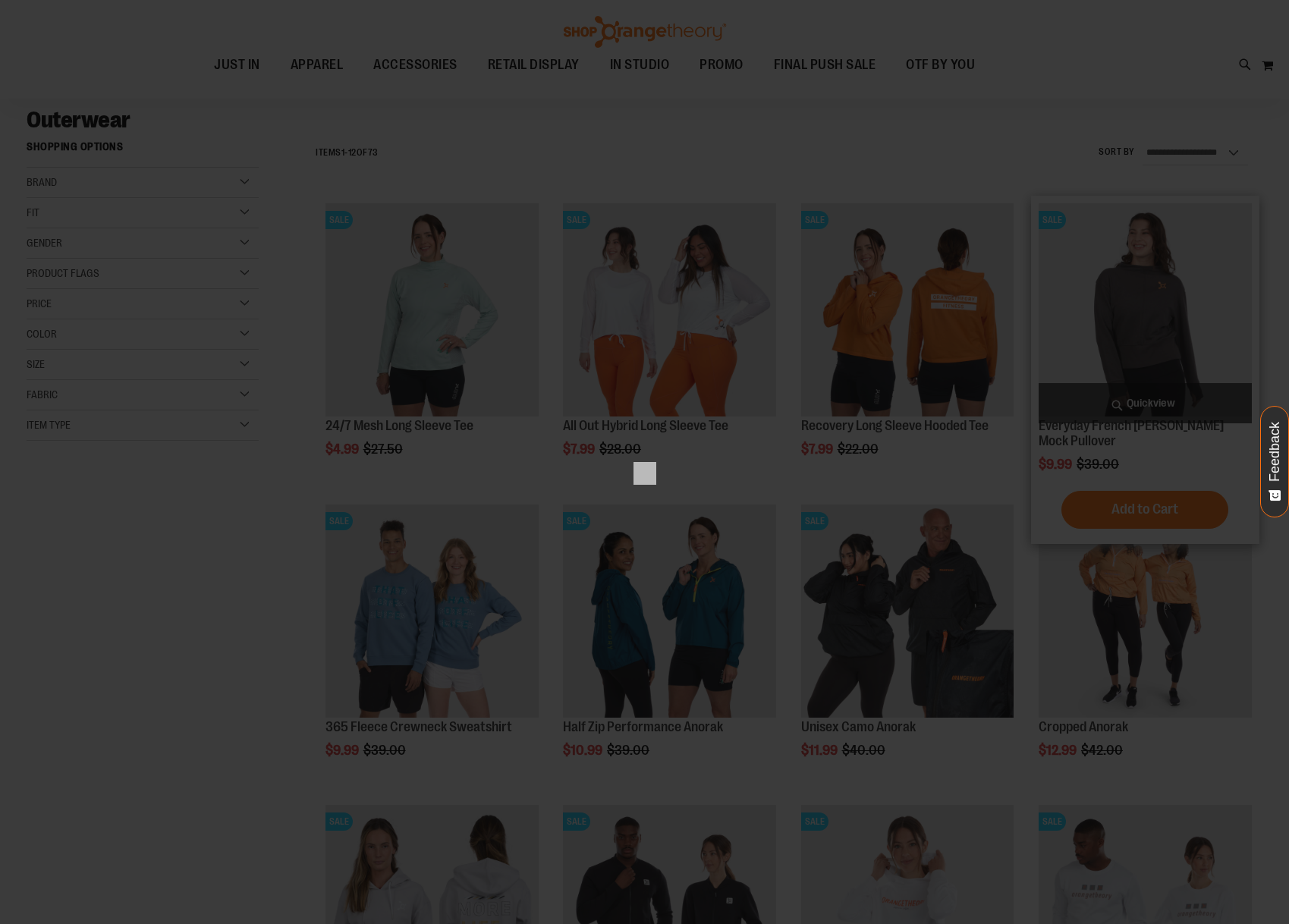
scroll to position [0, 0]
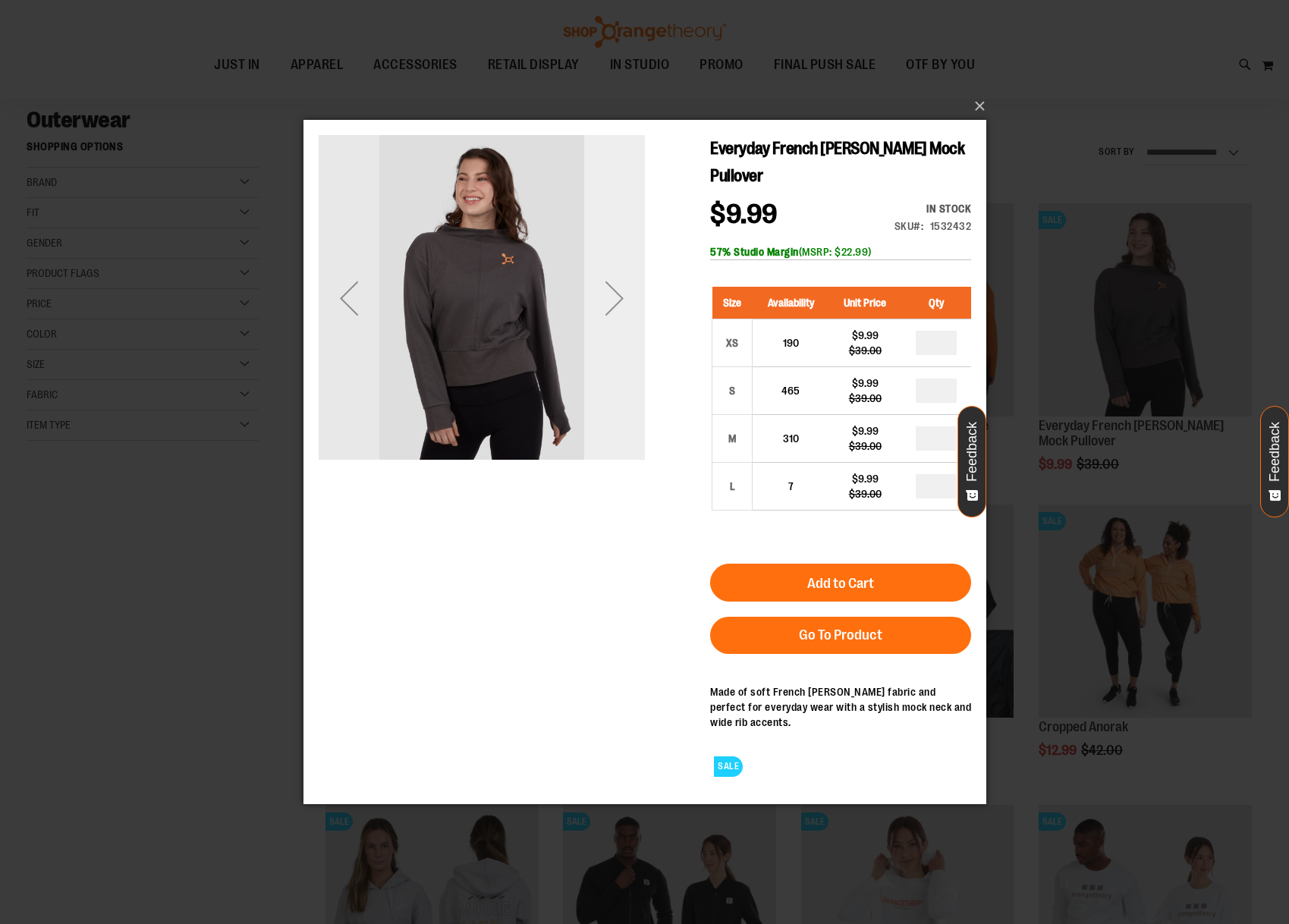
click at [620, 327] on div "Next" at bounding box center [614, 298] width 61 height 61
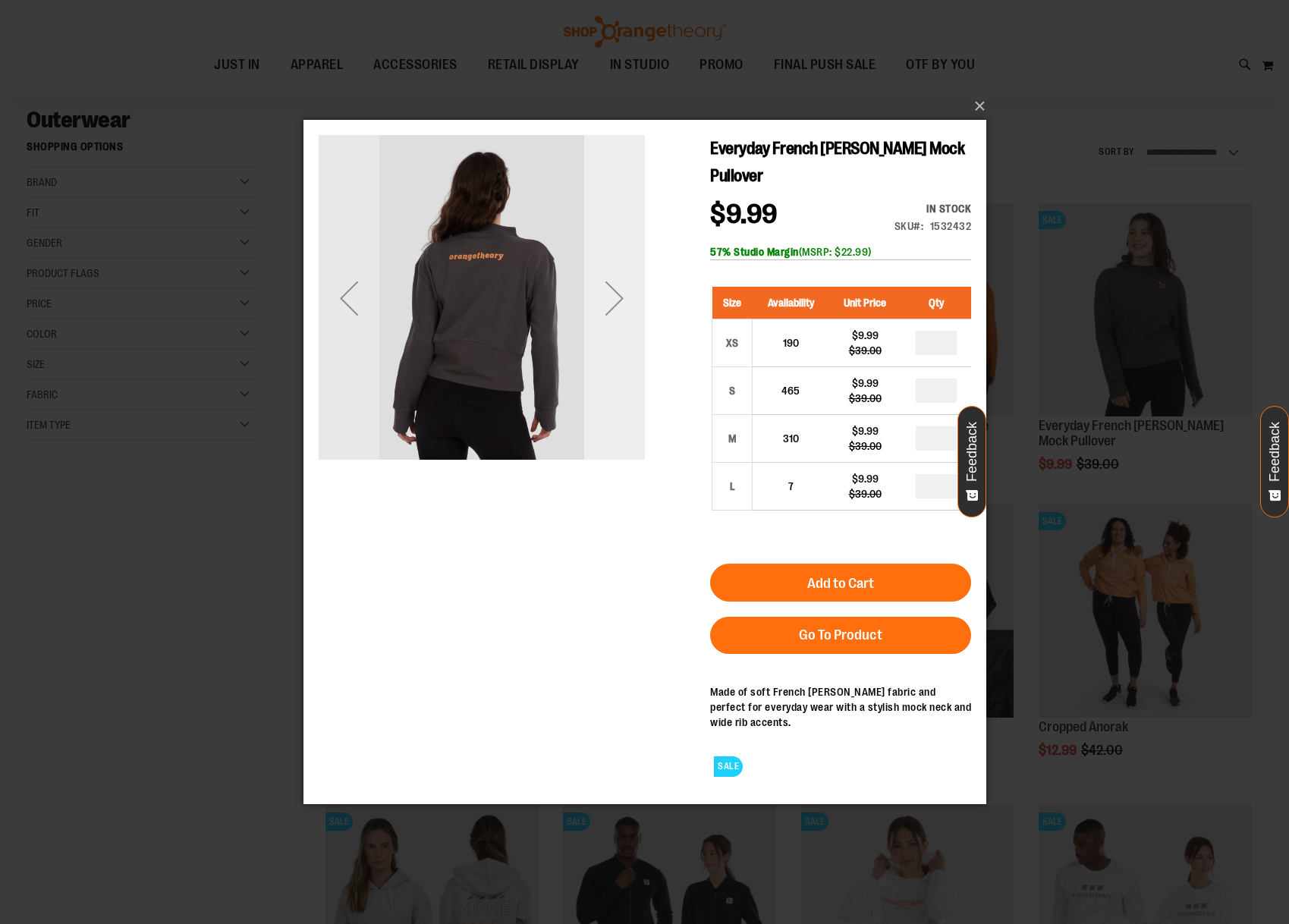
click at [620, 315] on div "Next" at bounding box center [614, 298] width 61 height 61
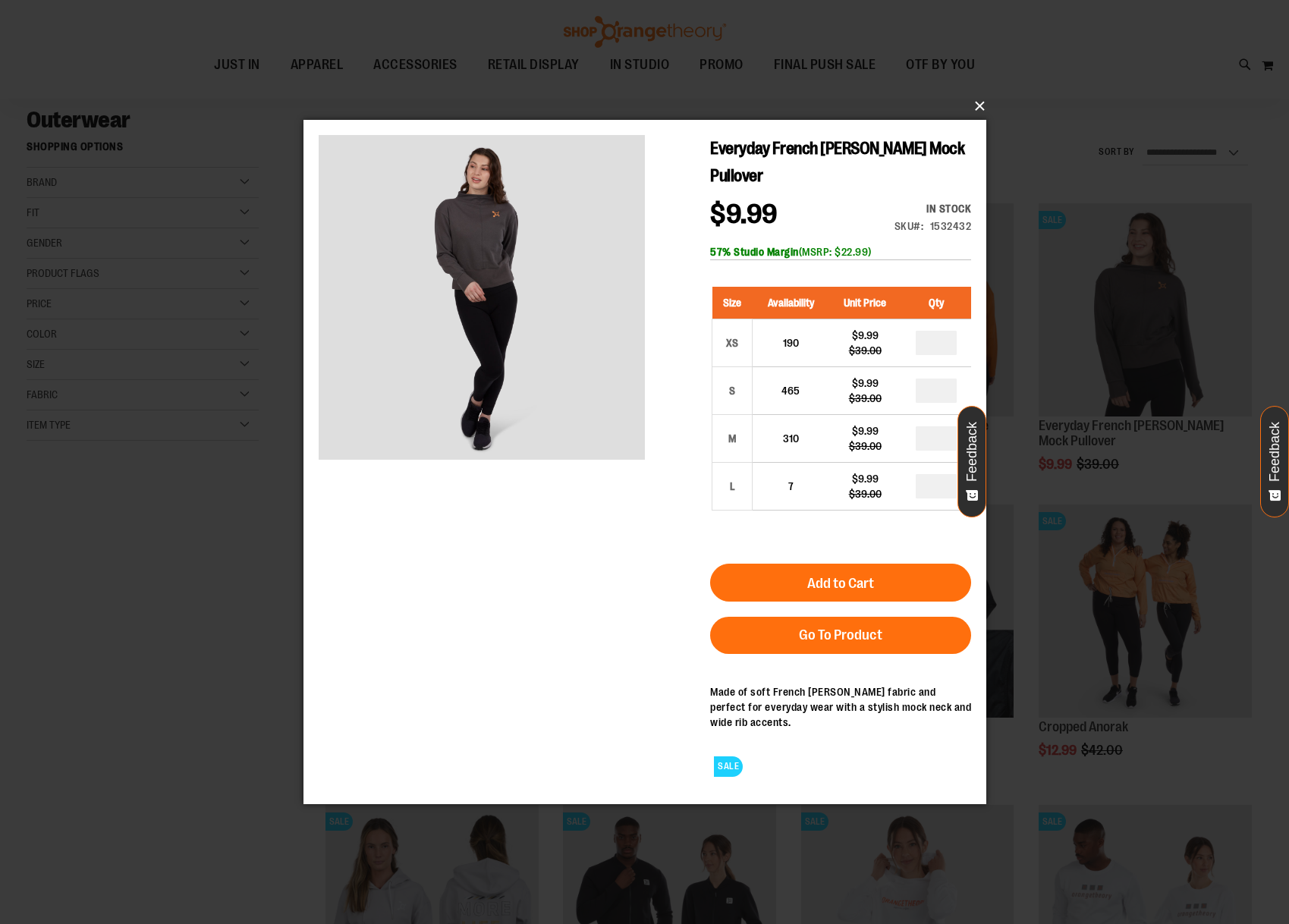
click at [978, 110] on button "×" at bounding box center [649, 106] width 683 height 34
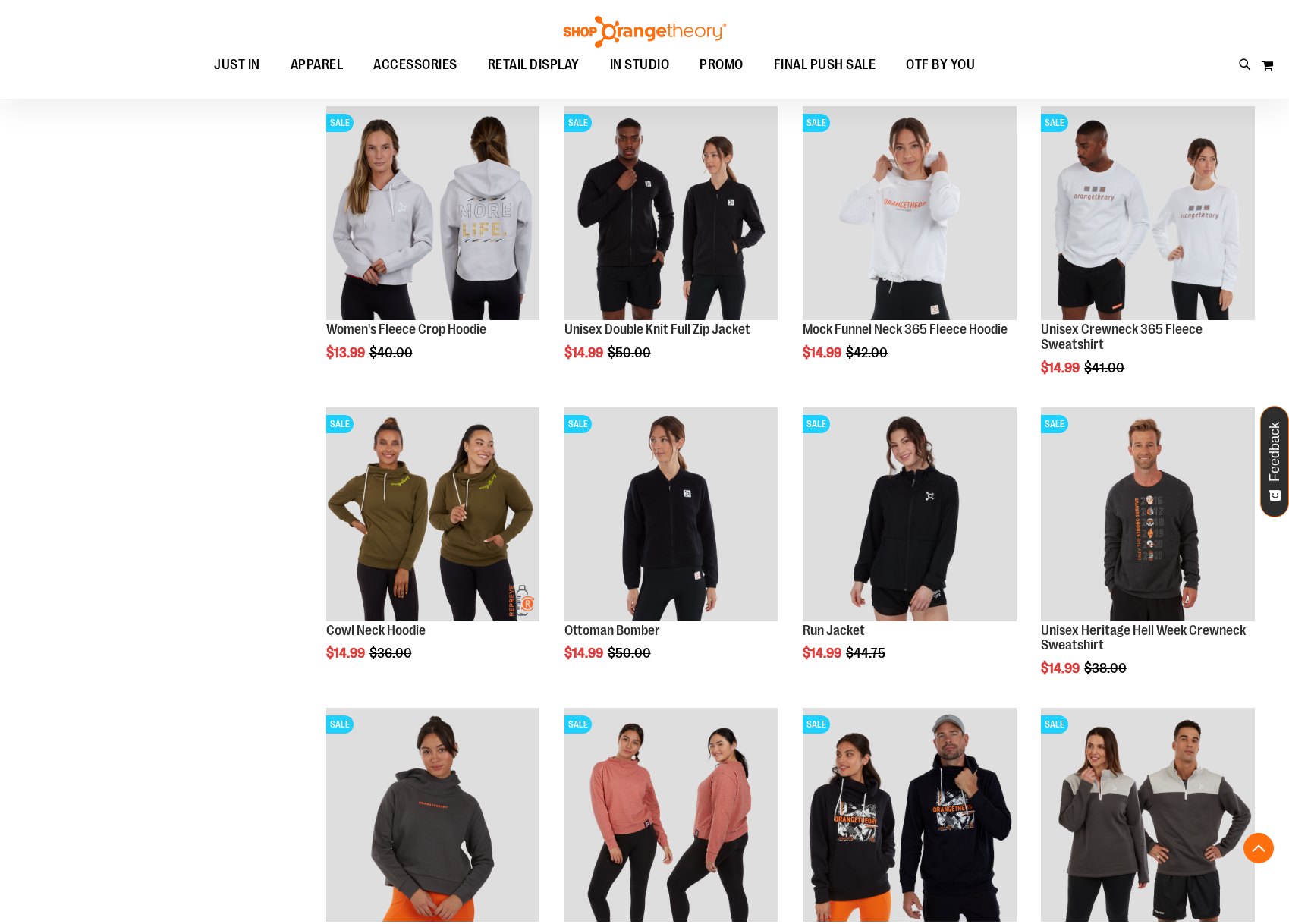
scroll to position [966, 0]
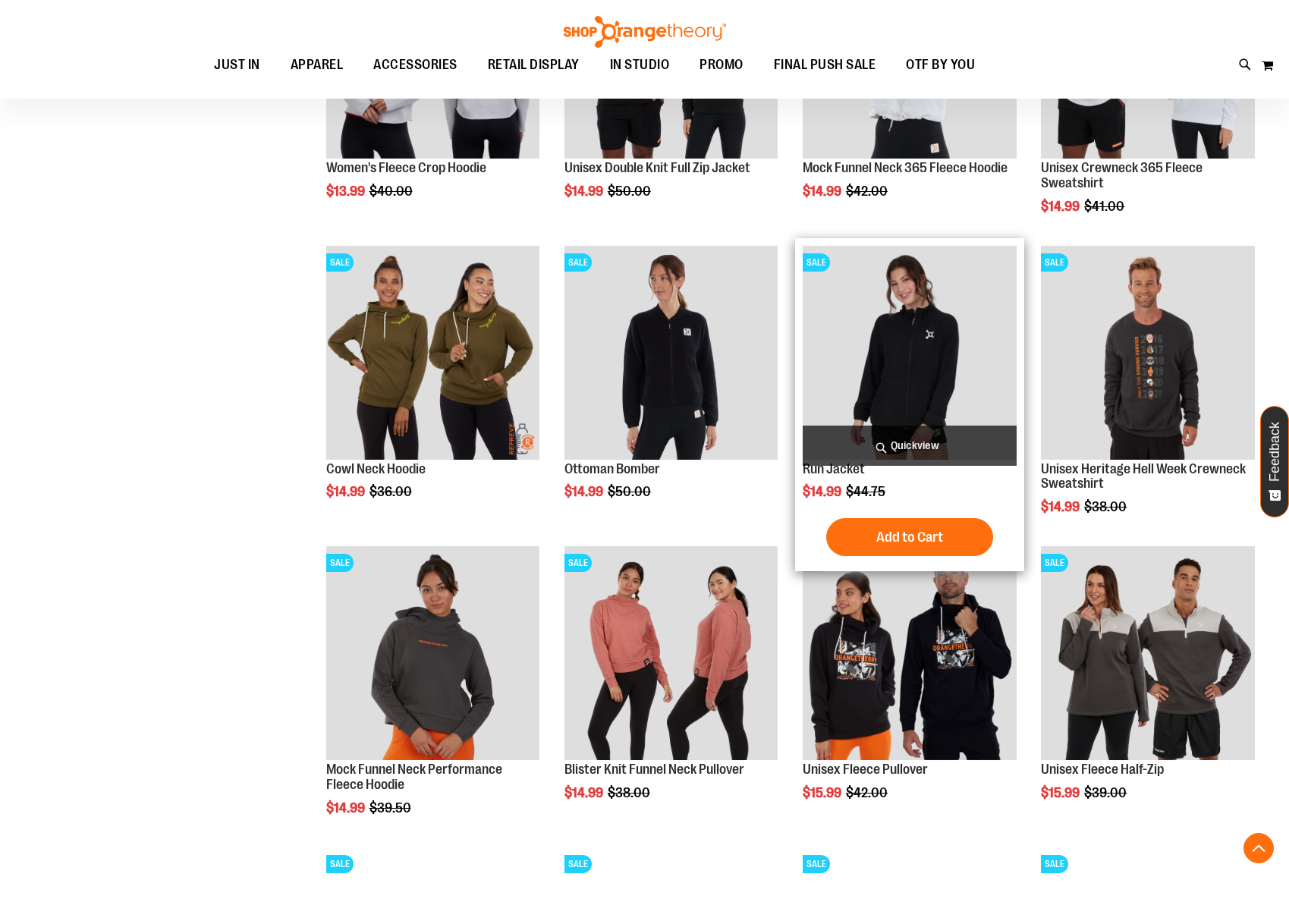
click at [904, 437] on span "Quickview" at bounding box center [910, 446] width 214 height 40
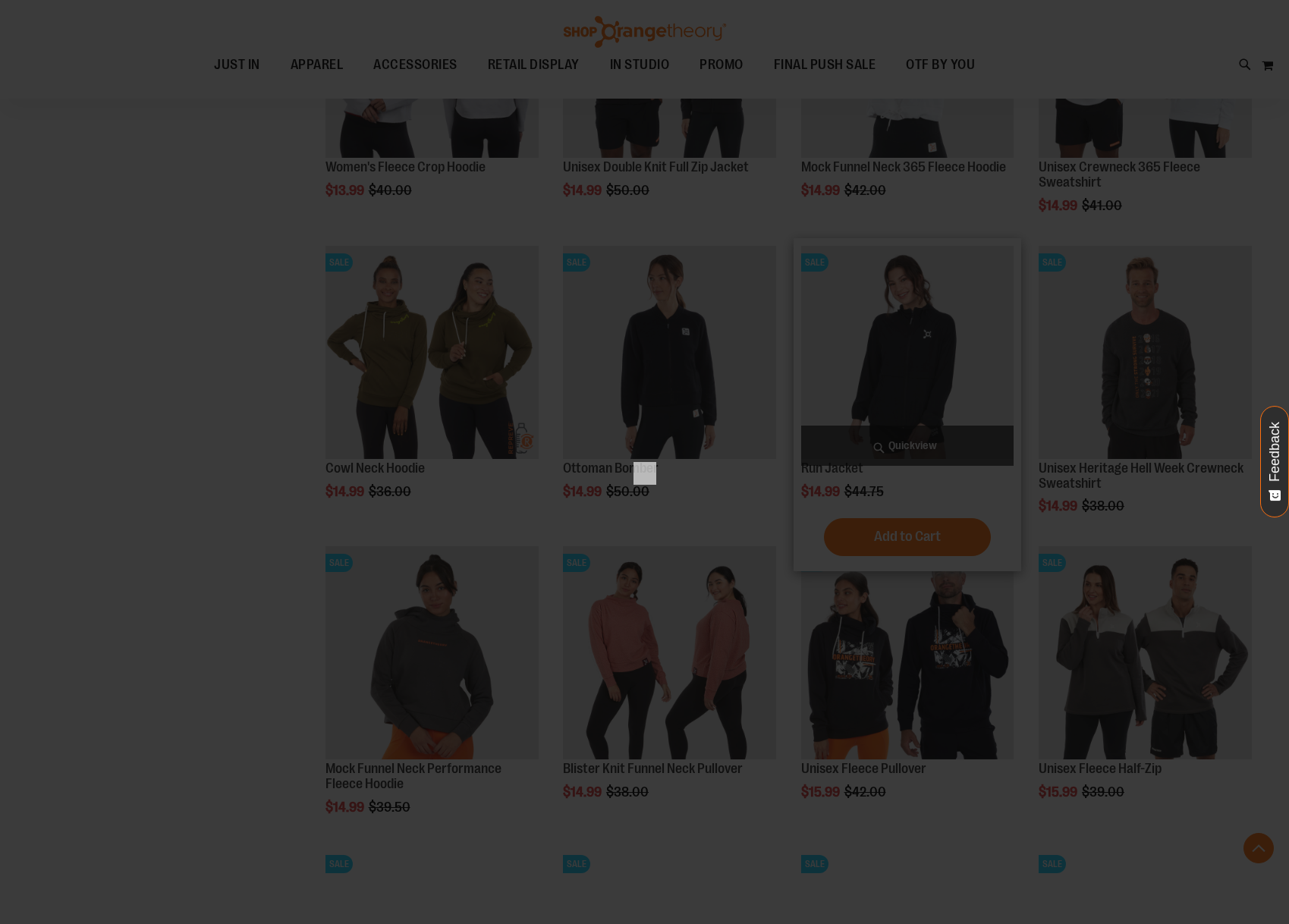
scroll to position [0, 0]
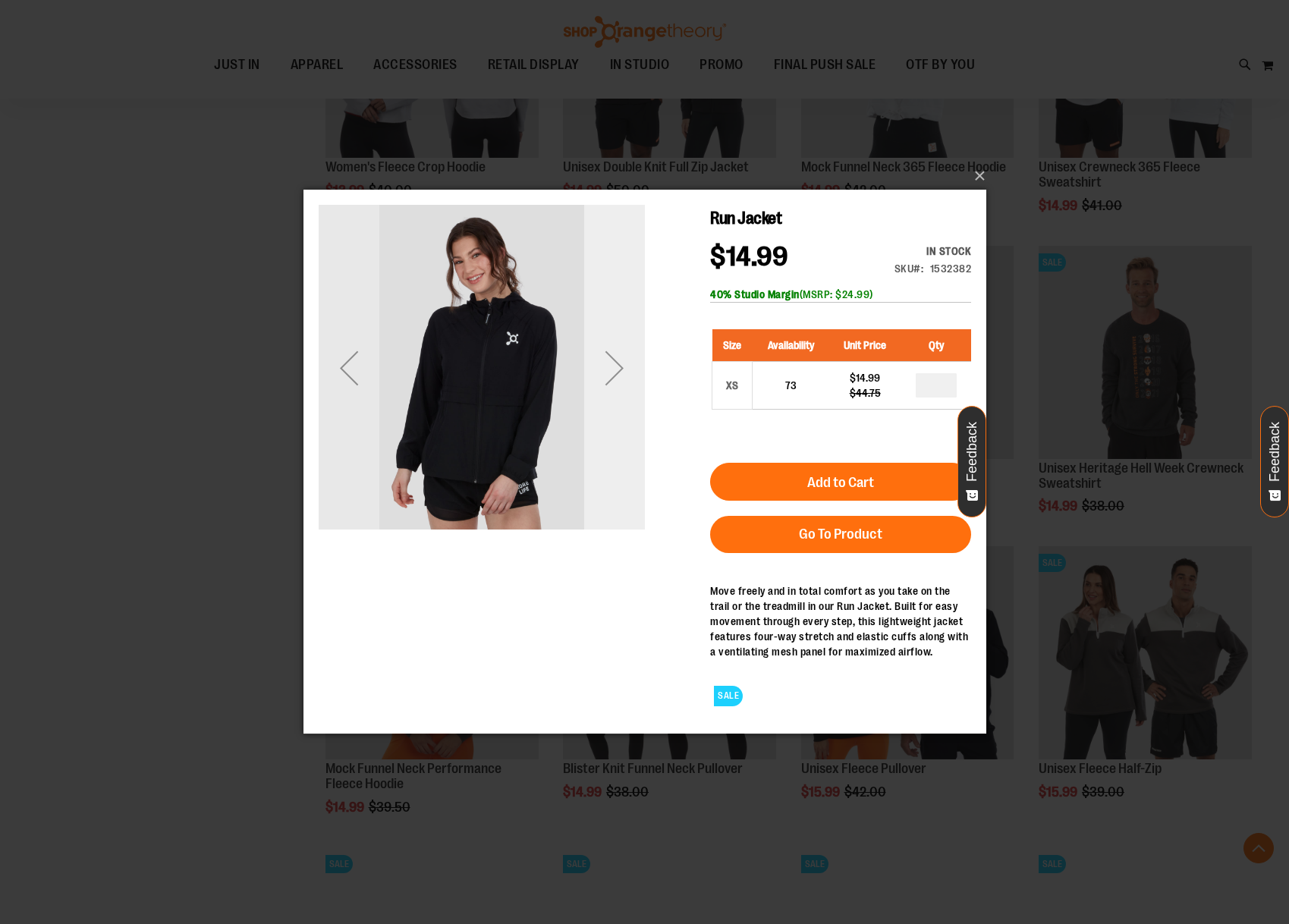
click at [597, 374] on div "Next" at bounding box center [614, 368] width 61 height 61
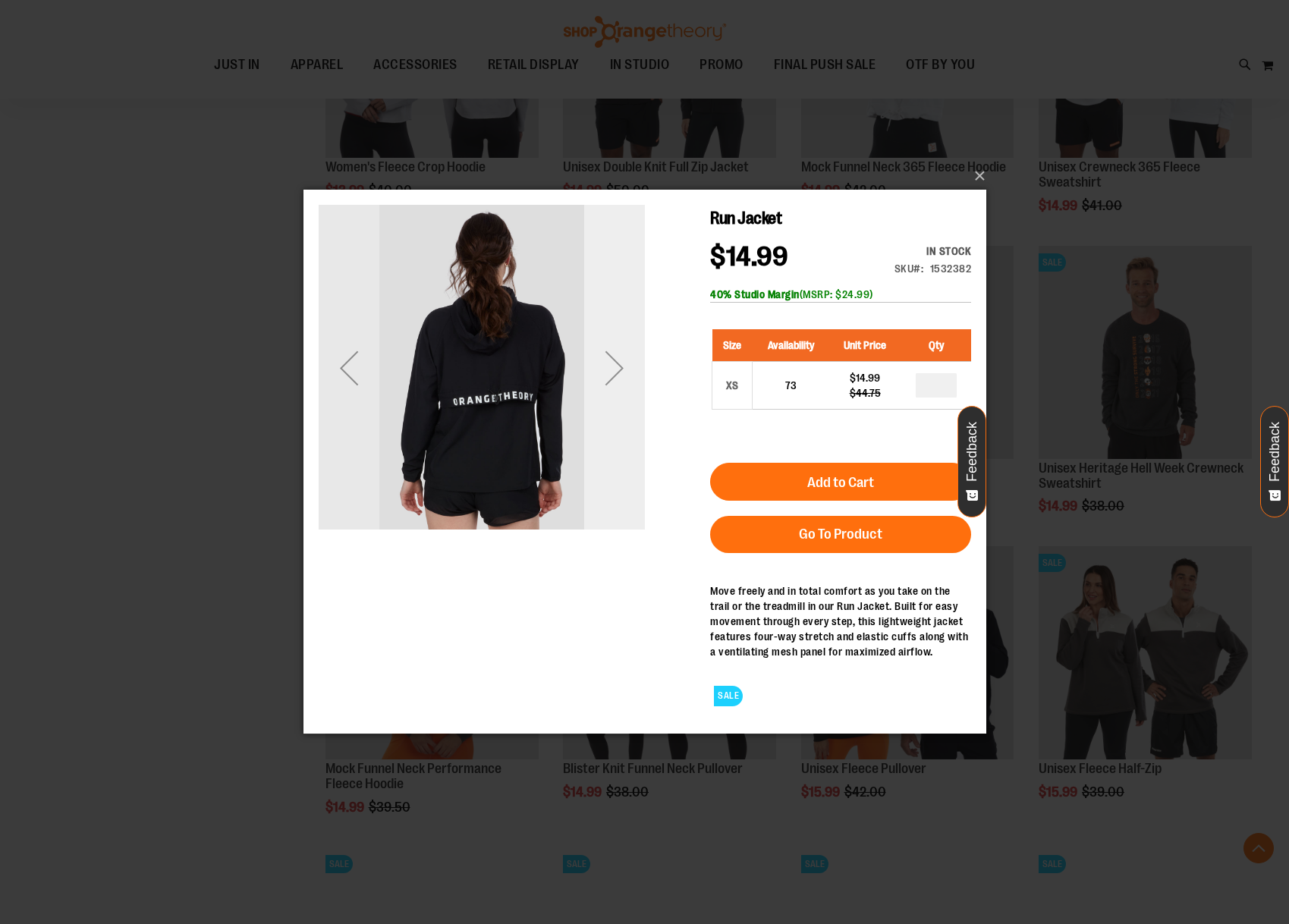
click at [597, 374] on div "Next" at bounding box center [614, 368] width 61 height 61
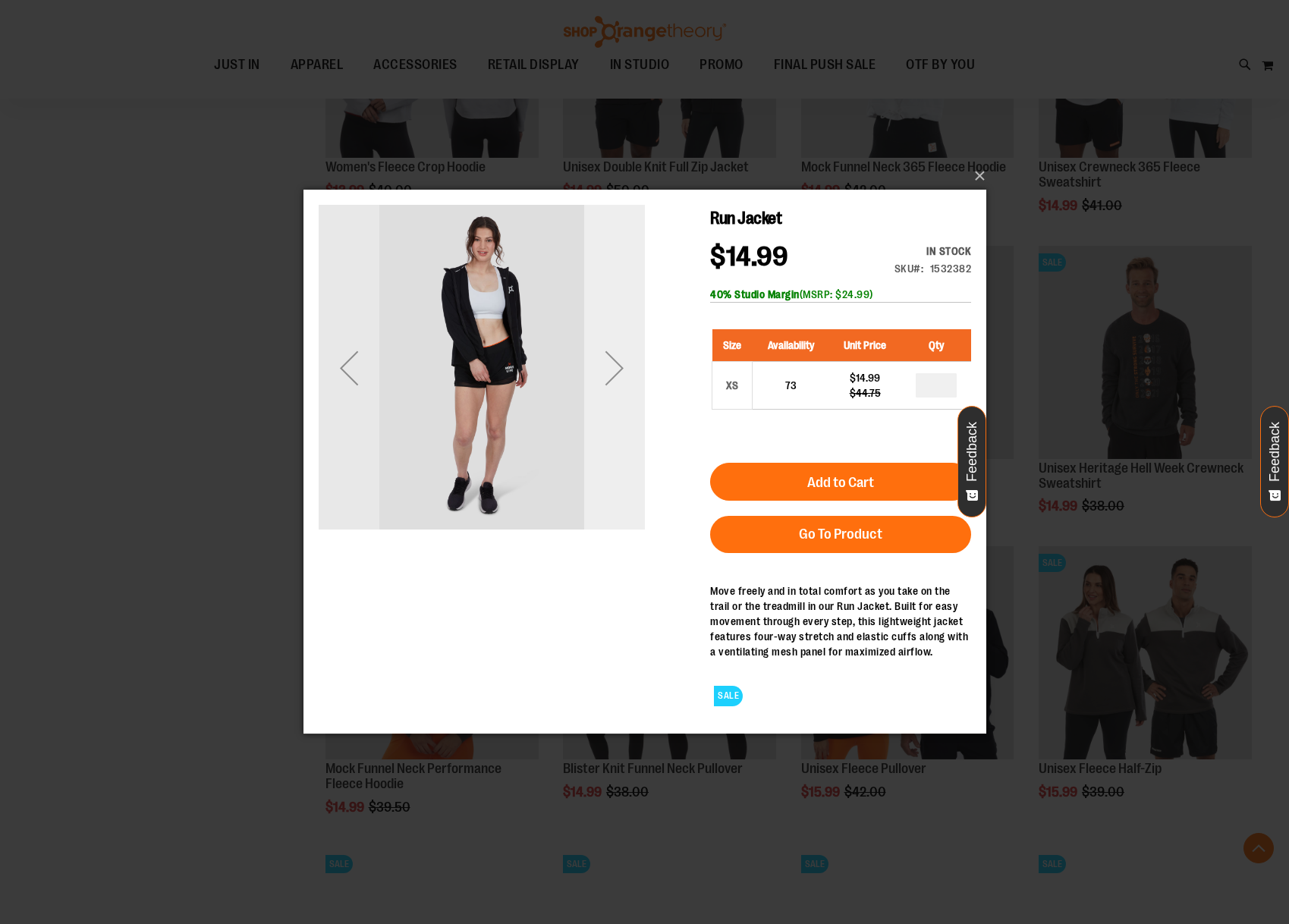
click at [597, 374] on div "Next" at bounding box center [614, 368] width 61 height 61
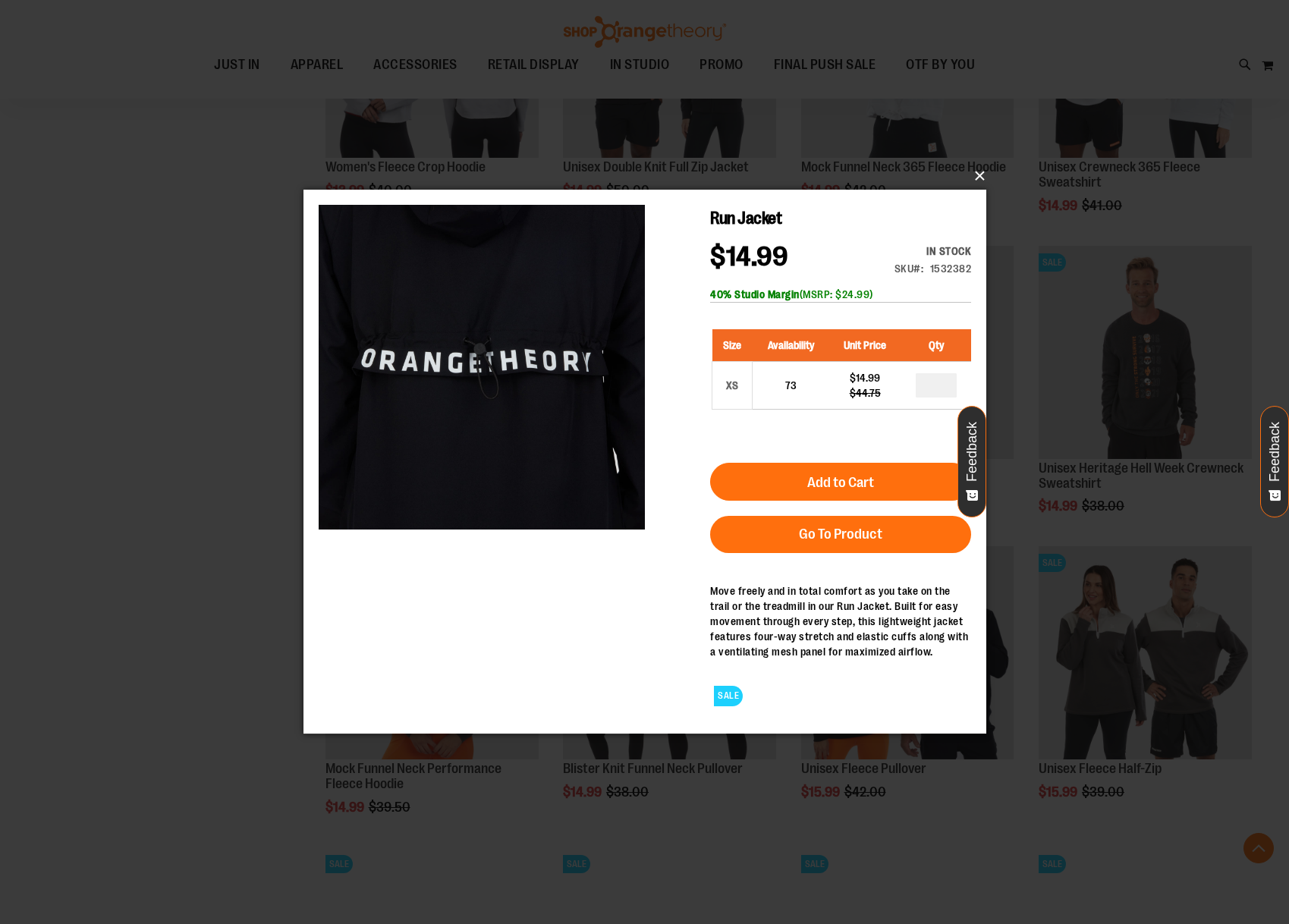
click at [980, 180] on button "×" at bounding box center [649, 176] width 683 height 34
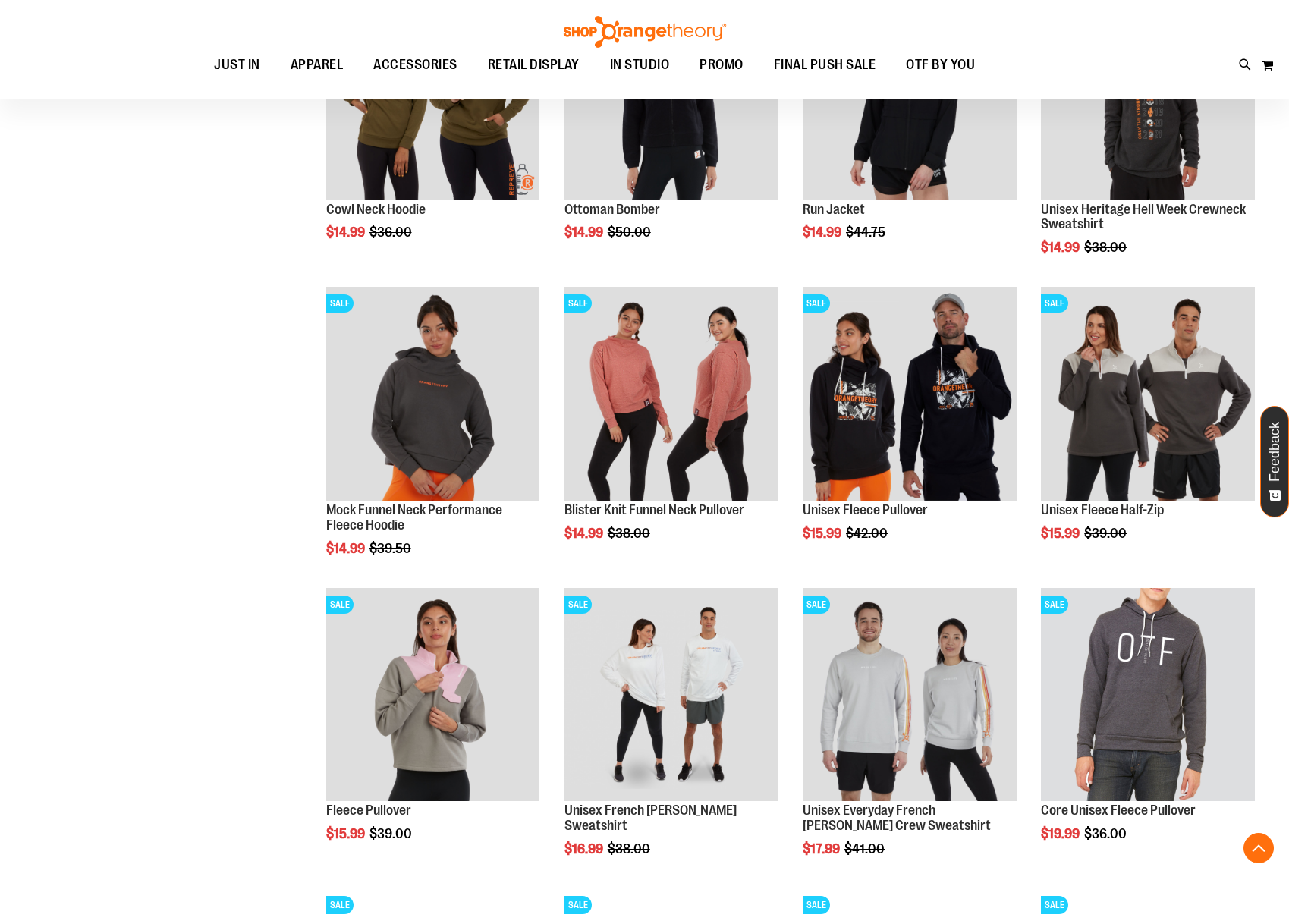
scroll to position [1270, 0]
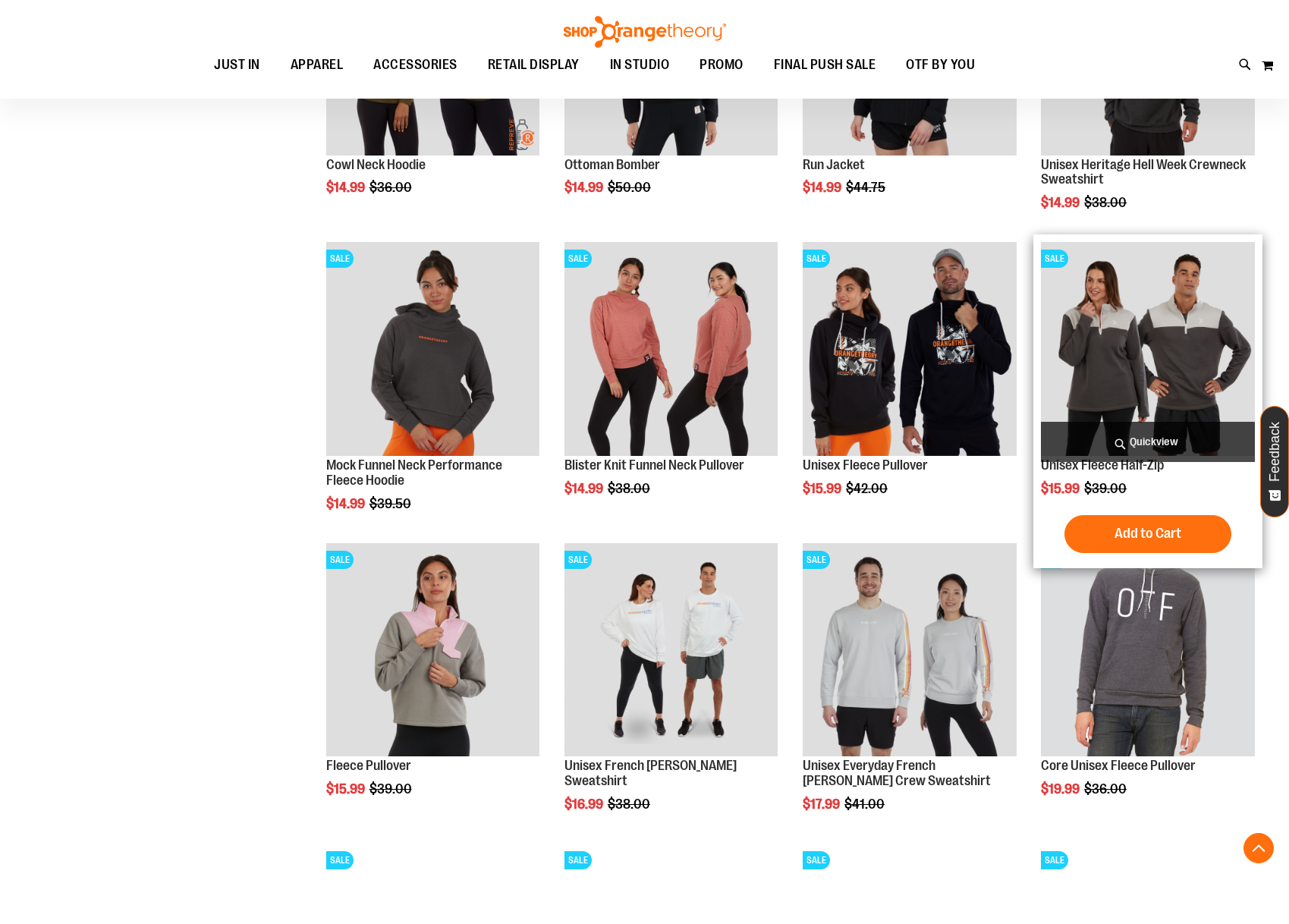
click at [1152, 443] on span "Quickview" at bounding box center [1148, 443] width 214 height 40
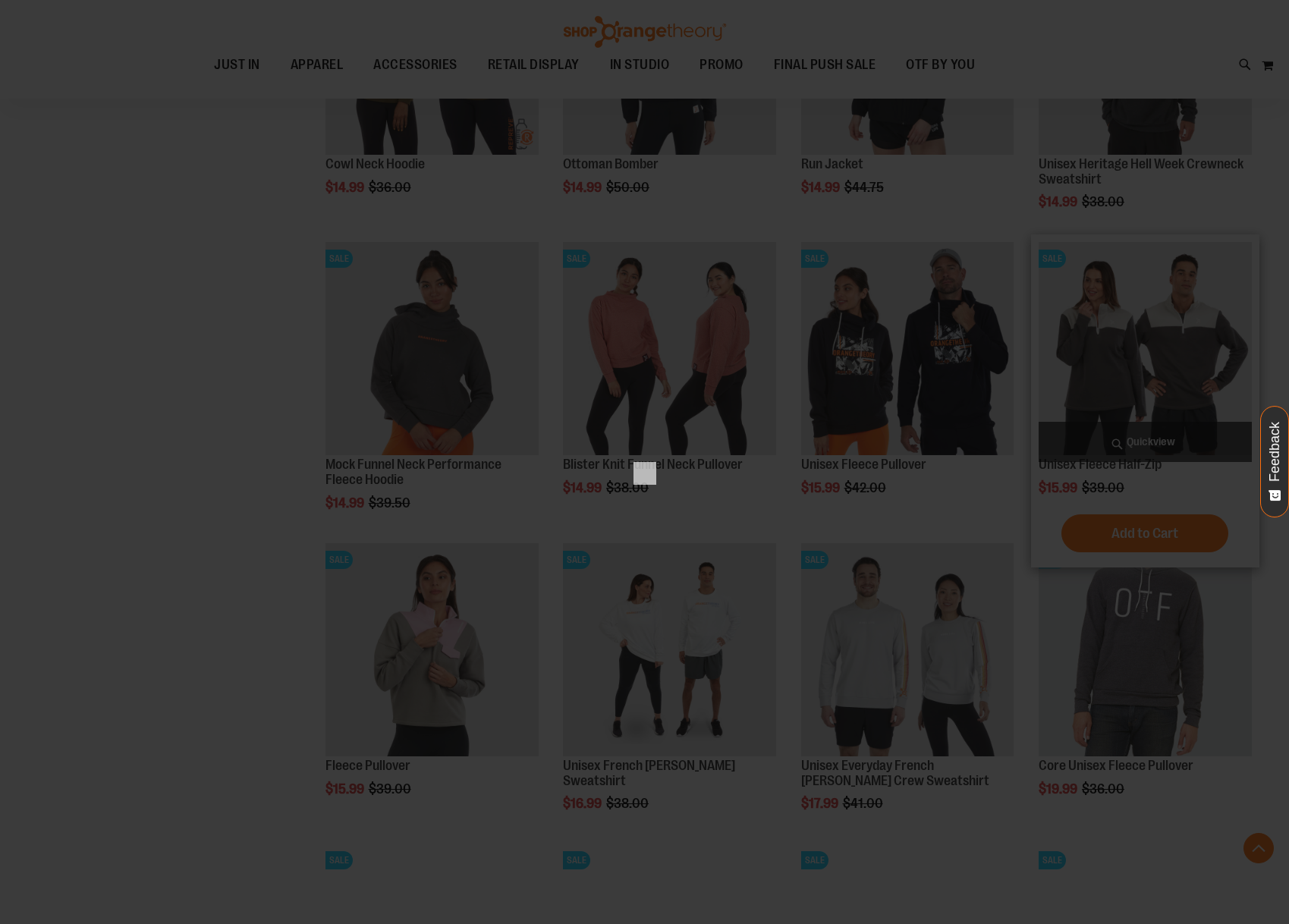
scroll to position [0, 0]
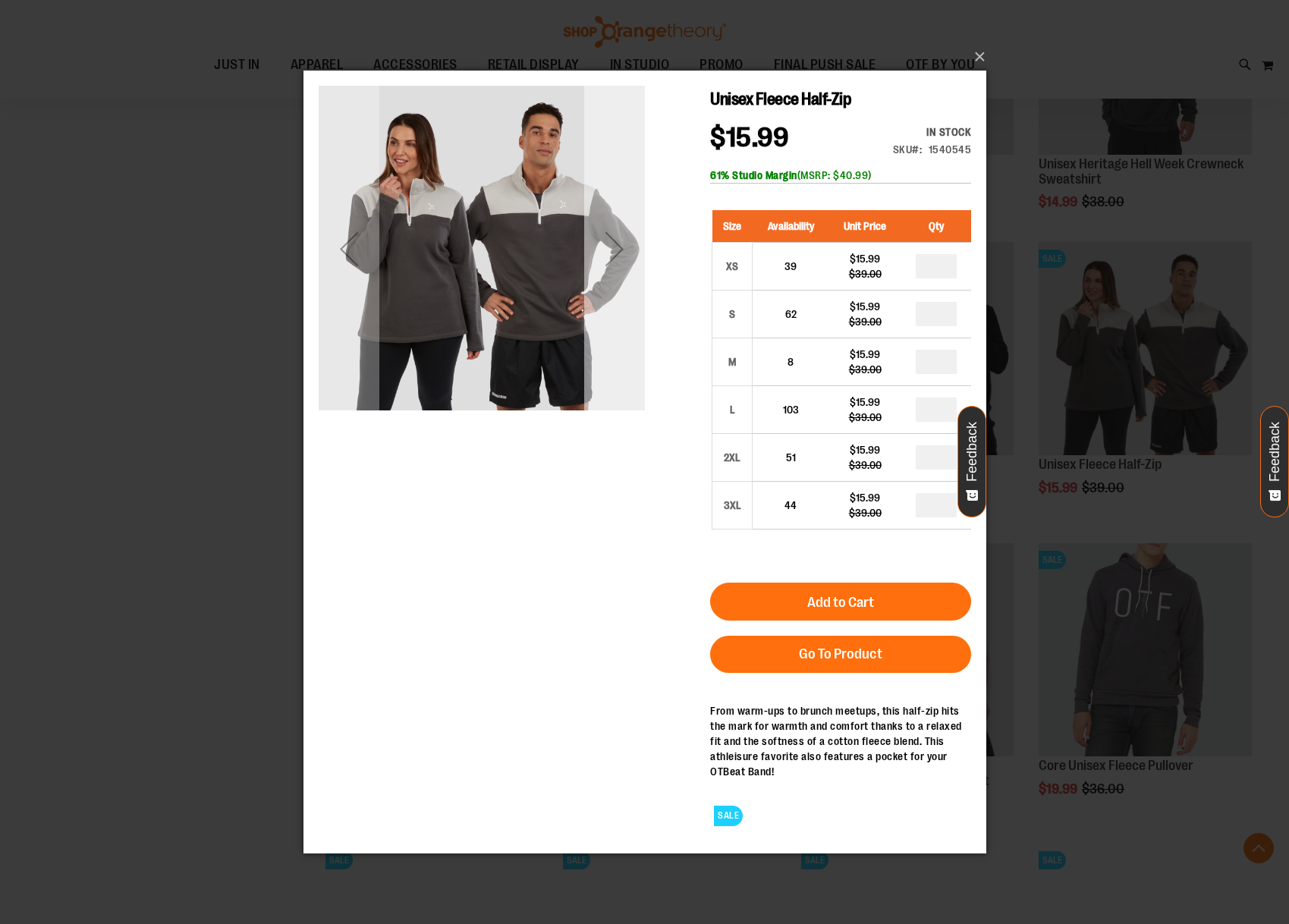
click at [603, 265] on div "Next" at bounding box center [614, 248] width 61 height 61
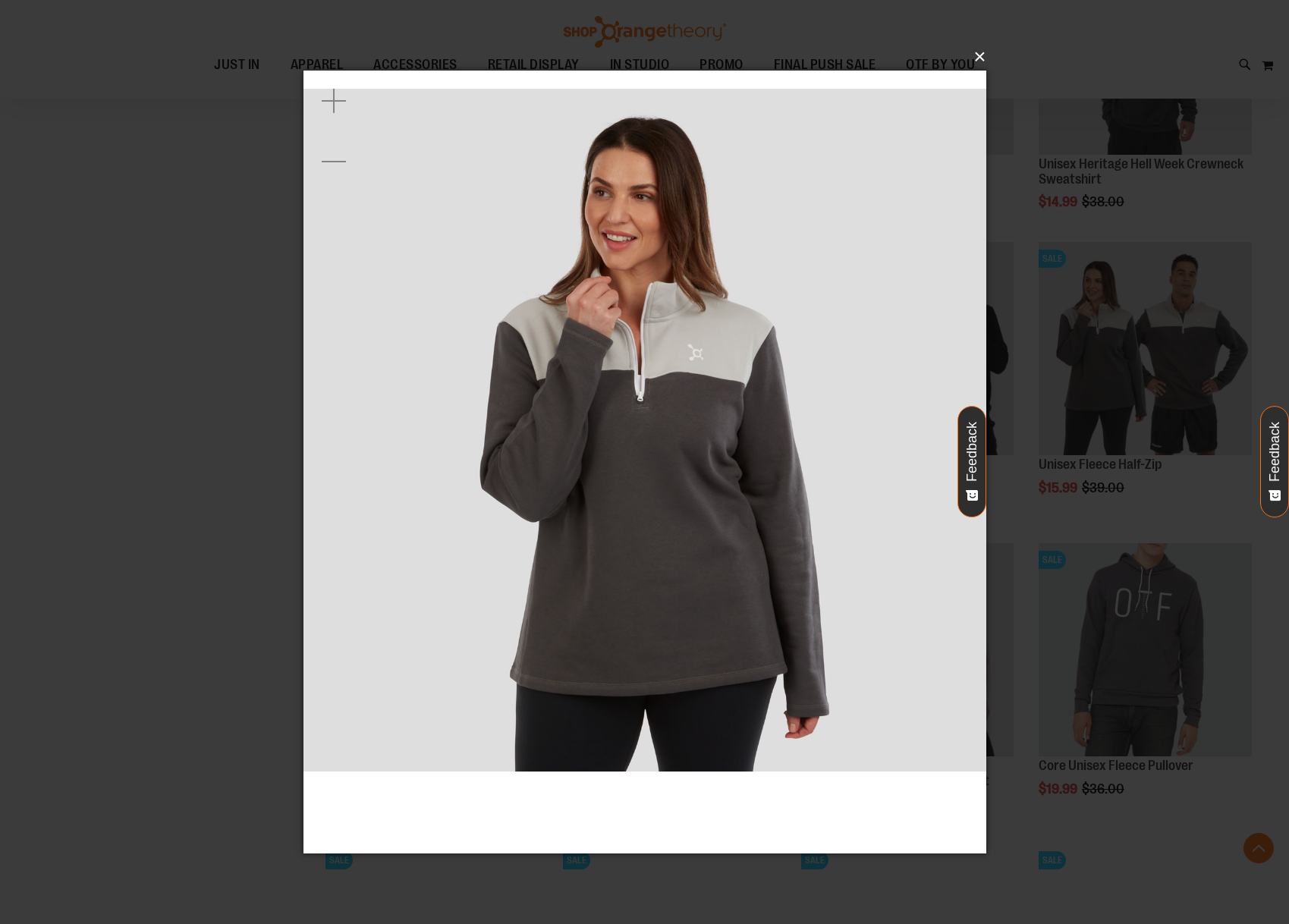
click at [960, 67] on button "×" at bounding box center [649, 57] width 683 height 34
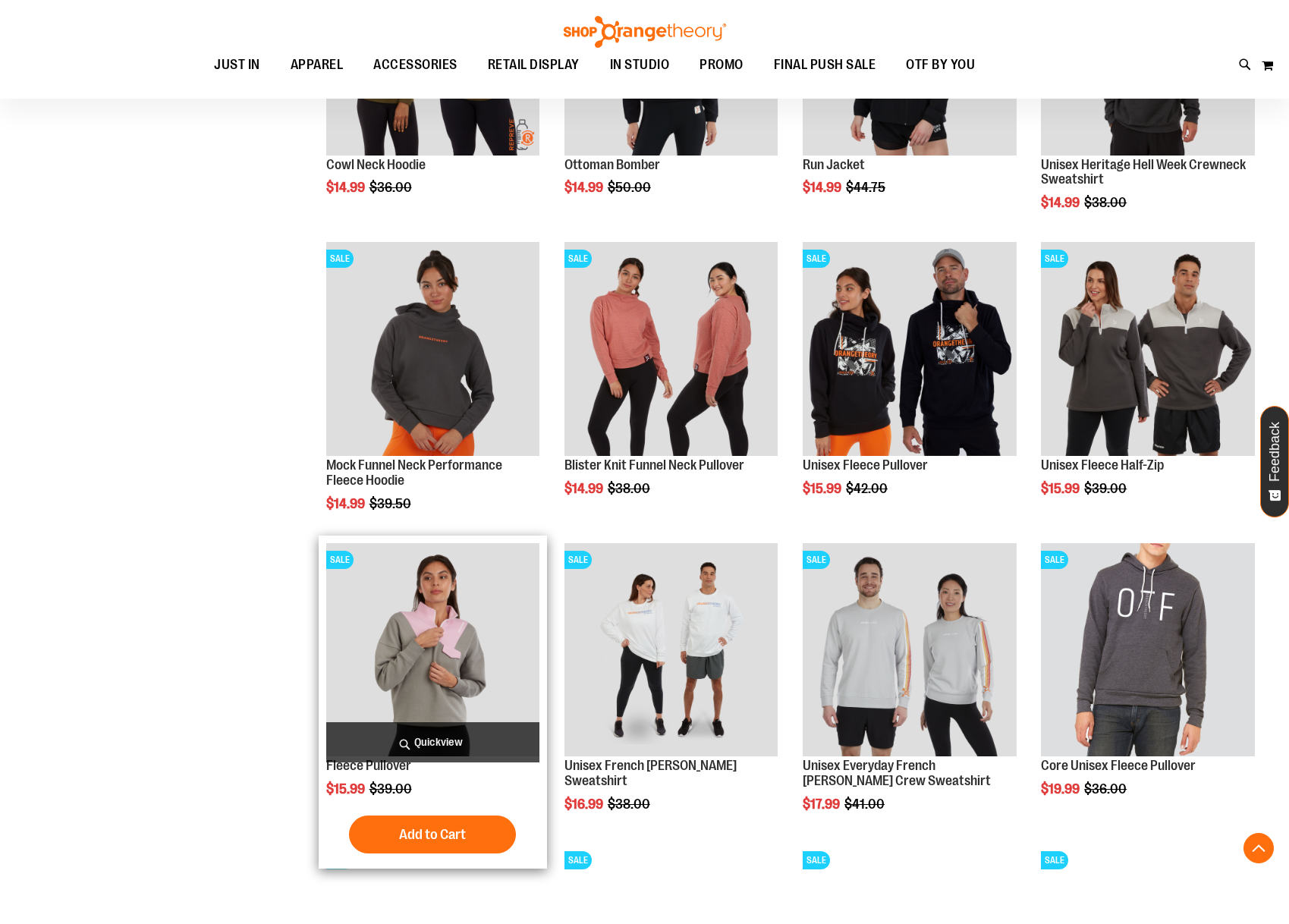
click at [405, 750] on span "Quickview" at bounding box center [433, 743] width 214 height 40
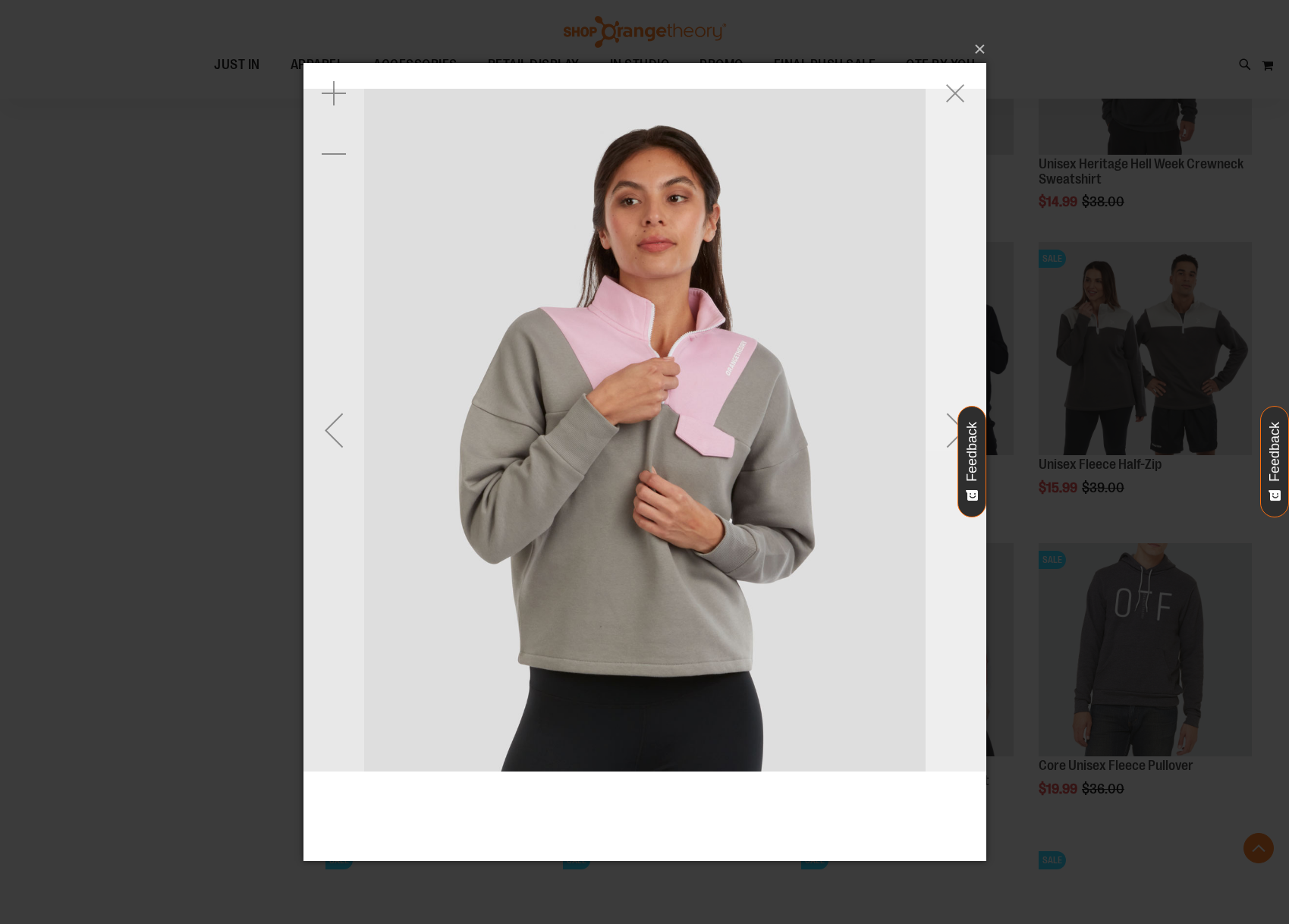
click at [948, 426] on div "Next" at bounding box center [955, 429] width 61 height 61
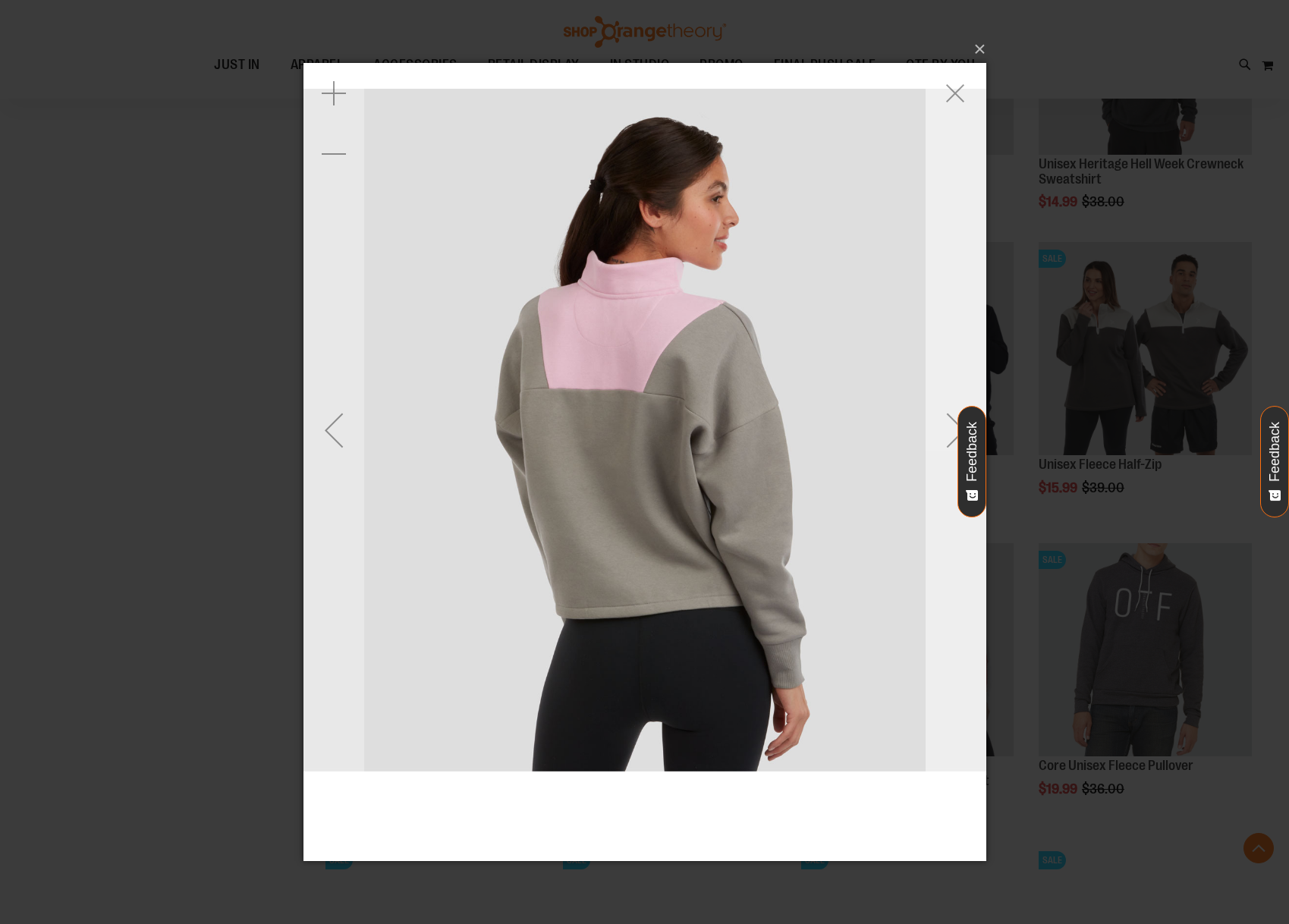
click at [948, 426] on div "Next" at bounding box center [955, 429] width 61 height 61
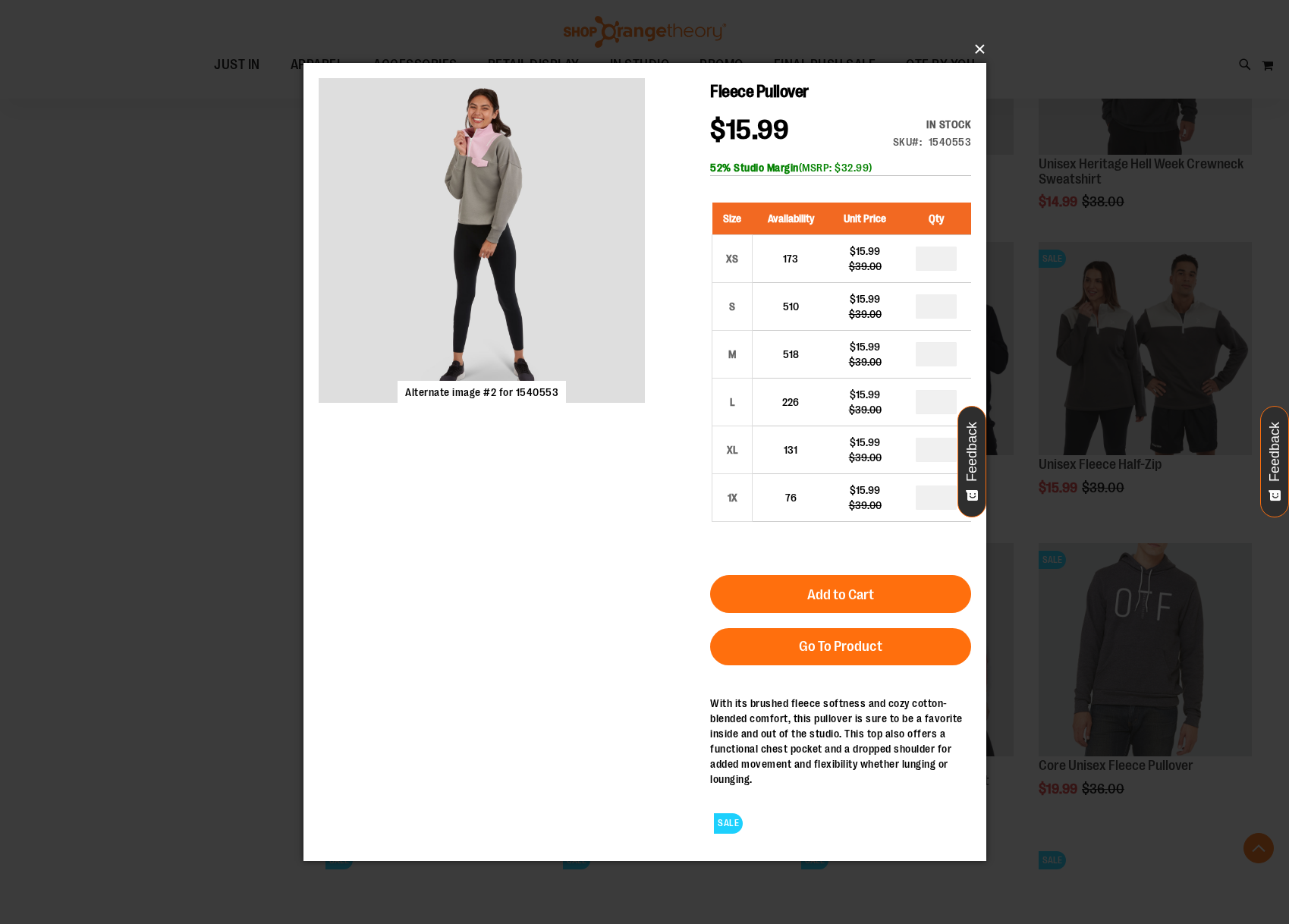
click at [975, 50] on button "×" at bounding box center [649, 50] width 683 height 34
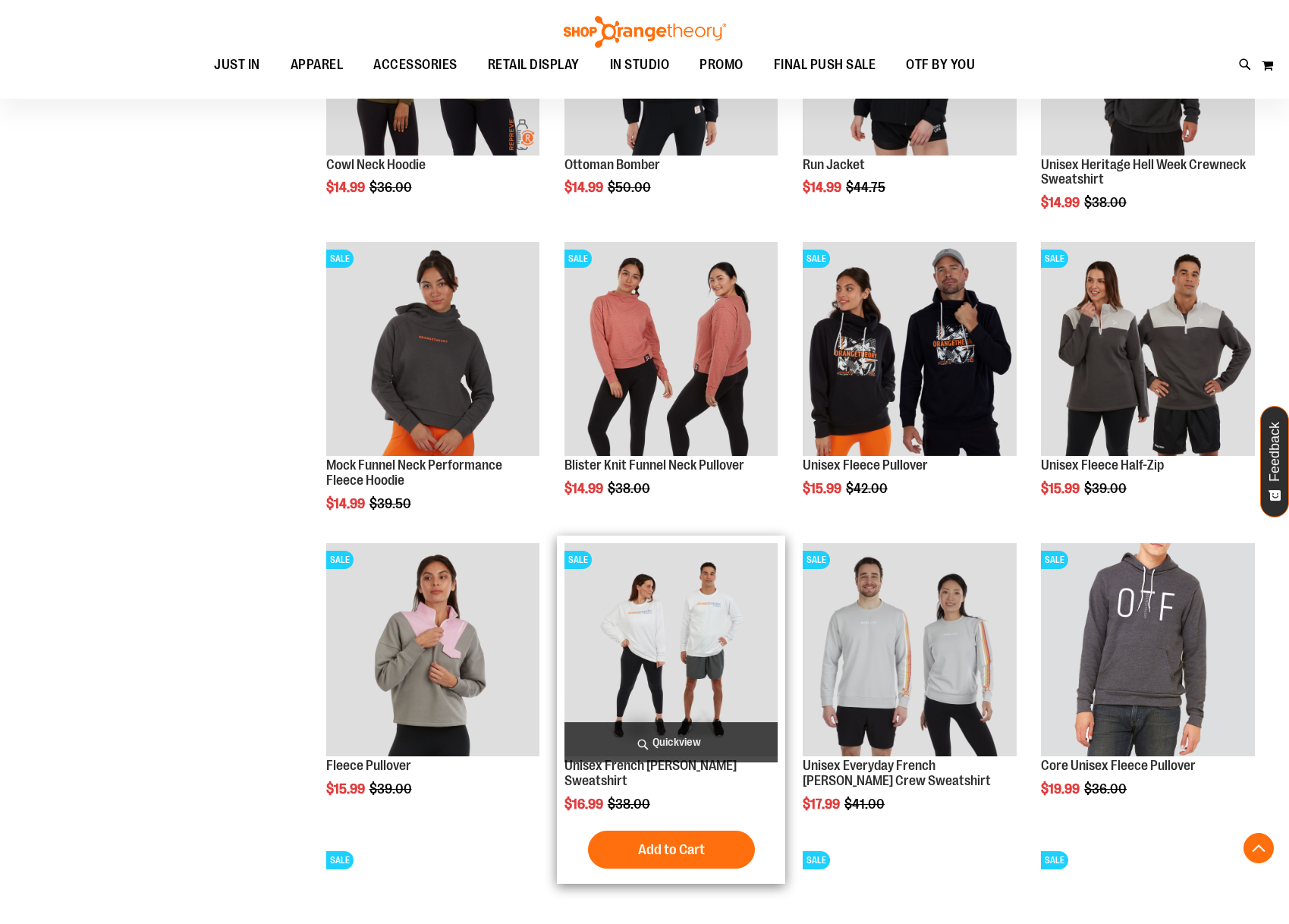
click at [696, 725] on span "Quickview" at bounding box center [672, 743] width 214 height 40
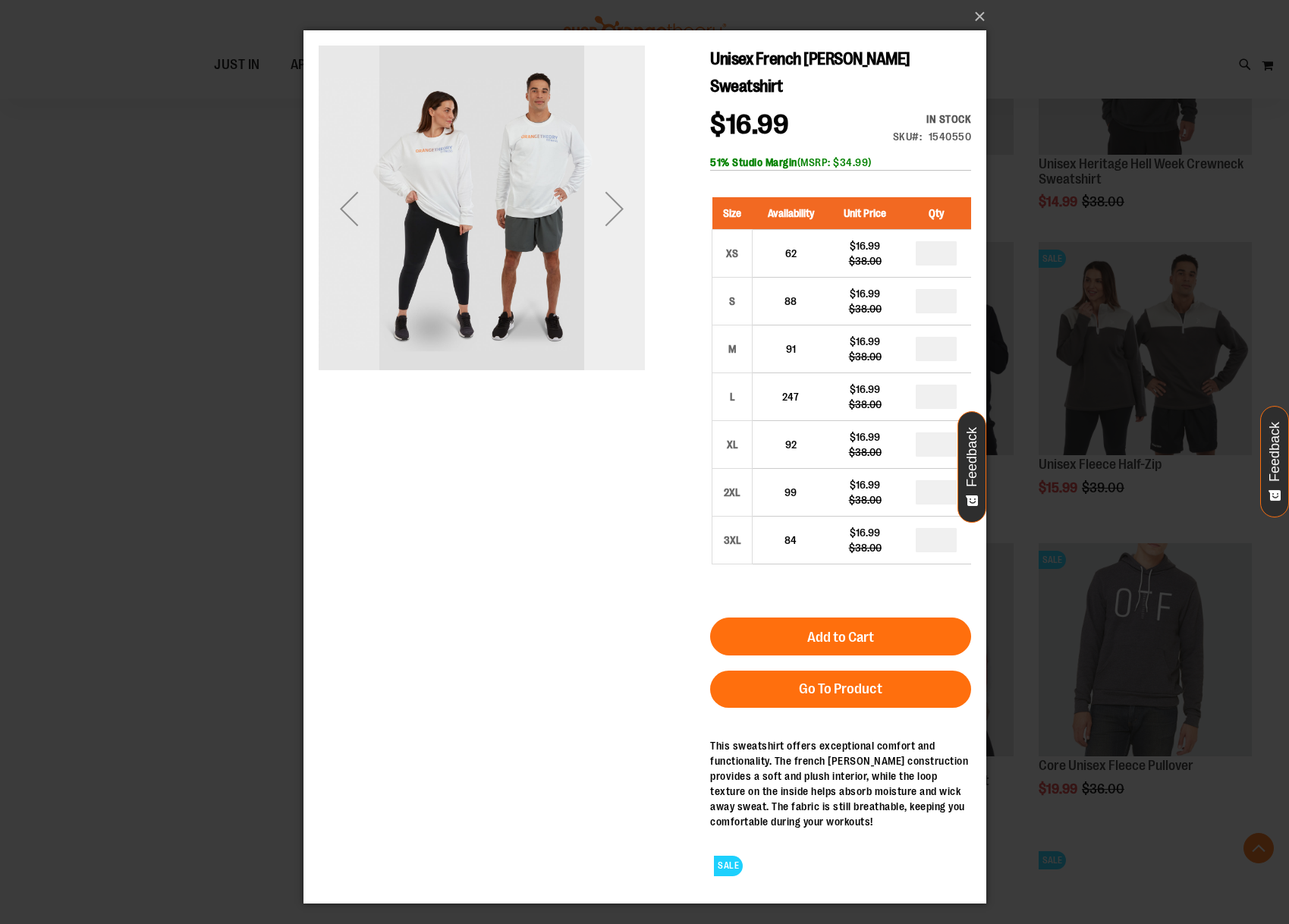
click at [589, 180] on div "Next" at bounding box center [614, 209] width 61 height 61
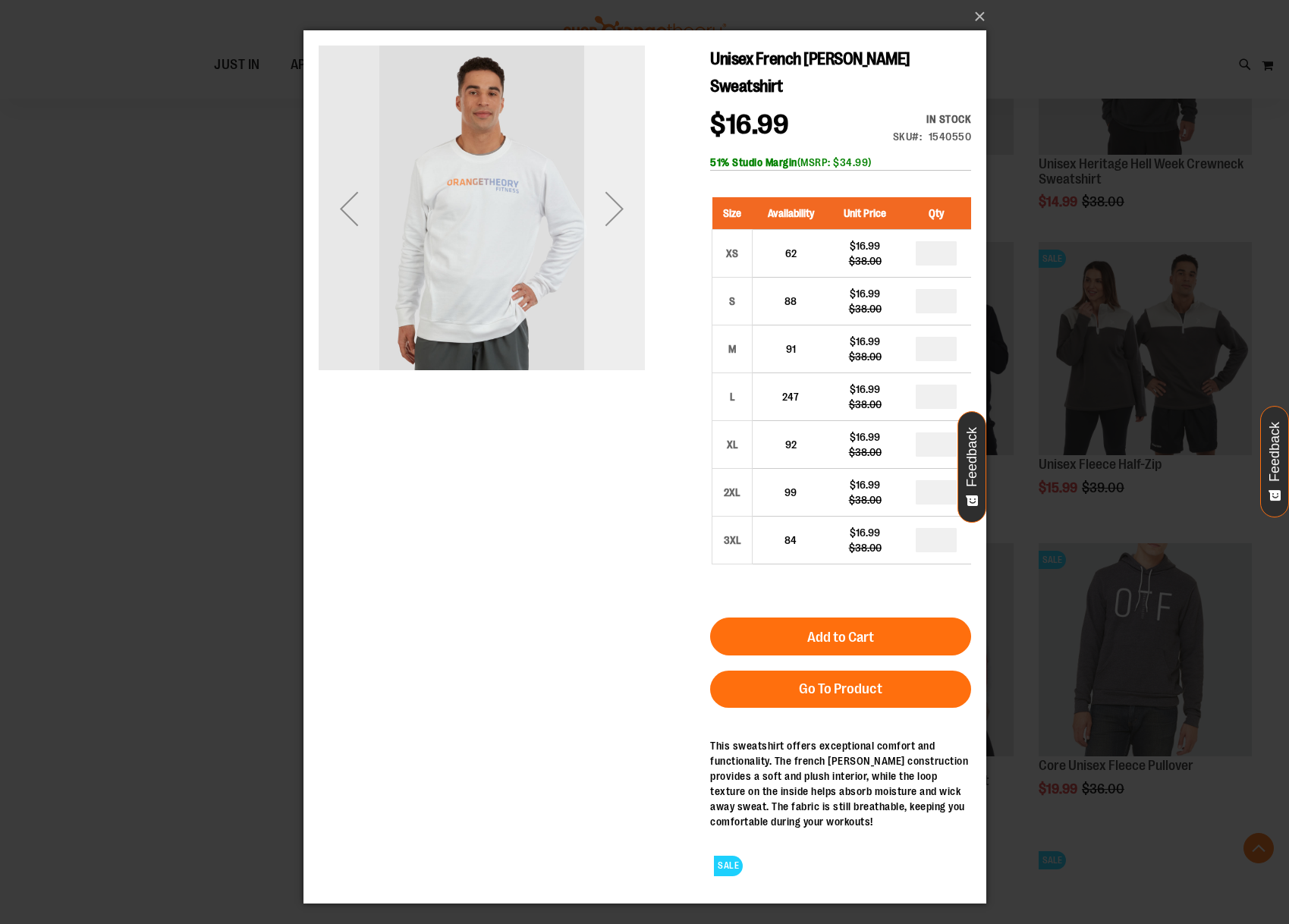
click at [589, 180] on div "Next" at bounding box center [614, 209] width 61 height 61
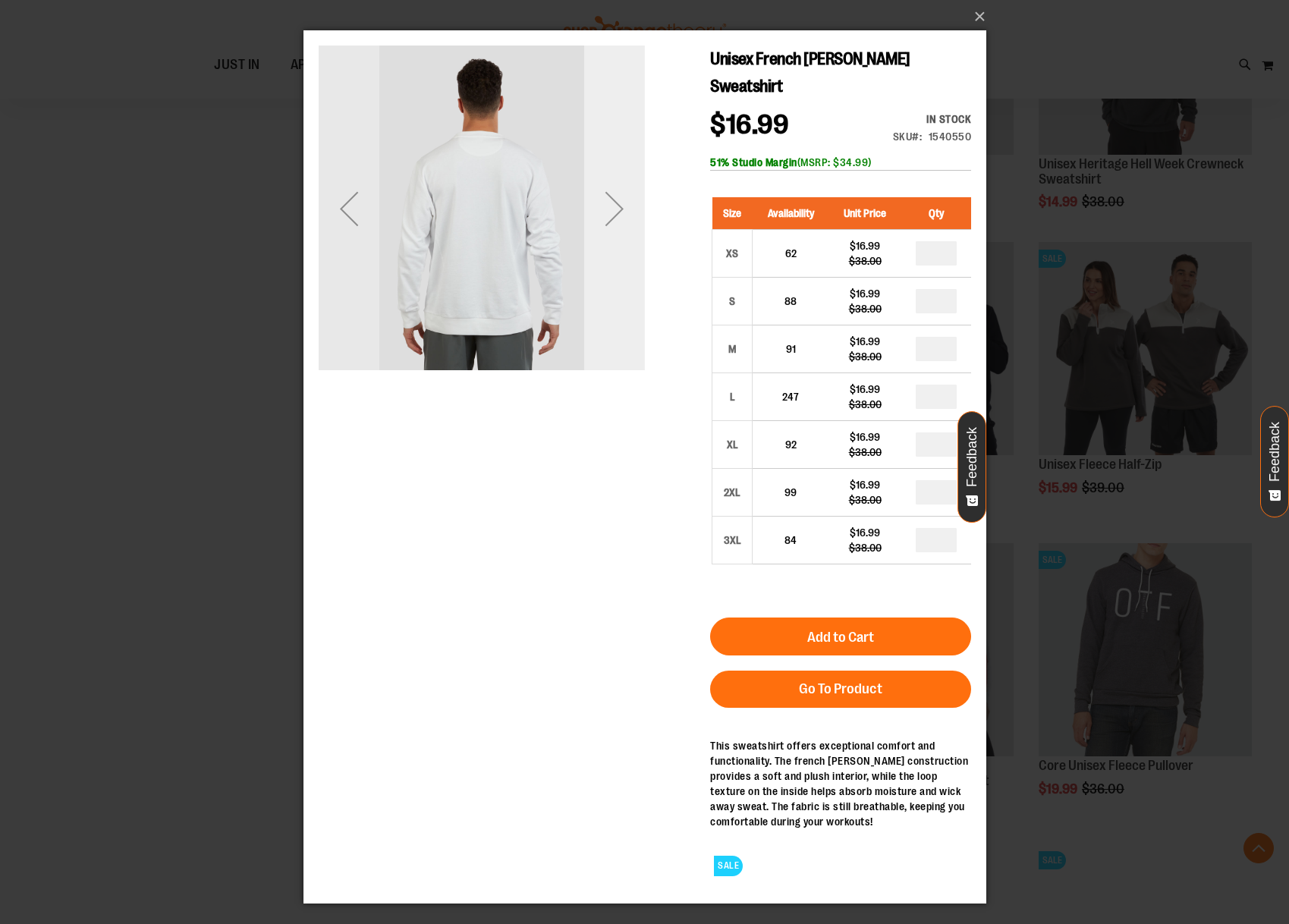
click at [589, 180] on div "Next" at bounding box center [614, 209] width 61 height 61
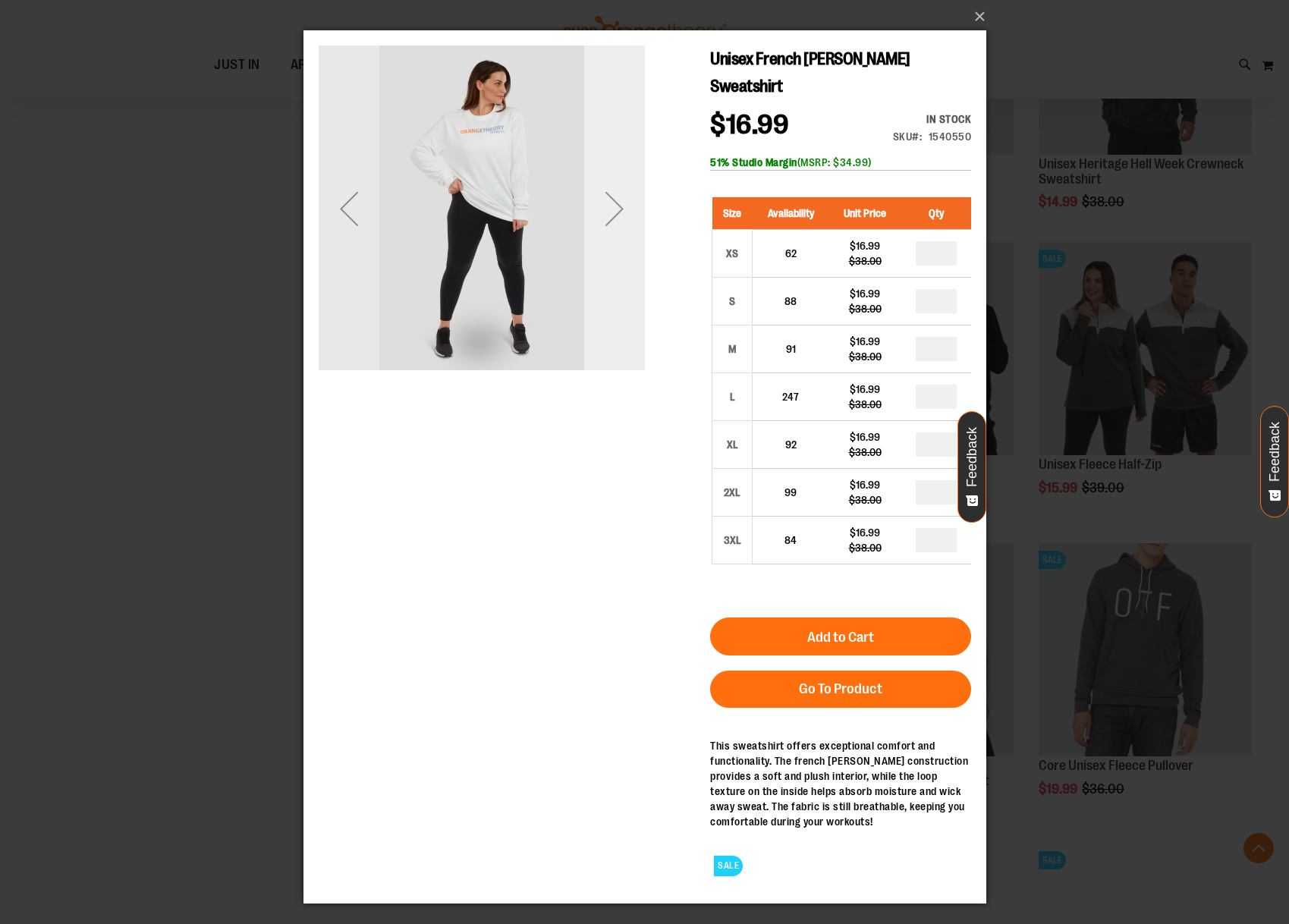
click at [589, 180] on div "Next" at bounding box center [614, 209] width 61 height 61
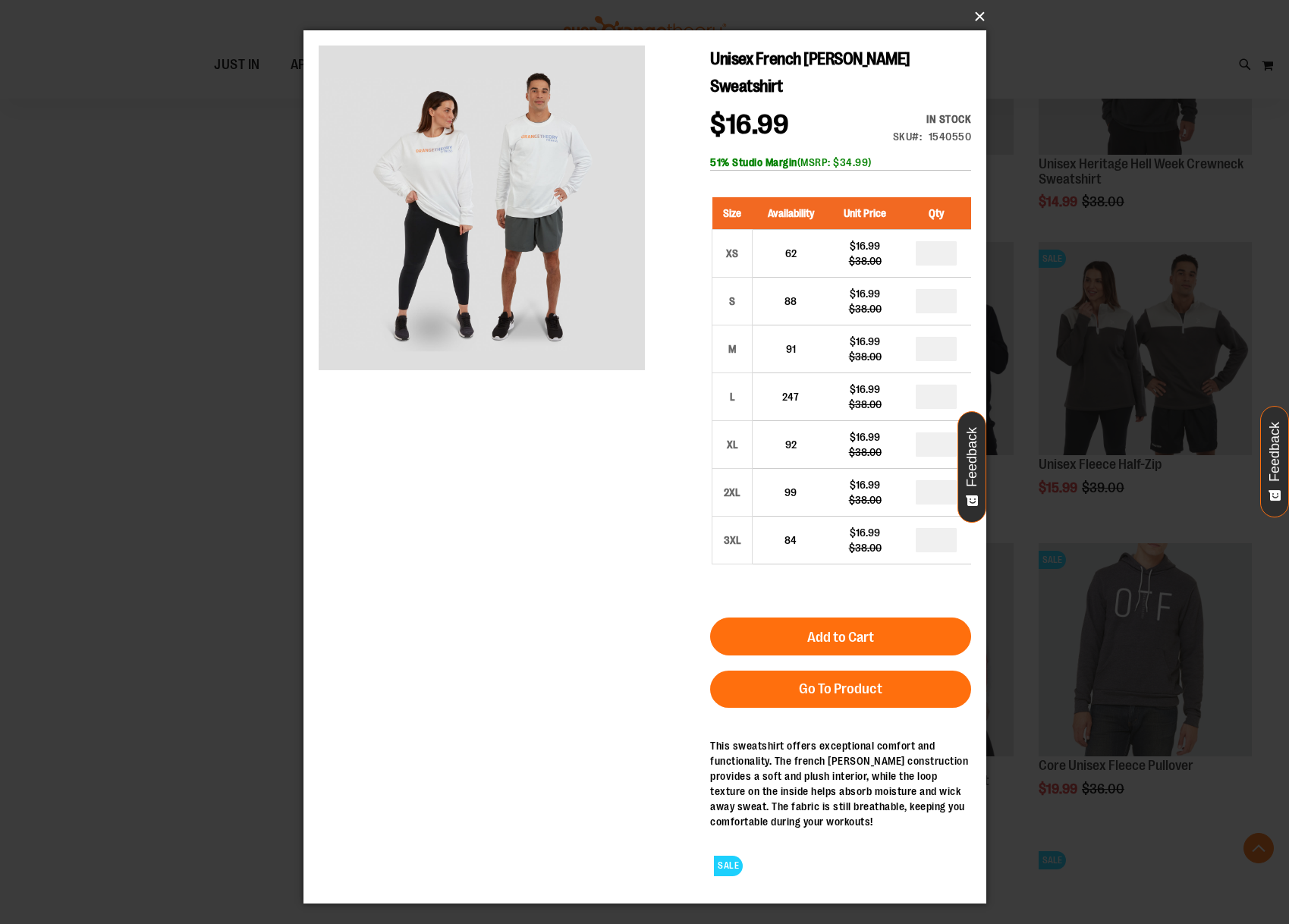
click at [979, 7] on button "×" at bounding box center [649, 17] width 683 height 34
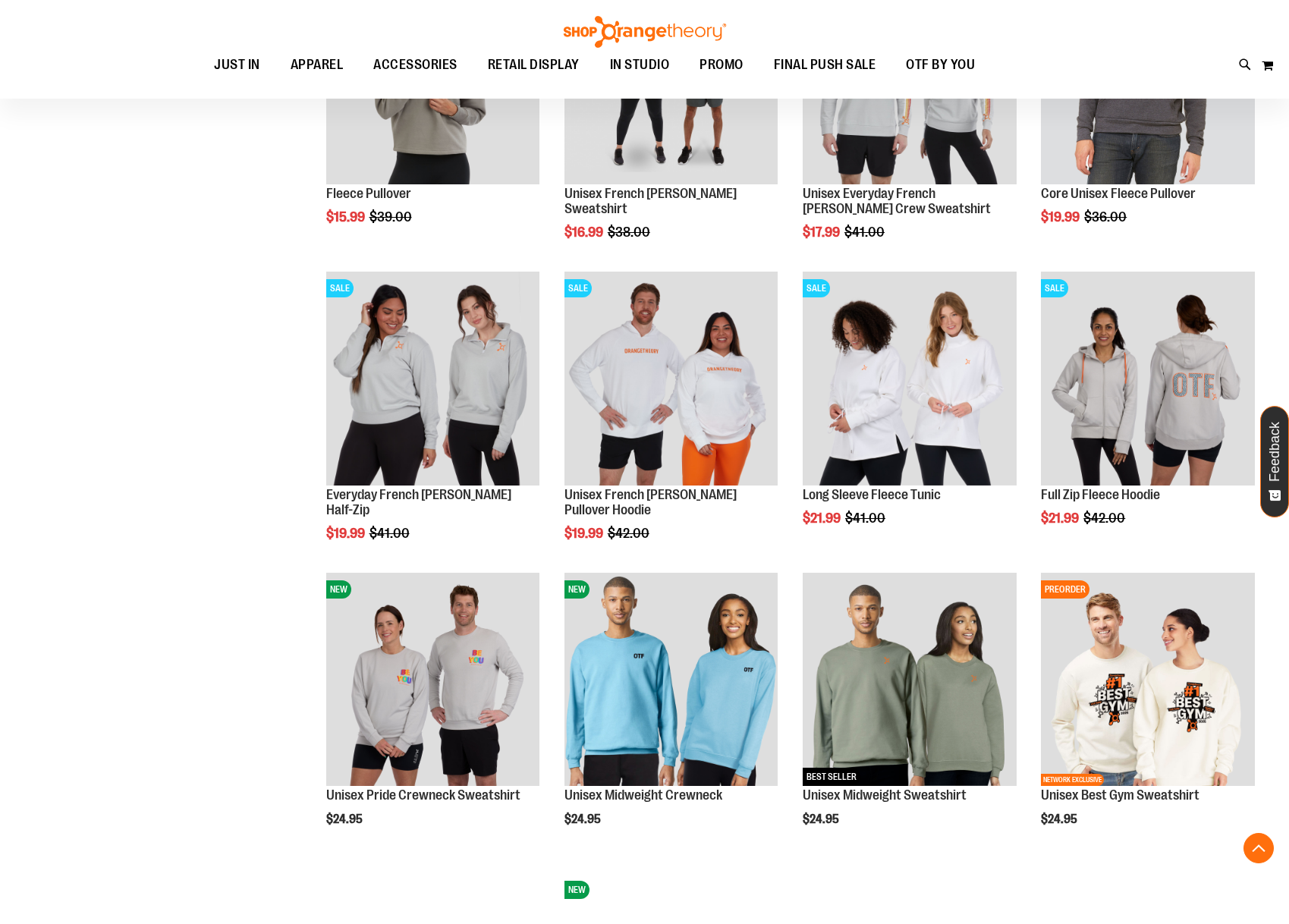
scroll to position [1830, 0]
